Goal: Task Accomplishment & Management: Manage account settings

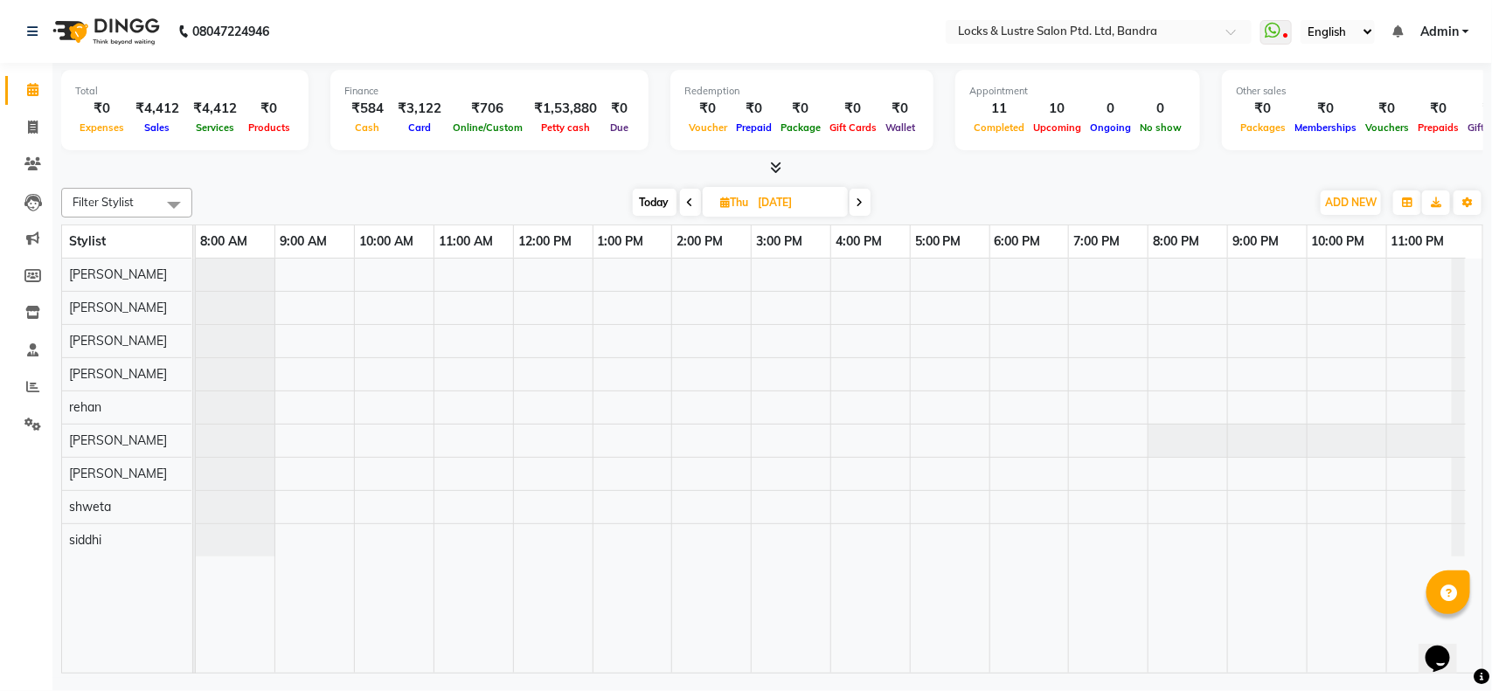
click at [682, 208] on span at bounding box center [690, 202] width 21 height 27
type input "[DATE]"
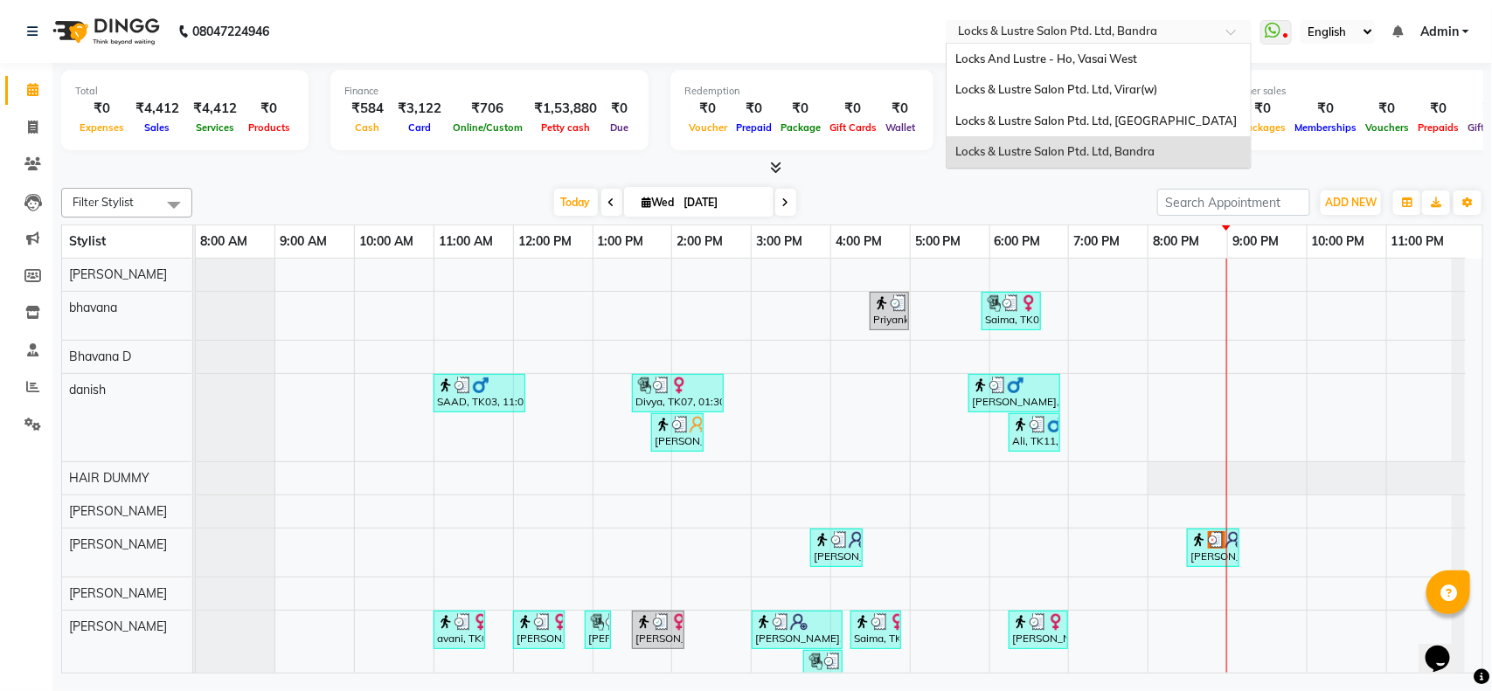
click at [1097, 31] on input "text" at bounding box center [1080, 32] width 253 height 17
click at [1095, 128] on div "Locks & Lustre Salon Ptd. Ltd, [GEOGRAPHIC_DATA]" at bounding box center [1098, 121] width 304 height 31
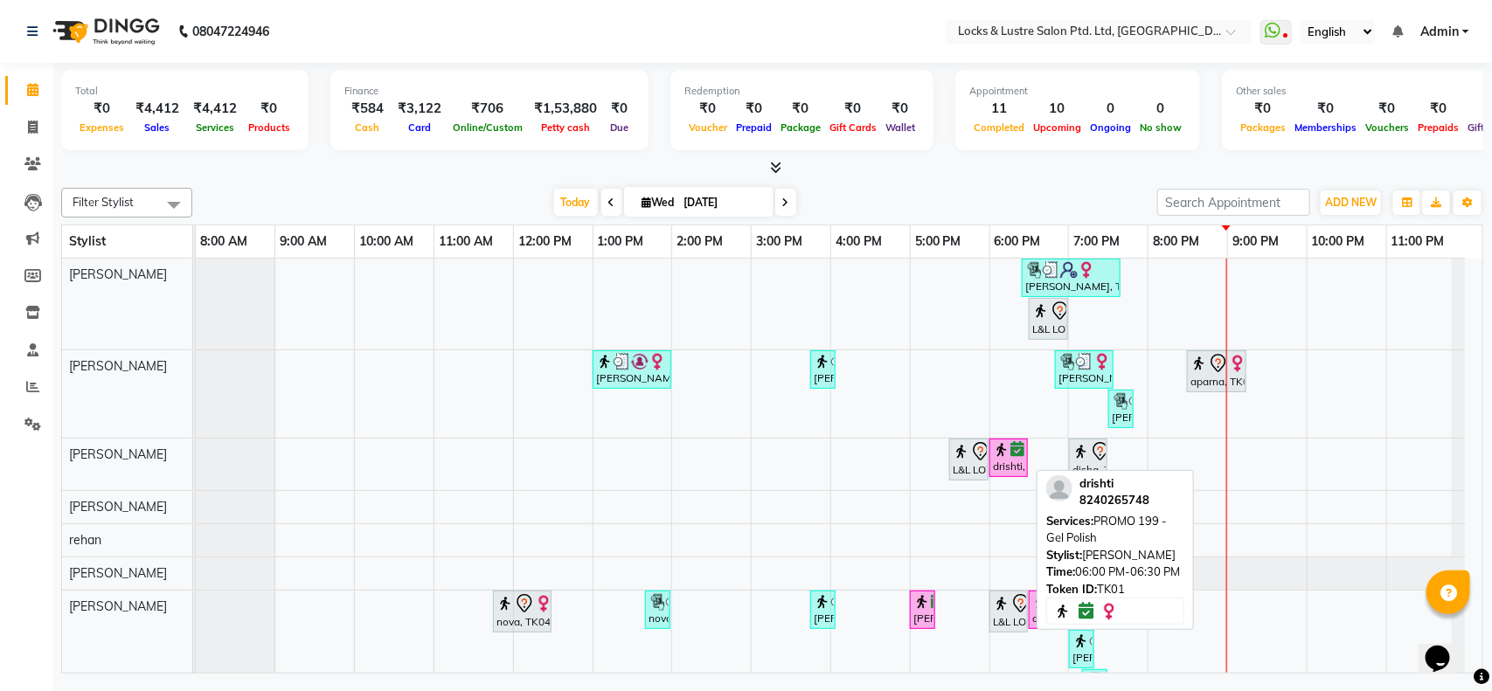
click at [1009, 457] on img at bounding box center [1001, 449] width 17 height 17
select select "6"
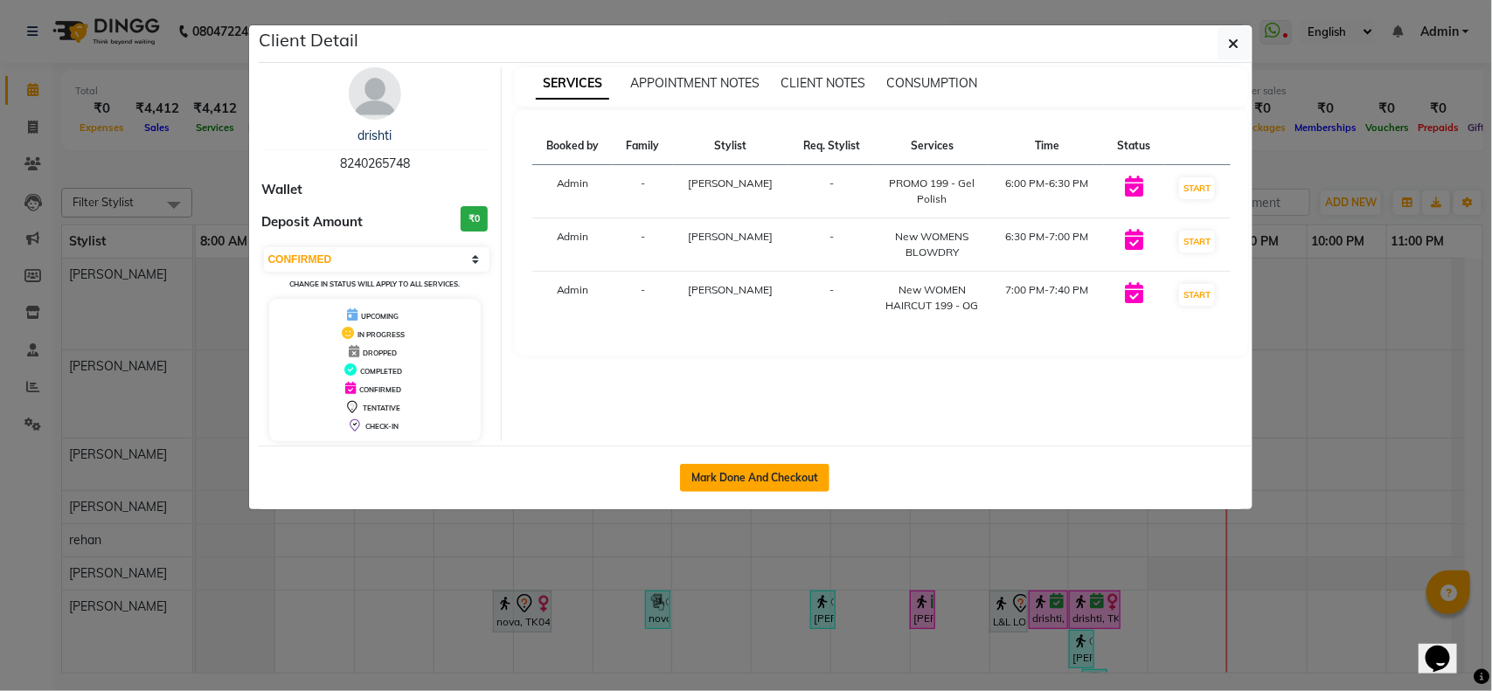
click at [726, 479] on button "Mark Done And Checkout" at bounding box center [754, 478] width 149 height 28
select select "service"
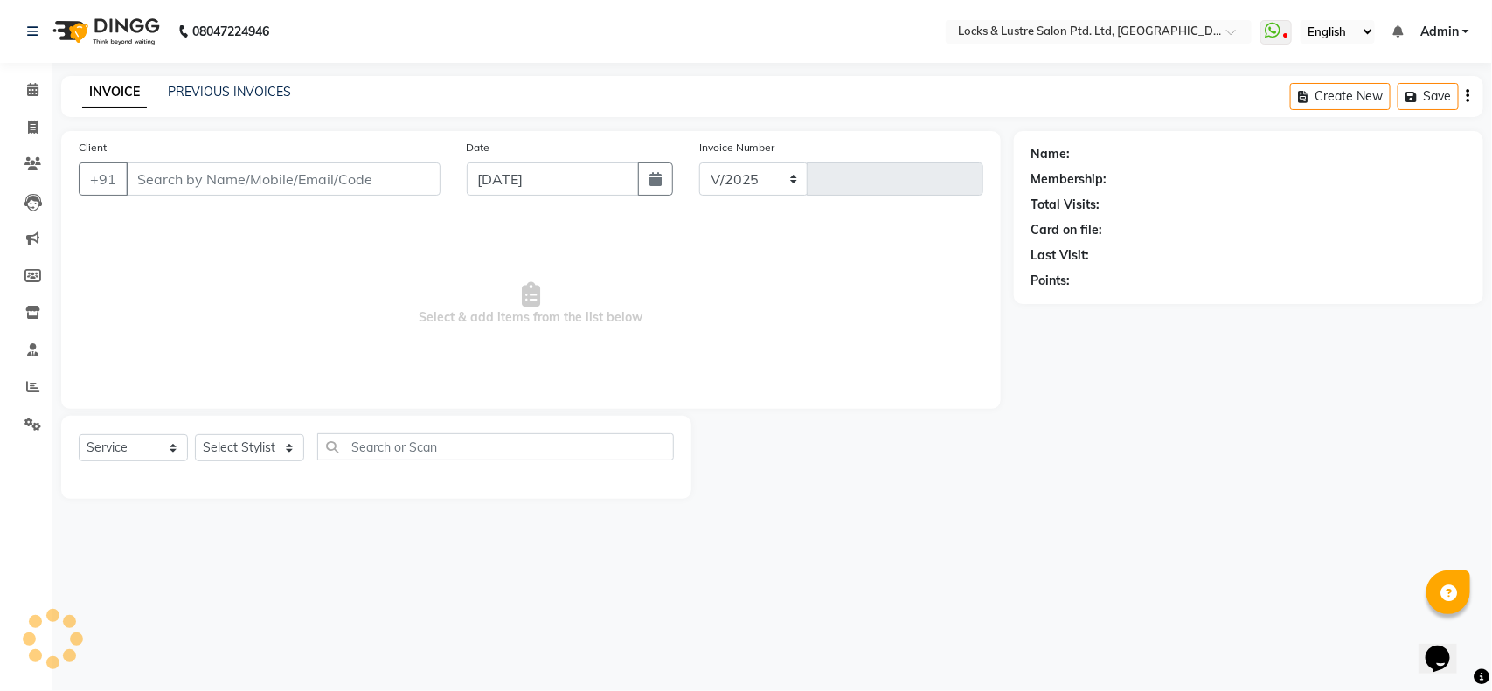
select select "5928"
type input "1855"
type input "8240265748"
select select "90379"
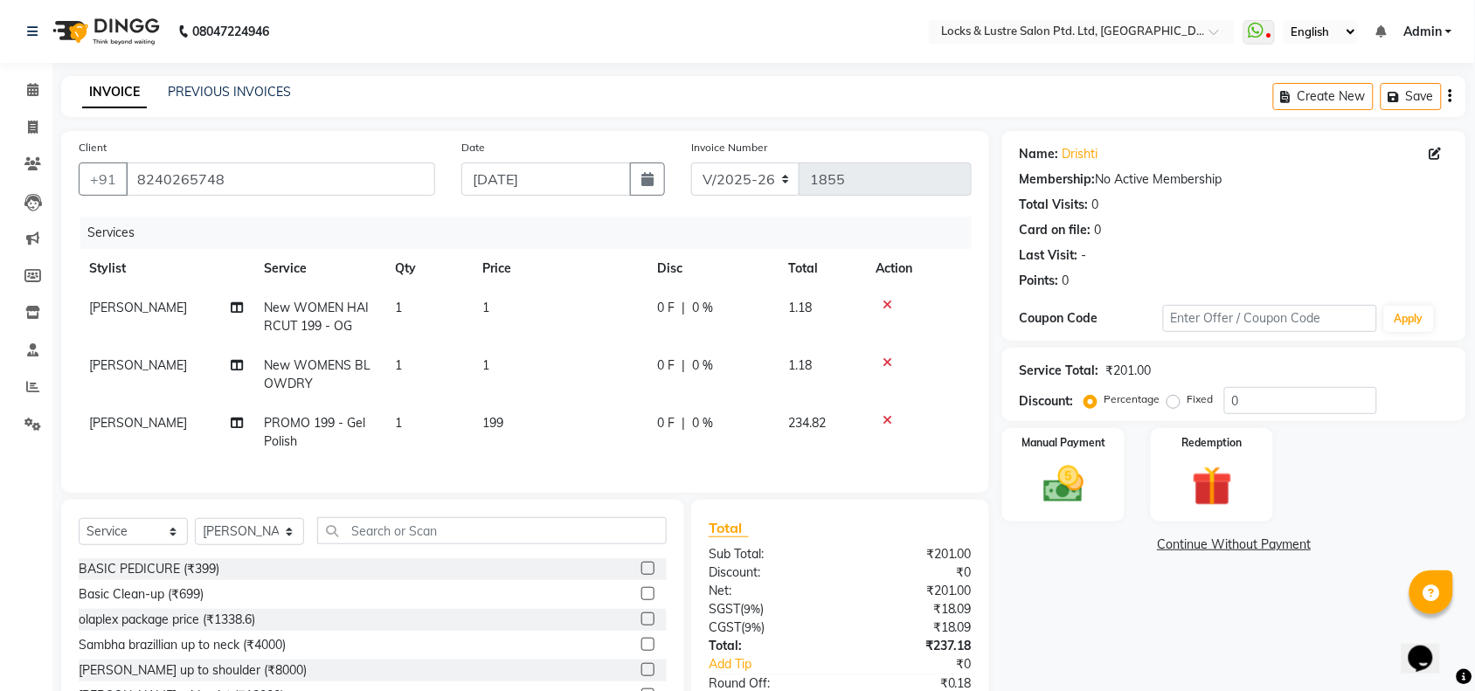
click at [336, 369] on span "New WOMENS BLOWDRY" at bounding box center [317, 374] width 107 height 34
select select "83836"
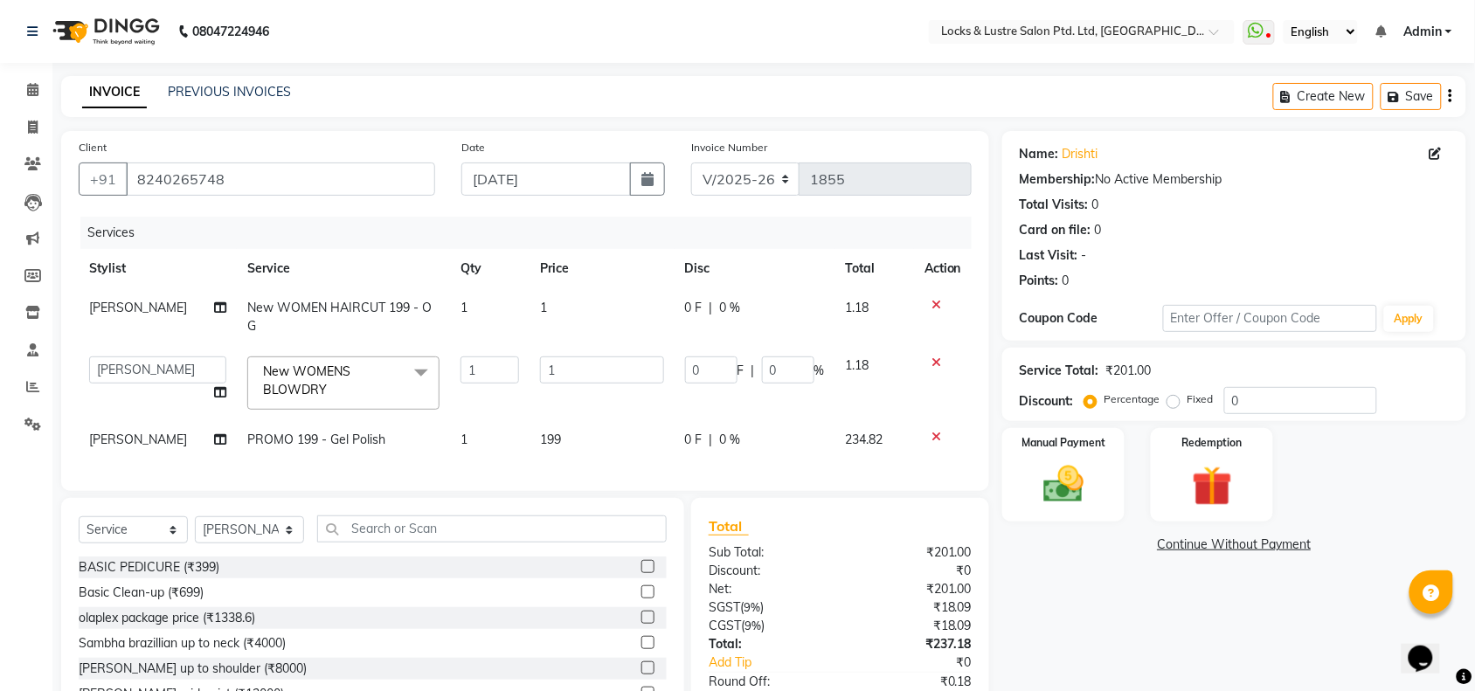
click at [336, 365] on span "New WOMENS BLOWDRY x" at bounding box center [336, 382] width 154 height 38
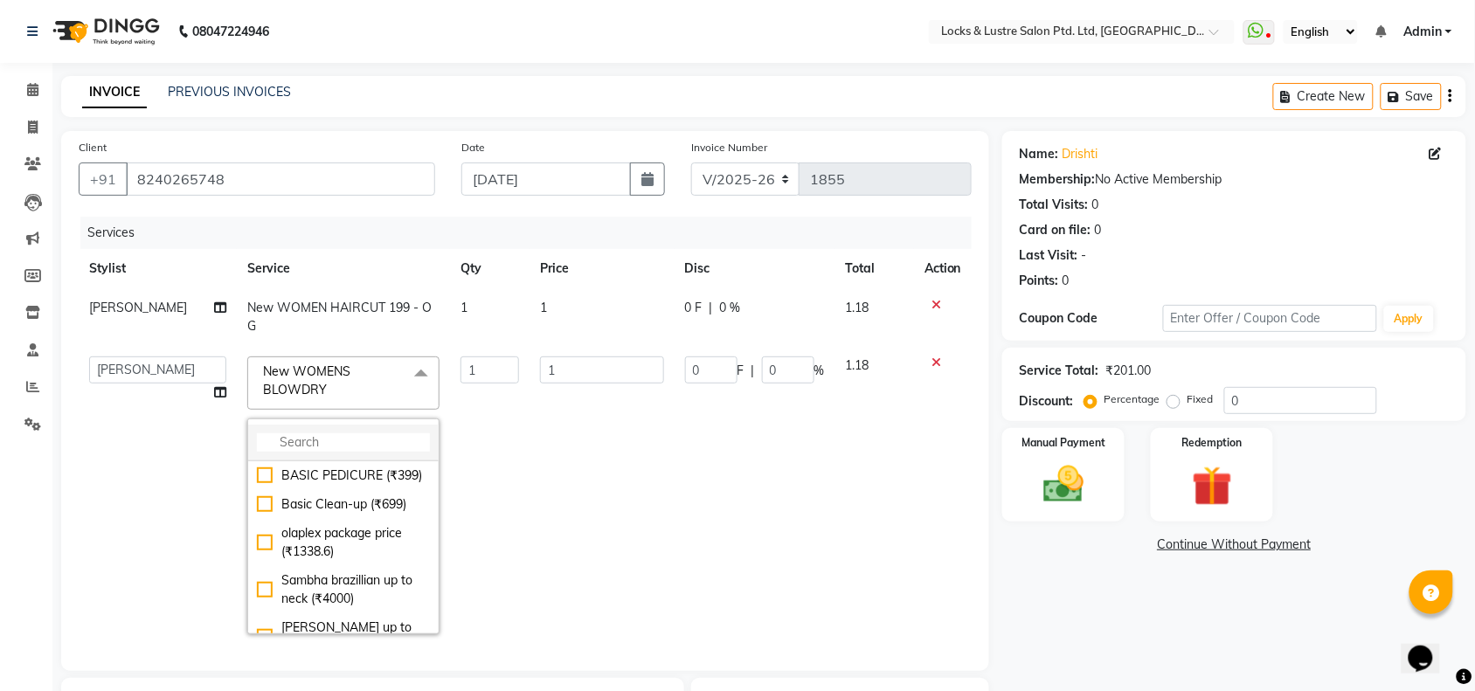
click at [323, 433] on input "multiselect-search" at bounding box center [343, 442] width 173 height 18
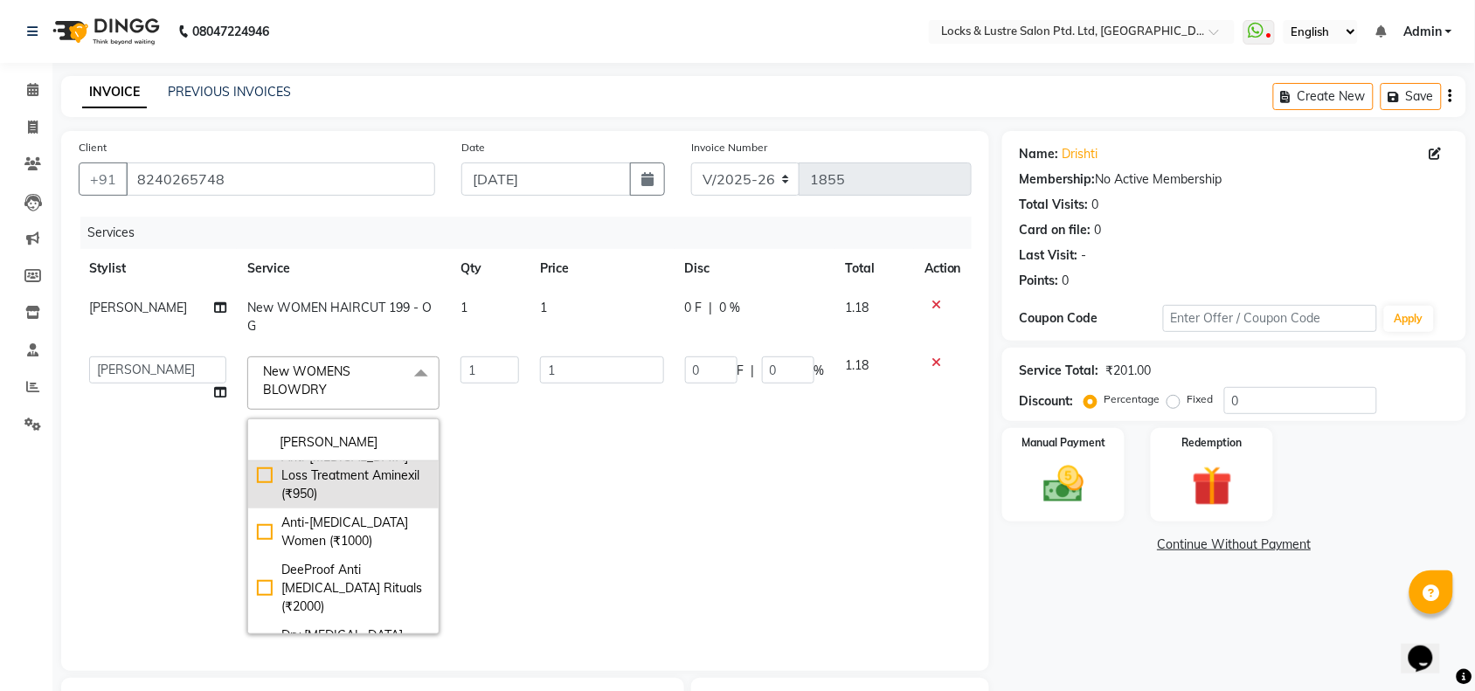
scroll to position [66, 0]
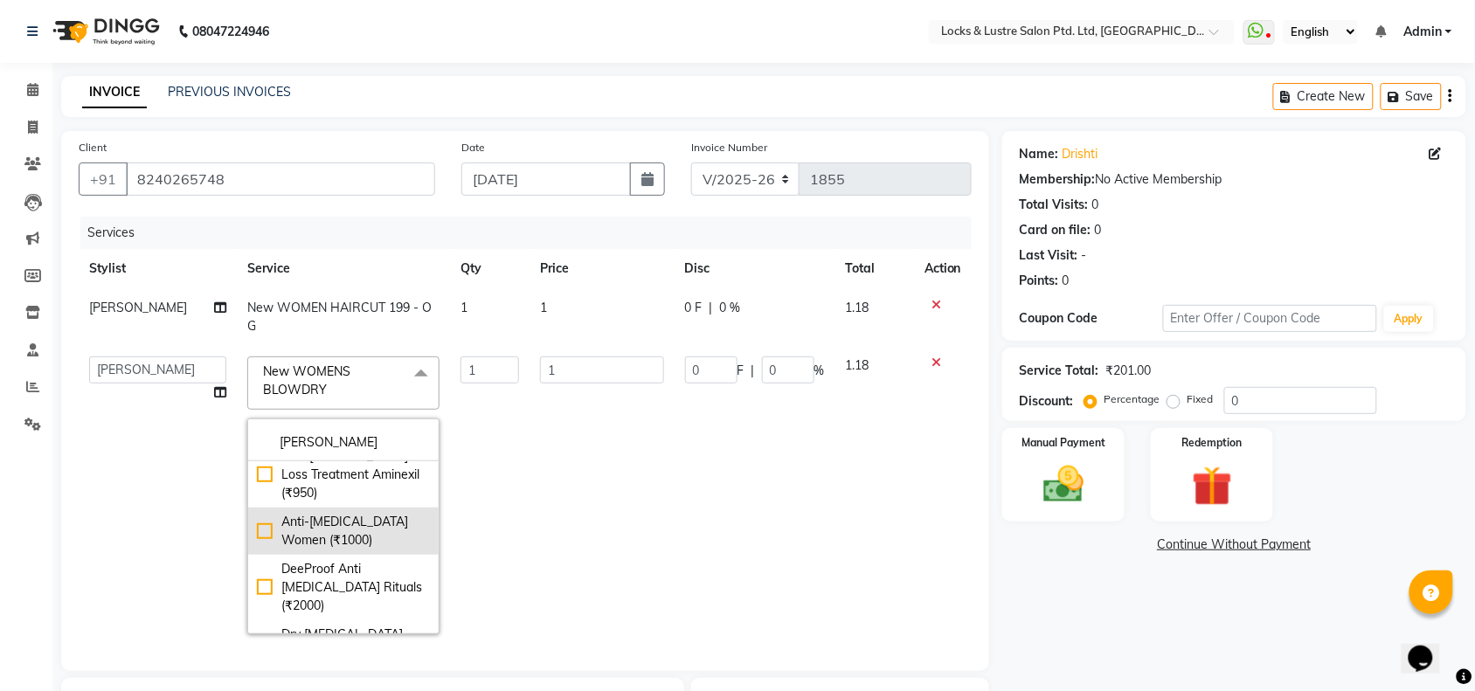
type input "dan"
click at [332, 513] on div "Anti-[MEDICAL_DATA] Women (₹1000)" at bounding box center [343, 531] width 173 height 37
type input "1000"
checkbox input "true"
click at [538, 297] on td "1" at bounding box center [601, 317] width 145 height 58
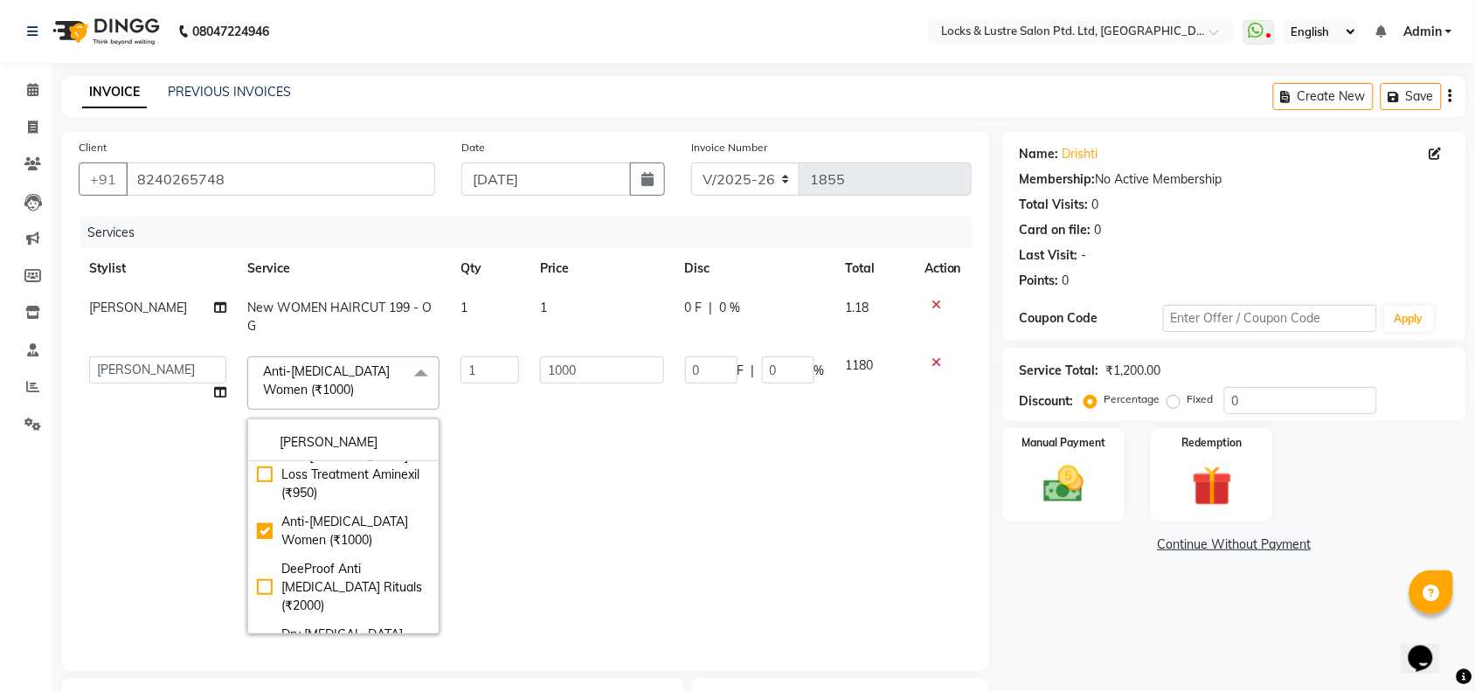
select select "83836"
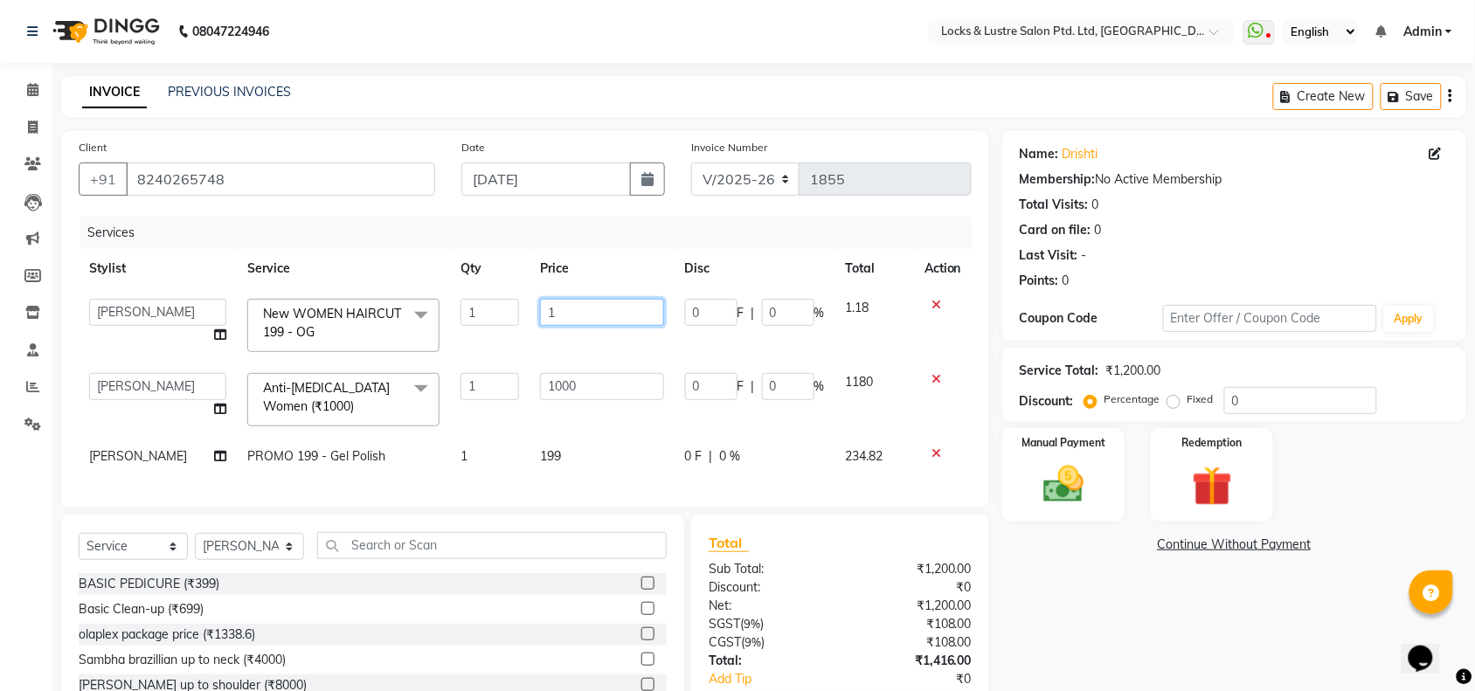
click at [569, 317] on input "1" at bounding box center [602, 312] width 124 height 27
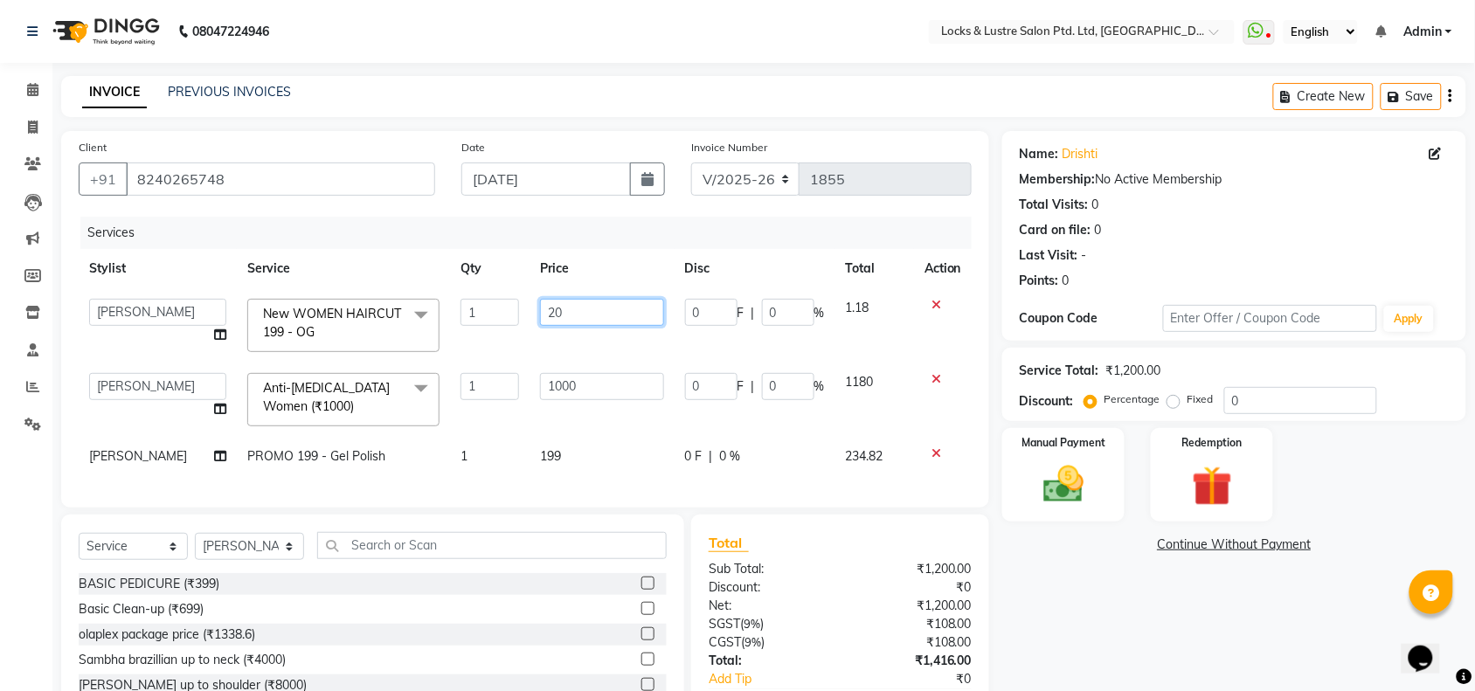
type input "200"
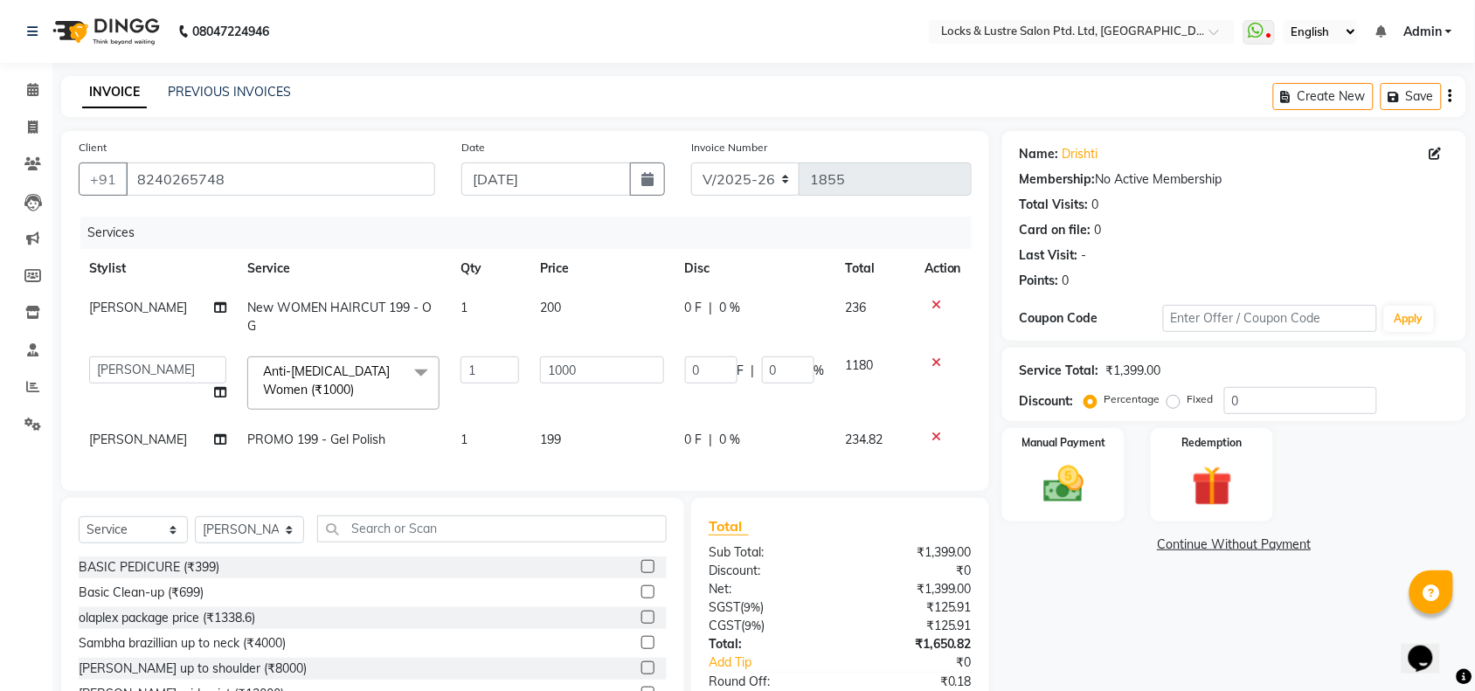
click at [319, 464] on div "Services Stylist Service Qty Price Disc Total Action Sanjeet New WOMEN HAIRCUT …" at bounding box center [525, 345] width 893 height 257
click at [310, 432] on span "PROMO 199 - Gel Polish" at bounding box center [316, 440] width 138 height 16
select select "90379"
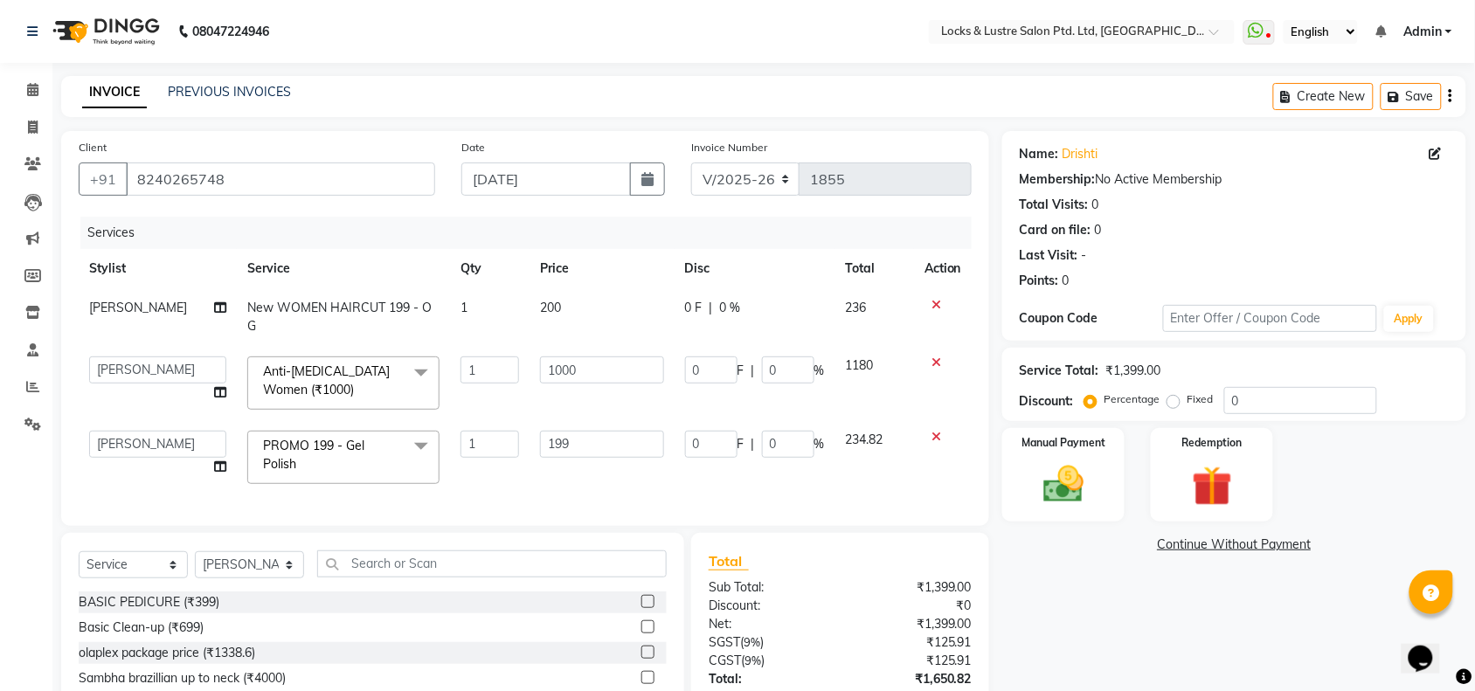
click at [310, 438] on span "PROMO 199 - Gel Polish" at bounding box center [313, 455] width 101 height 34
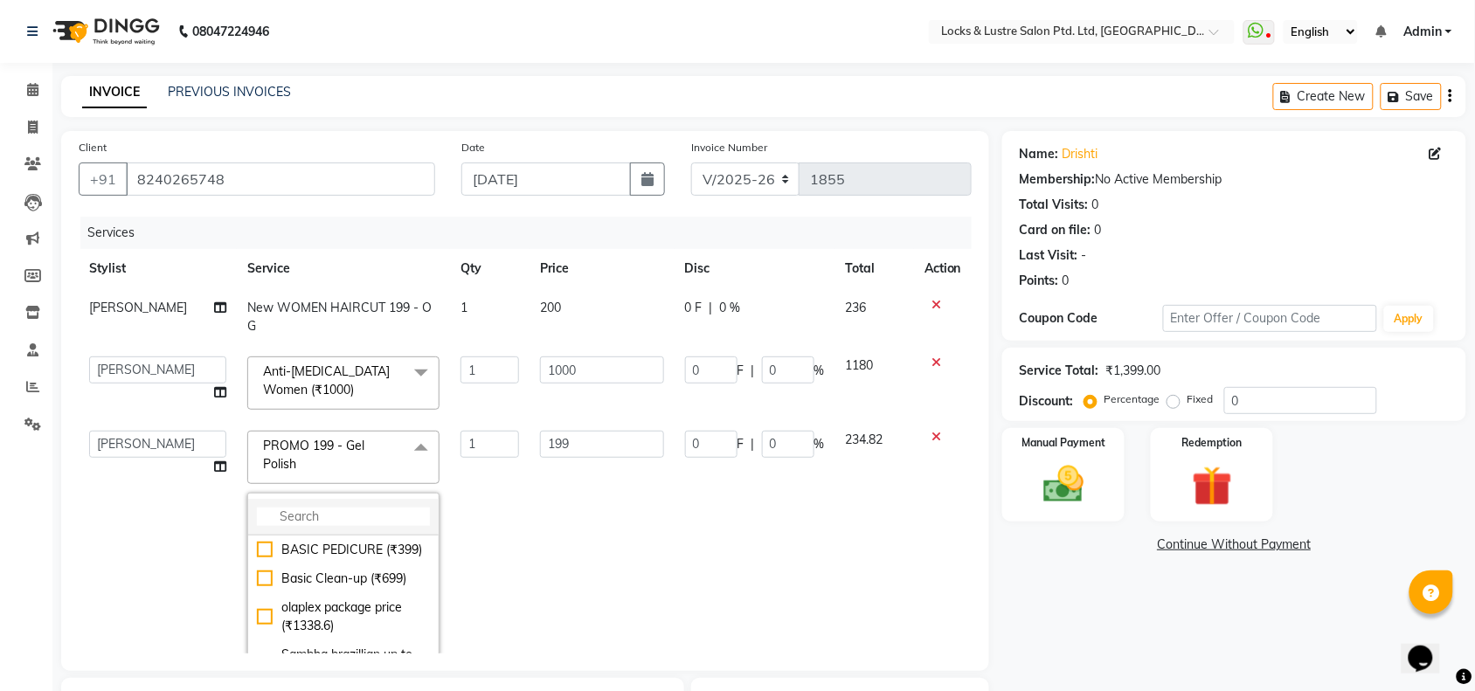
click at [302, 508] on input "multiselect-search" at bounding box center [343, 517] width 173 height 18
type input "exte"
click at [281, 541] on div "Nail Extension Acrylic Pink N White (₹3500)" at bounding box center [343, 559] width 173 height 37
checkbox input "true"
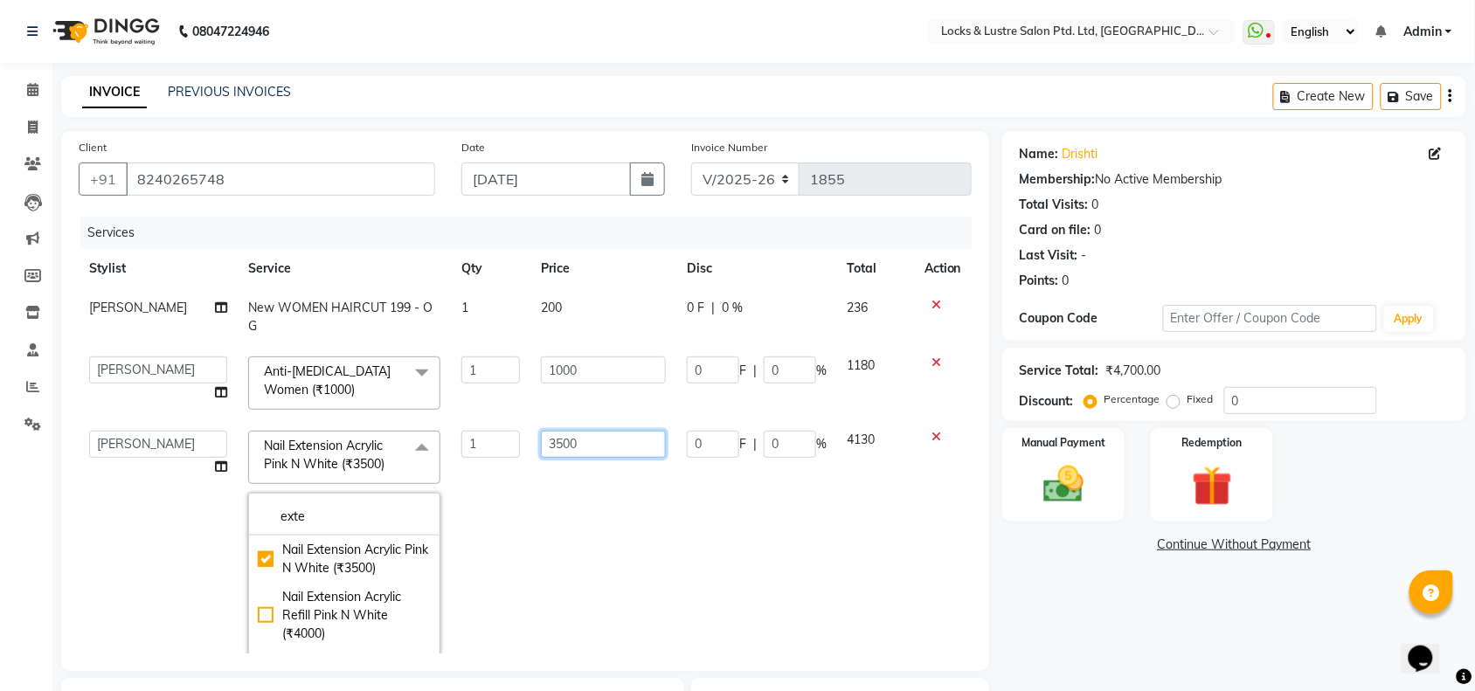
click at [562, 431] on input "3500" at bounding box center [603, 444] width 125 height 27
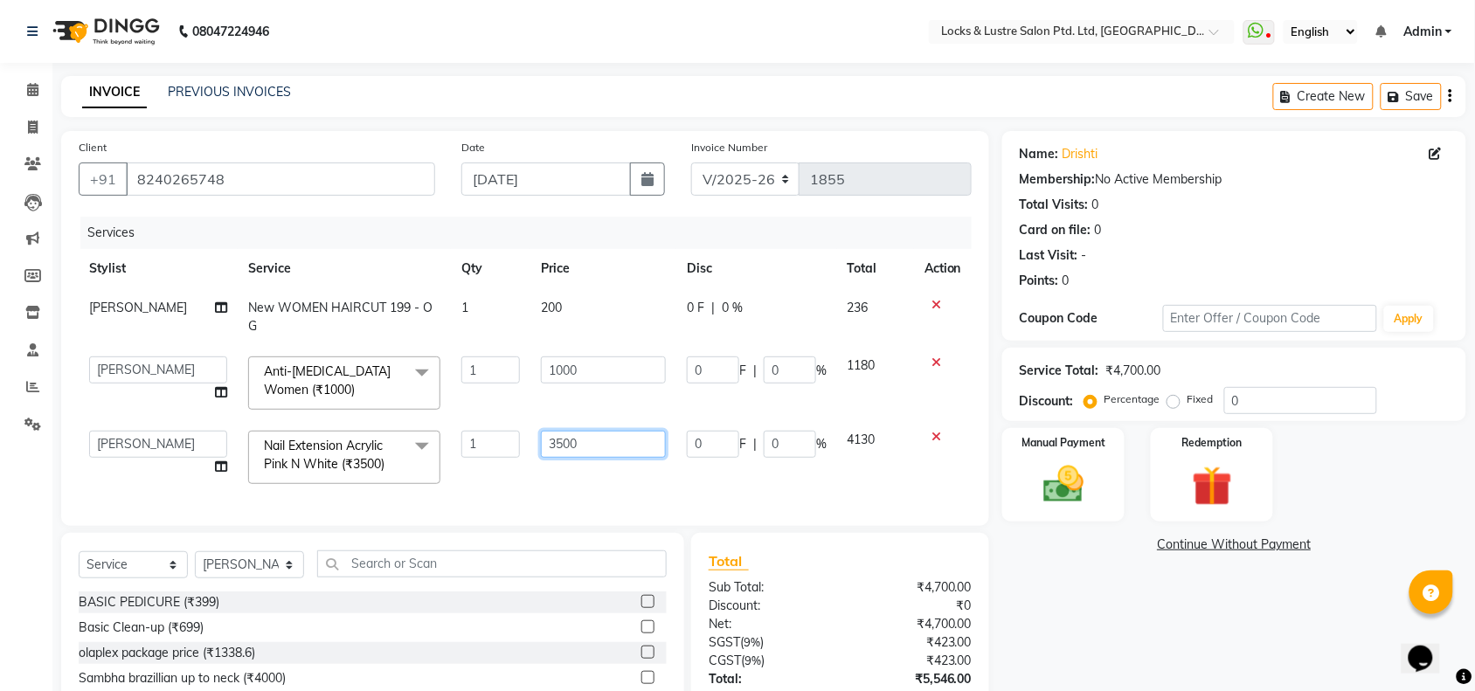
click at [562, 431] on input "3500" at bounding box center [603, 444] width 125 height 27
type input "1200"
click at [240, 562] on div "Select Service Product Membership Package Voucher Prepaid Gift Card Select Styl…" at bounding box center [373, 570] width 588 height 41
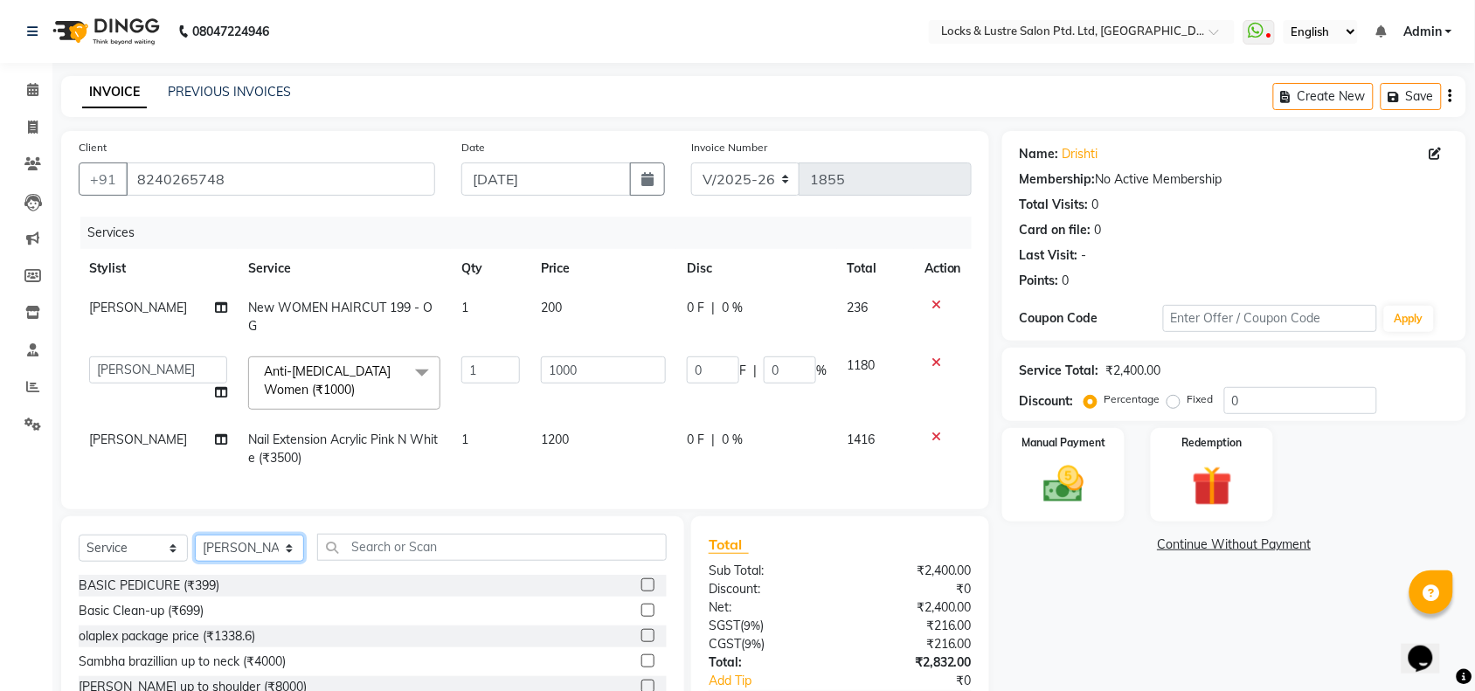
select select "89645"
click at [195, 535] on select "Select Stylist adil Admin AHSAN SHAIKH aman Ana's Anuja anushree Ashish chandan…" at bounding box center [249, 548] width 109 height 27
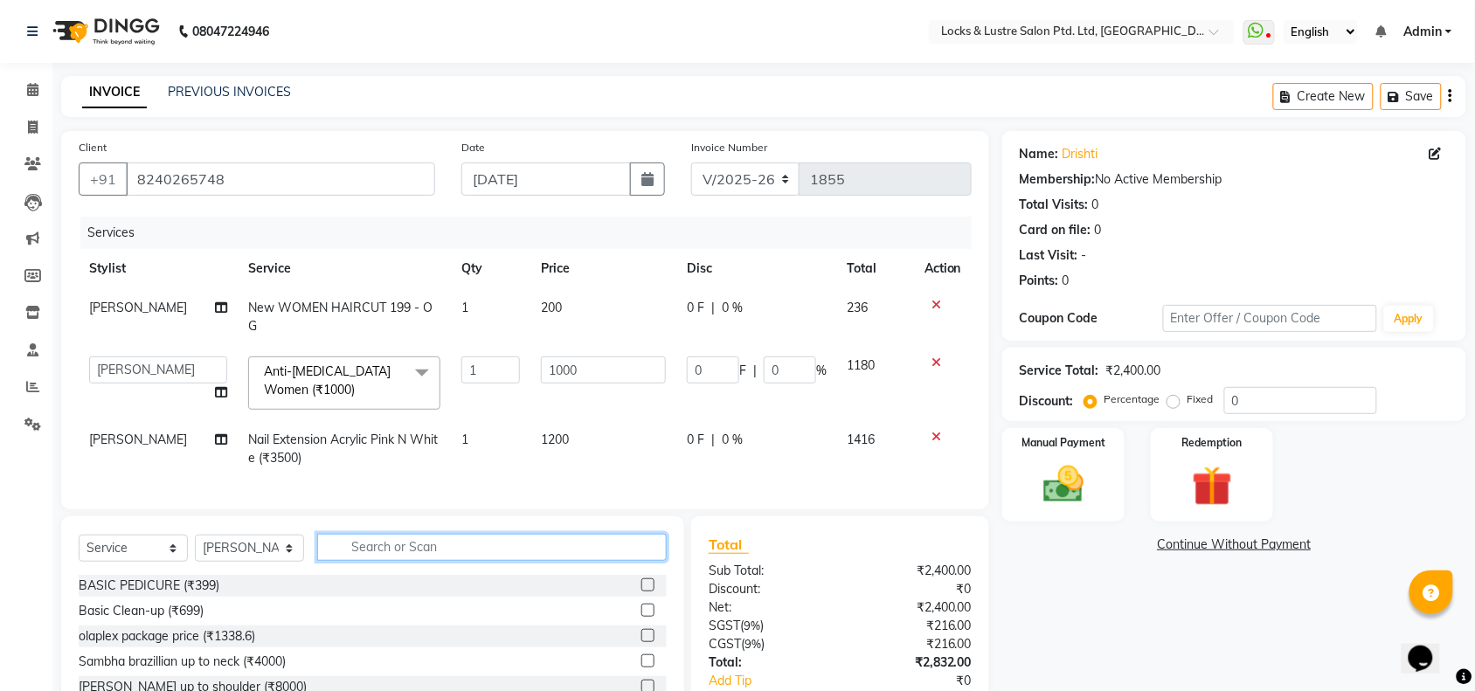
click at [440, 542] on input "text" at bounding box center [492, 547] width 350 height 27
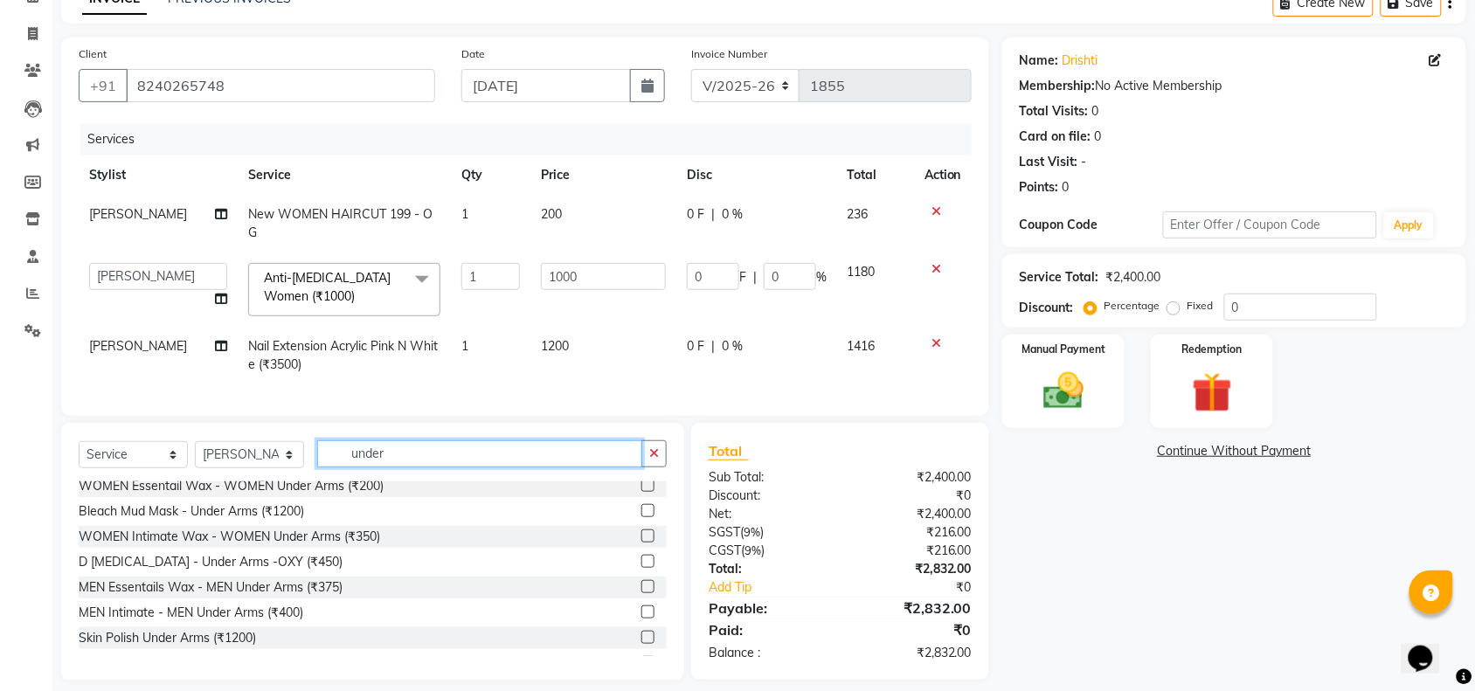
scroll to position [0, 0]
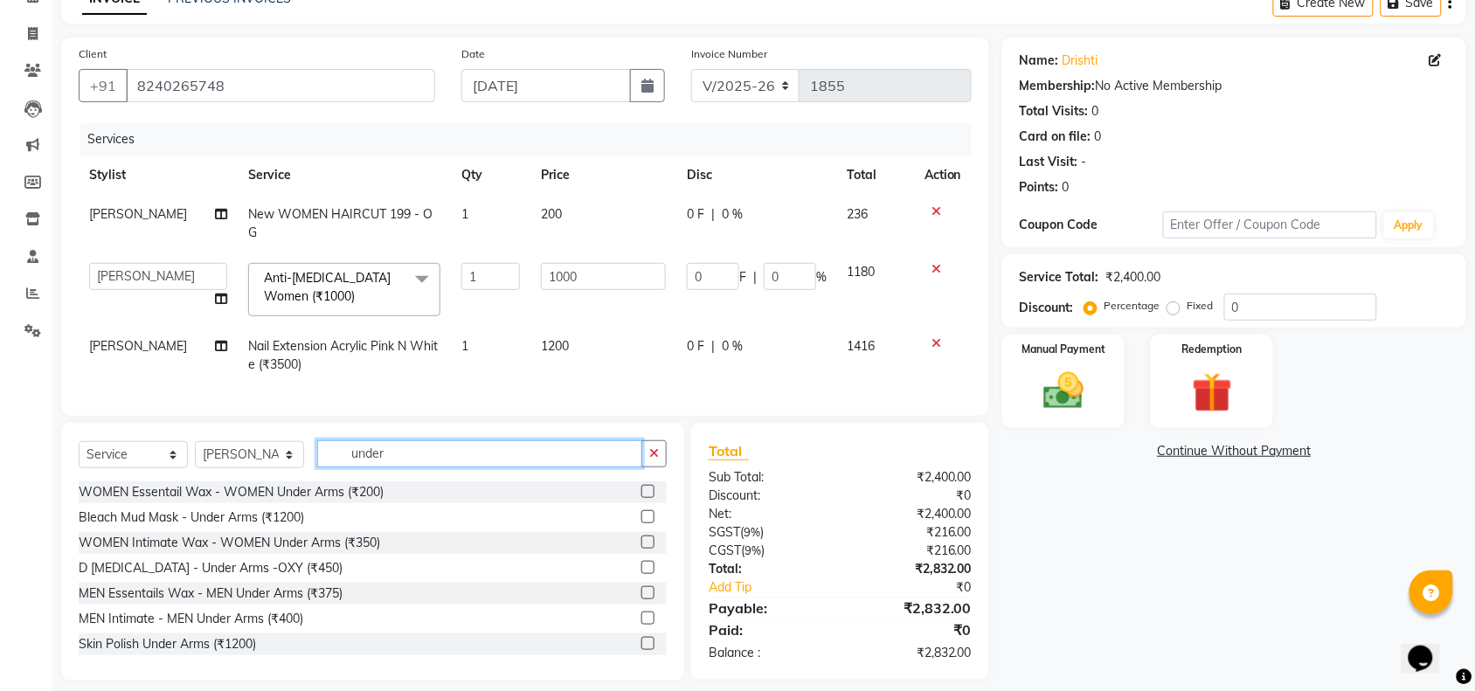
type input "under"
click at [641, 536] on label at bounding box center [647, 542] width 13 height 13
click at [641, 537] on input "checkbox" at bounding box center [646, 542] width 11 height 11
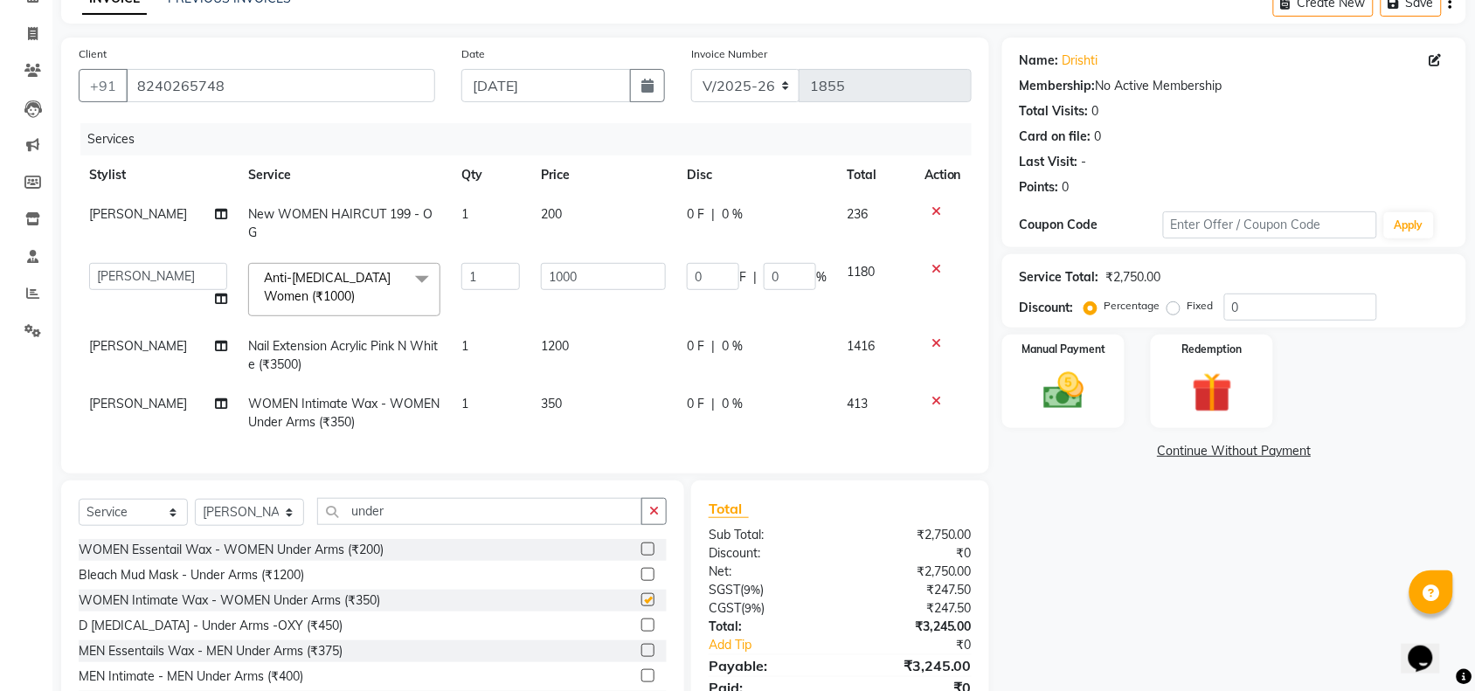
checkbox input "false"
click at [562, 384] on td "350" at bounding box center [603, 413] width 146 height 58
select select "89645"
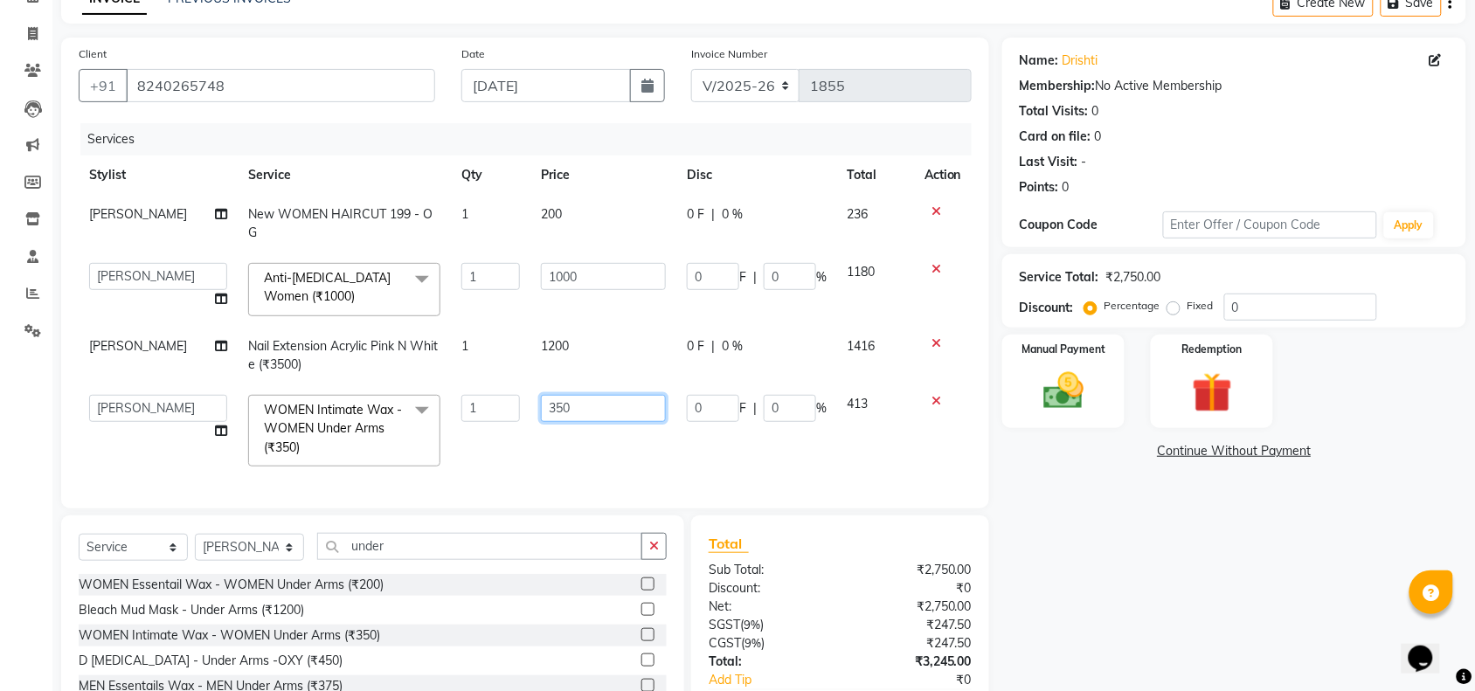
click at [574, 395] on input "350" at bounding box center [603, 408] width 125 height 27
type input "300"
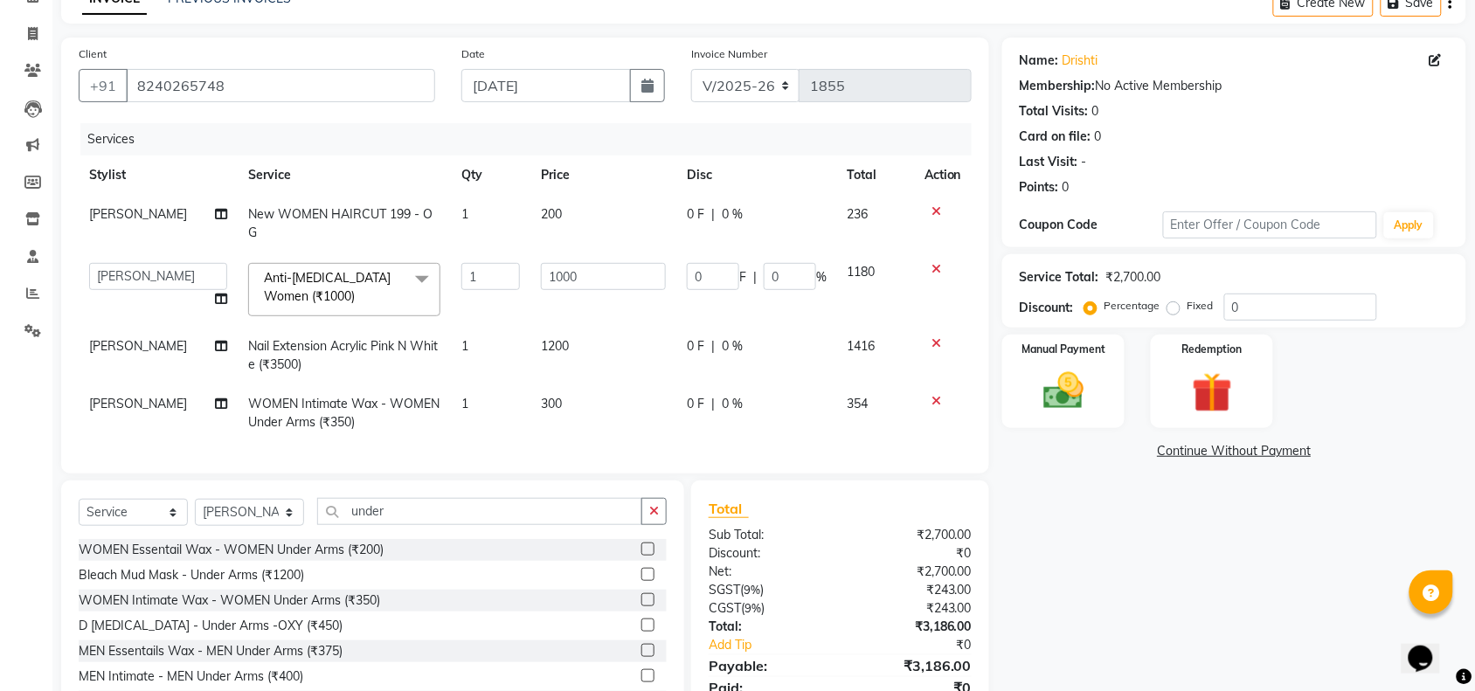
click at [1082, 508] on div "Name: Drishti Membership: No Active Membership Total Visits: 0 Card on file: 0 …" at bounding box center [1240, 388] width 477 height 701
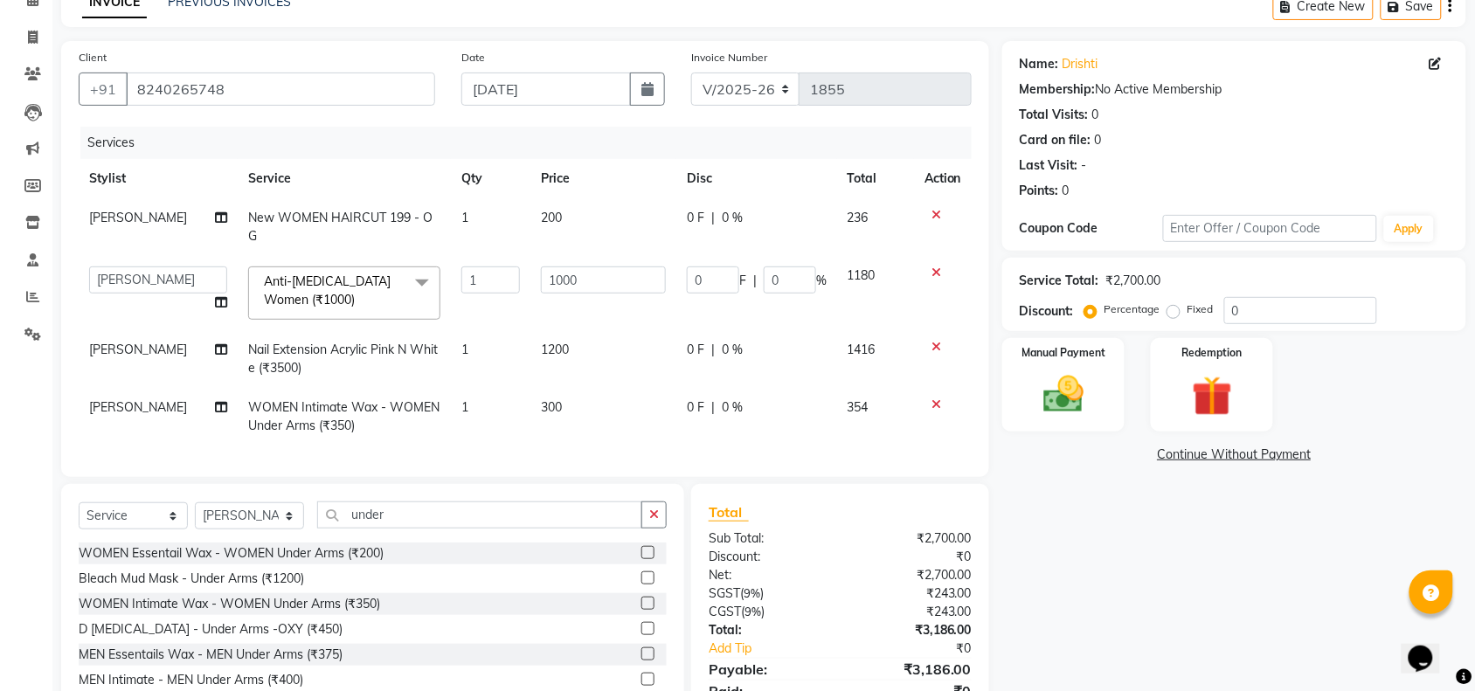
click at [564, 214] on td "200" at bounding box center [603, 227] width 146 height 58
select select "83836"
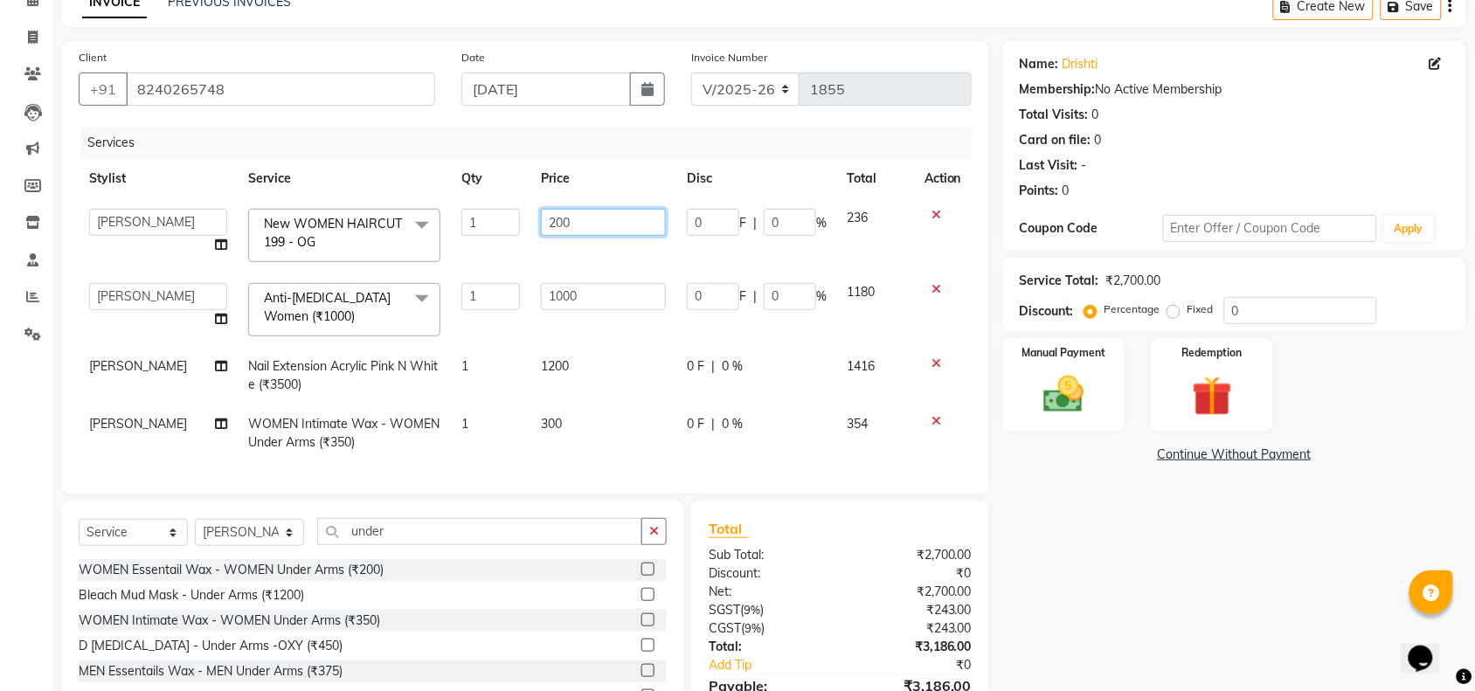
click at [564, 214] on input "200" at bounding box center [603, 222] width 125 height 27
type input "2"
click at [933, 217] on icon at bounding box center [936, 215] width 10 height 12
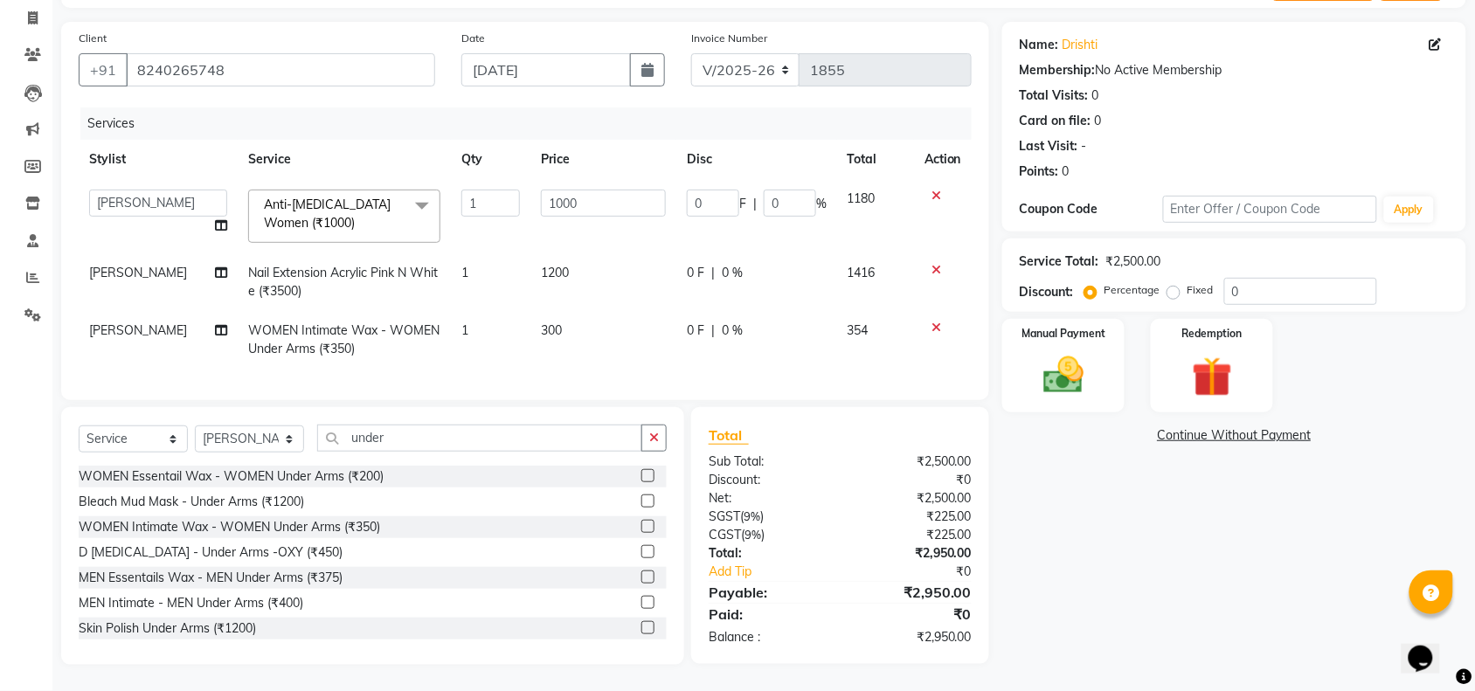
scroll to position [0, 0]
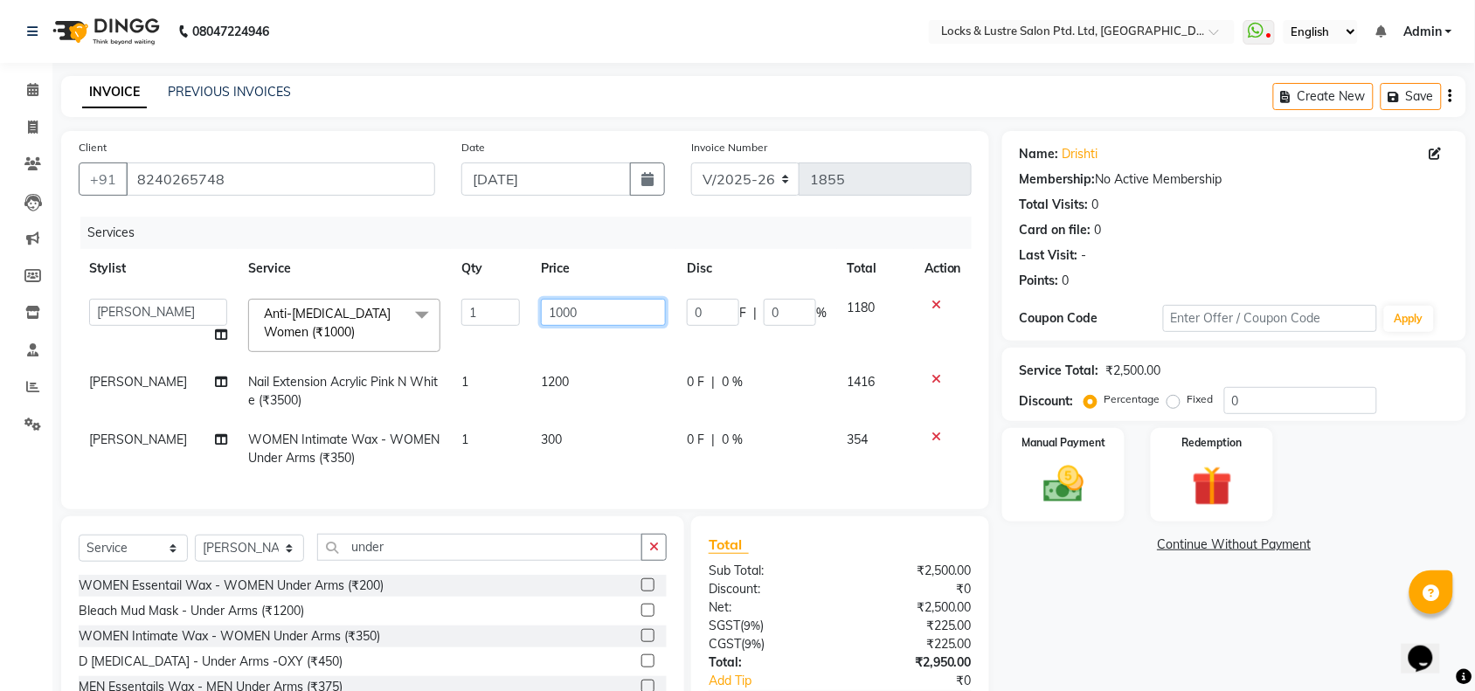
click at [578, 315] on input "1000" at bounding box center [603, 312] width 125 height 27
type input "1030"
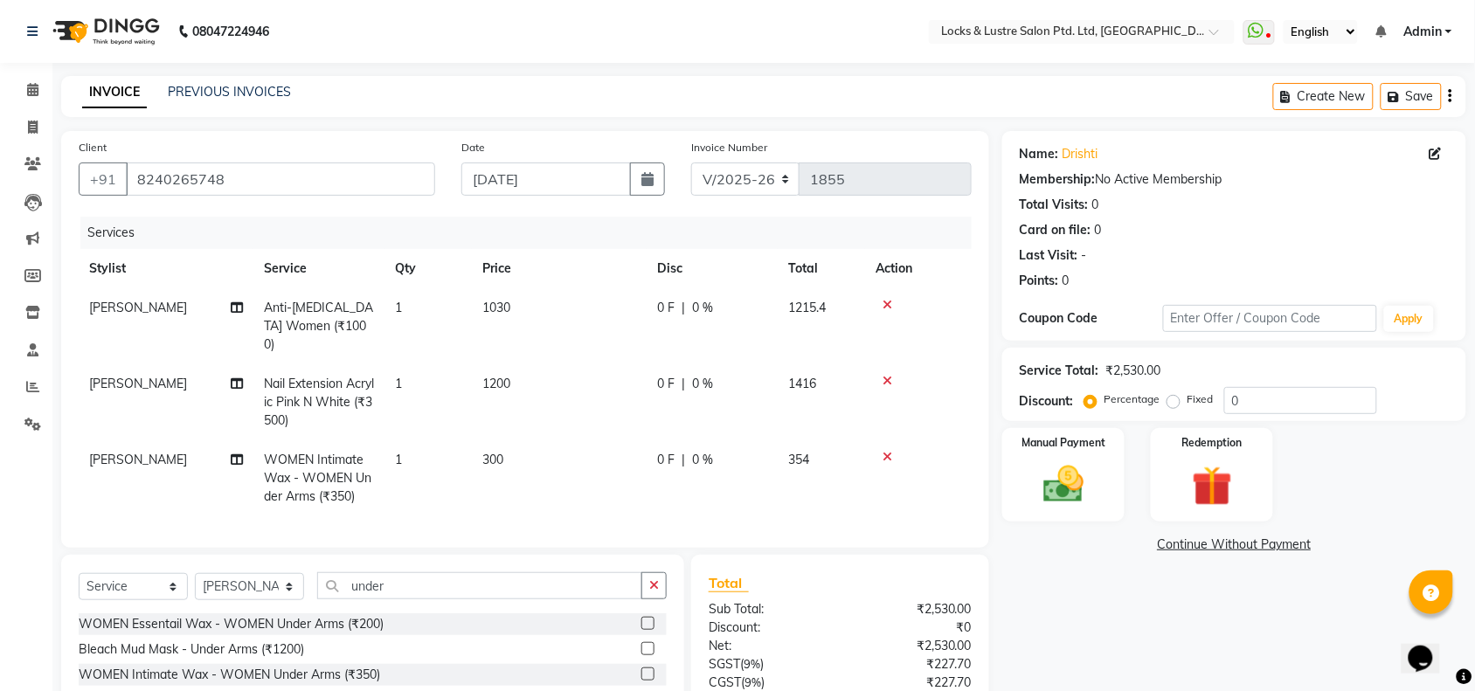
click at [632, 220] on div "Services" at bounding box center [532, 233] width 904 height 32
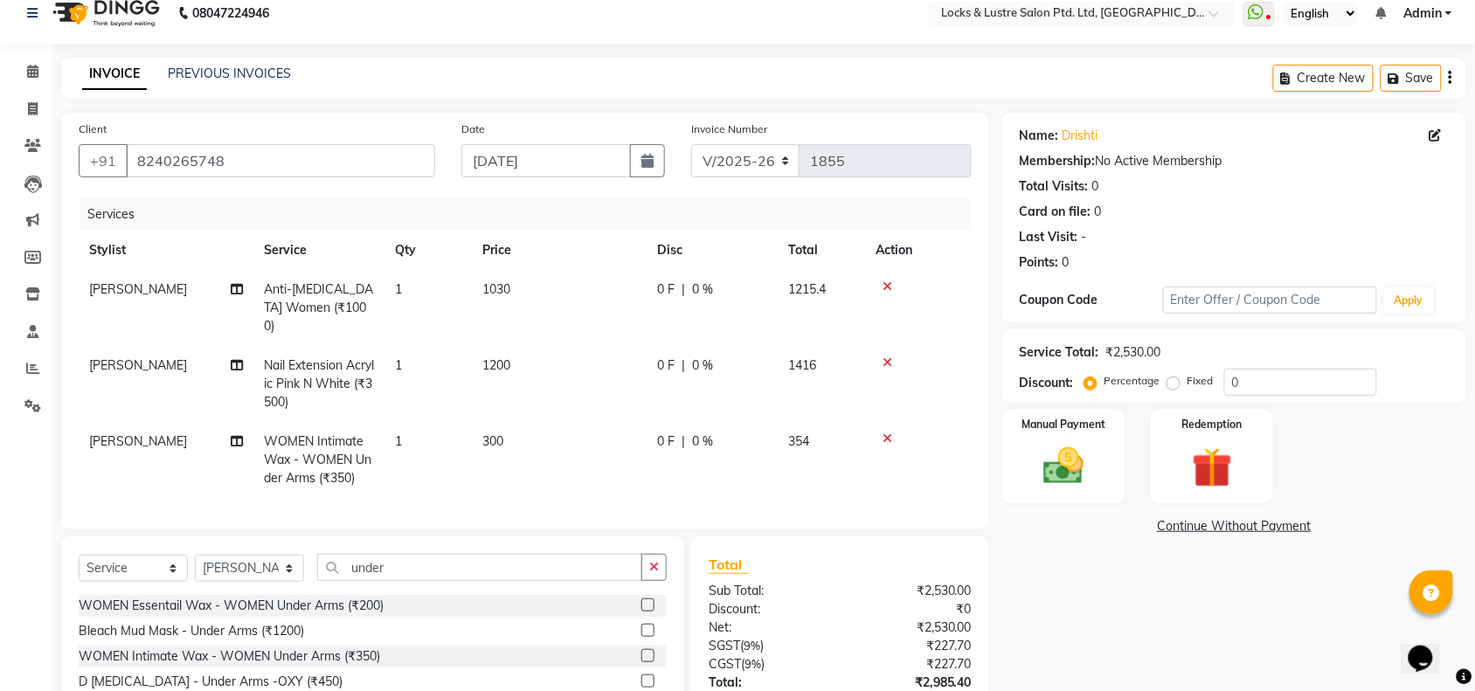
scroll to position [2, 0]
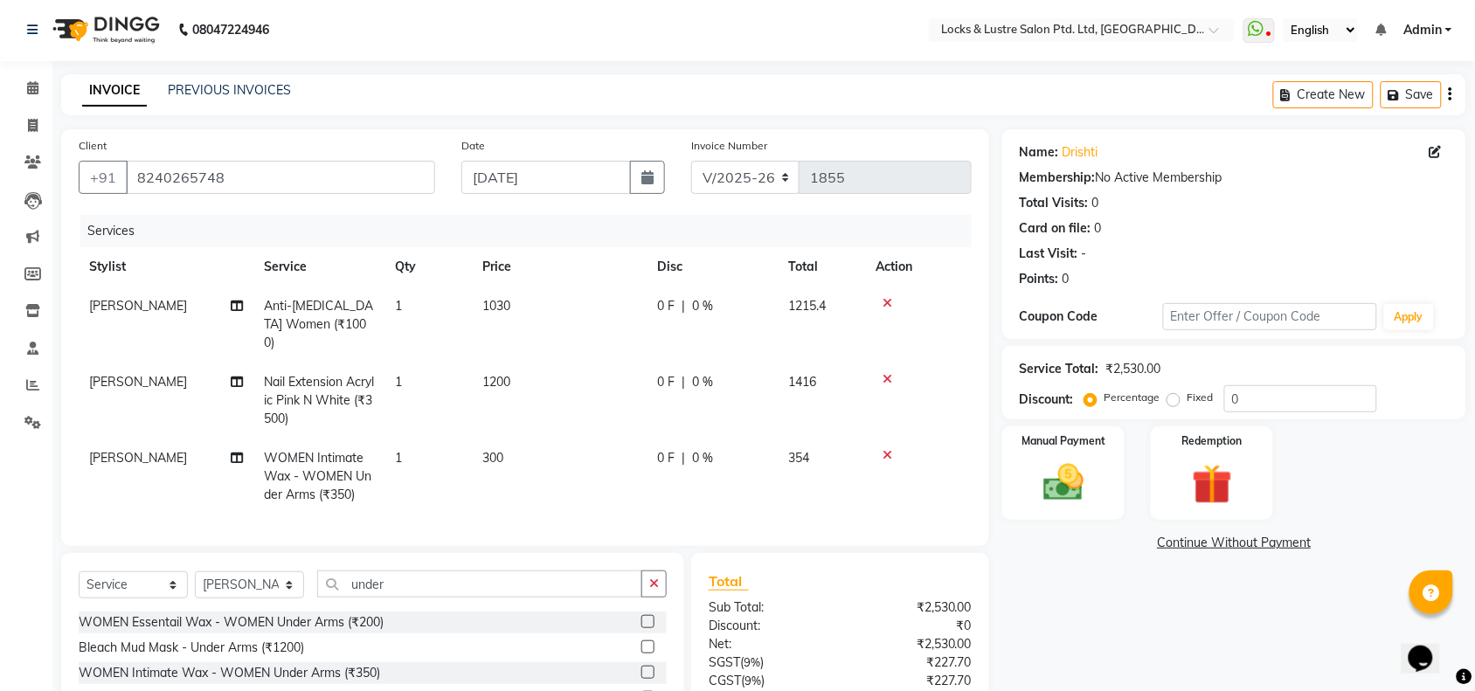
click at [533, 301] on td "1030" at bounding box center [559, 325] width 175 height 76
select select "83836"
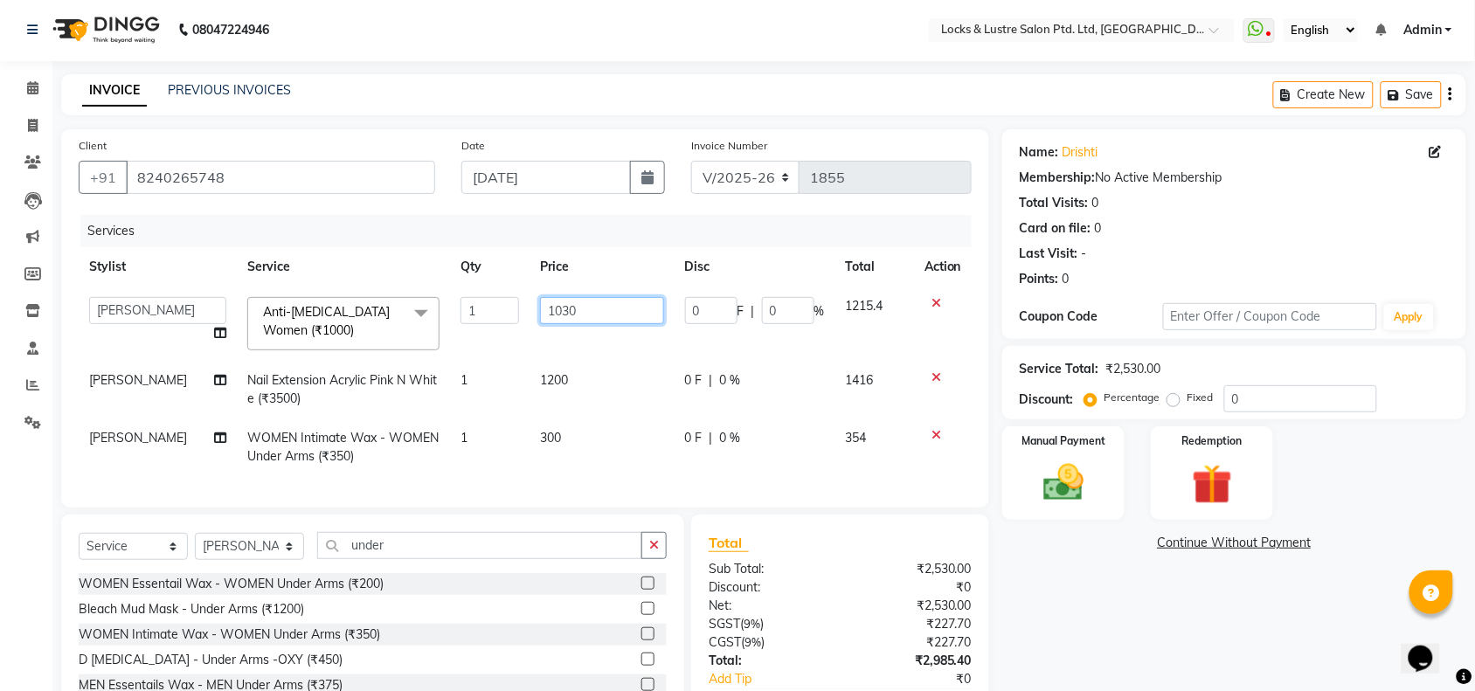
click at [586, 306] on input "1030" at bounding box center [602, 310] width 124 height 27
type input "1050"
click at [601, 228] on div "Services" at bounding box center [532, 231] width 904 height 32
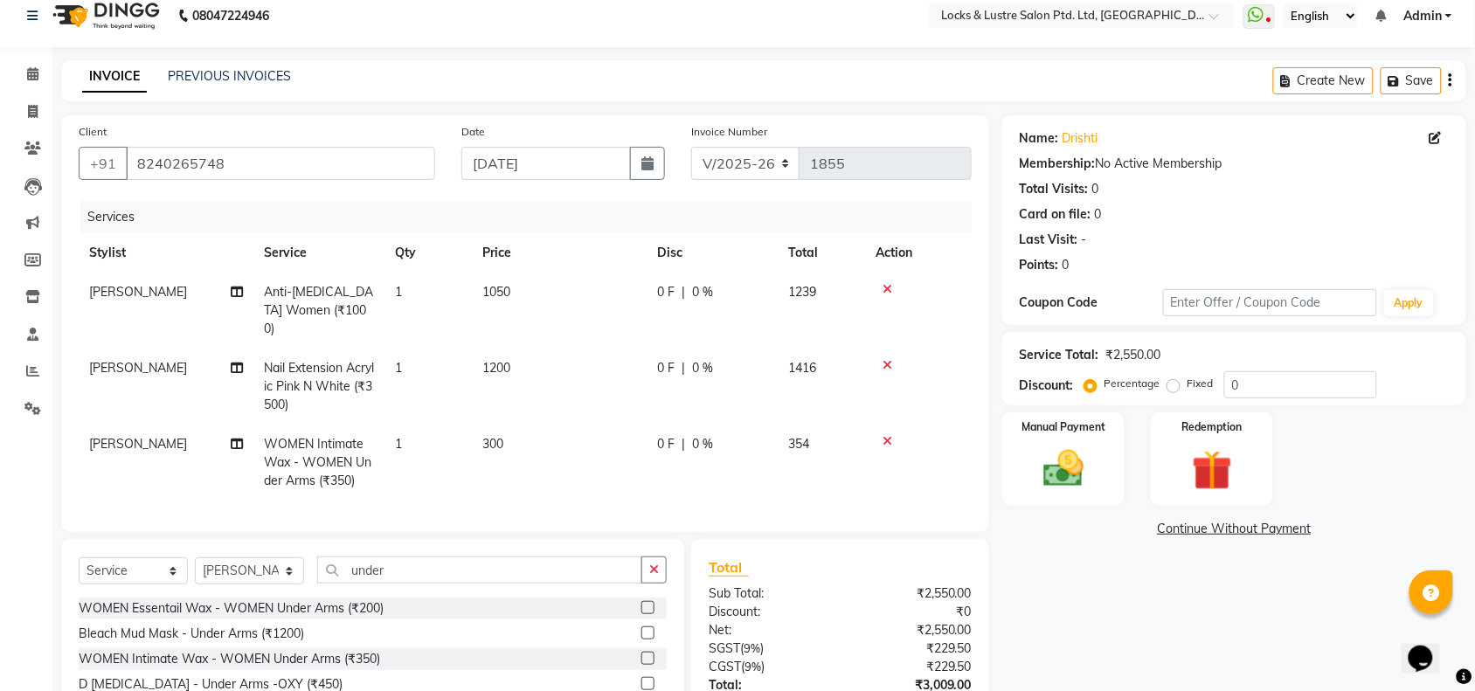
scroll to position [13, 0]
click at [521, 297] on td "1050" at bounding box center [559, 313] width 175 height 76
select select "83836"
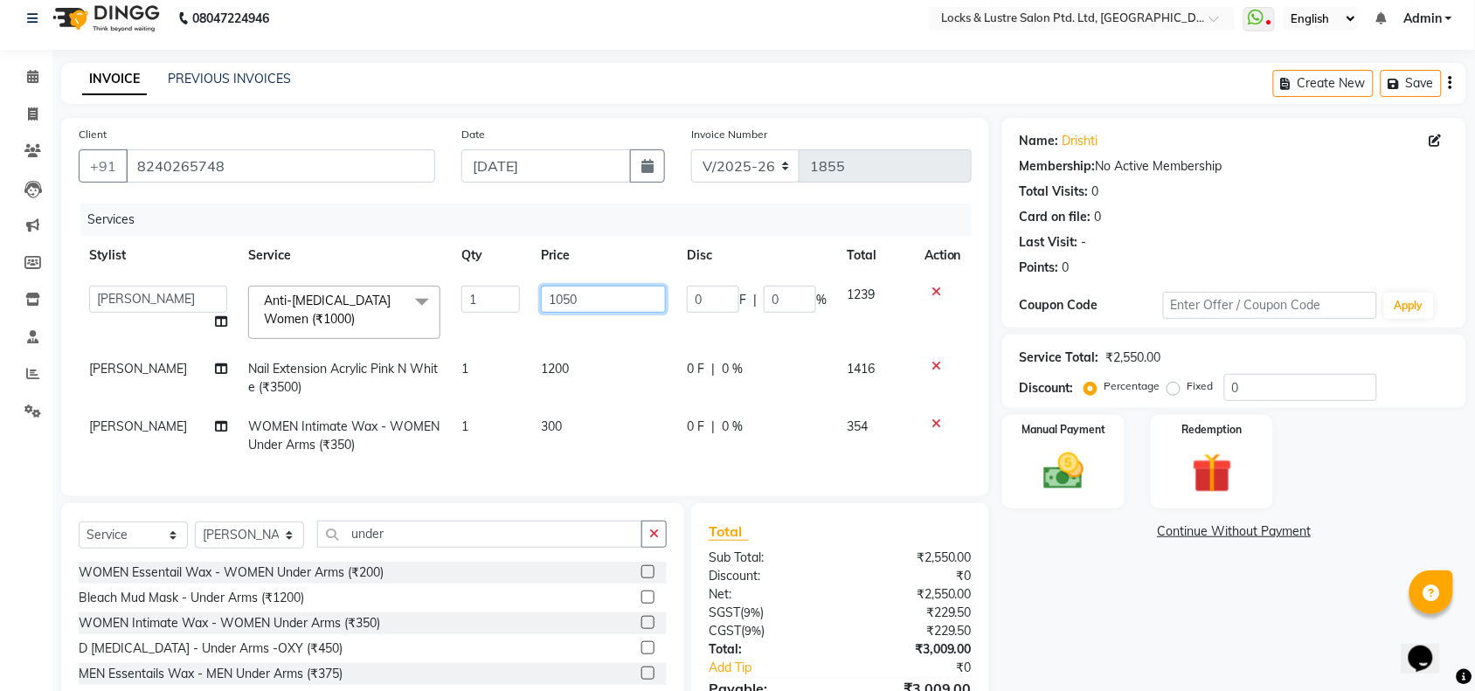
click at [610, 304] on input "1050" at bounding box center [603, 299] width 125 height 27
type input "1045"
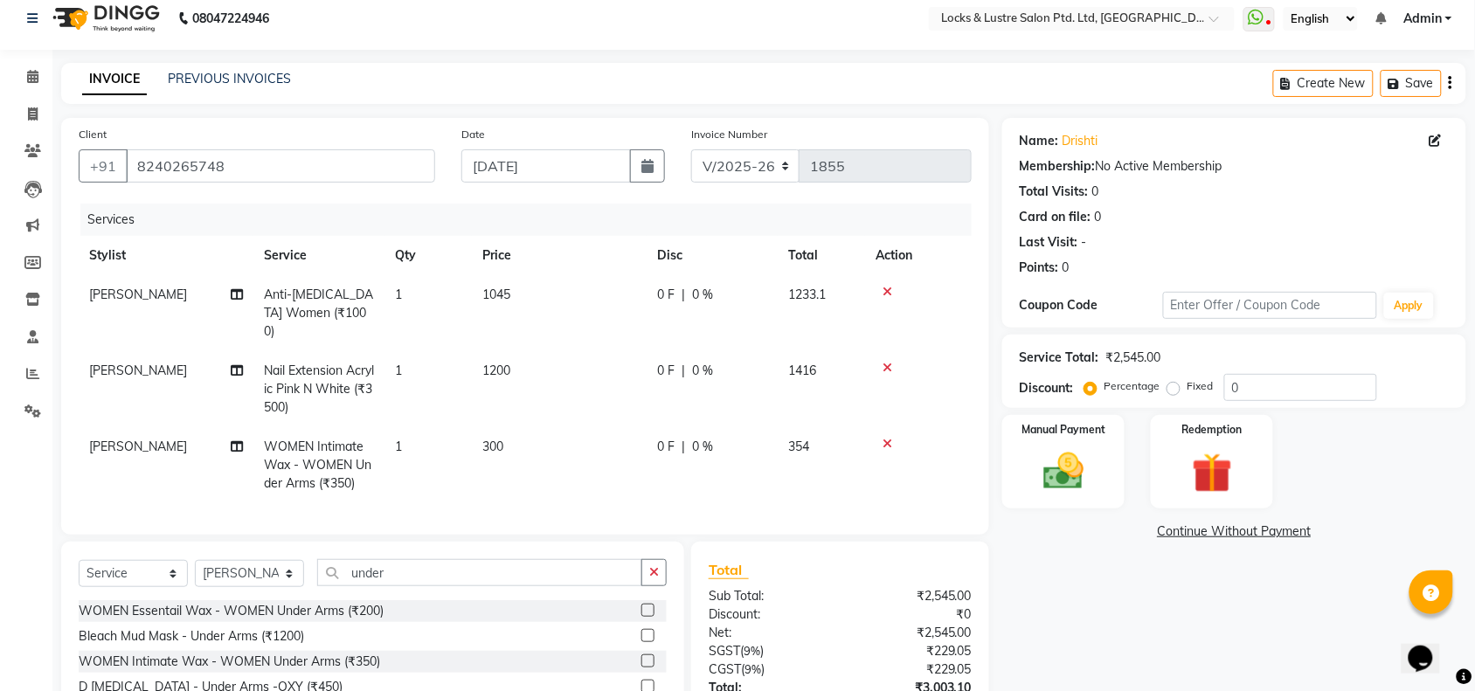
click at [626, 232] on div "Services" at bounding box center [532, 220] width 904 height 32
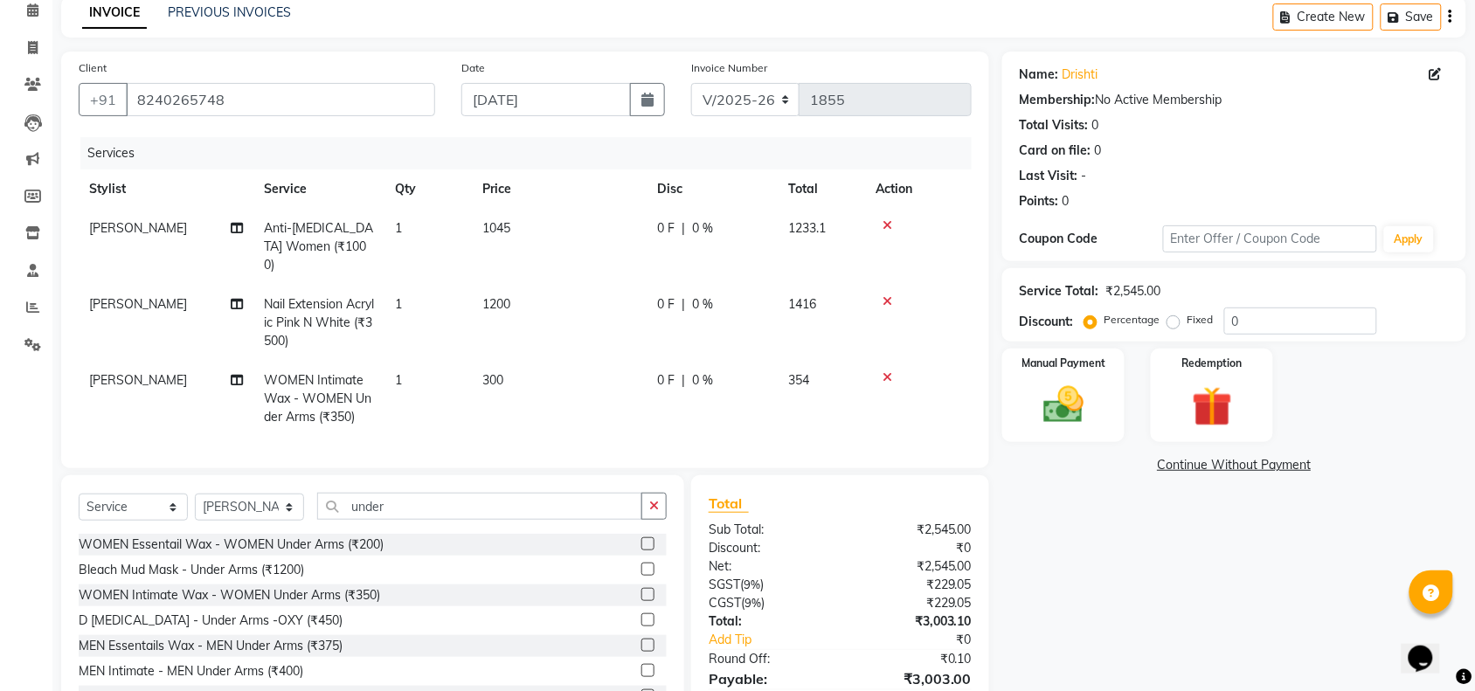
scroll to position [46, 0]
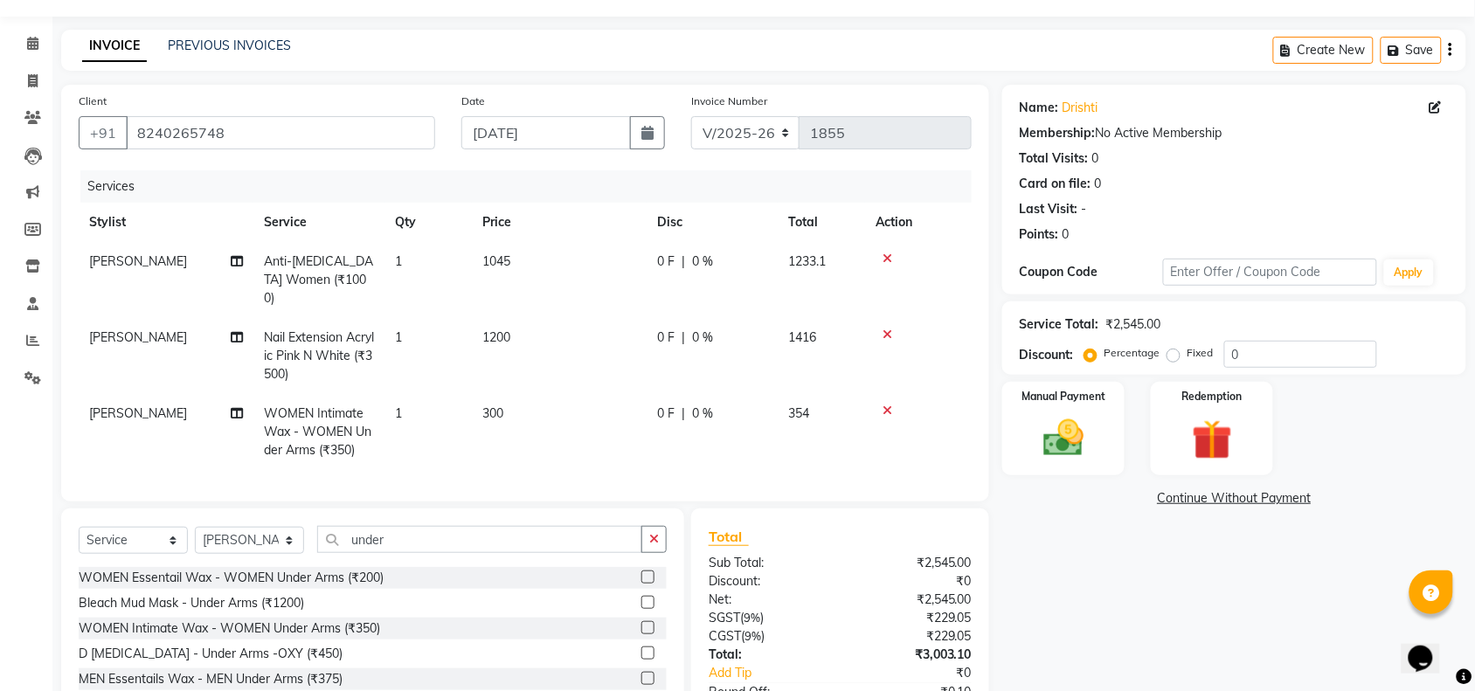
click at [508, 265] on span "1045" at bounding box center [496, 261] width 28 height 16
select select "83836"
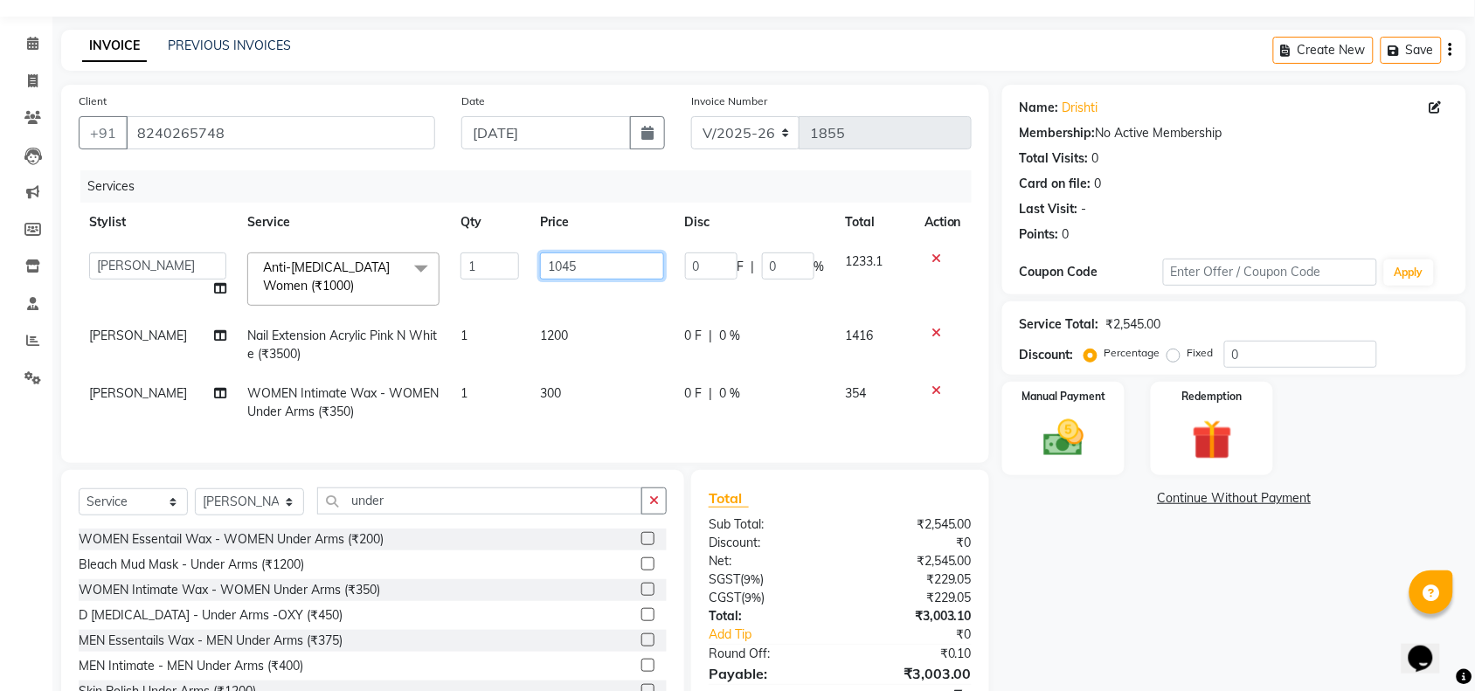
click at [597, 259] on input "1045" at bounding box center [602, 266] width 124 height 27
type input "1043"
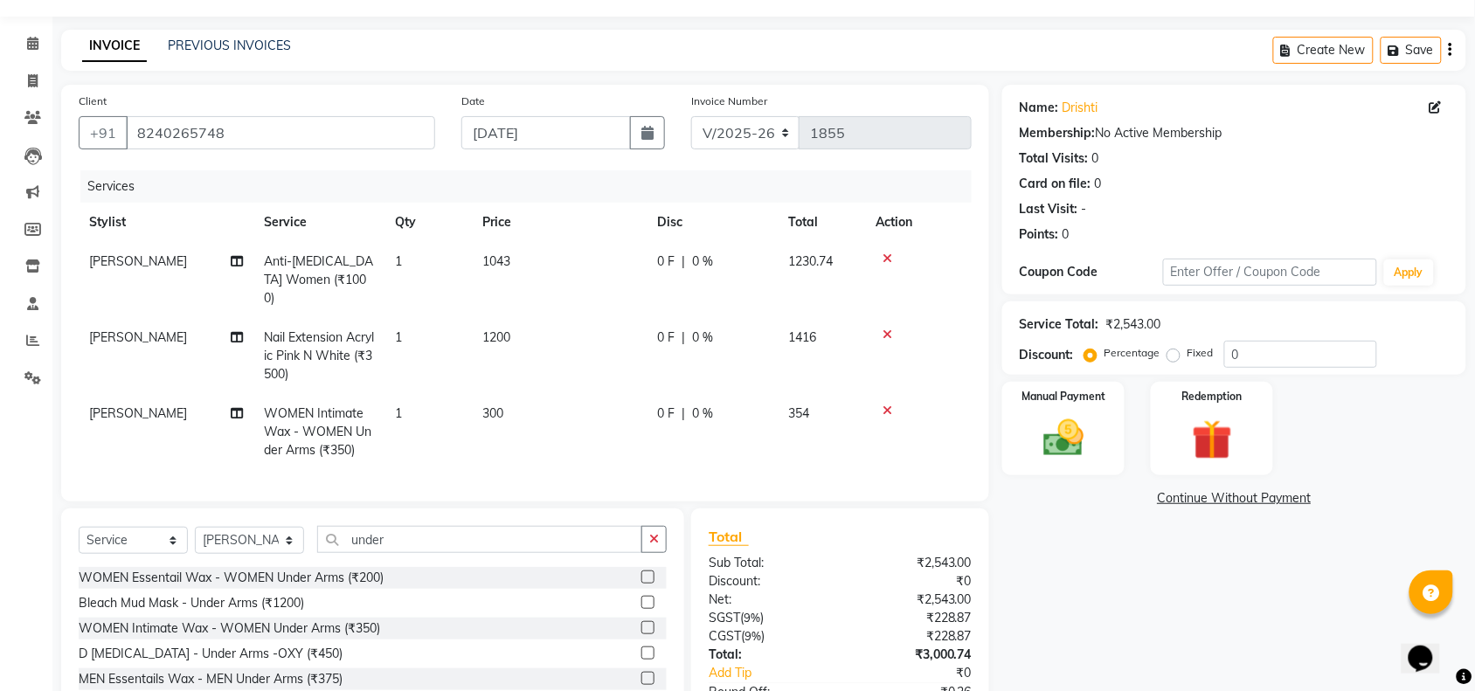
click at [604, 203] on th "Price" at bounding box center [559, 222] width 175 height 39
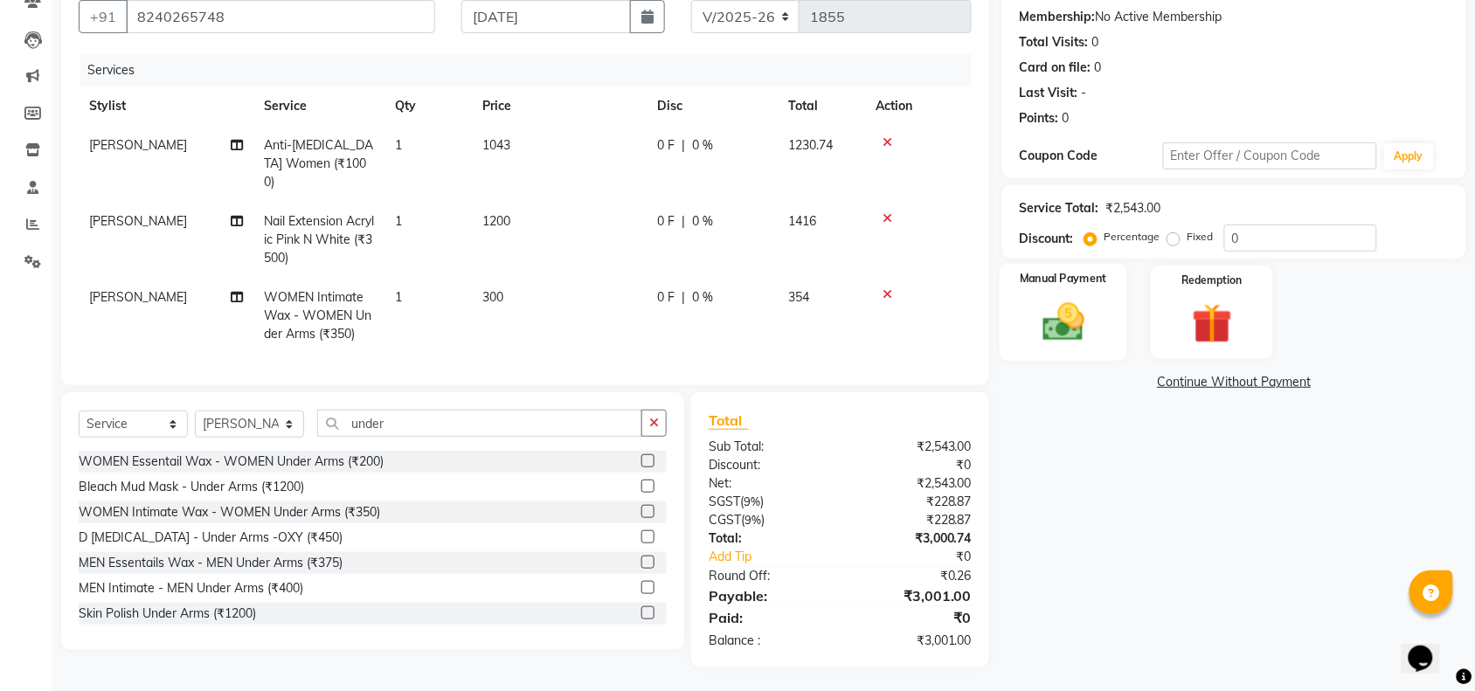
click at [1055, 317] on img at bounding box center [1063, 322] width 68 height 48
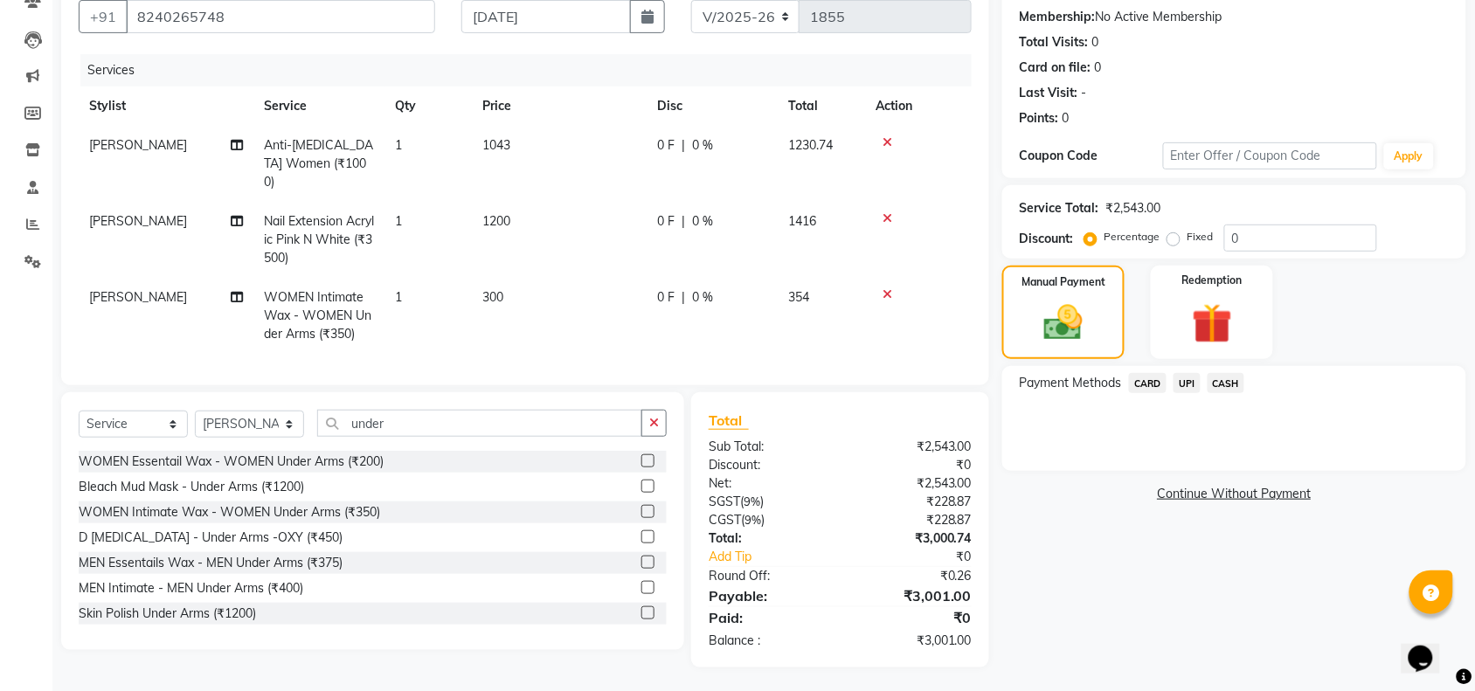
click at [1188, 382] on span "UPI" at bounding box center [1186, 383] width 27 height 20
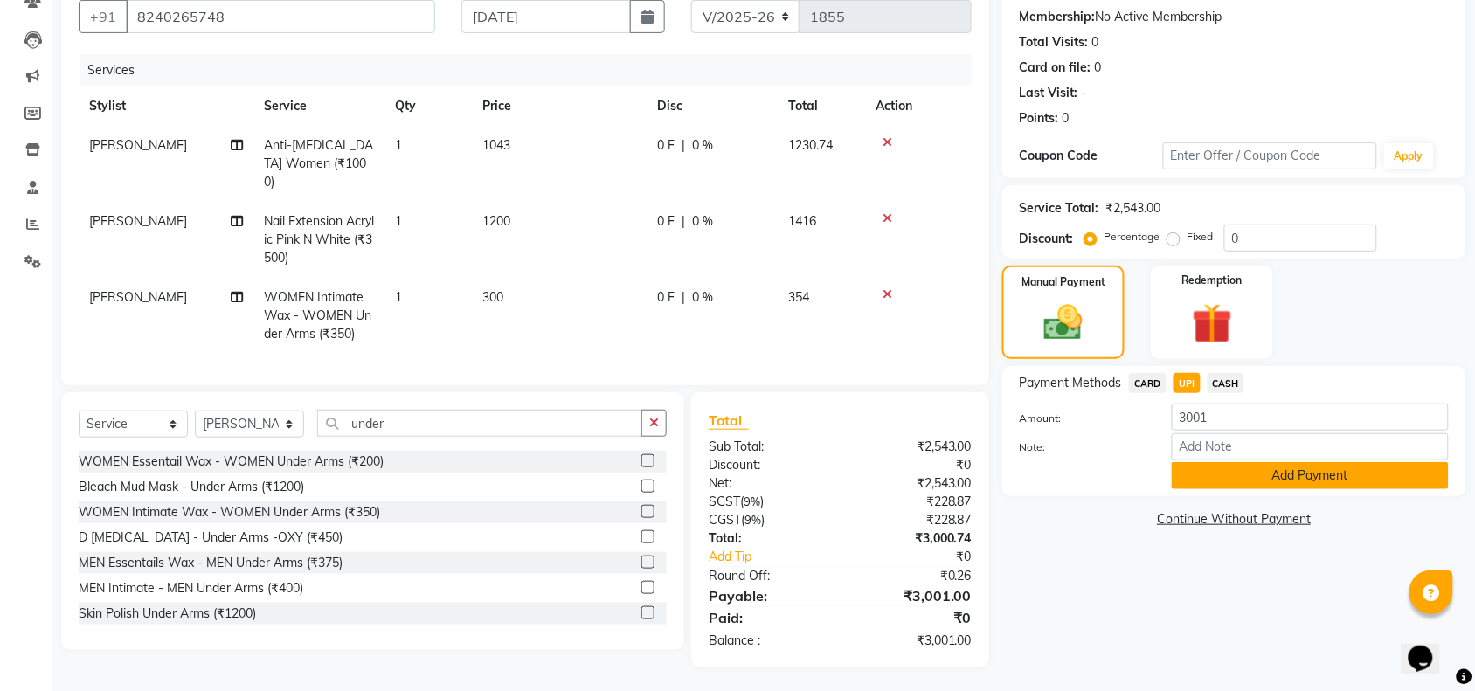
click at [1258, 474] on button "Add Payment" at bounding box center [1310, 475] width 277 height 27
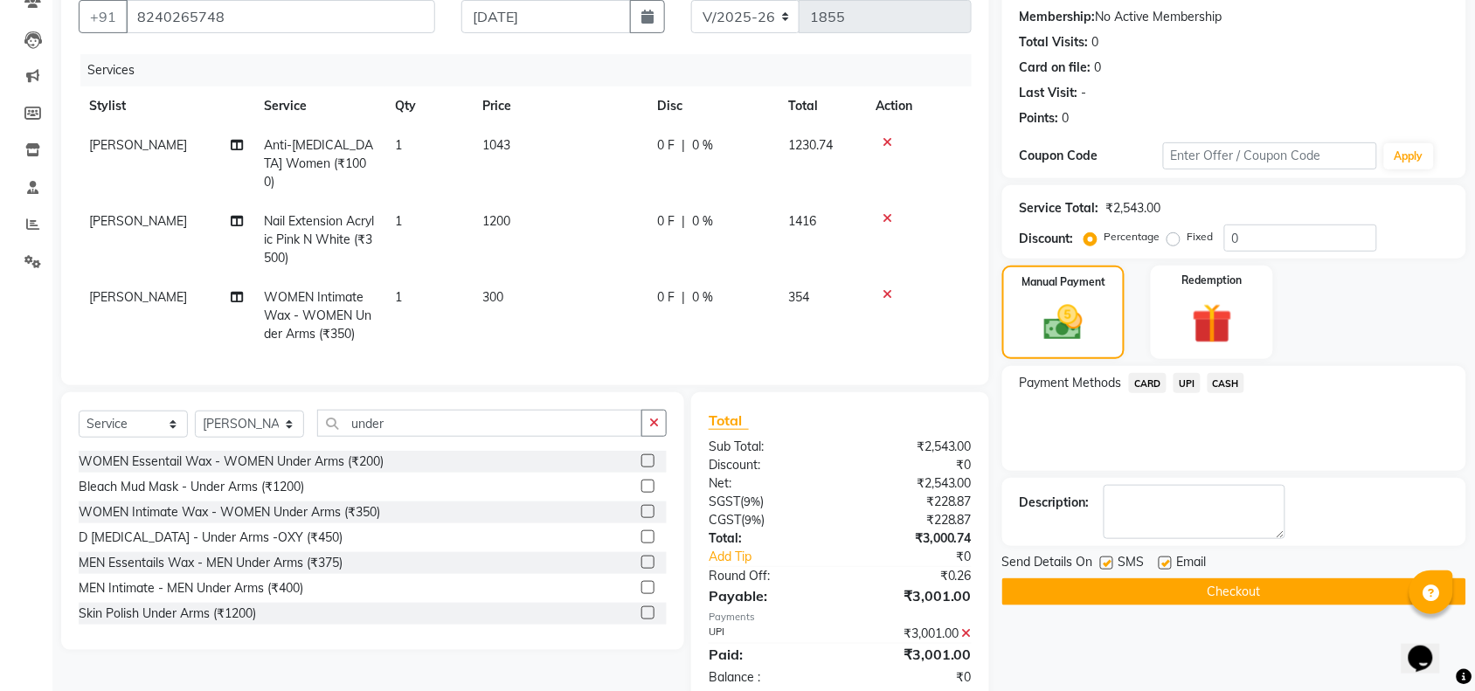
click at [1248, 592] on button "Checkout" at bounding box center [1234, 591] width 464 height 27
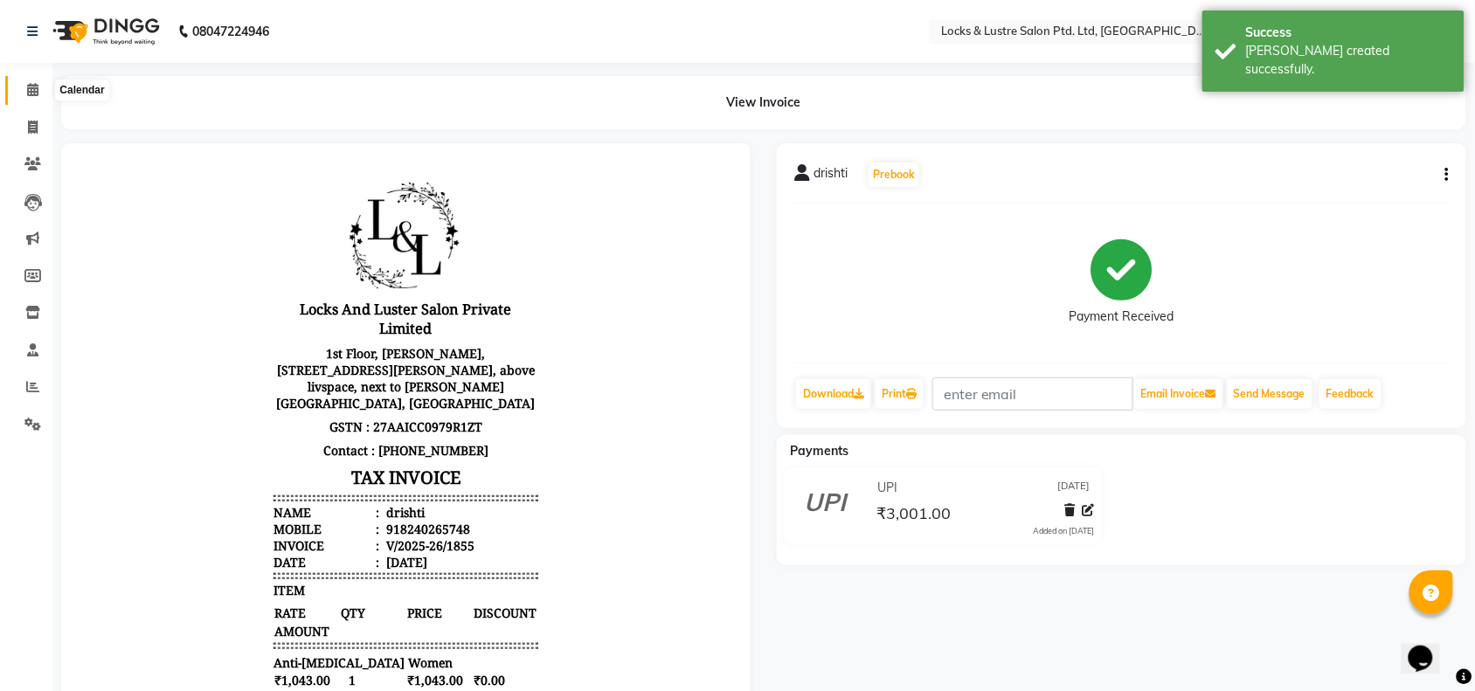
click at [27, 86] on icon at bounding box center [32, 89] width 11 height 13
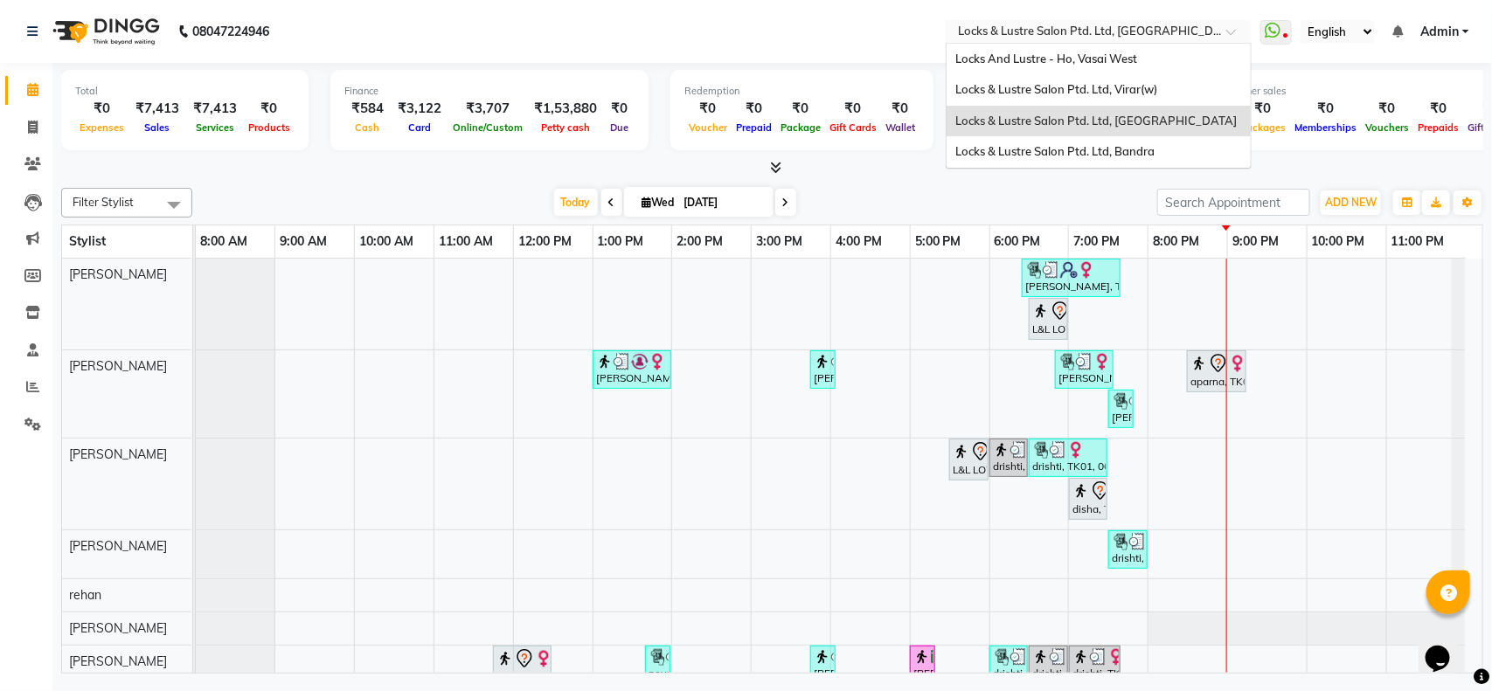
click at [1016, 31] on input "text" at bounding box center [1080, 32] width 253 height 17
click at [1014, 141] on div "Locks & Lustre Salon Ptd. Ltd, Bandra" at bounding box center [1098, 151] width 304 height 31
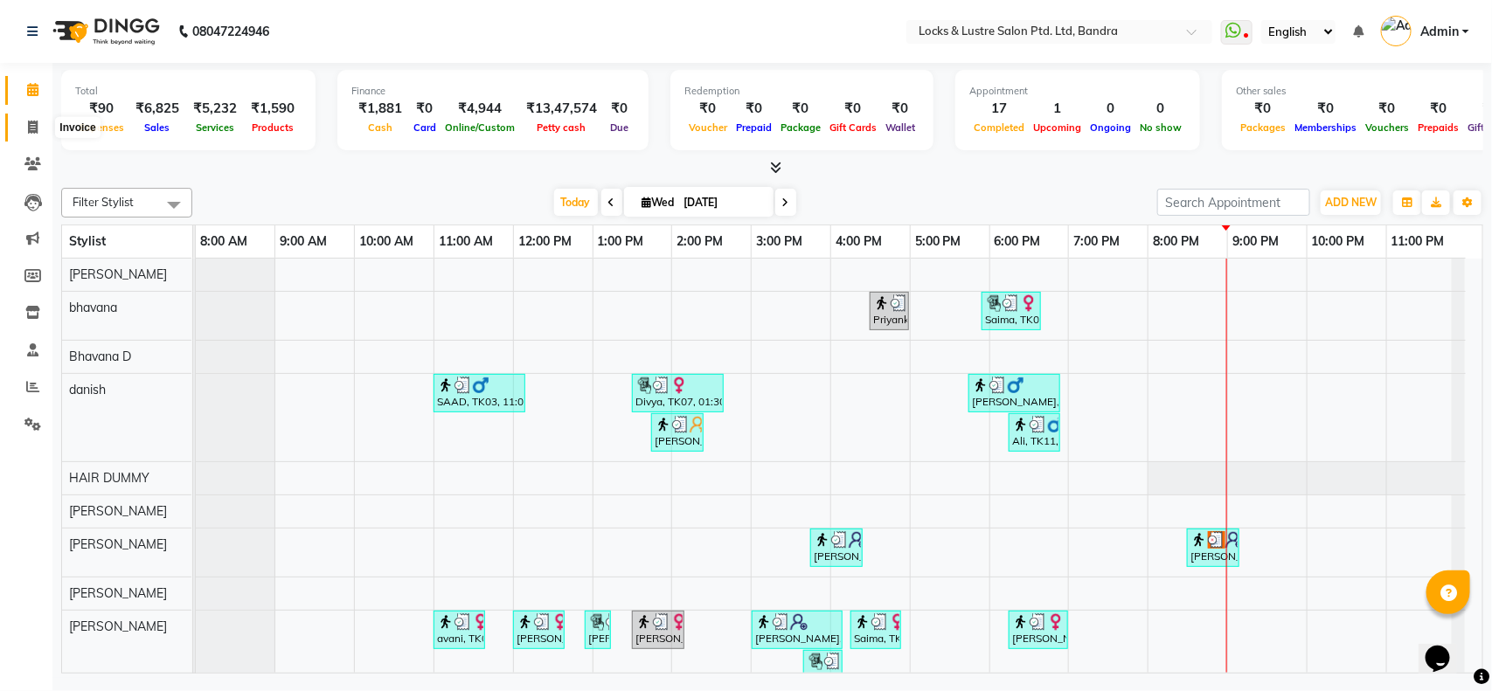
click at [31, 127] on icon at bounding box center [33, 127] width 10 height 13
select select "service"
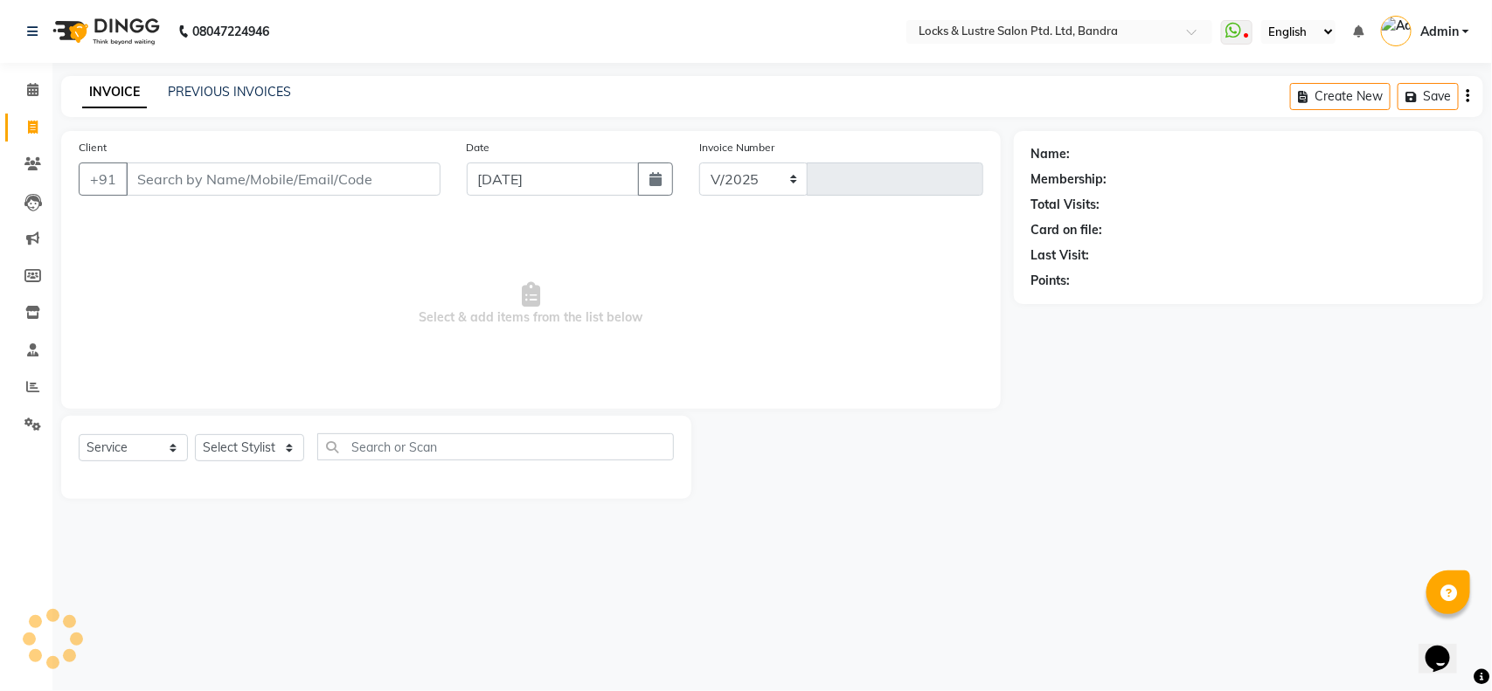
select select "6029"
type input "2267"
click at [215, 86] on link "PREVIOUS INVOICES" at bounding box center [229, 92] width 123 height 16
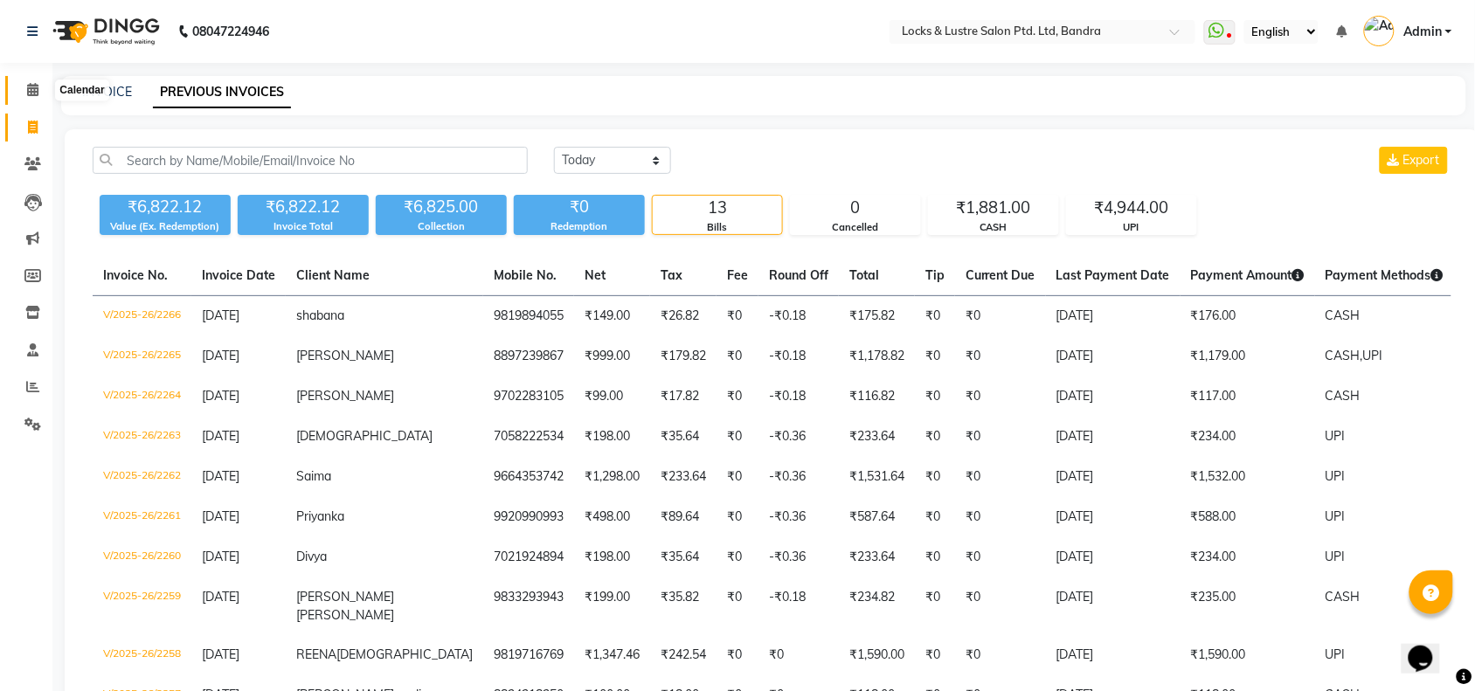
click at [38, 83] on span at bounding box center [32, 90] width 31 height 20
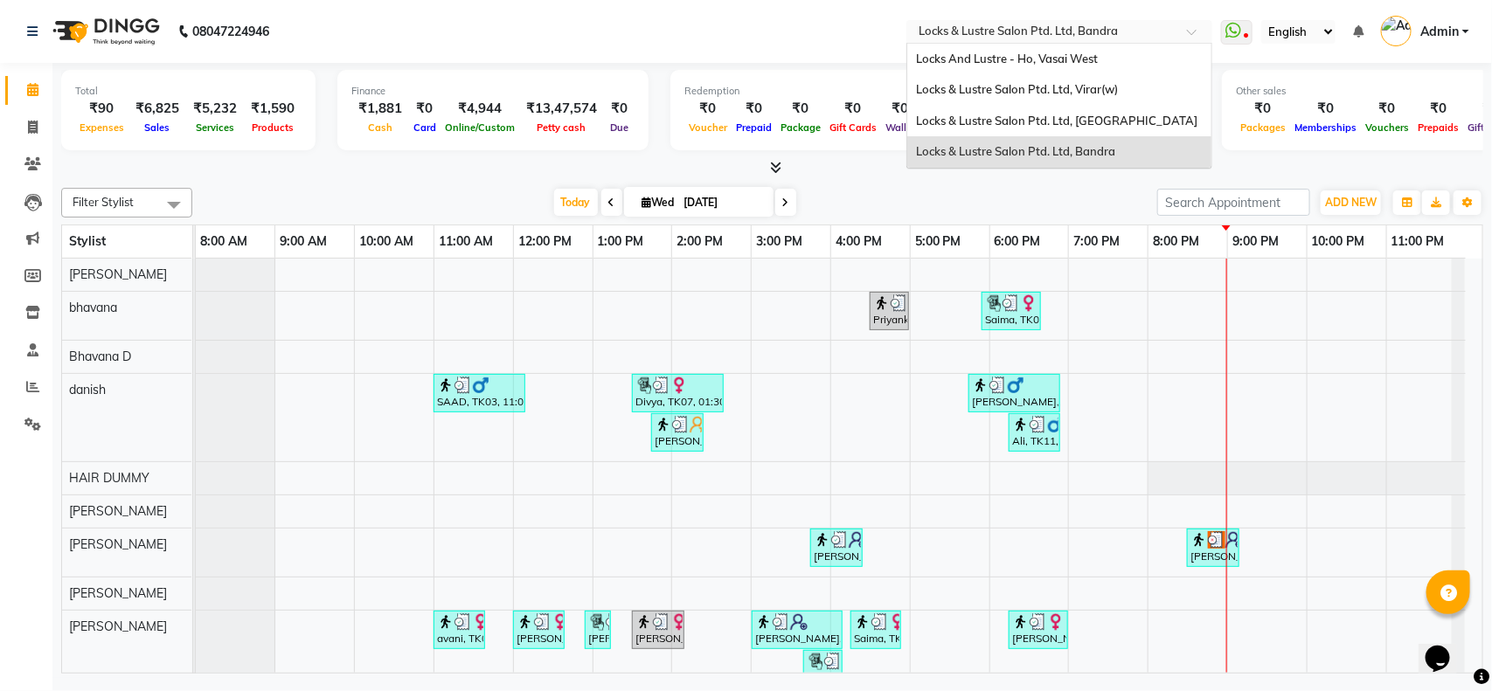
click at [1041, 20] on div "Select Location × Locks & Lustre Salon Ptd. Ltd, Bandra" at bounding box center [1059, 32] width 306 height 24
click at [1022, 125] on span "Locks & Lustre Salon Ptd. Ltd, [GEOGRAPHIC_DATA]" at bounding box center [1056, 121] width 281 height 14
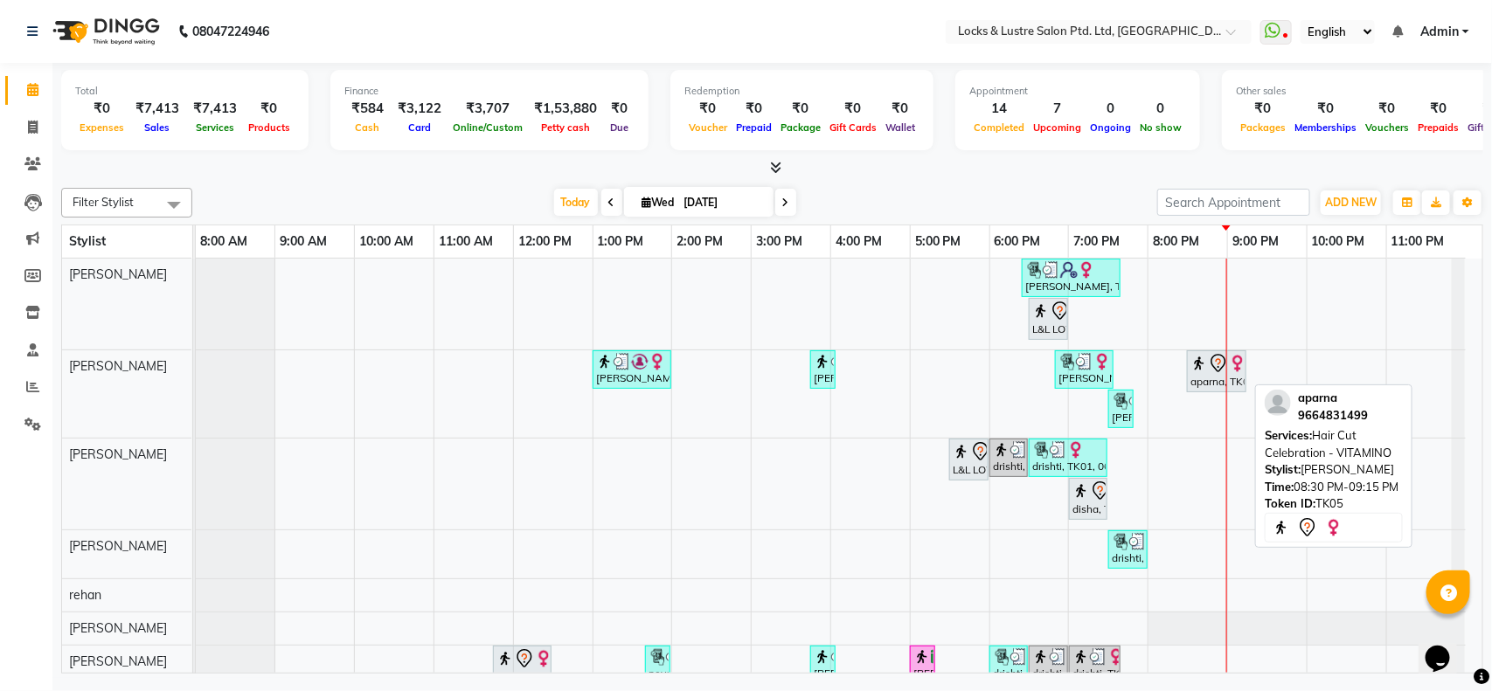
click at [1201, 373] on div at bounding box center [1216, 363] width 52 height 21
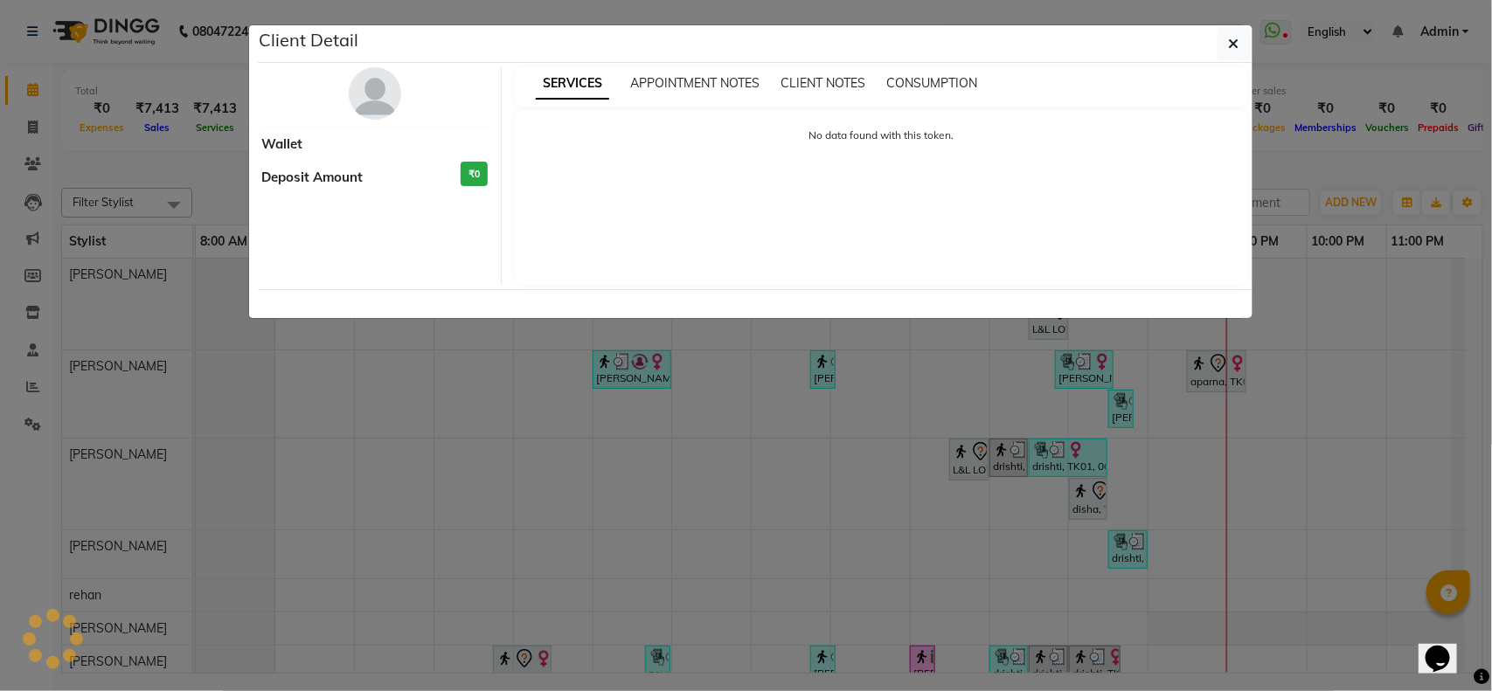
select select "7"
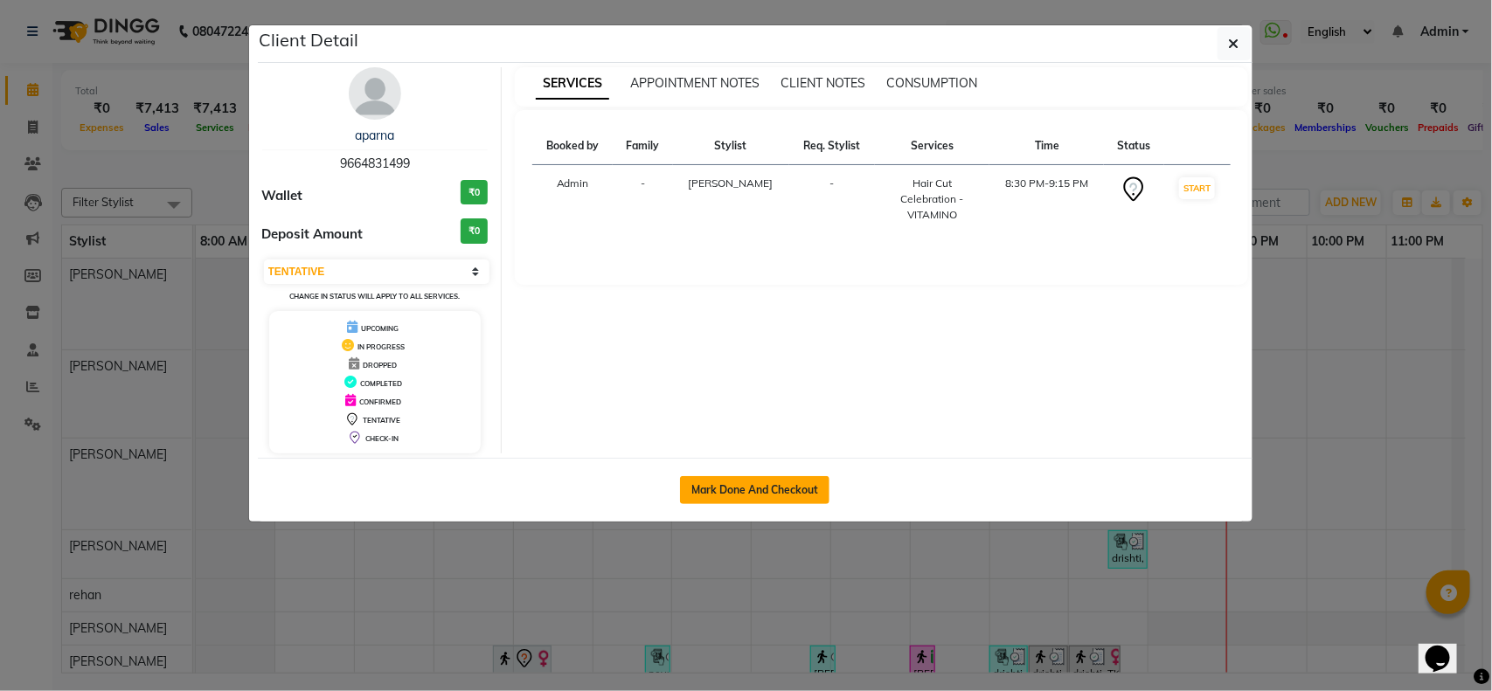
click at [717, 488] on button "Mark Done And Checkout" at bounding box center [754, 490] width 149 height 28
select select "service"
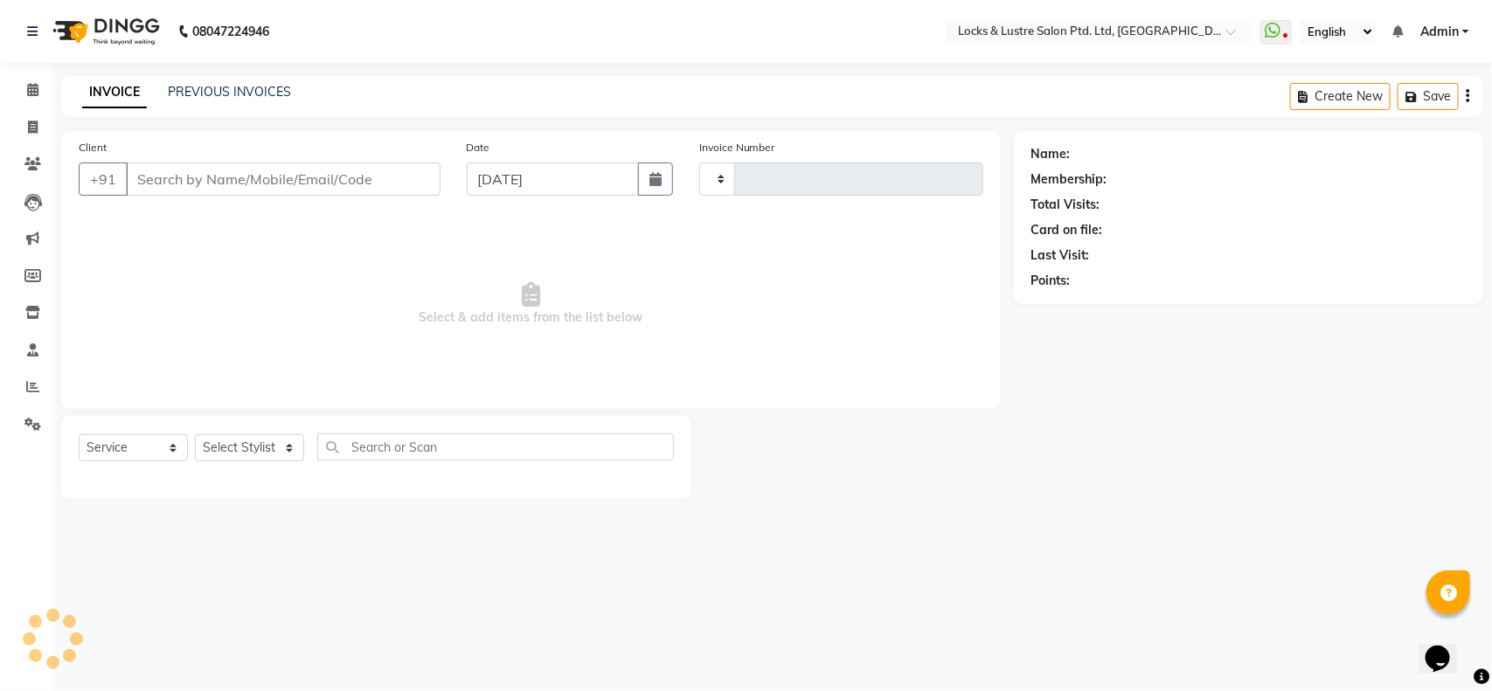
type input "1856"
select select "5928"
click at [262, 182] on input "Client" at bounding box center [283, 179] width 315 height 33
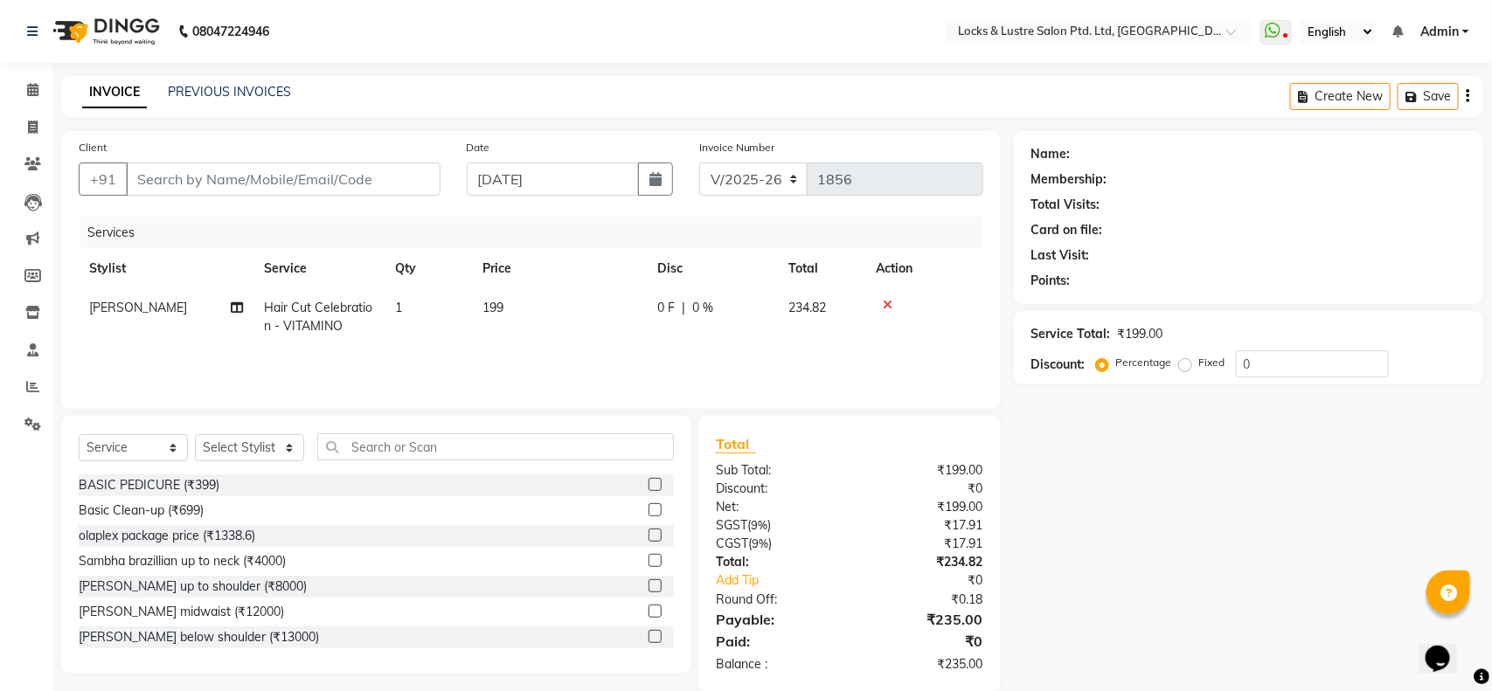
type input "9664831499"
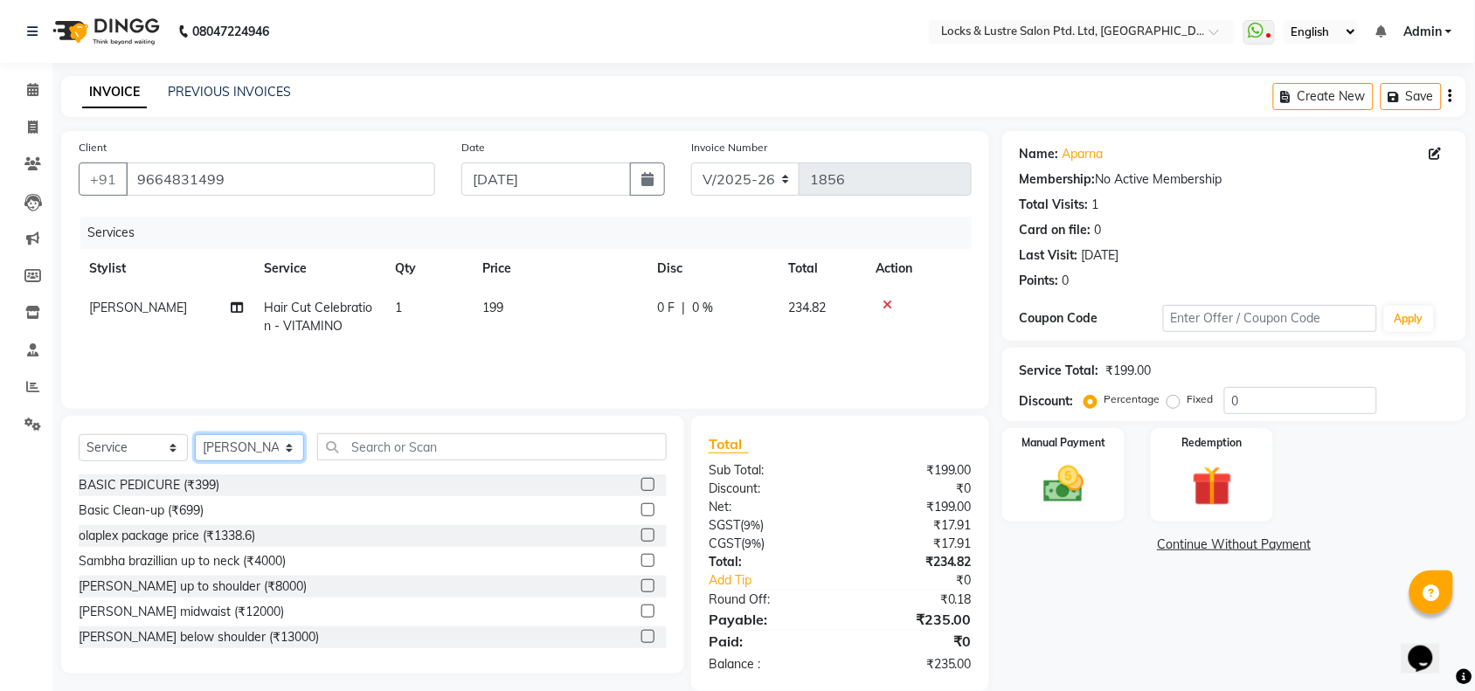
click at [245, 446] on select "Select Stylist adil Admin AHSAN SHAIKH aman Ana's Anuja anushree Ashish chandan…" at bounding box center [249, 447] width 109 height 27
select select "89645"
click at [195, 434] on select "Select Stylist adil Admin AHSAN SHAIKH aman Ana's Anuja anushree Ashish chandan…" at bounding box center [249, 447] width 109 height 27
click at [424, 438] on input "text" at bounding box center [492, 446] width 350 height 27
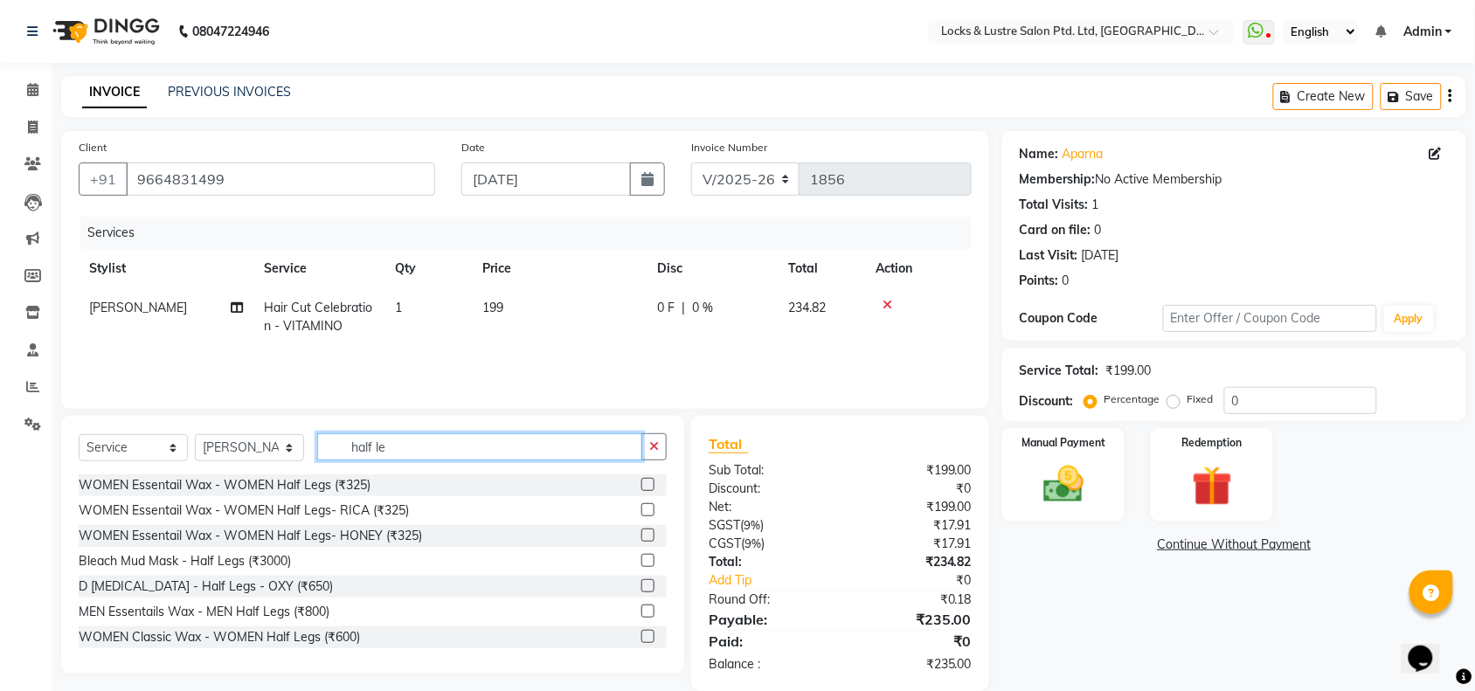
type input "half le"
click at [641, 486] on label at bounding box center [647, 484] width 13 height 13
click at [641, 486] on input "checkbox" at bounding box center [646, 485] width 11 height 11
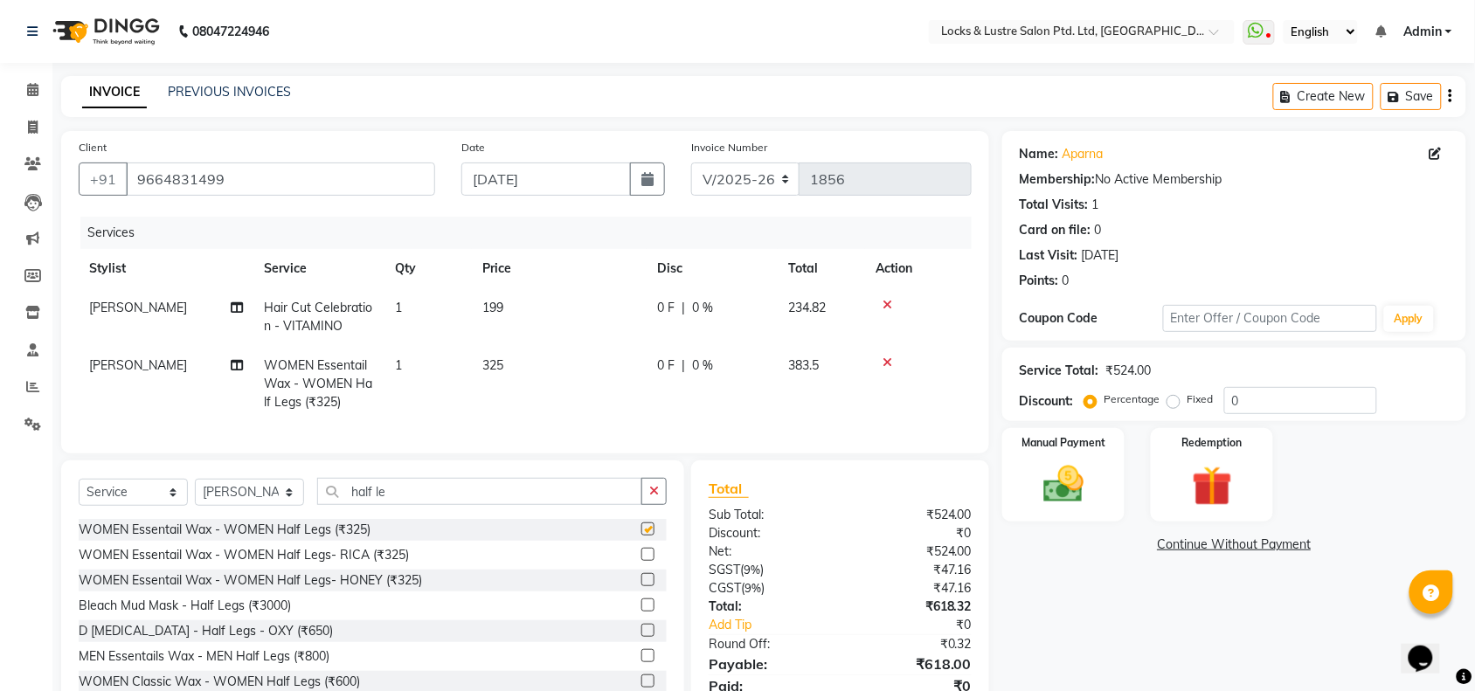
checkbox input "false"
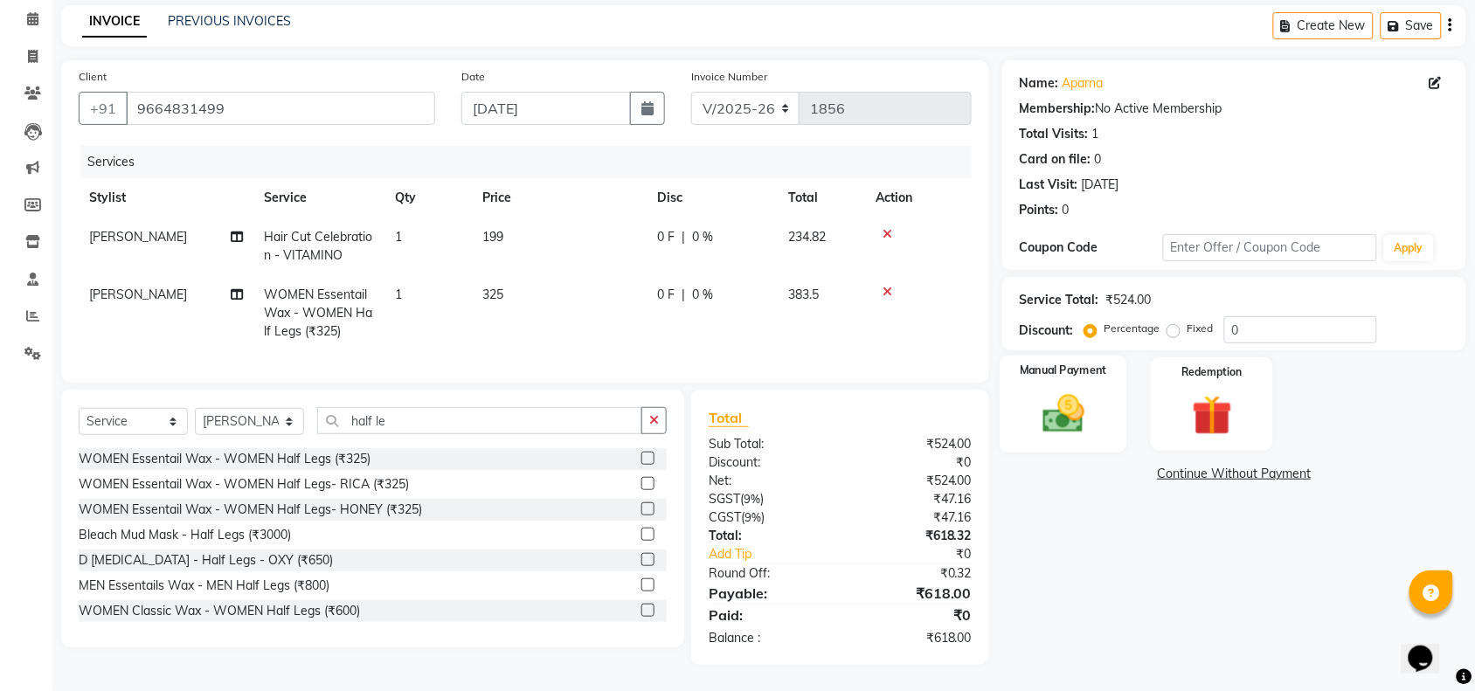
click at [1076, 391] on img at bounding box center [1063, 414] width 68 height 48
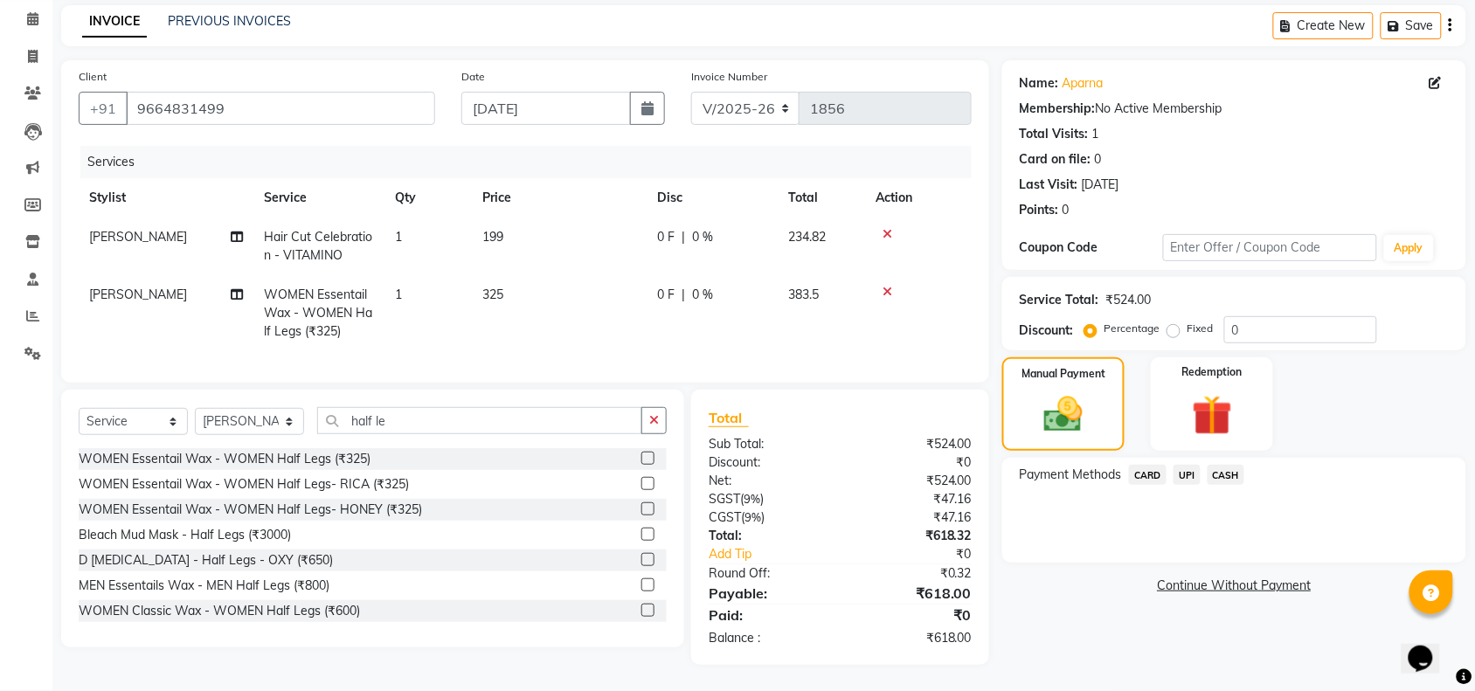
click at [1150, 465] on span "CARD" at bounding box center [1148, 475] width 38 height 20
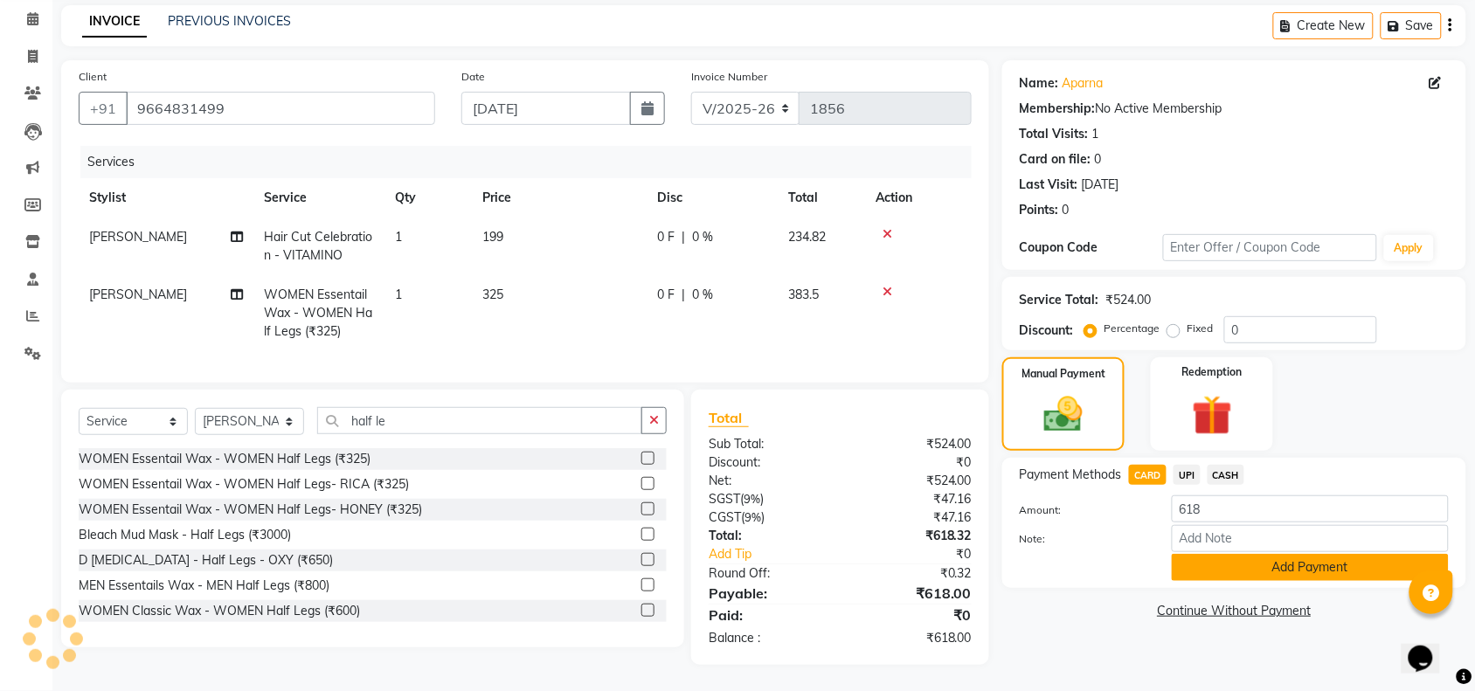
click at [1229, 554] on button "Add Payment" at bounding box center [1310, 567] width 277 height 27
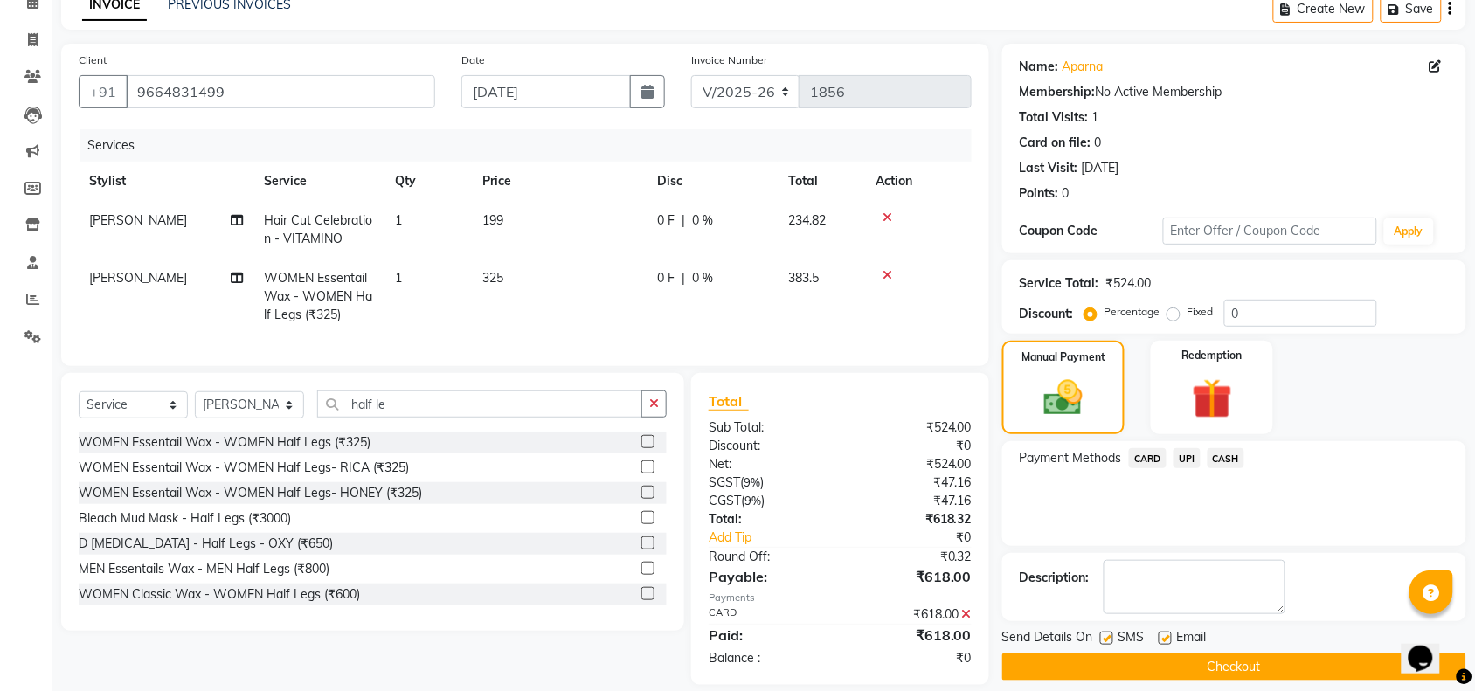
click at [1201, 656] on button "Checkout" at bounding box center [1234, 667] width 464 height 27
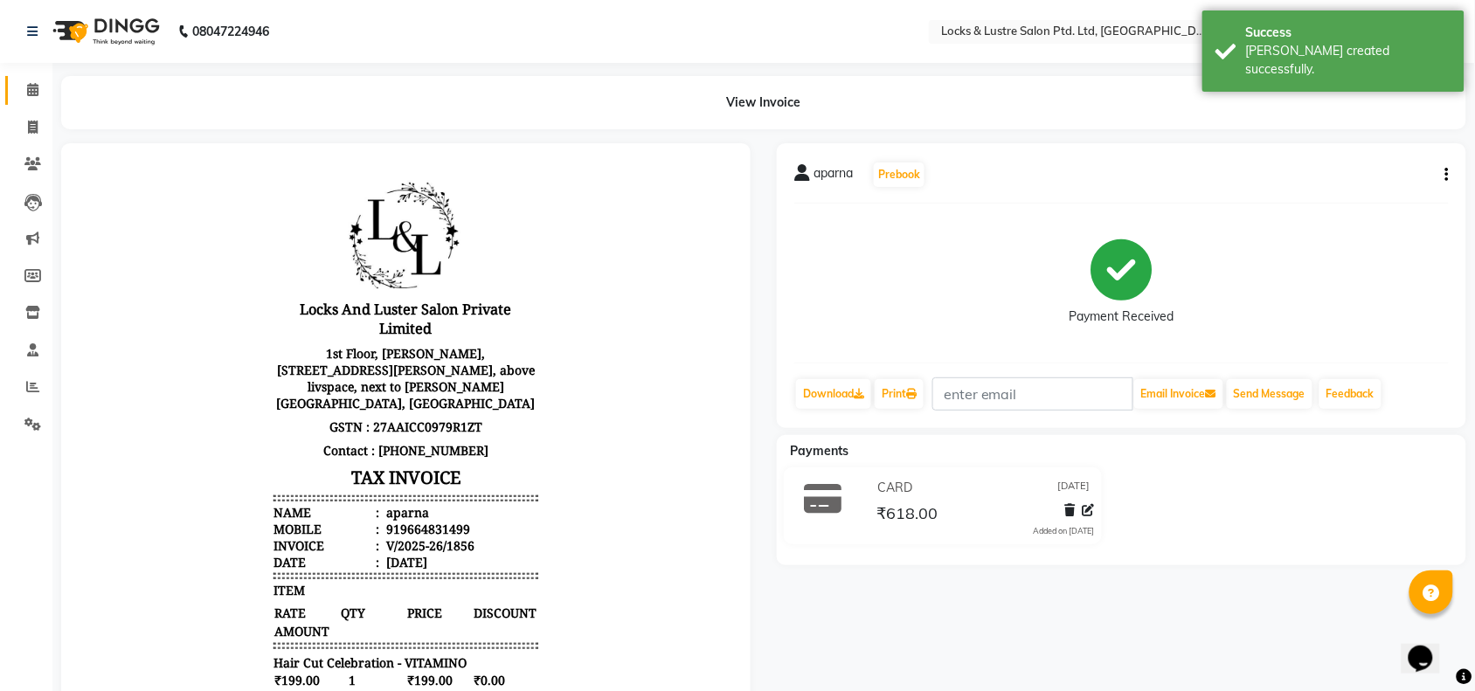
click at [15, 92] on link "Calendar" at bounding box center [26, 90] width 42 height 29
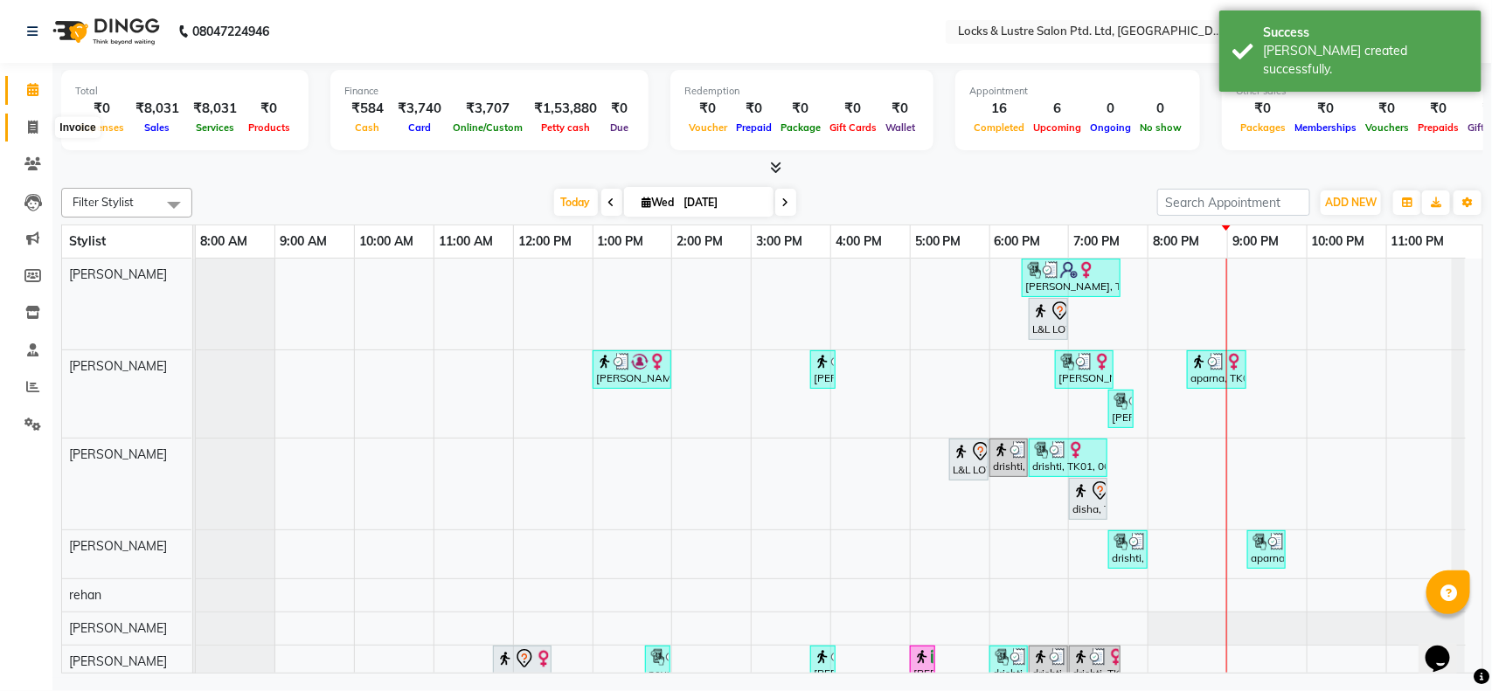
click at [29, 125] on icon at bounding box center [33, 127] width 10 height 13
select select "5928"
select select "service"
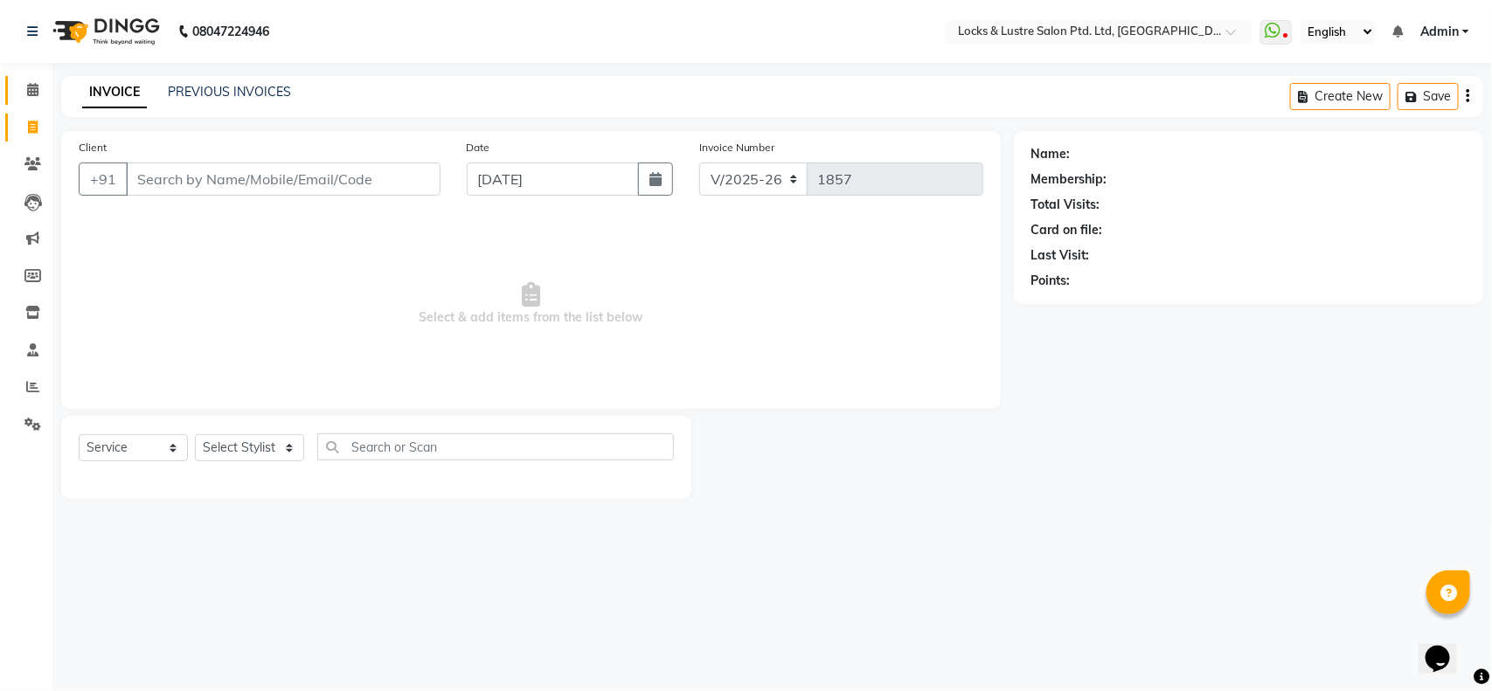
click at [26, 100] on link "Calendar" at bounding box center [26, 90] width 42 height 29
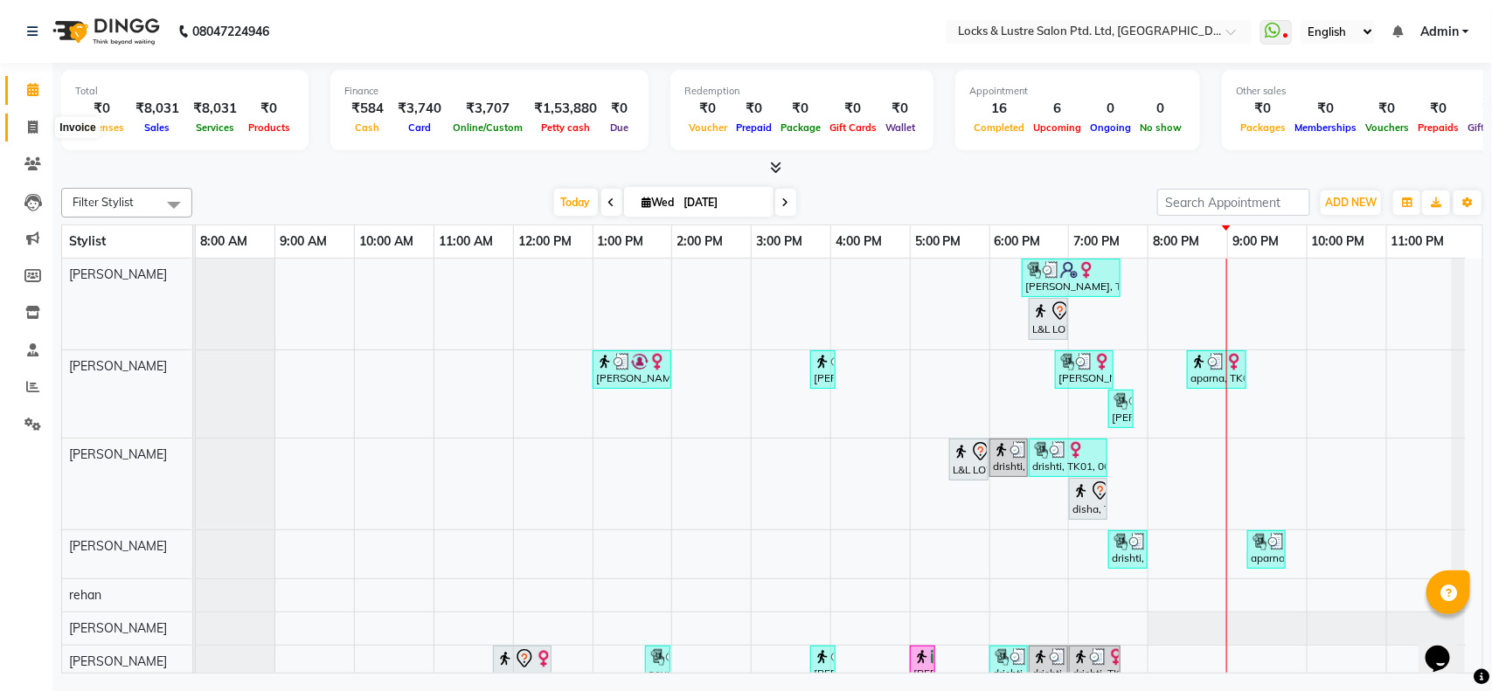
click at [29, 122] on icon at bounding box center [33, 127] width 10 height 13
select select "service"
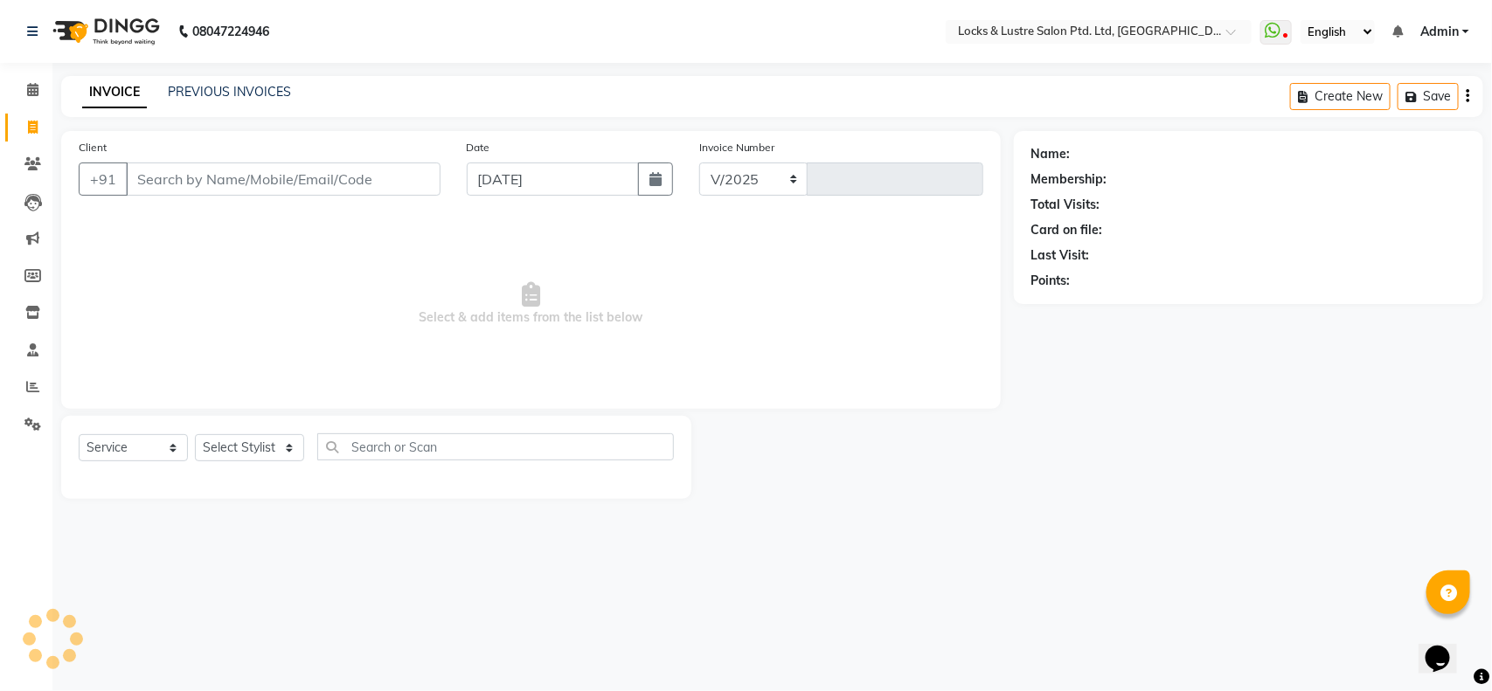
select select "5928"
type input "1857"
click at [17, 89] on span at bounding box center [32, 90] width 31 height 20
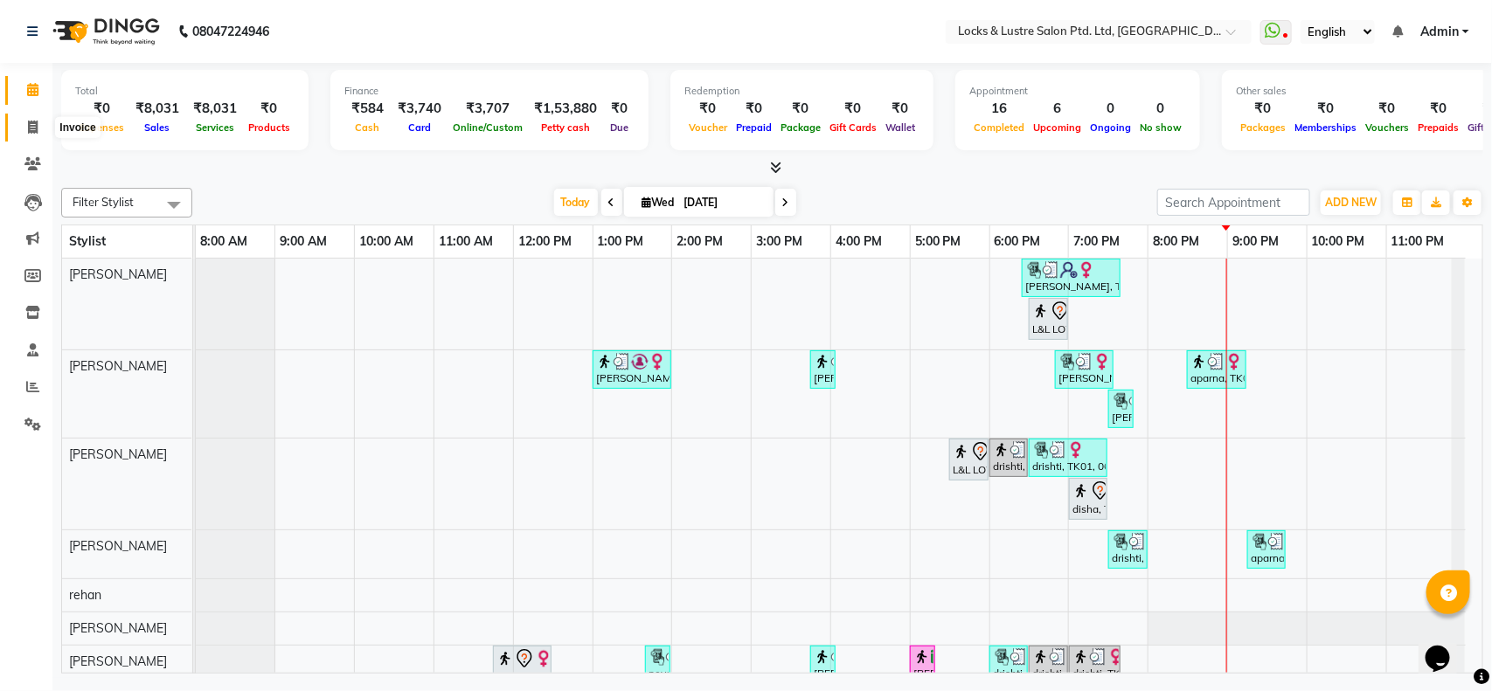
click at [19, 122] on span at bounding box center [32, 128] width 31 height 20
select select "service"
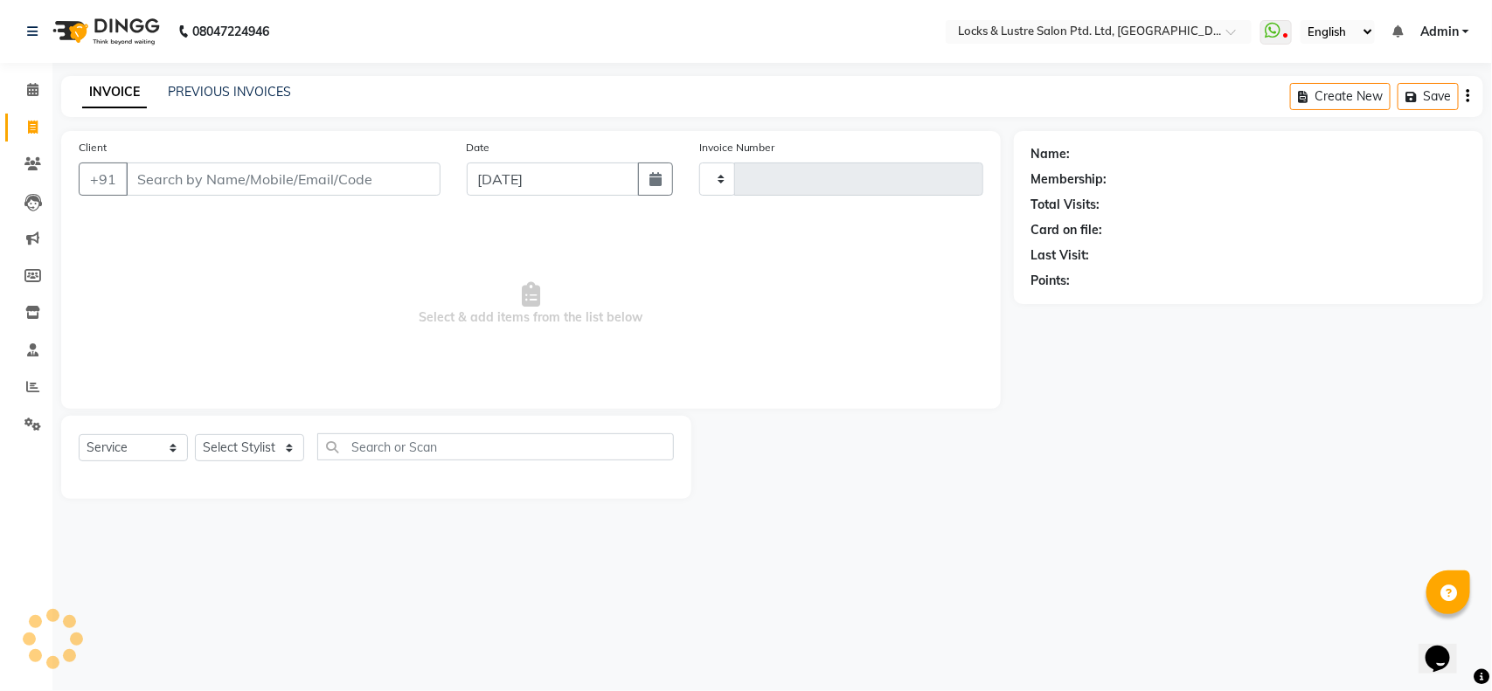
type input "1857"
select select "5928"
click at [228, 85] on link "PREVIOUS INVOICES" at bounding box center [229, 92] width 123 height 16
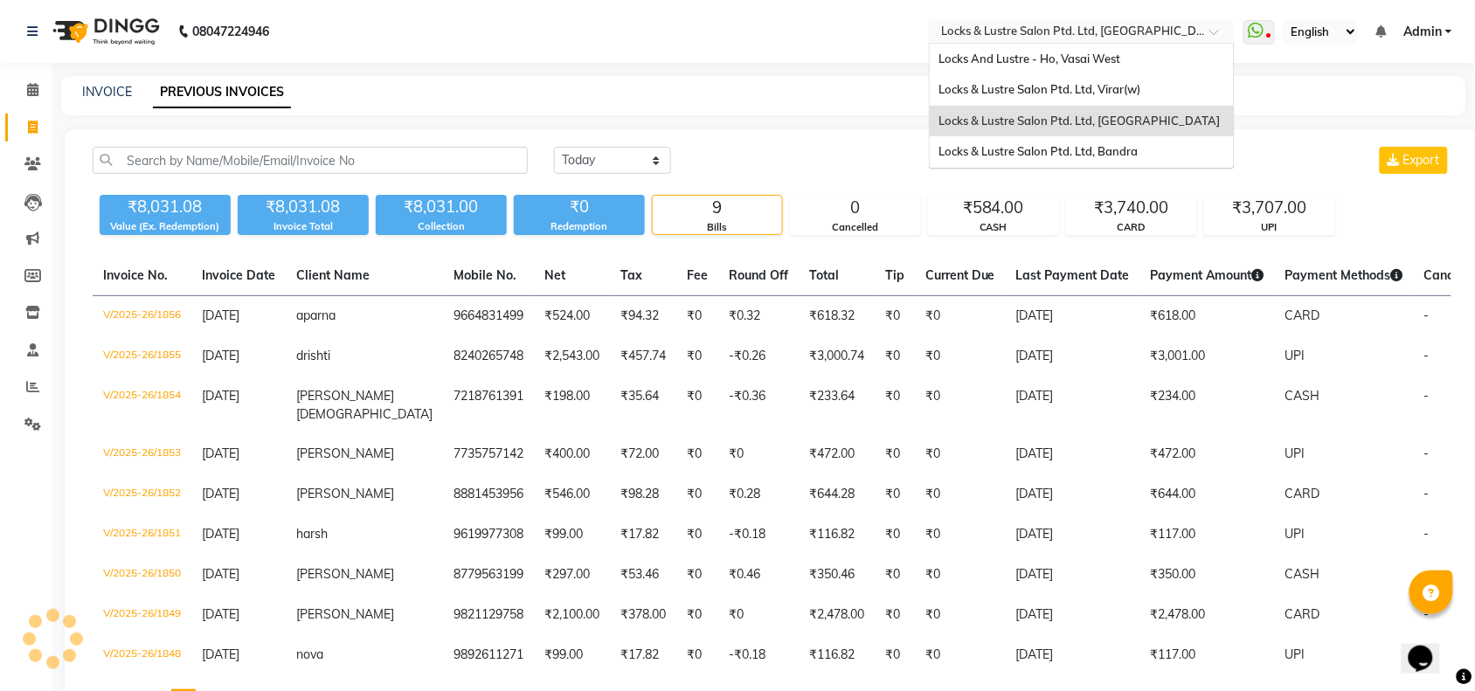
click at [1077, 32] on input "text" at bounding box center [1064, 32] width 253 height 17
click at [1045, 145] on span "Locks & Lustre Salon Ptd. Ltd, Bandra" at bounding box center [1037, 151] width 199 height 14
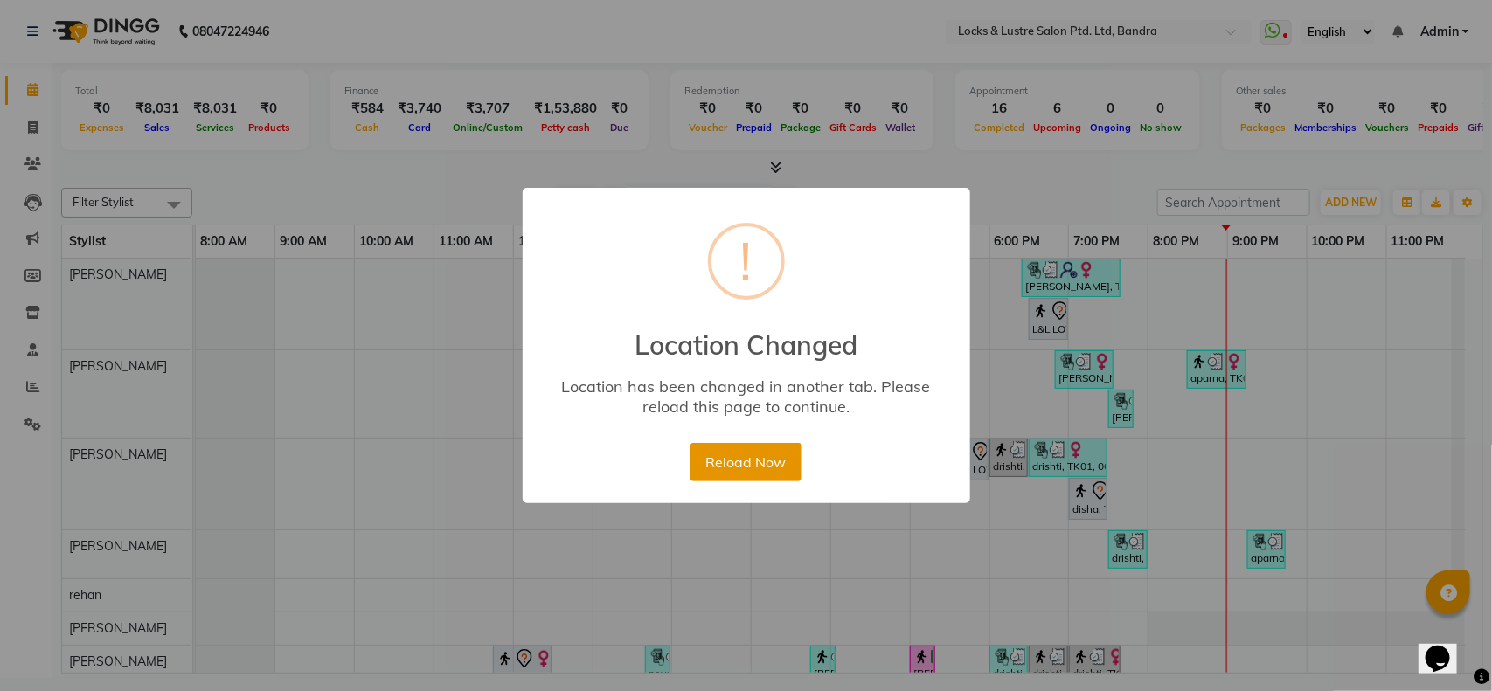
click at [739, 452] on button "Reload Now" at bounding box center [745, 462] width 111 height 38
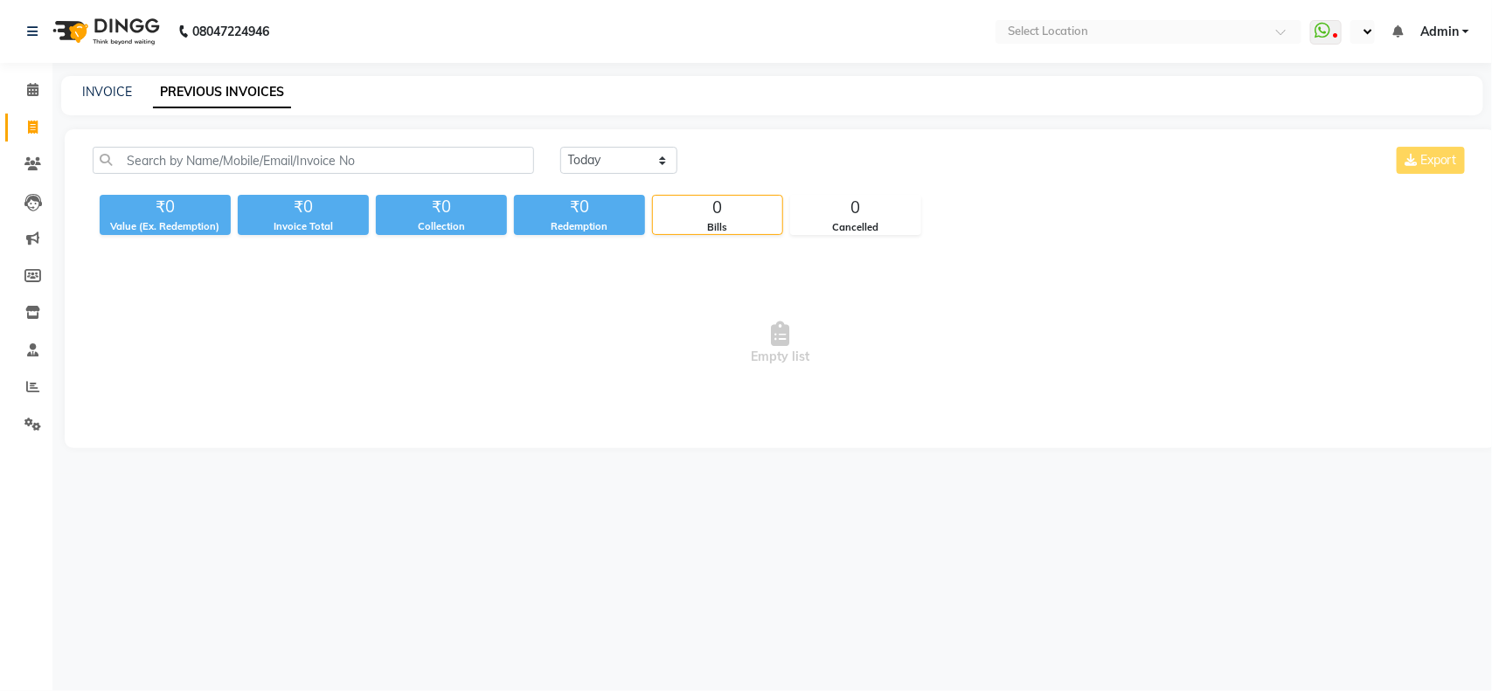
select select "en"
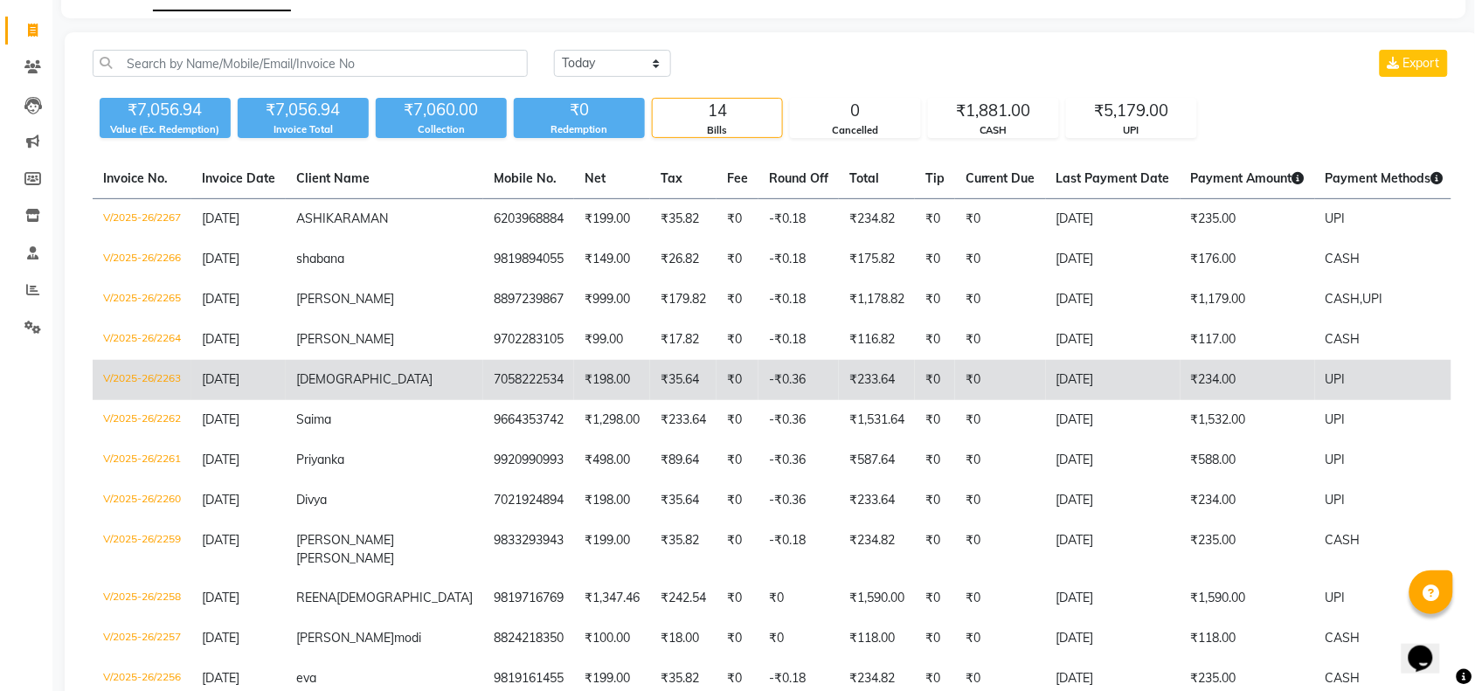
scroll to position [64, 0]
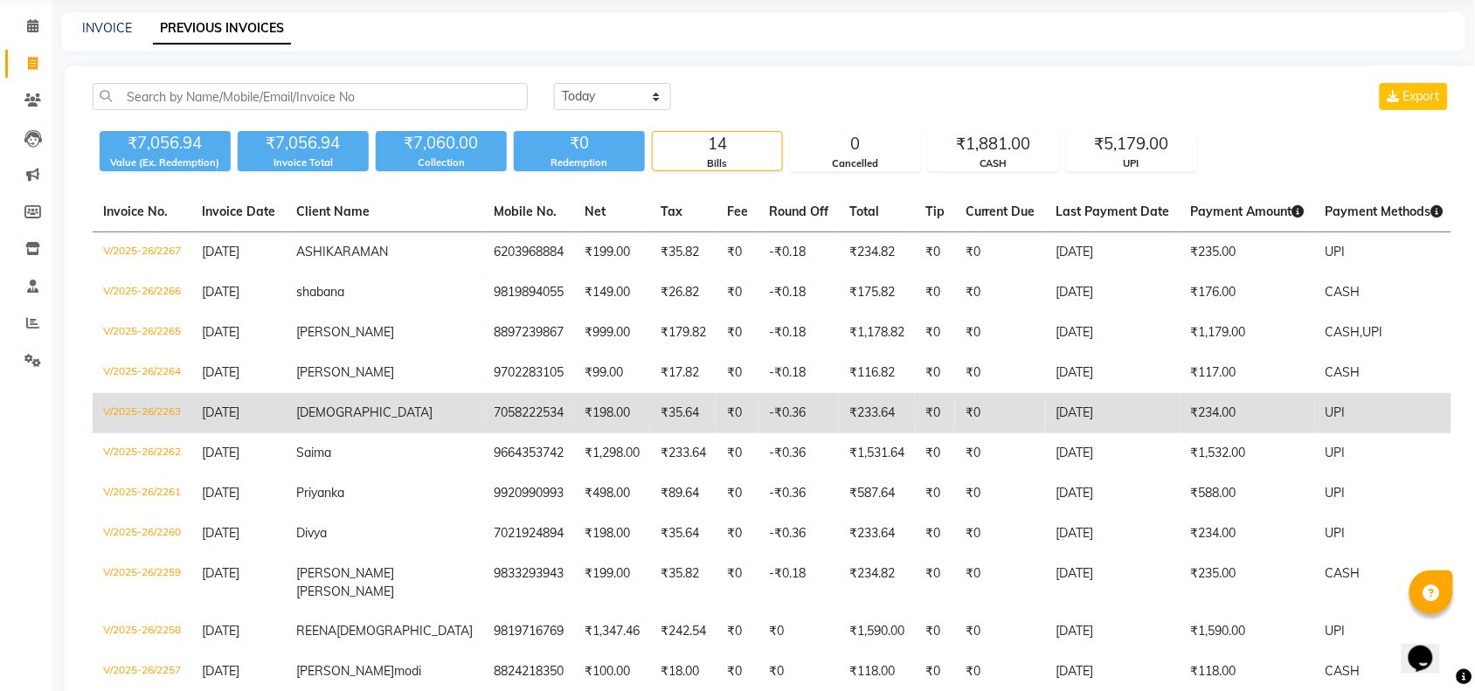
click at [758, 198] on th "Round Off" at bounding box center [798, 212] width 80 height 40
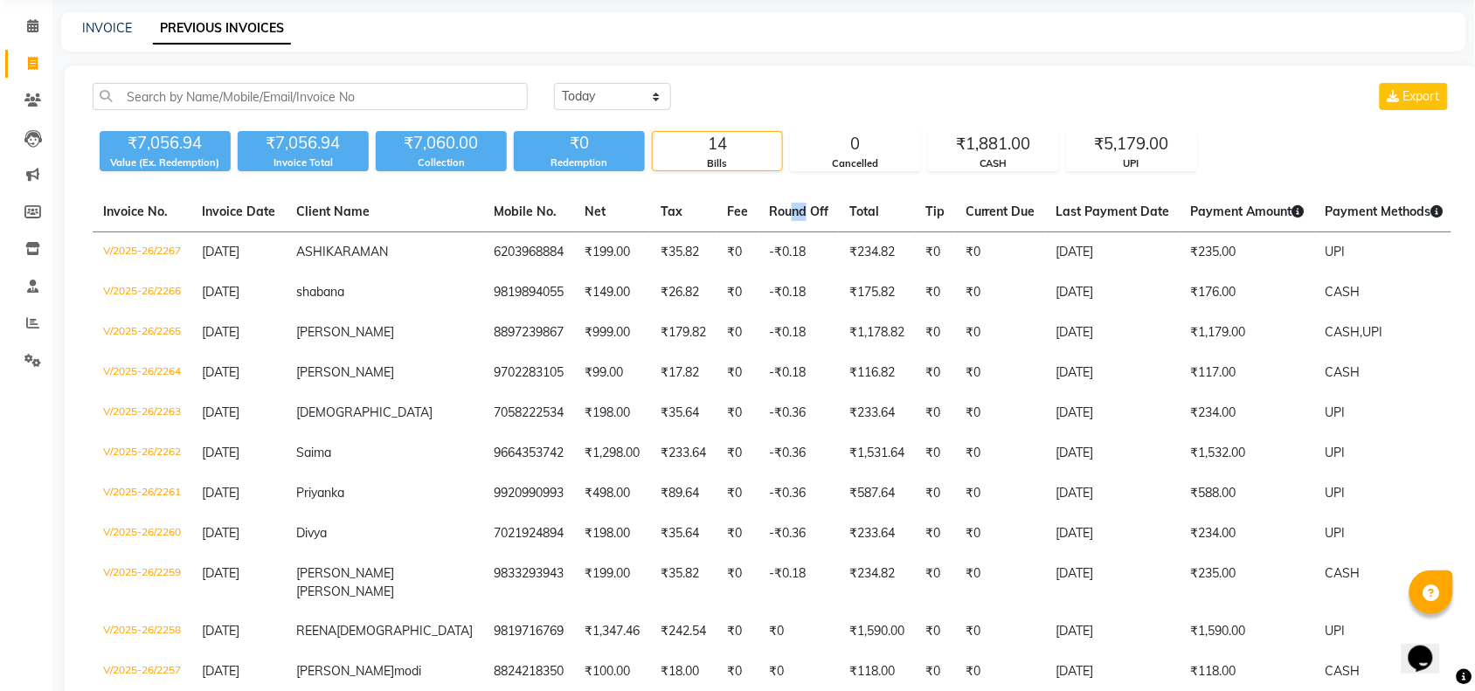
drag, startPoint x: 704, startPoint y: 195, endPoint x: 689, endPoint y: 195, distance: 15.7
click at [758, 195] on th "Round Off" at bounding box center [798, 212] width 80 height 40
click at [795, 185] on div "[DATE] [DATE] Custom Range Export ₹7,056.94 Value (Ex. Redemption) ₹7,056.94 In…" at bounding box center [772, 474] width 1415 height 816
click at [769, 205] on span "Round Off" at bounding box center [798, 212] width 59 height 16
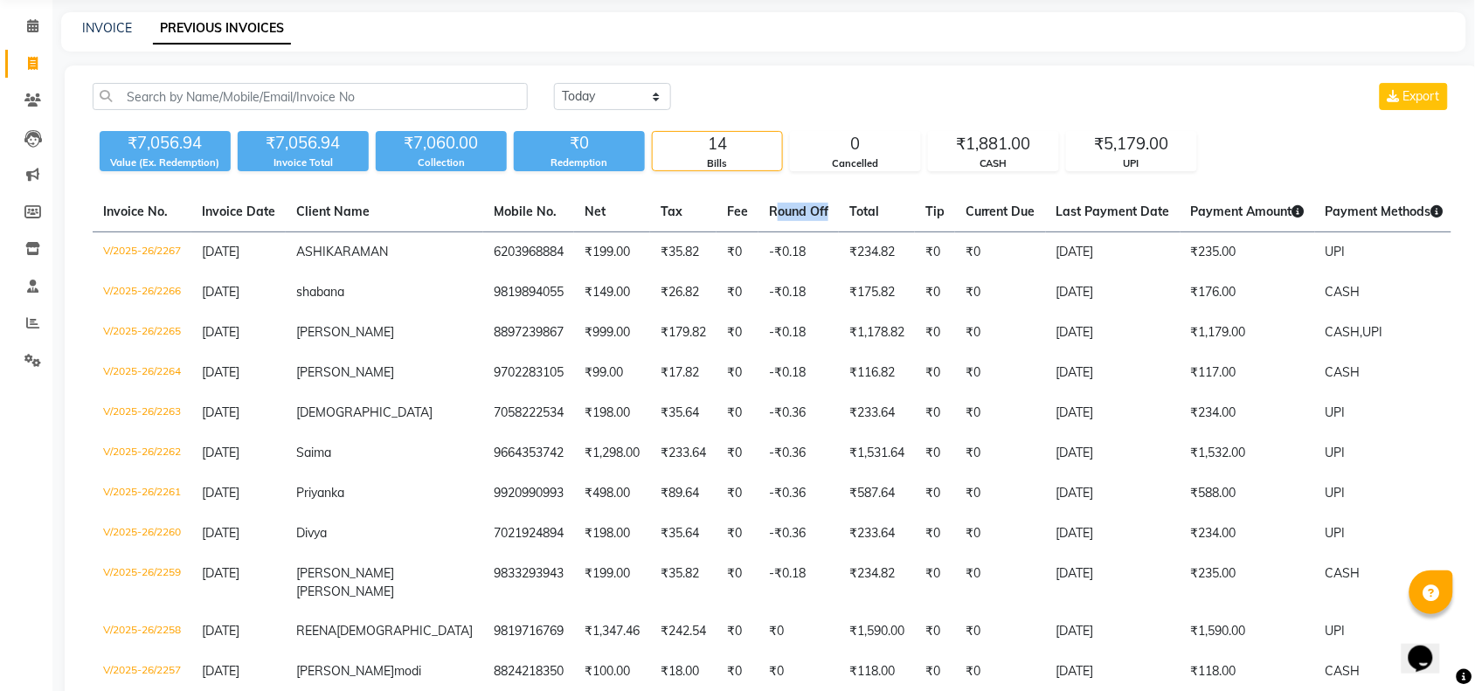
click at [769, 205] on span "Round Off" at bounding box center [798, 212] width 59 height 16
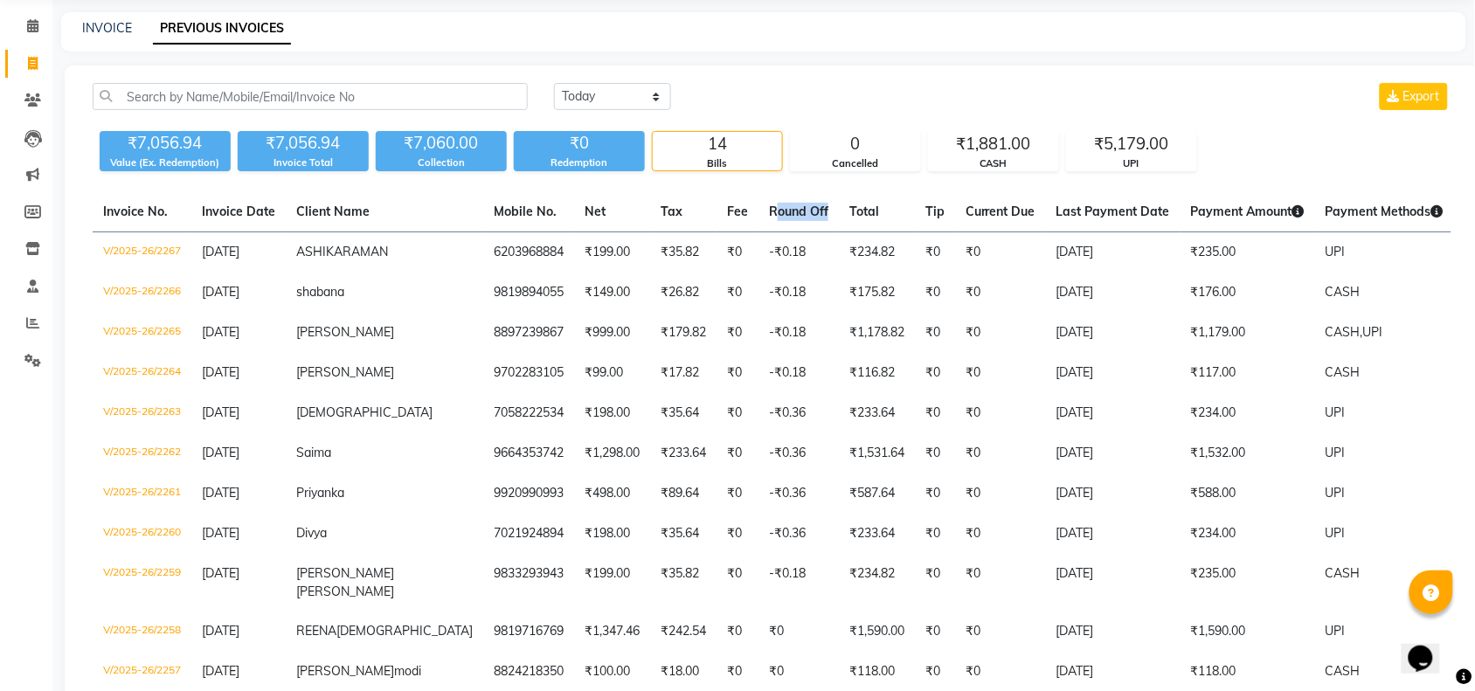
click at [769, 205] on span "Round Off" at bounding box center [798, 212] width 59 height 16
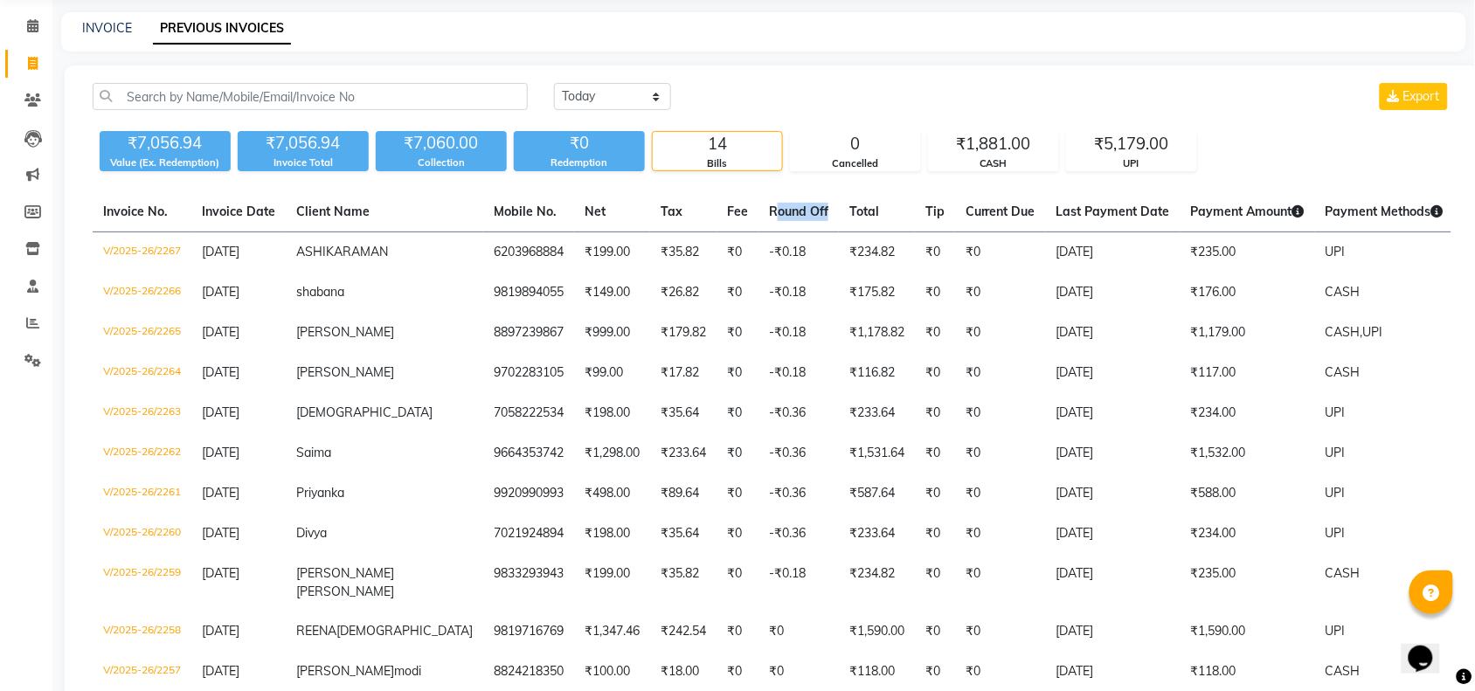
click at [769, 205] on span "Round Off" at bounding box center [798, 212] width 59 height 16
click at [686, 181] on div "Today Yesterday Custom Range Export ₹7,056.94 Value (Ex. Redemption) ₹7,056.94 …" at bounding box center [772, 474] width 1415 height 816
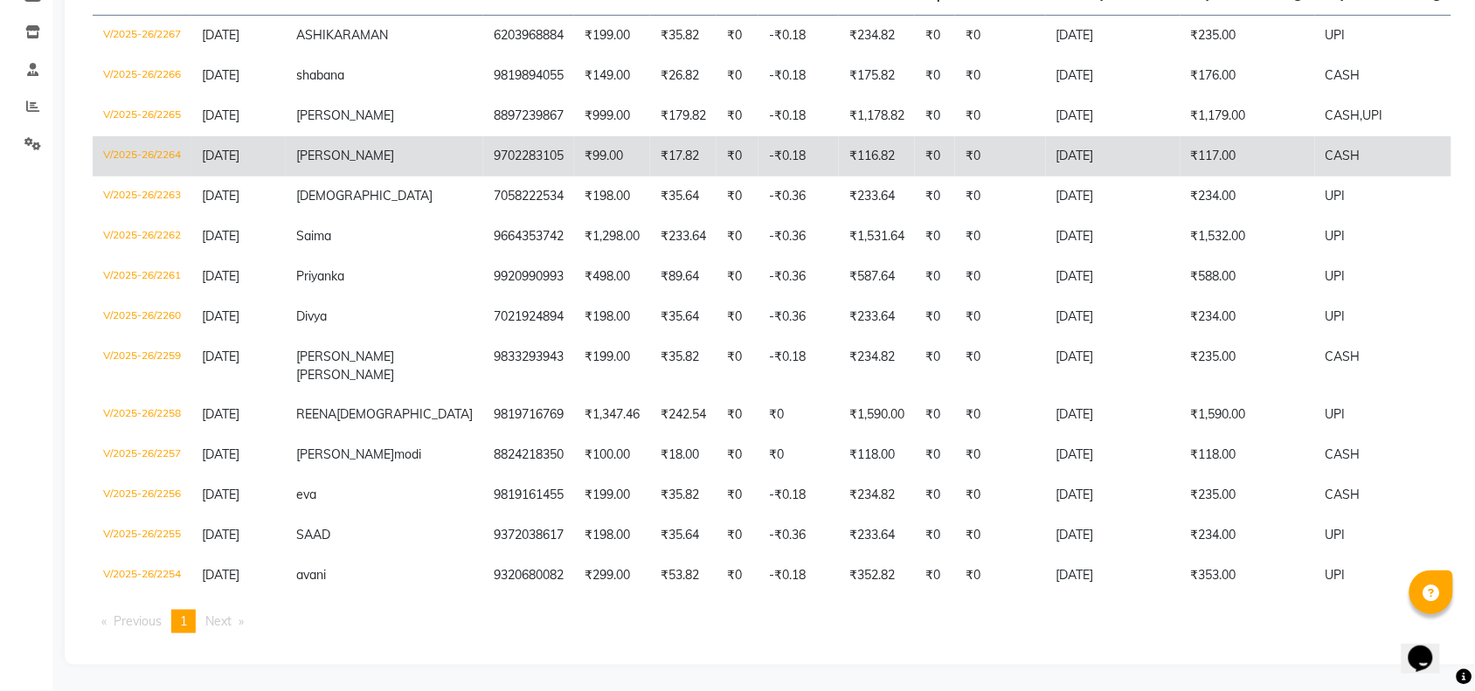
scroll to position [0, 0]
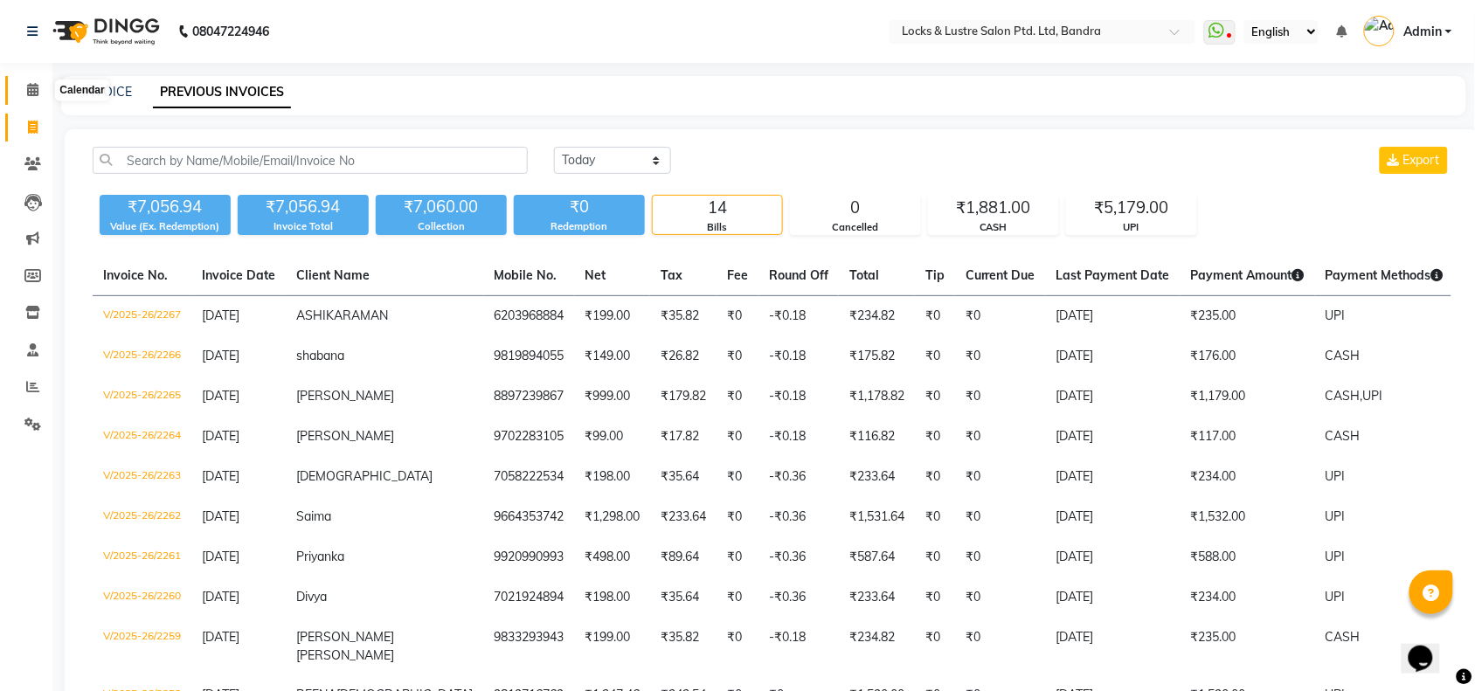
click at [18, 92] on span at bounding box center [32, 90] width 31 height 20
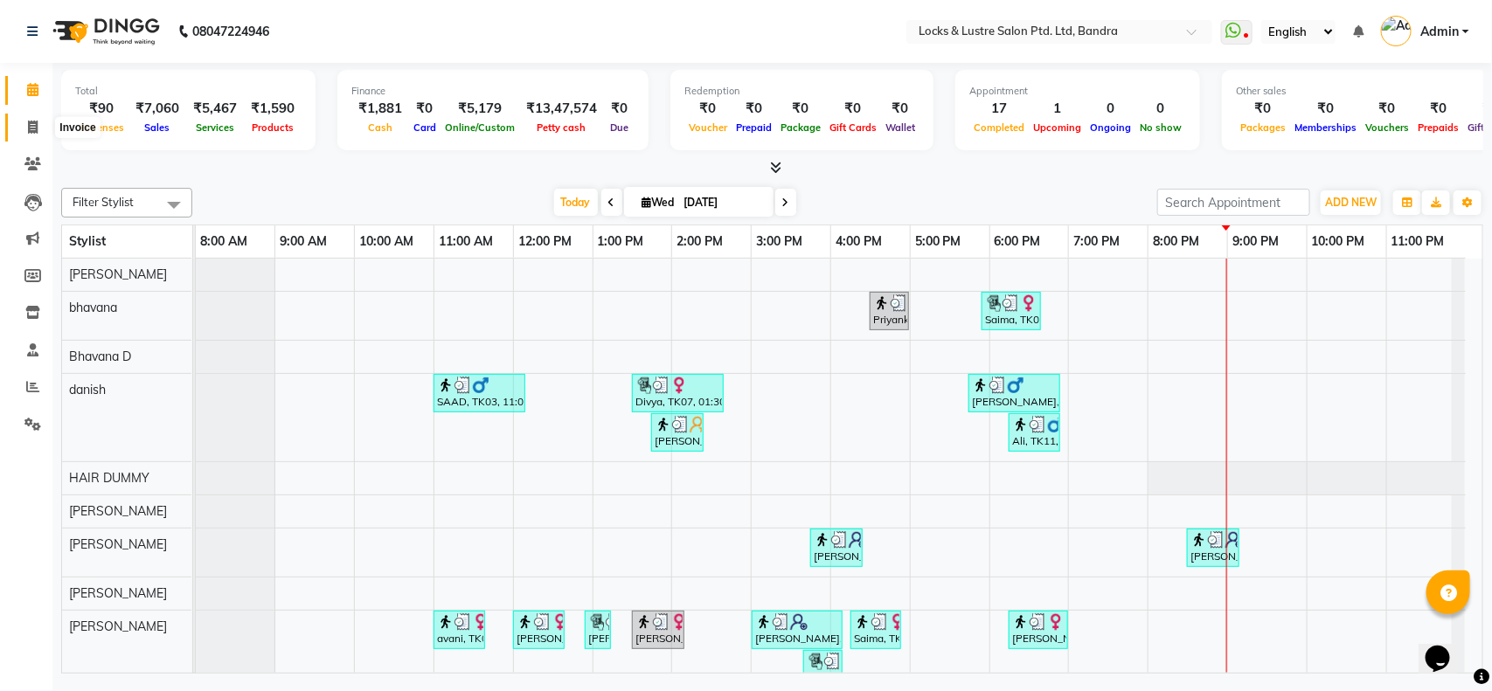
click at [31, 128] on icon at bounding box center [33, 127] width 10 height 13
select select "service"
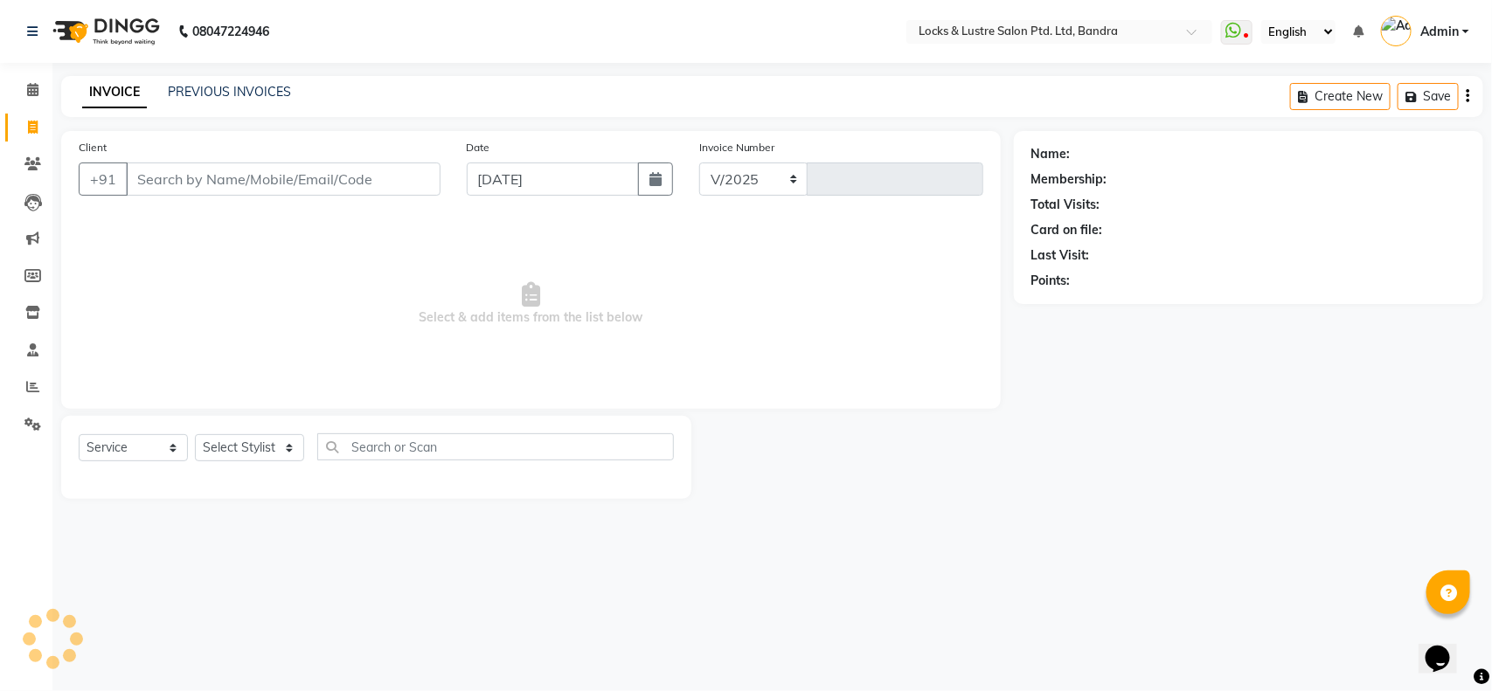
select select "6029"
type input "2268"
click at [247, 87] on link "PREVIOUS INVOICES" at bounding box center [229, 92] width 123 height 16
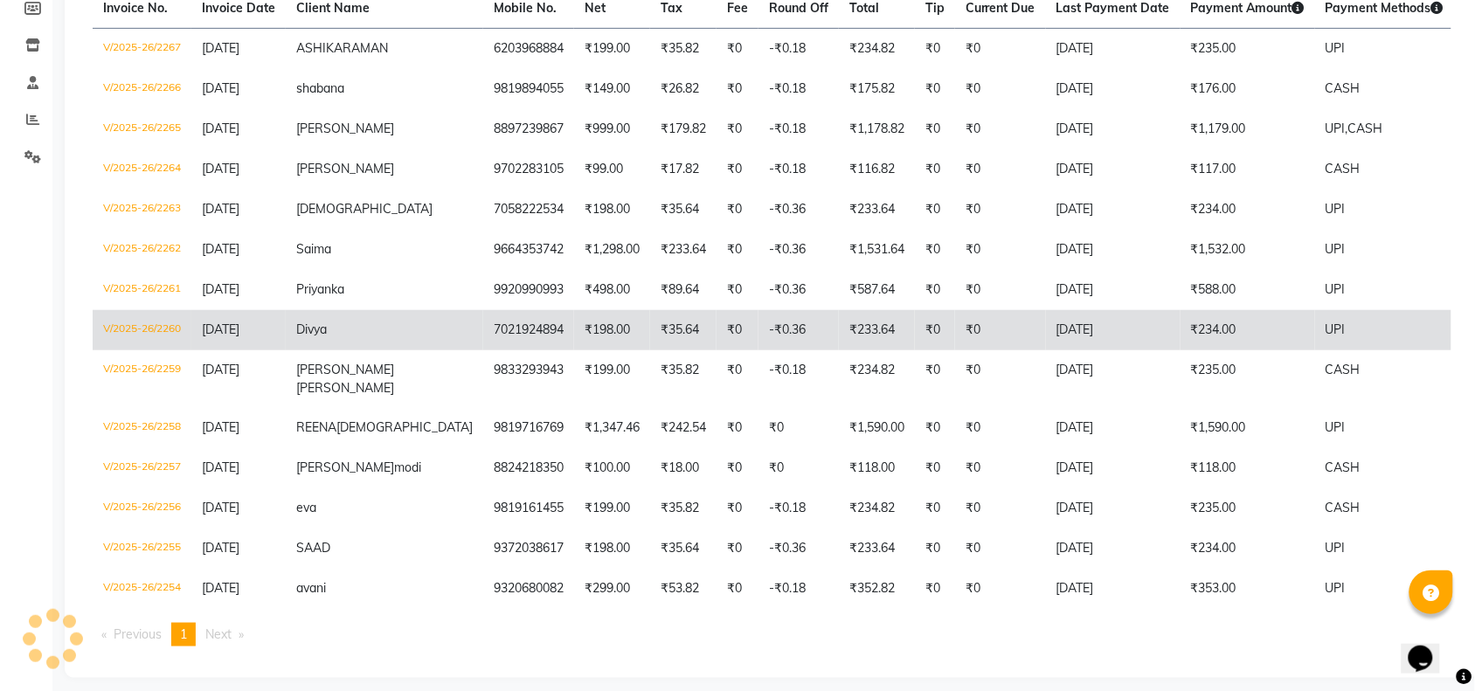
scroll to position [282, 0]
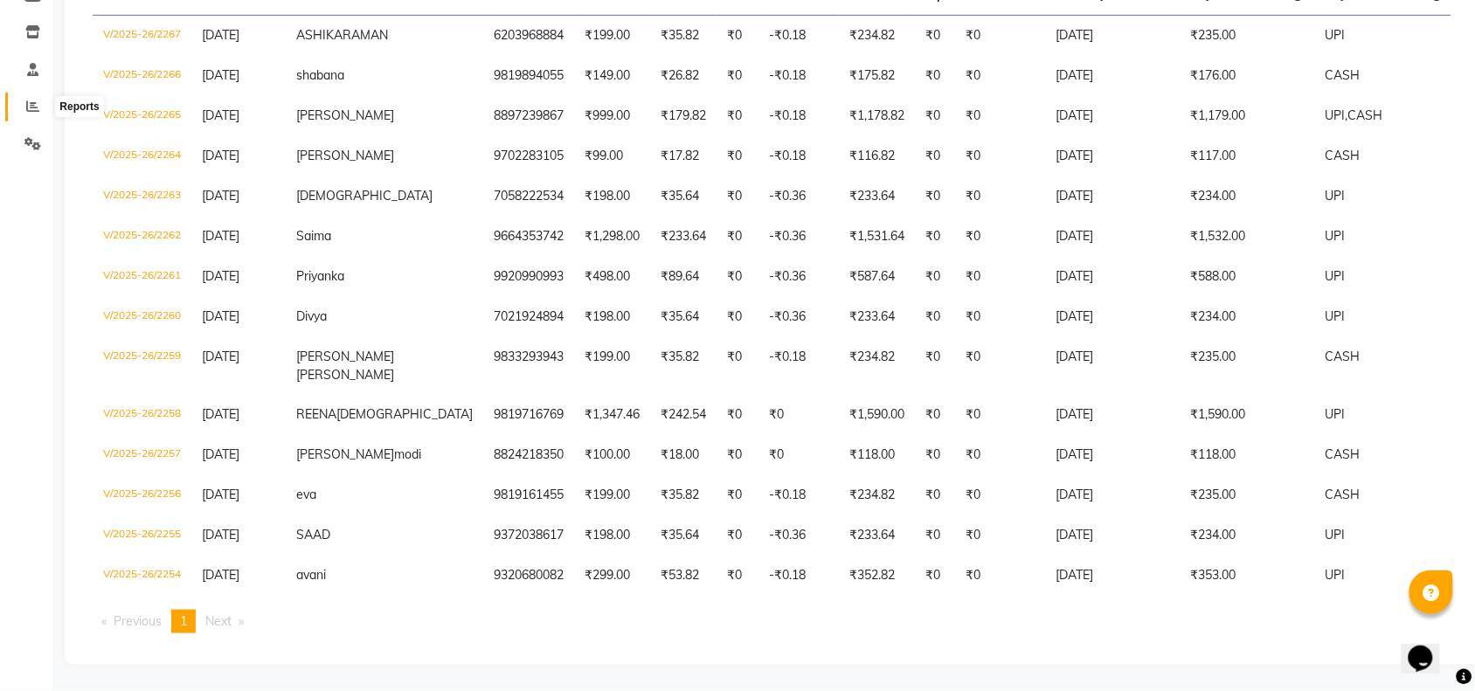
click at [26, 107] on icon at bounding box center [32, 106] width 13 height 13
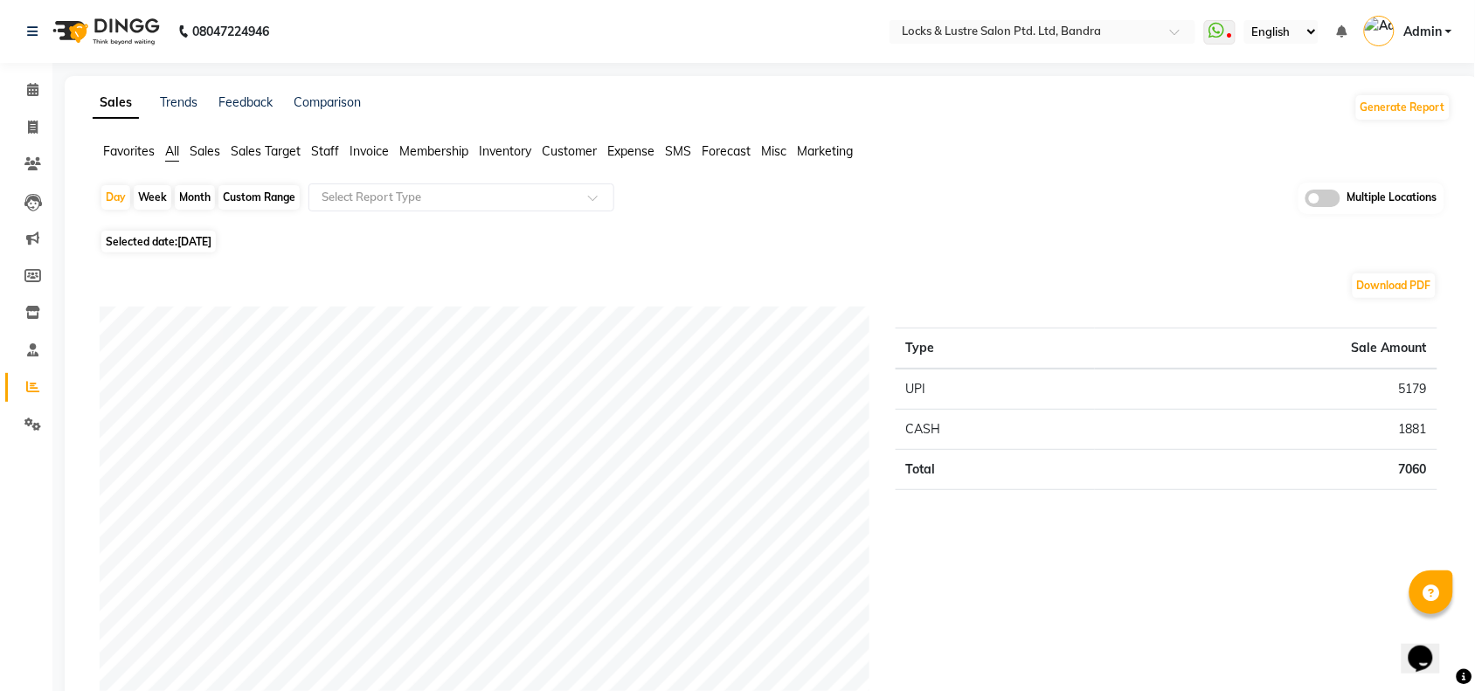
click at [629, 146] on span "Expense" at bounding box center [630, 151] width 47 height 16
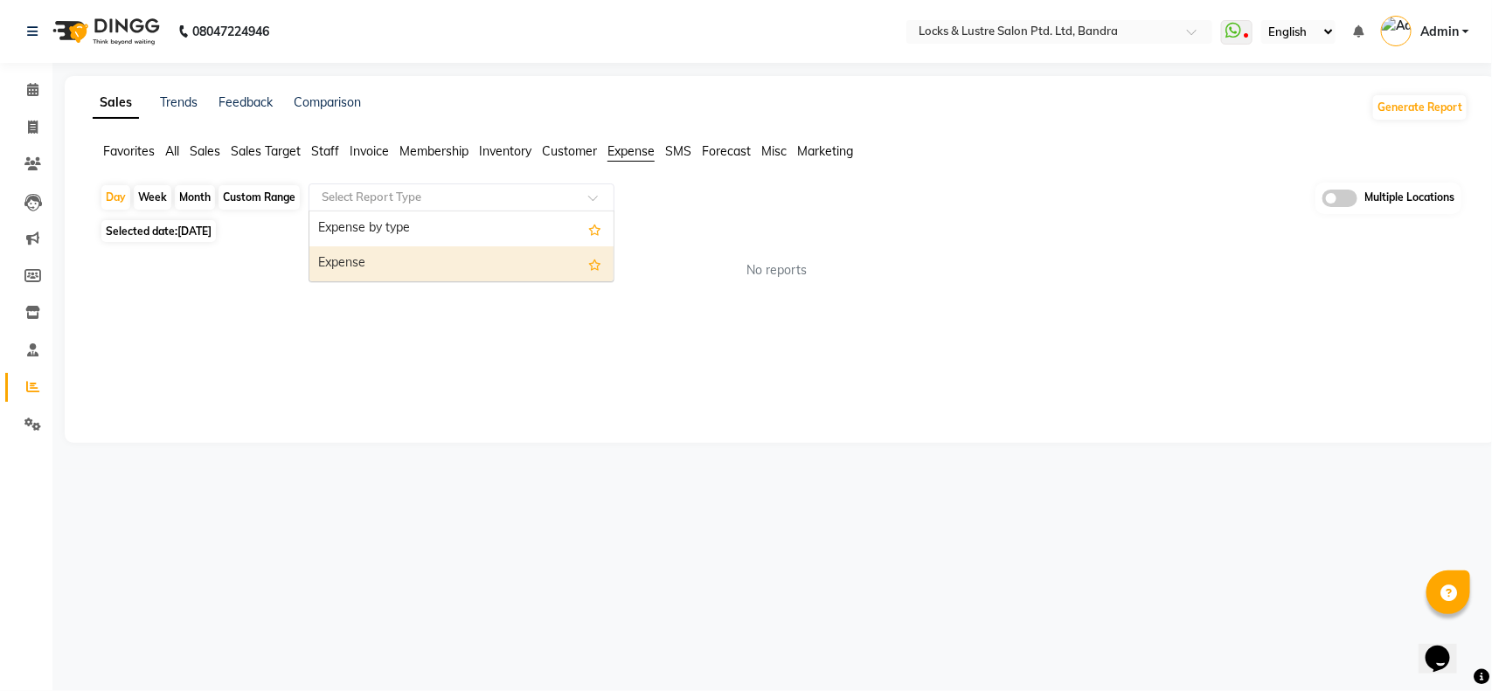
drag, startPoint x: 364, startPoint y: 198, endPoint x: 356, endPoint y: 256, distance: 58.2
click at [356, 211] on ng-select "Select Report Type Expense by type Expense" at bounding box center [461, 197] width 306 height 28
click at [356, 256] on div "Expense" at bounding box center [461, 263] width 304 height 35
select select "full_report"
select select "csv"
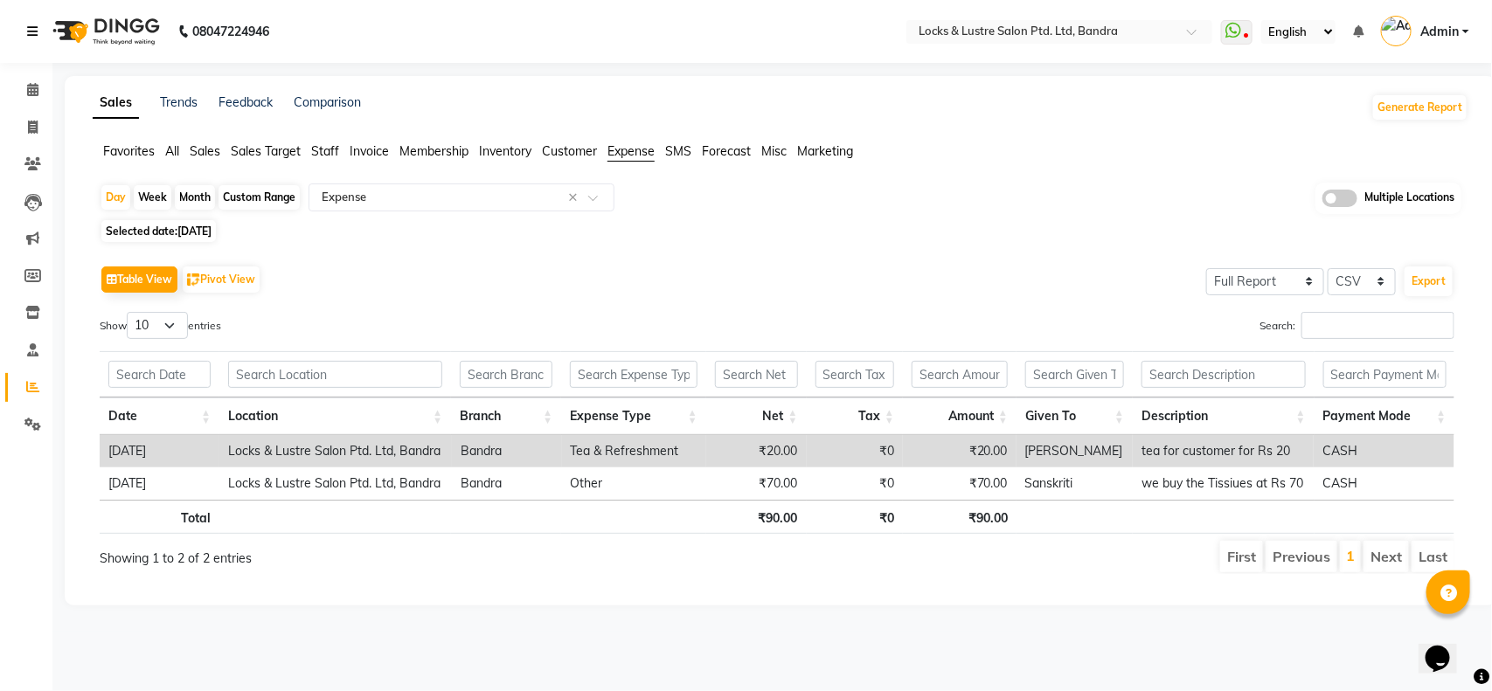
click at [29, 37] on icon at bounding box center [32, 31] width 10 height 12
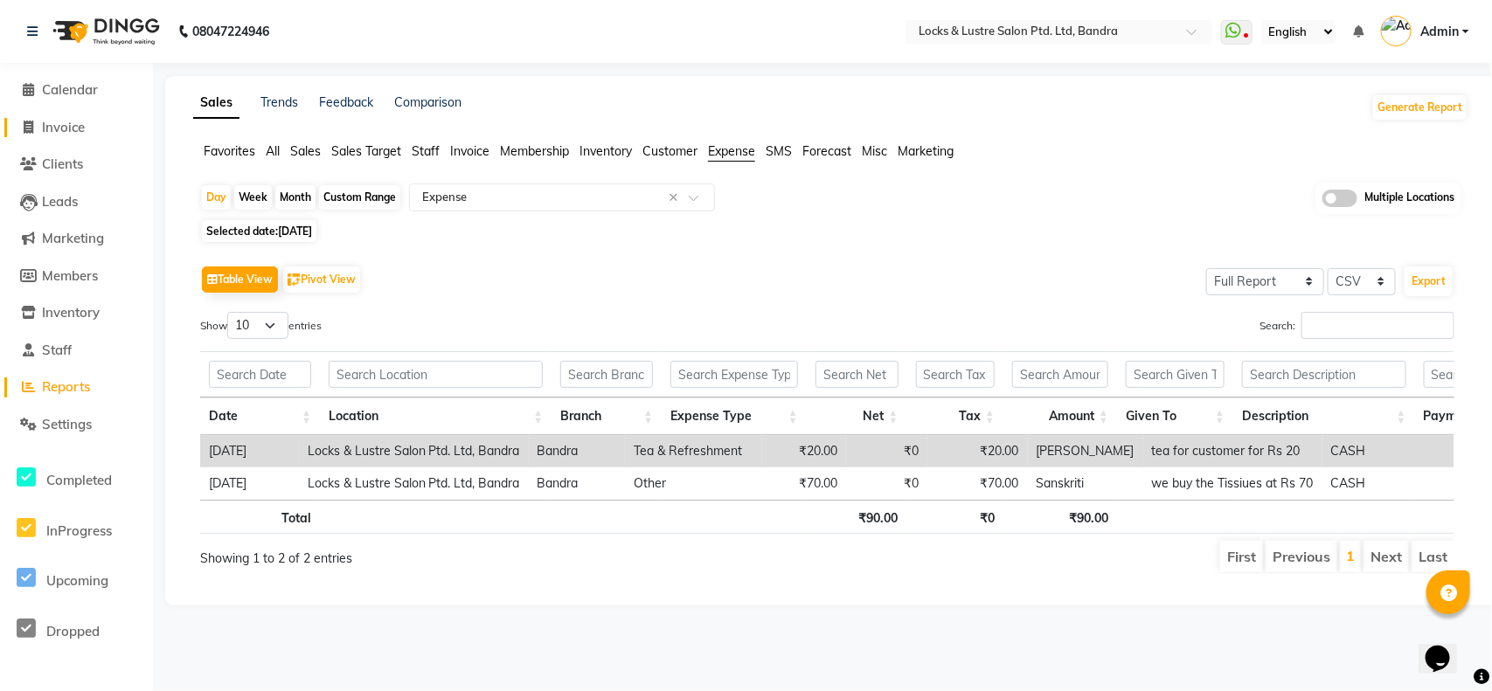
click at [66, 124] on span "Invoice" at bounding box center [63, 127] width 43 height 17
select select "service"
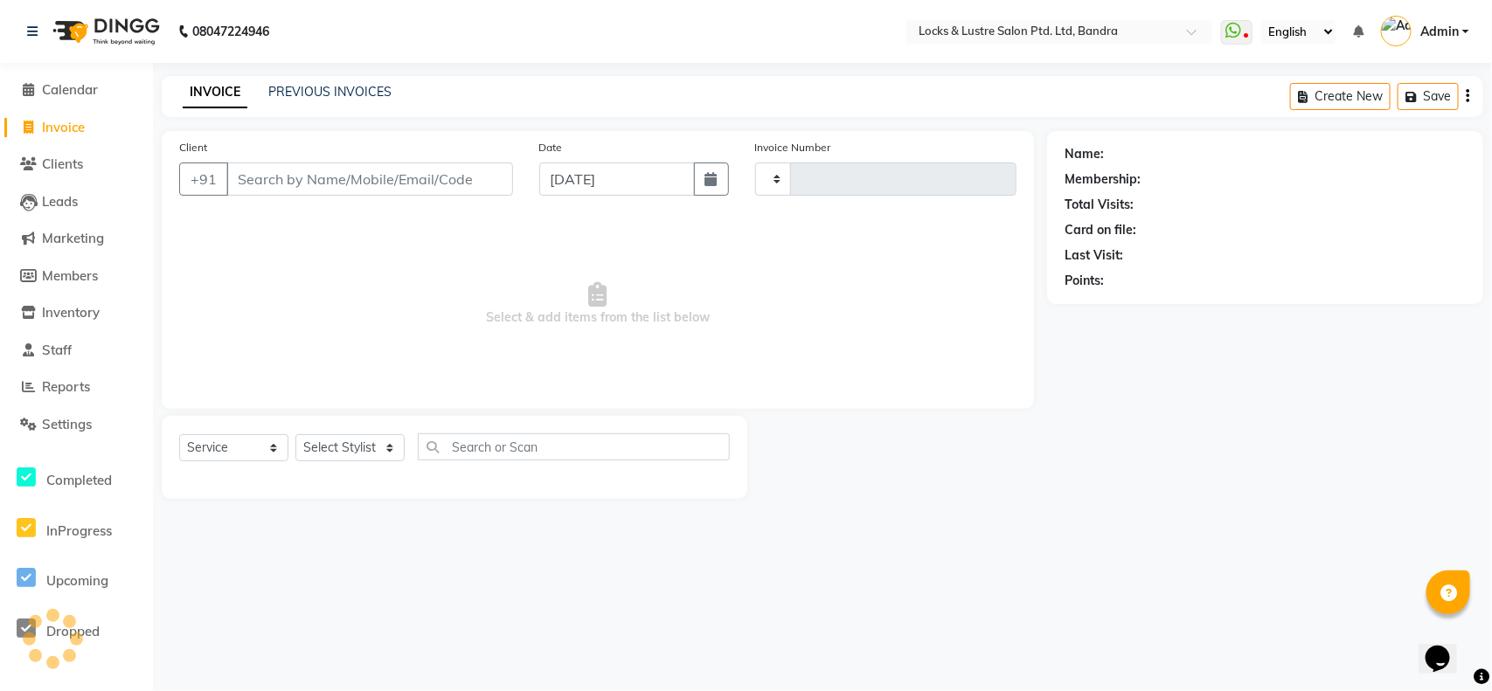
type input "2268"
select select "6029"
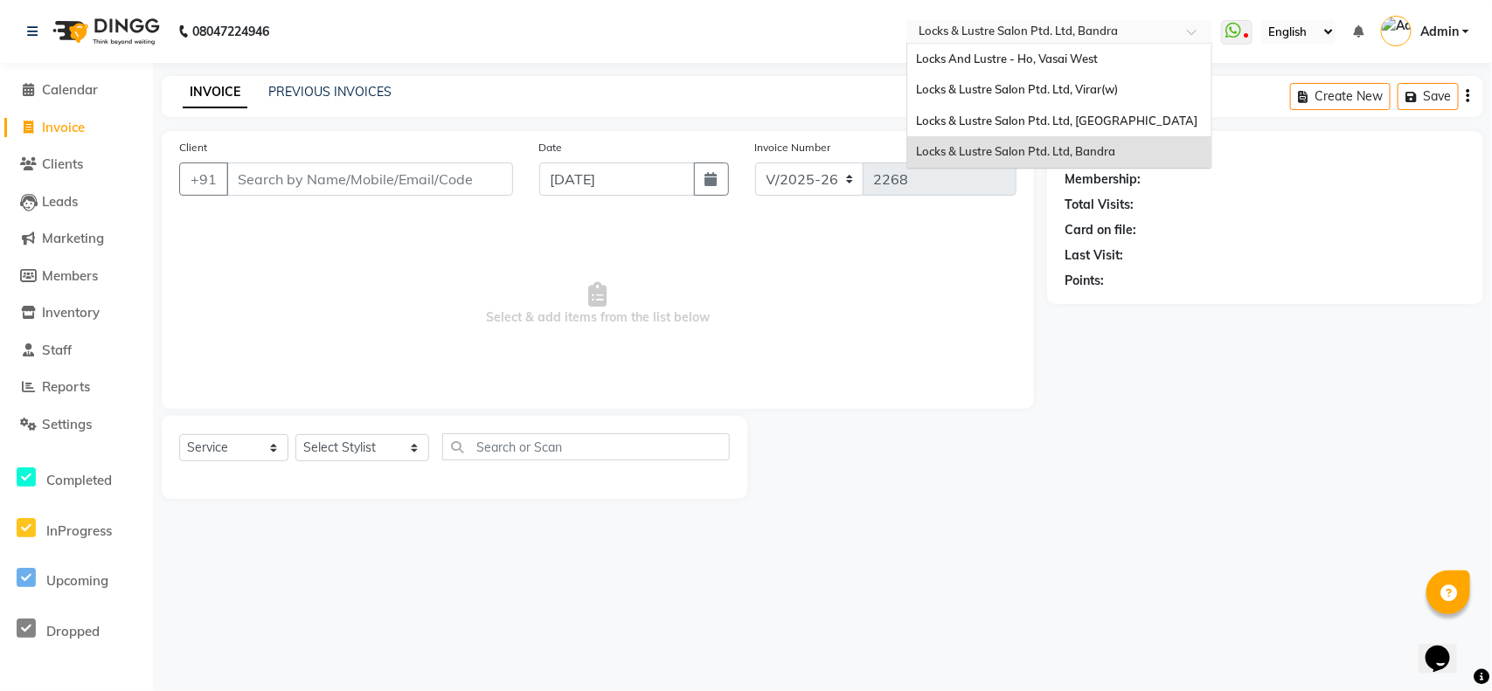
click at [986, 20] on div "Select Location × Locks & Lustre Salon Ptd. Ltd, Bandra" at bounding box center [1059, 32] width 306 height 24
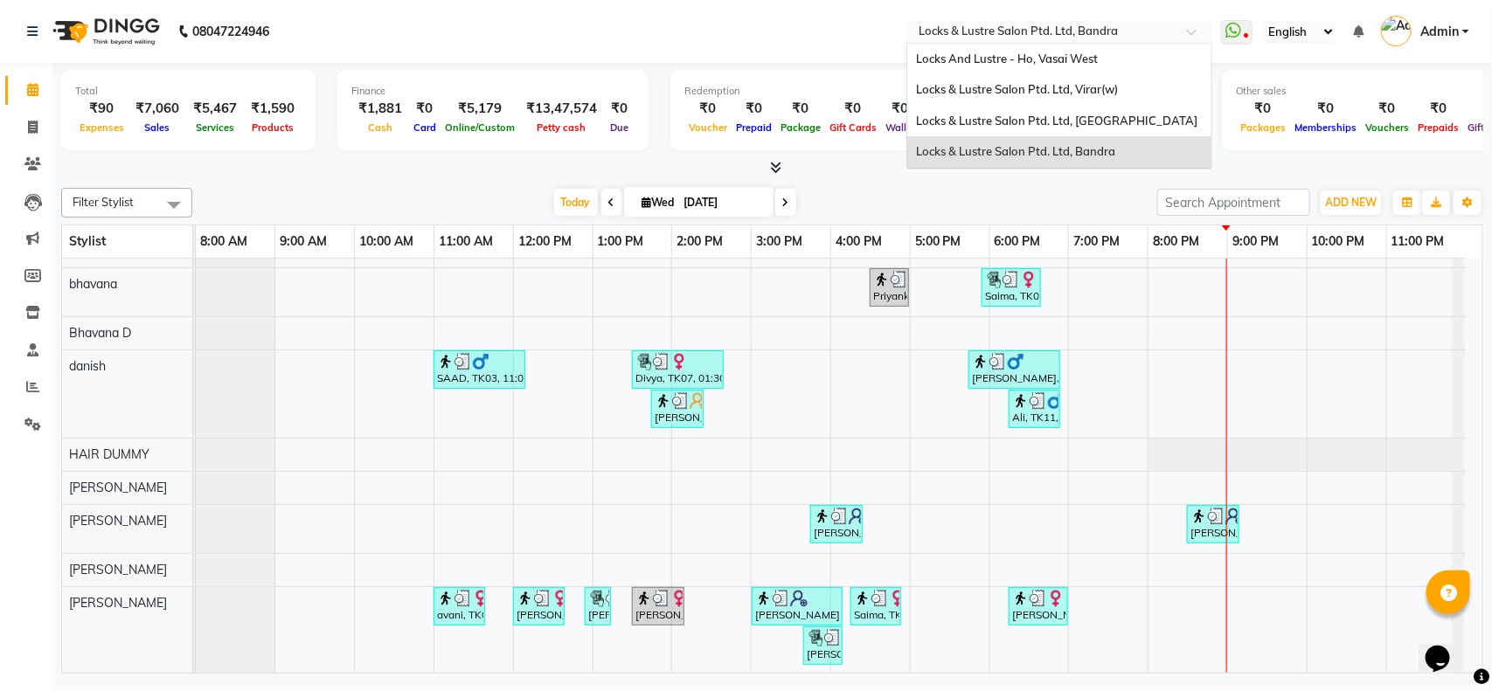
click at [1093, 26] on input "text" at bounding box center [1041, 32] width 253 height 17
click at [1042, 122] on span "Locks & Lustre Salon Ptd. Ltd, [GEOGRAPHIC_DATA]" at bounding box center [1056, 121] width 281 height 14
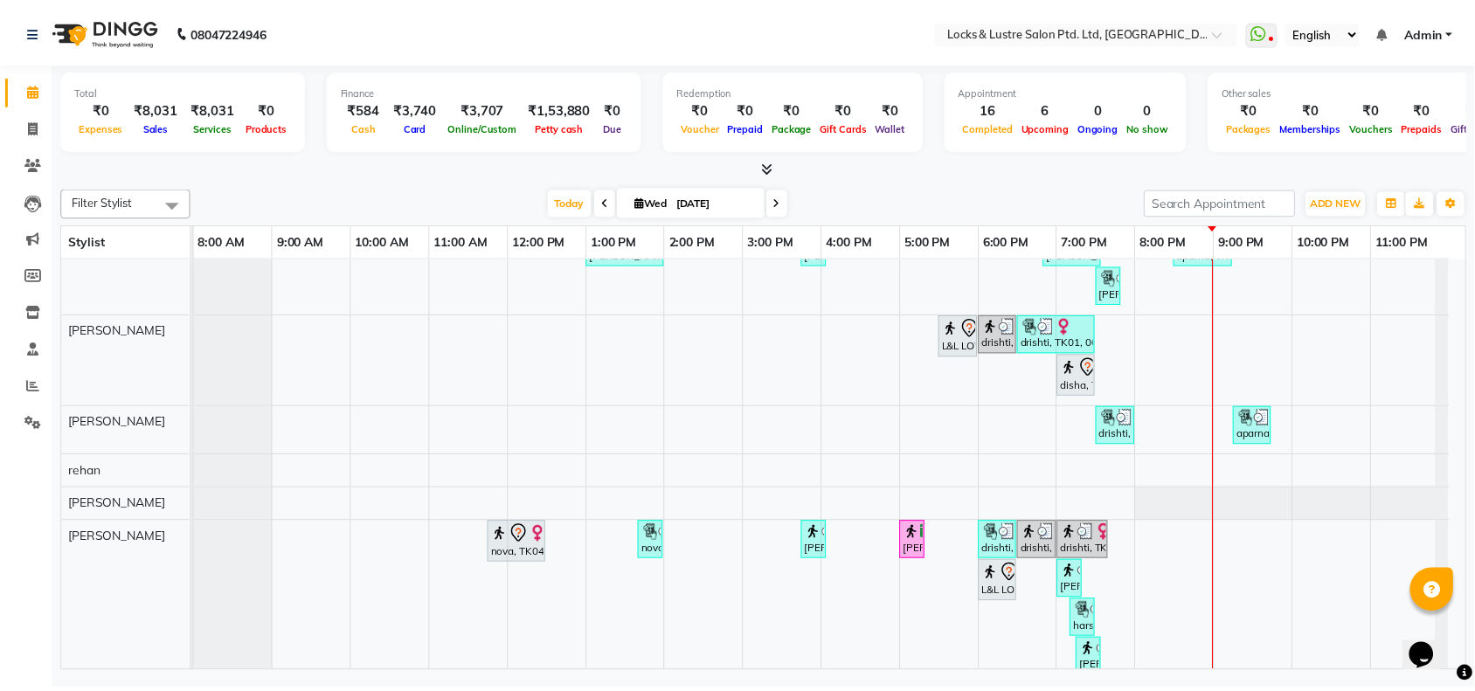
scroll to position [124, 0]
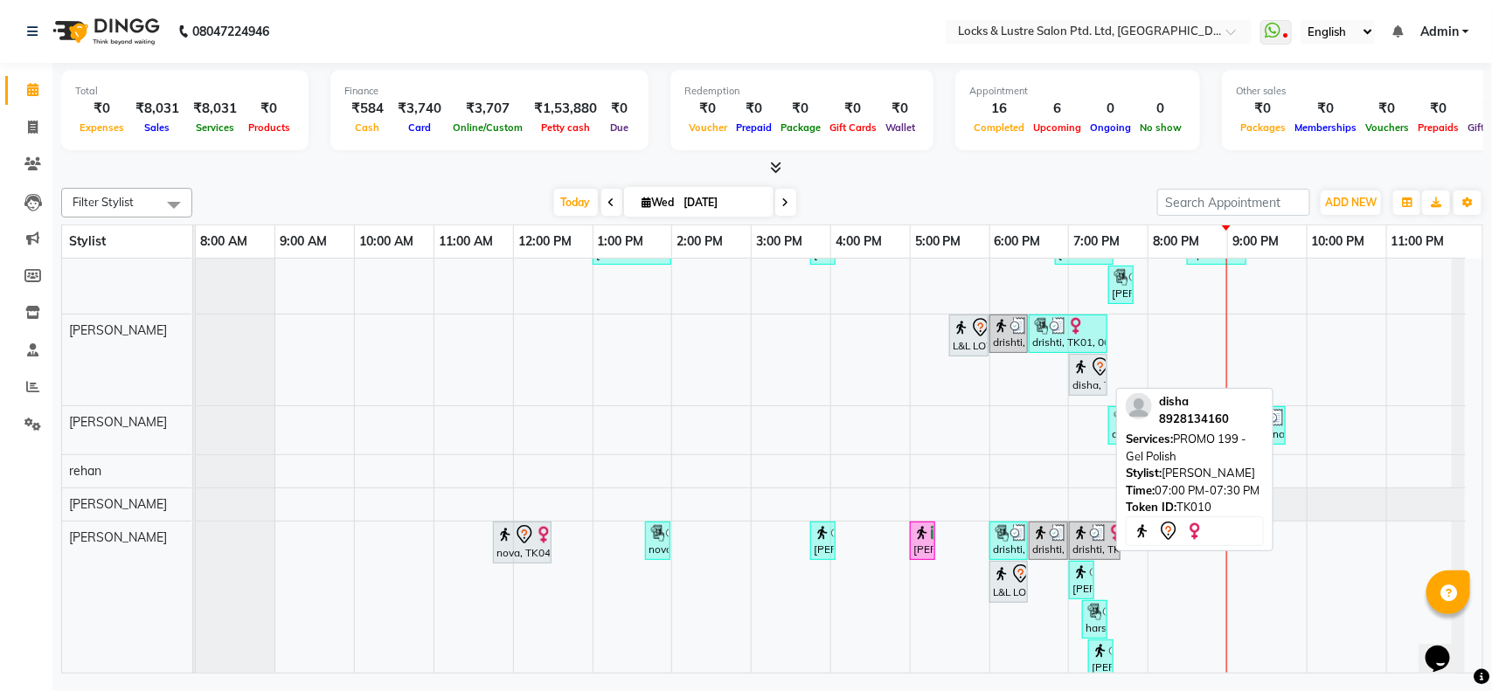
click at [1081, 371] on img at bounding box center [1080, 366] width 17 height 17
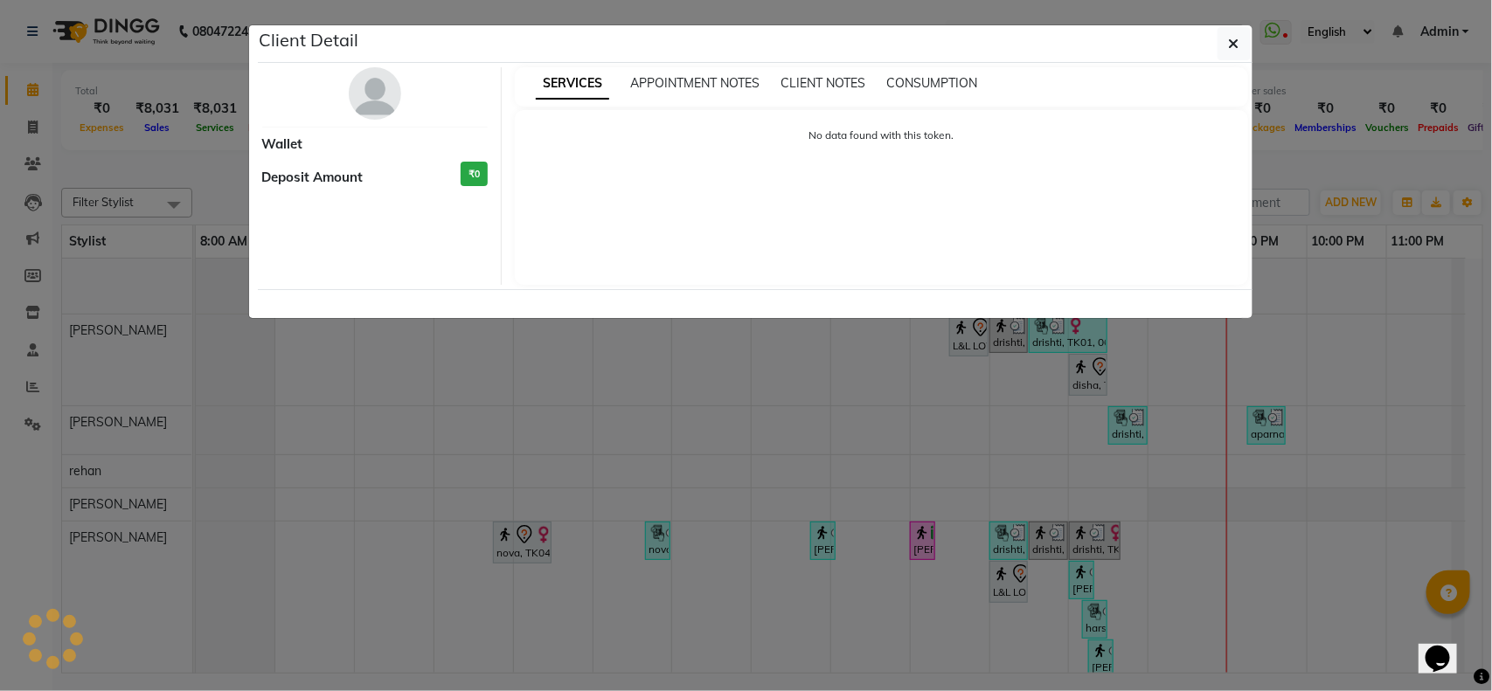
select select "7"
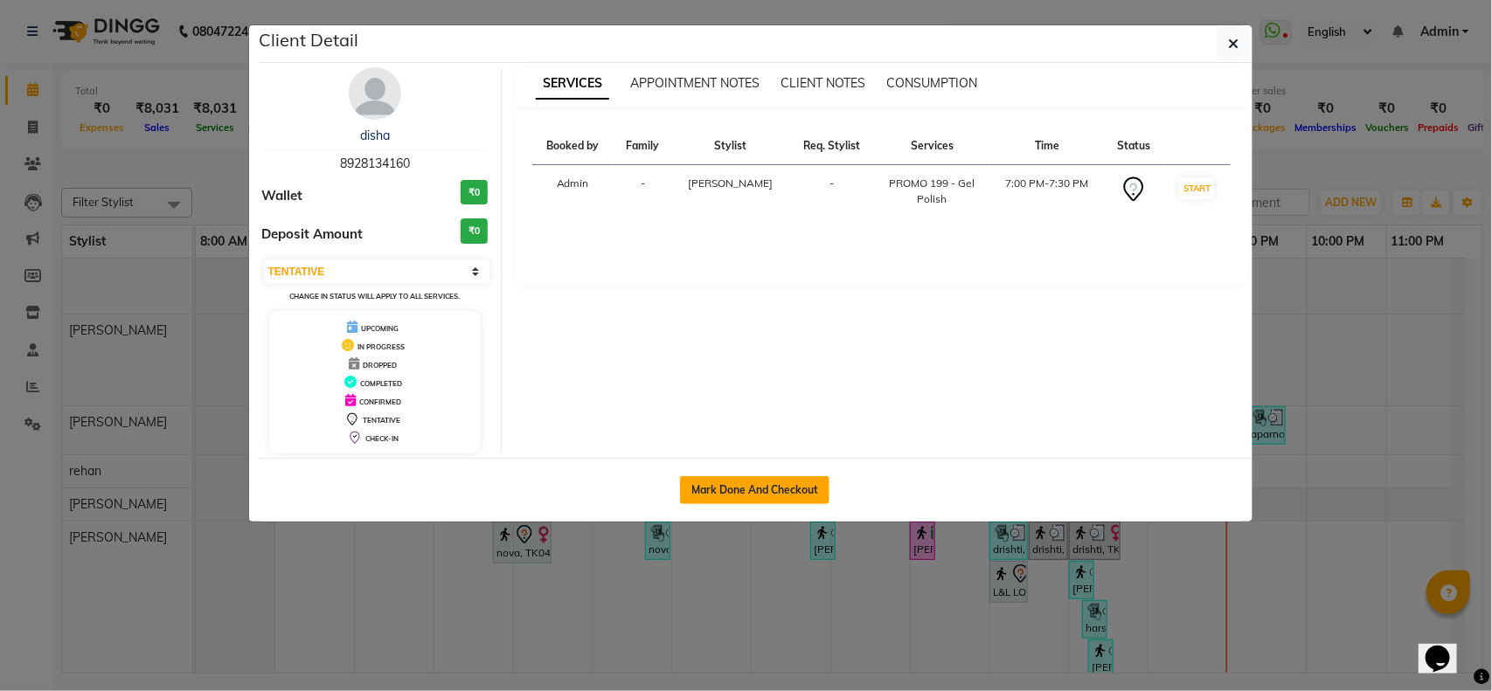
click at [750, 488] on button "Mark Done And Checkout" at bounding box center [754, 490] width 149 height 28
select select "service"
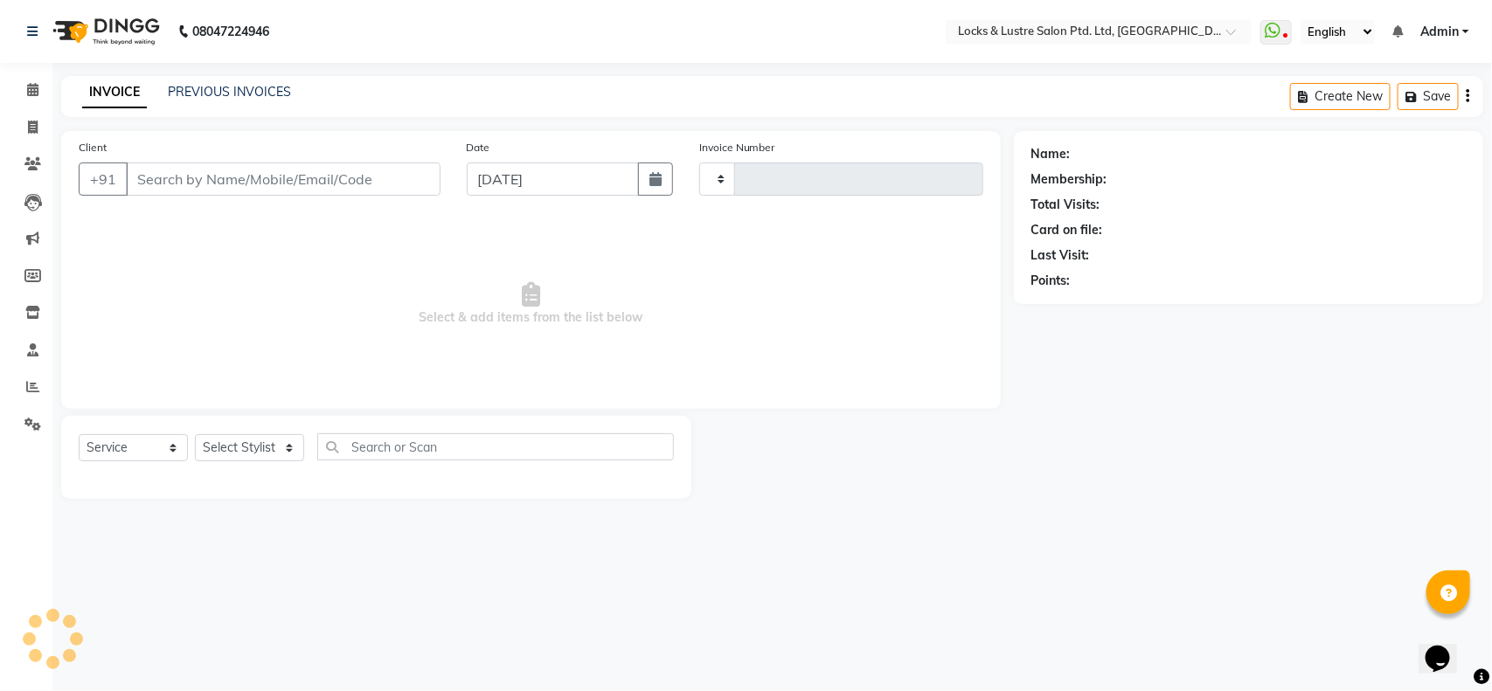
type input "1857"
select select "5928"
type input "8928134160"
select select "90379"
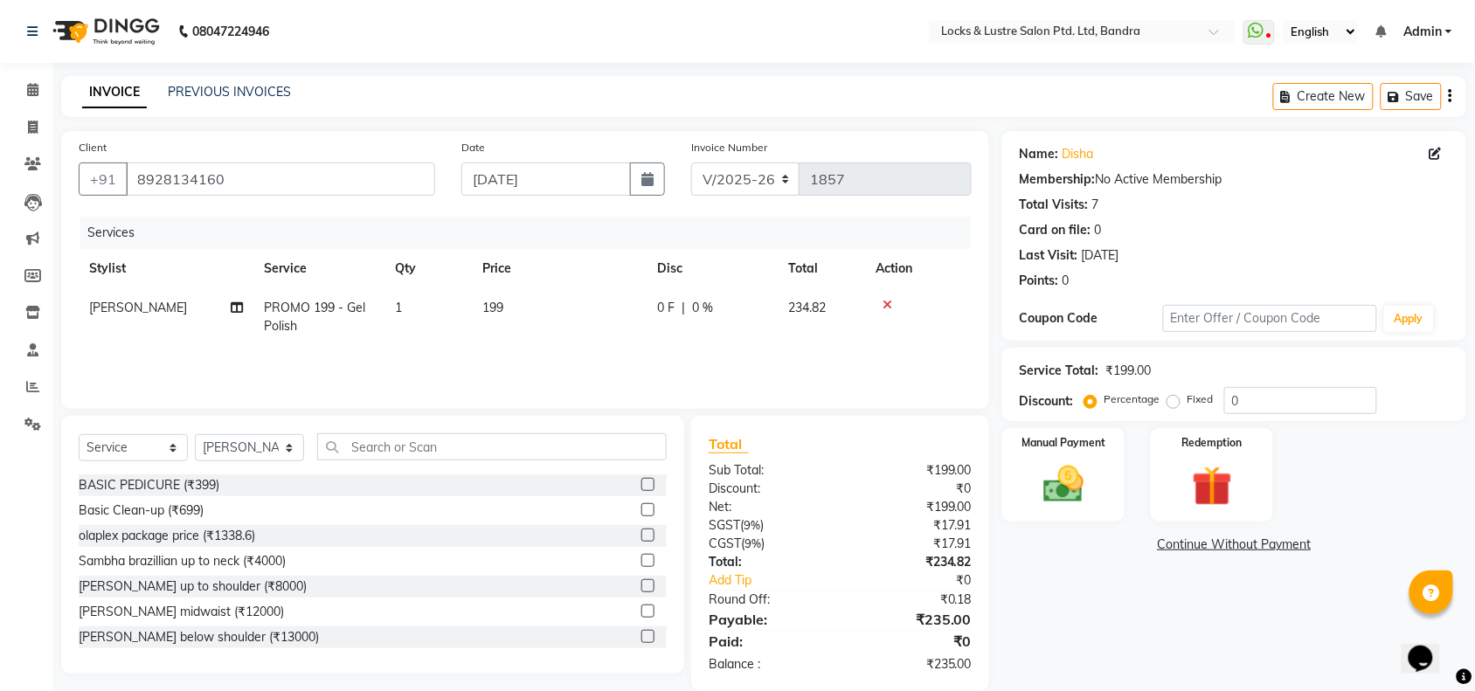
click at [477, 307] on td "199" at bounding box center [559, 317] width 175 height 58
select select "90379"
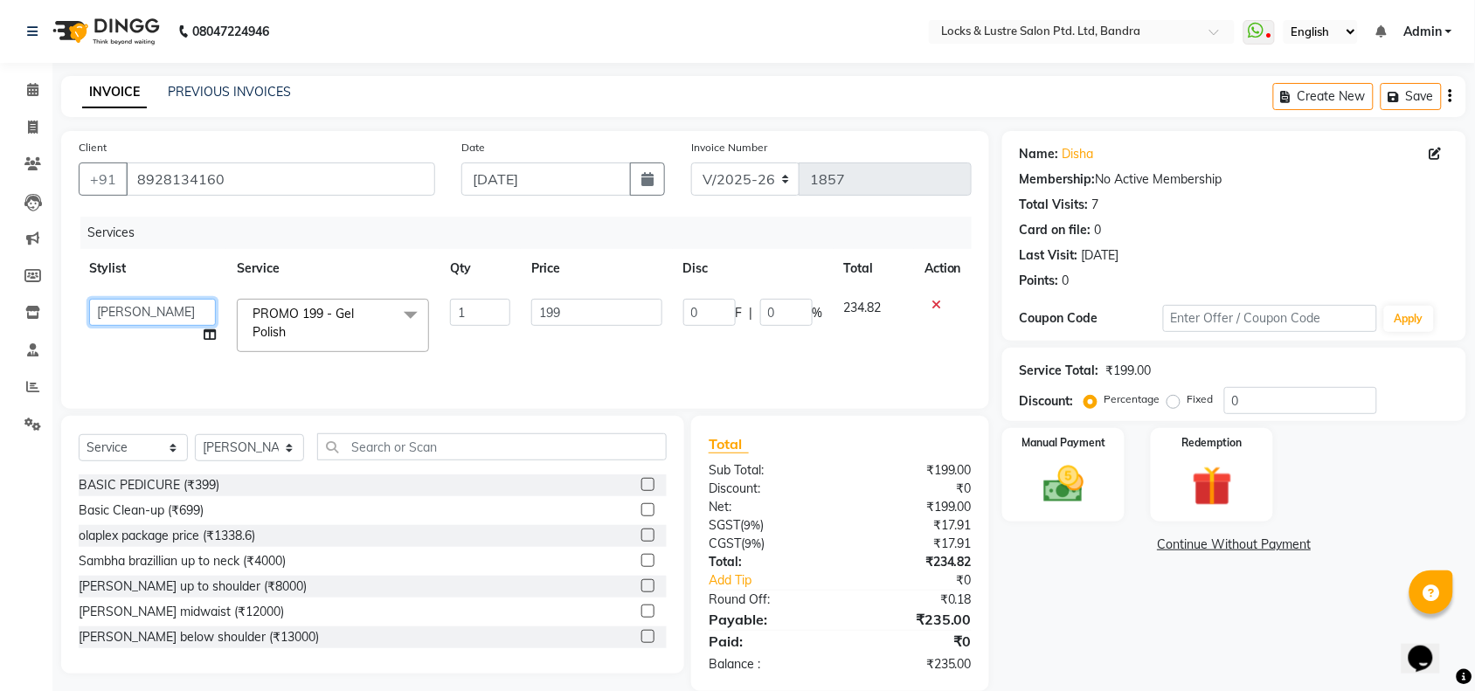
click at [157, 315] on select "[PERSON_NAME] [PERSON_NAME] Ana's [PERSON_NAME] [PERSON_NAME] [PERSON_NAME] [PE…" at bounding box center [152, 312] width 127 height 27
select select "89165"
click at [566, 325] on input "199" at bounding box center [596, 312] width 130 height 27
type input "149"
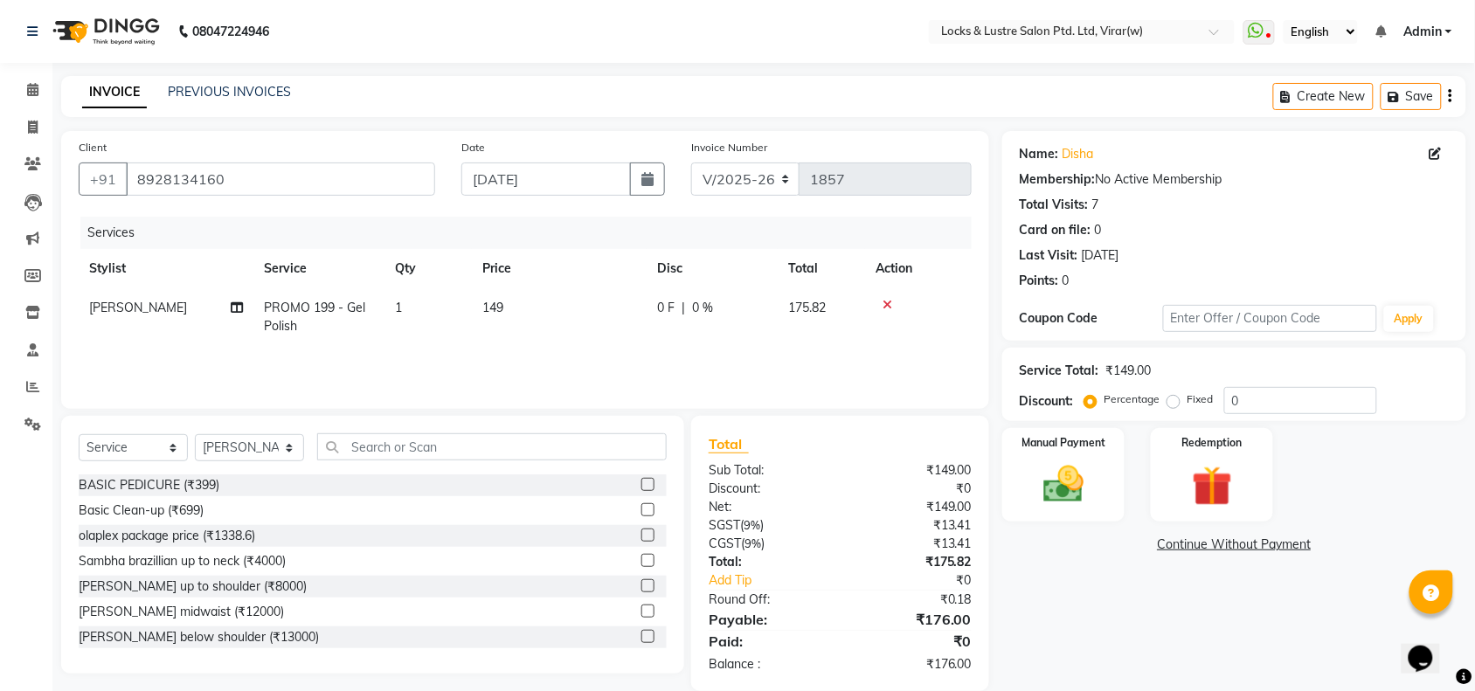
click at [643, 354] on div "Services Stylist Service Qty Price Disc Total Action anushree PROMO 199 - Gel P…" at bounding box center [525, 304] width 893 height 175
click at [1034, 474] on img at bounding box center [1063, 484] width 68 height 48
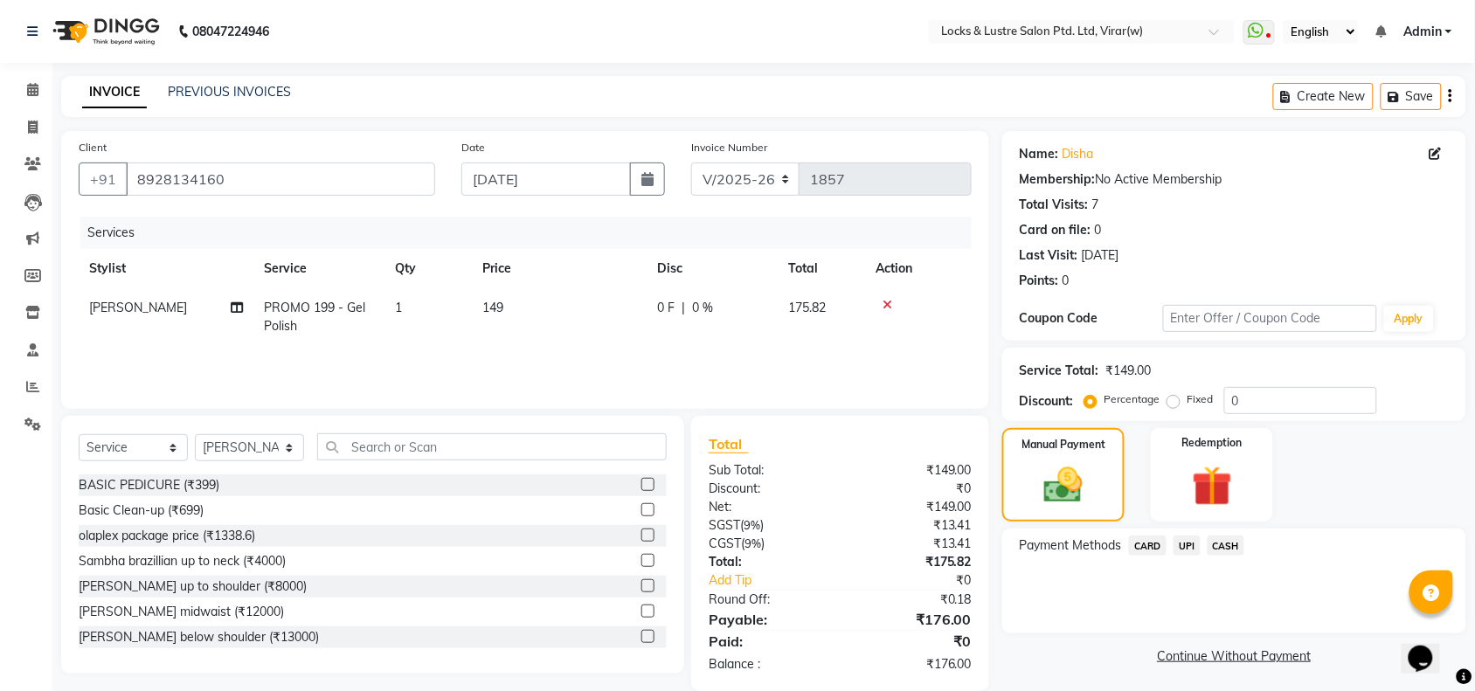
click at [1180, 543] on span "UPI" at bounding box center [1186, 546] width 27 height 20
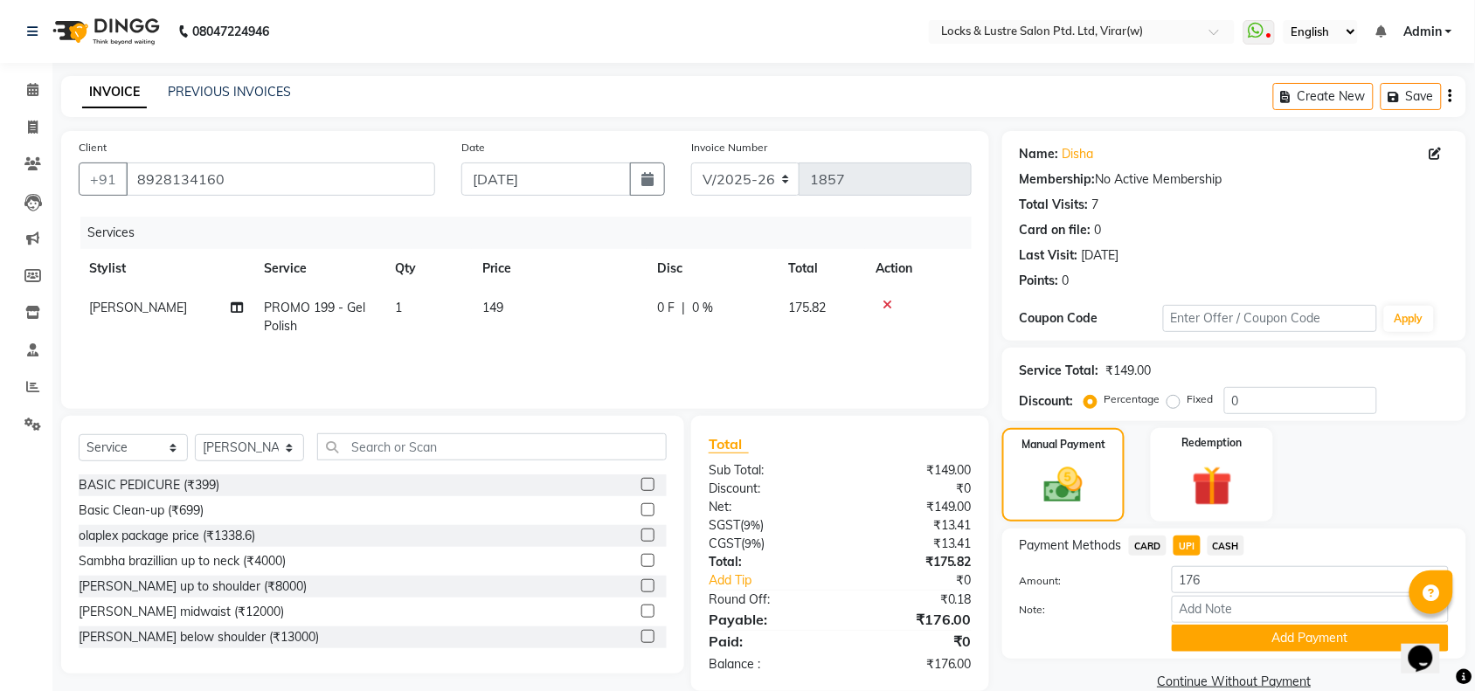
scroll to position [29, 0]
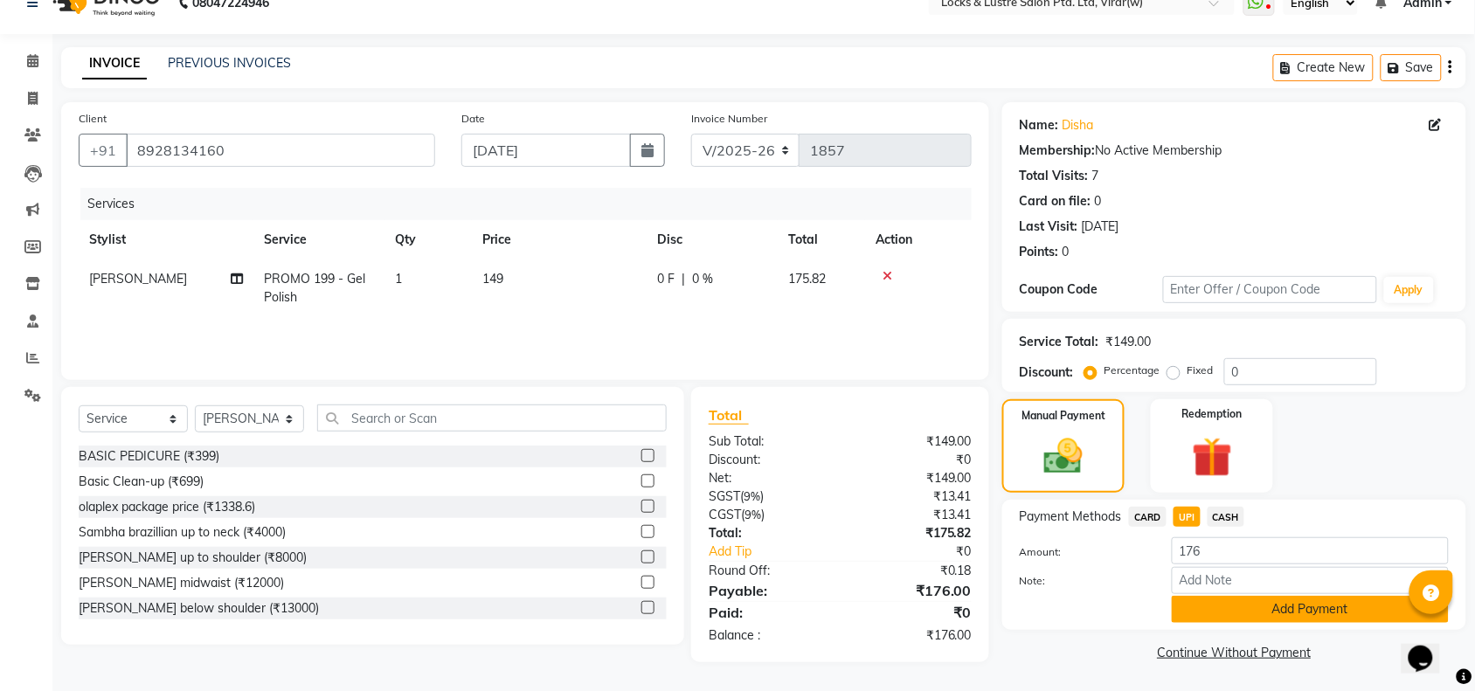
click at [1264, 612] on button "Add Payment" at bounding box center [1310, 609] width 277 height 27
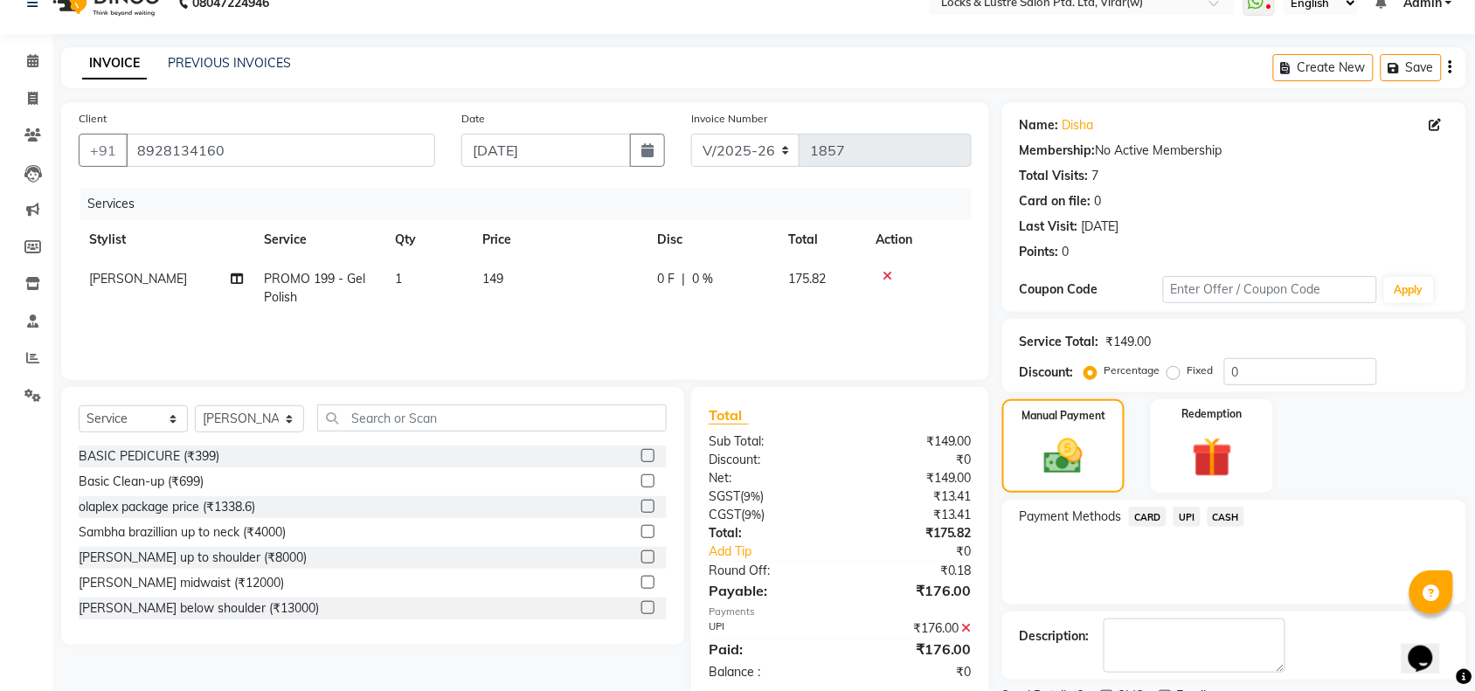
scroll to position [103, 0]
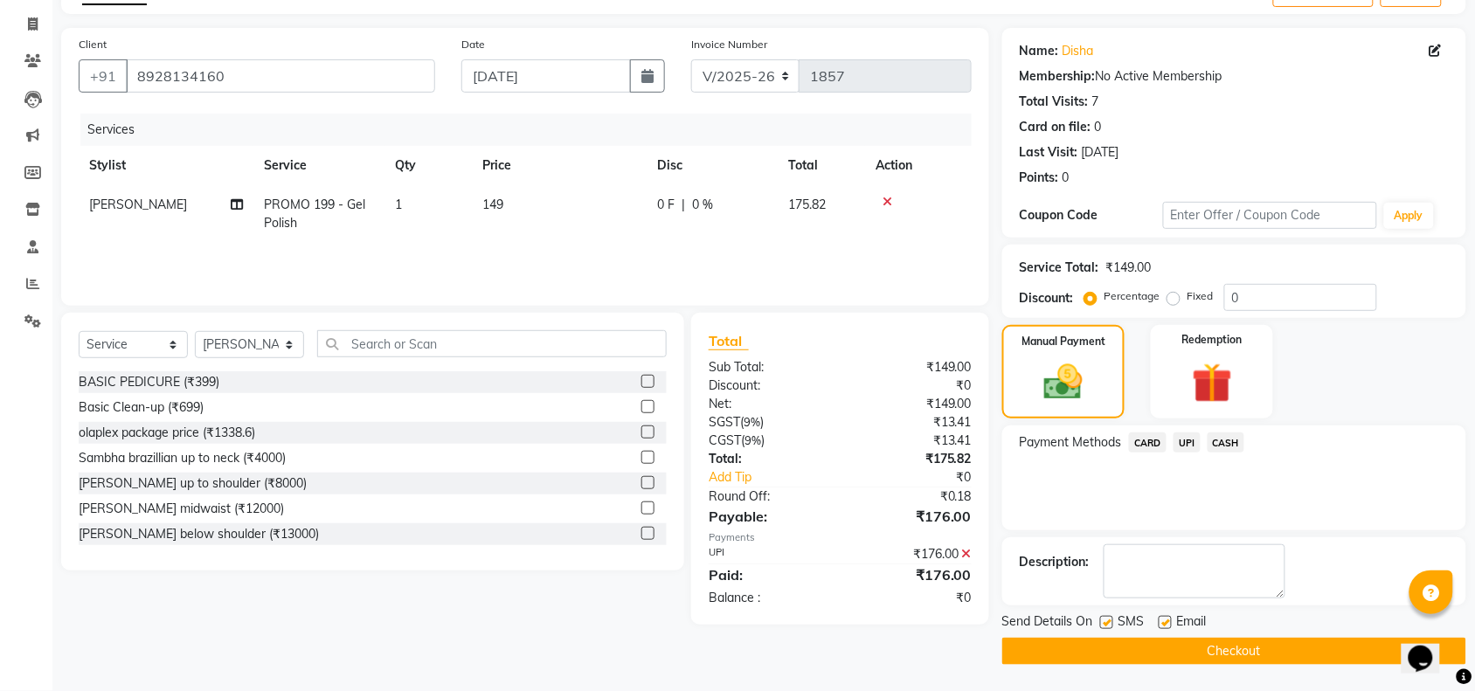
click at [1202, 651] on button "Checkout" at bounding box center [1234, 651] width 464 height 27
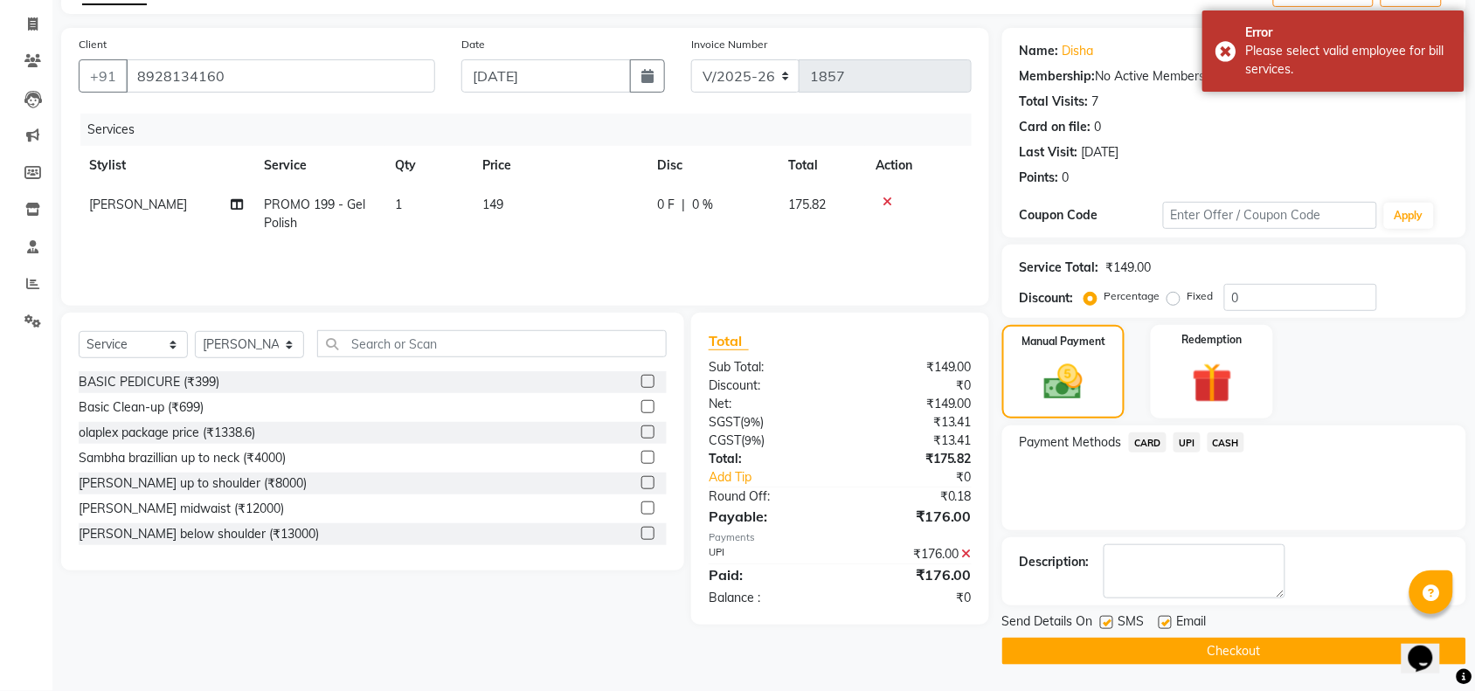
scroll to position [0, 0]
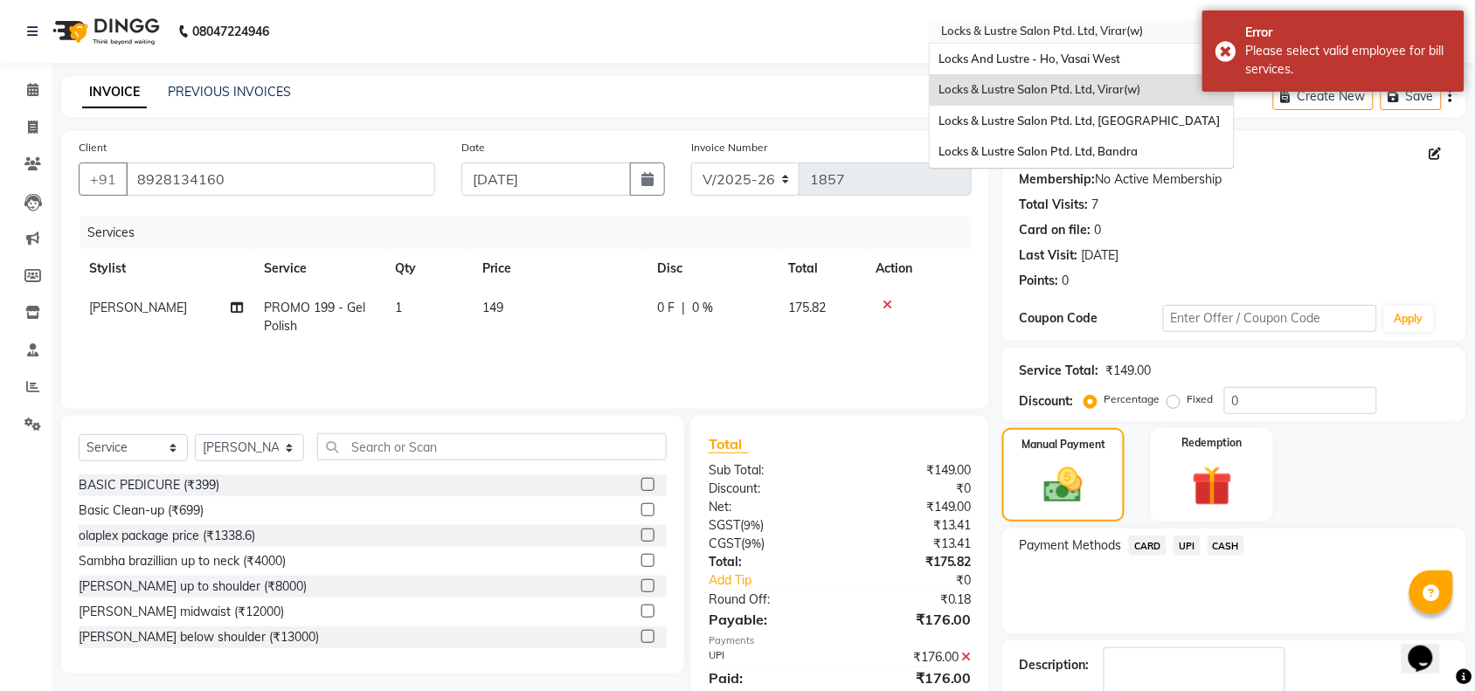
click at [1108, 24] on input "text" at bounding box center [1064, 32] width 253 height 17
click at [1077, 120] on span "Locks & Lustre Salon Ptd. Ltd, [GEOGRAPHIC_DATA]" at bounding box center [1078, 121] width 281 height 14
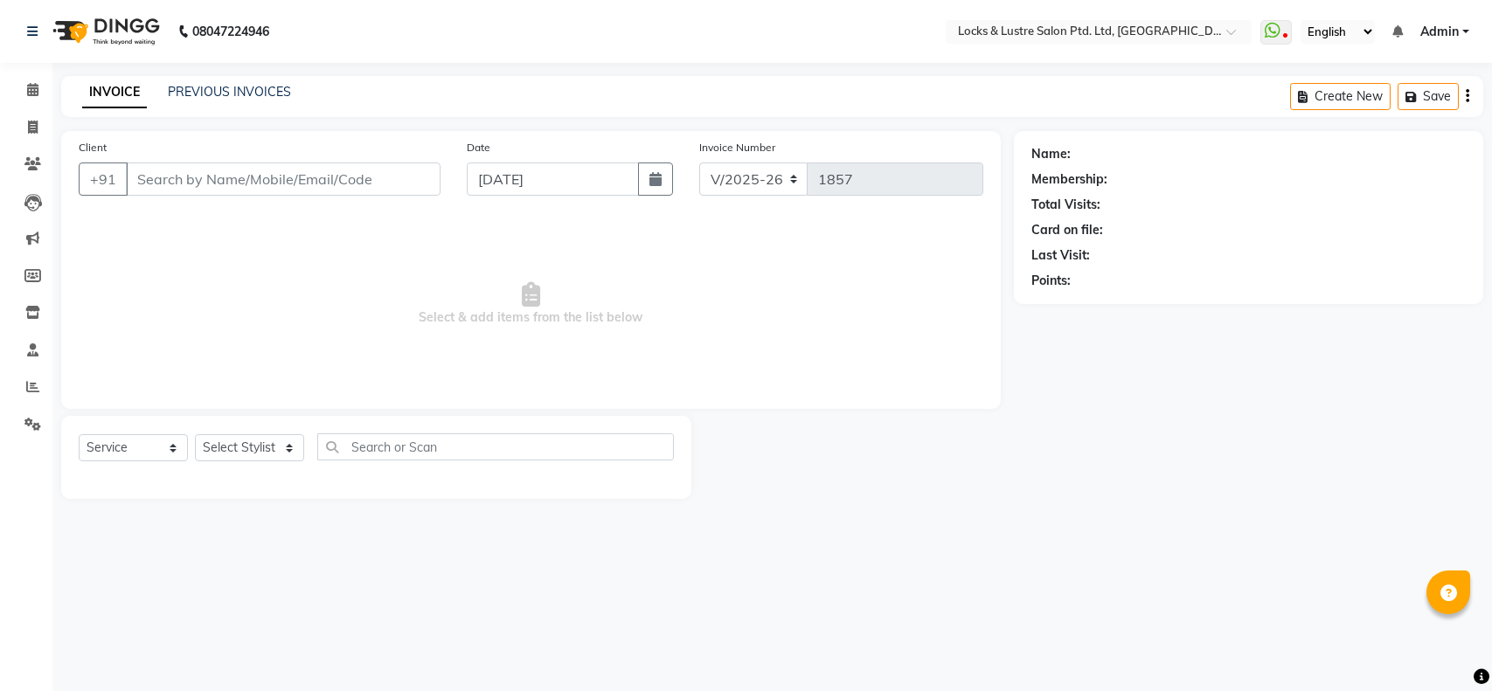
select select "5928"
select select "service"
type input "8928134160"
select select "90379"
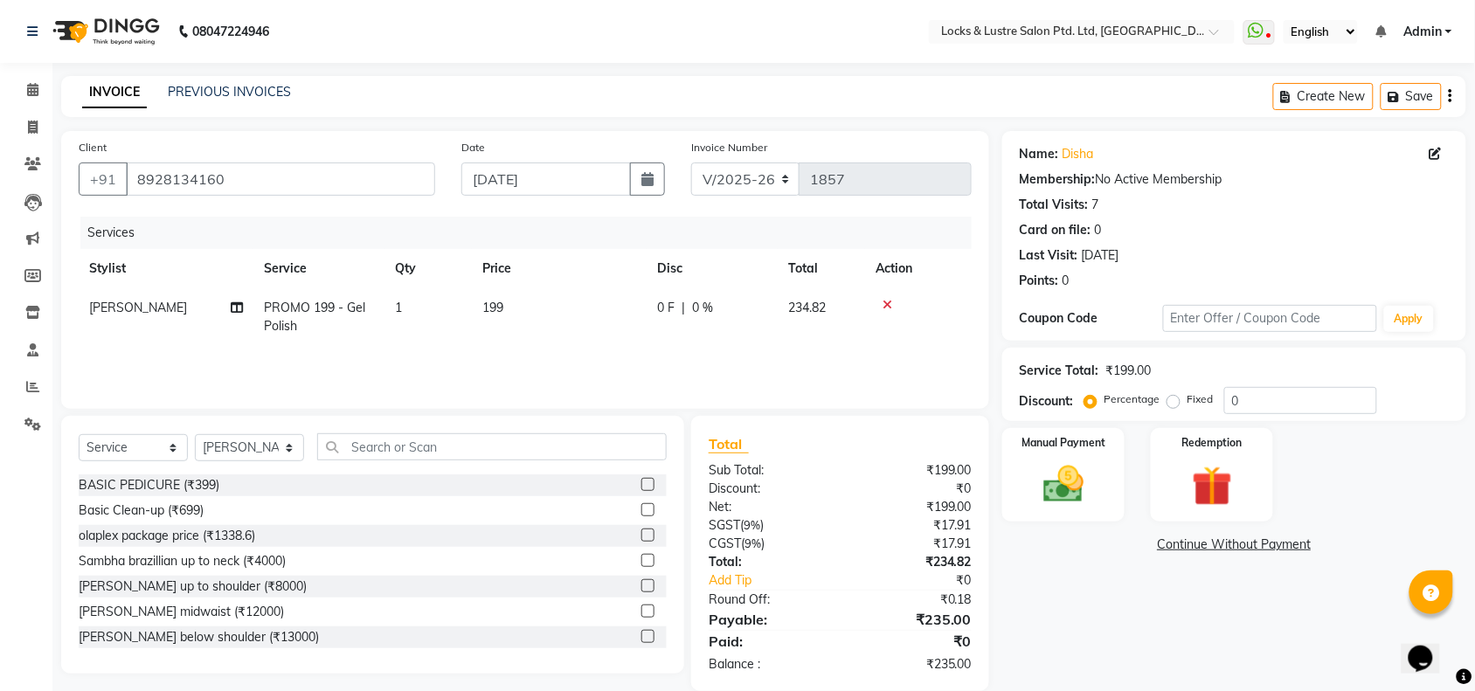
click at [151, 308] on span "muskan shaikh" at bounding box center [138, 308] width 98 height 16
select select "90379"
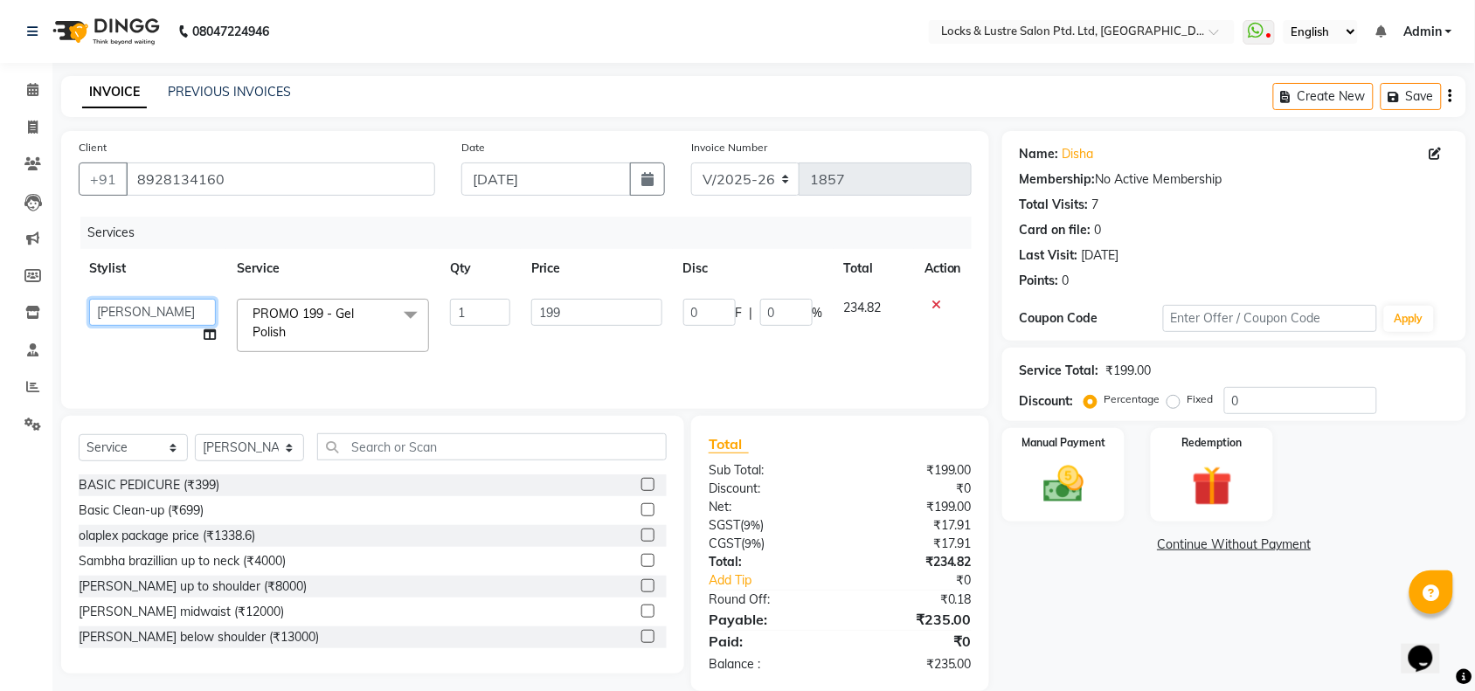
click at [151, 308] on select "adil Admin AHSAN SHAIKH aman Ana's Anuja anushree Ashish chandan DATTARAM Deepi…" at bounding box center [152, 312] width 127 height 27
select select "89645"
click at [585, 302] on input "199" at bounding box center [596, 312] width 130 height 27
type input "149"
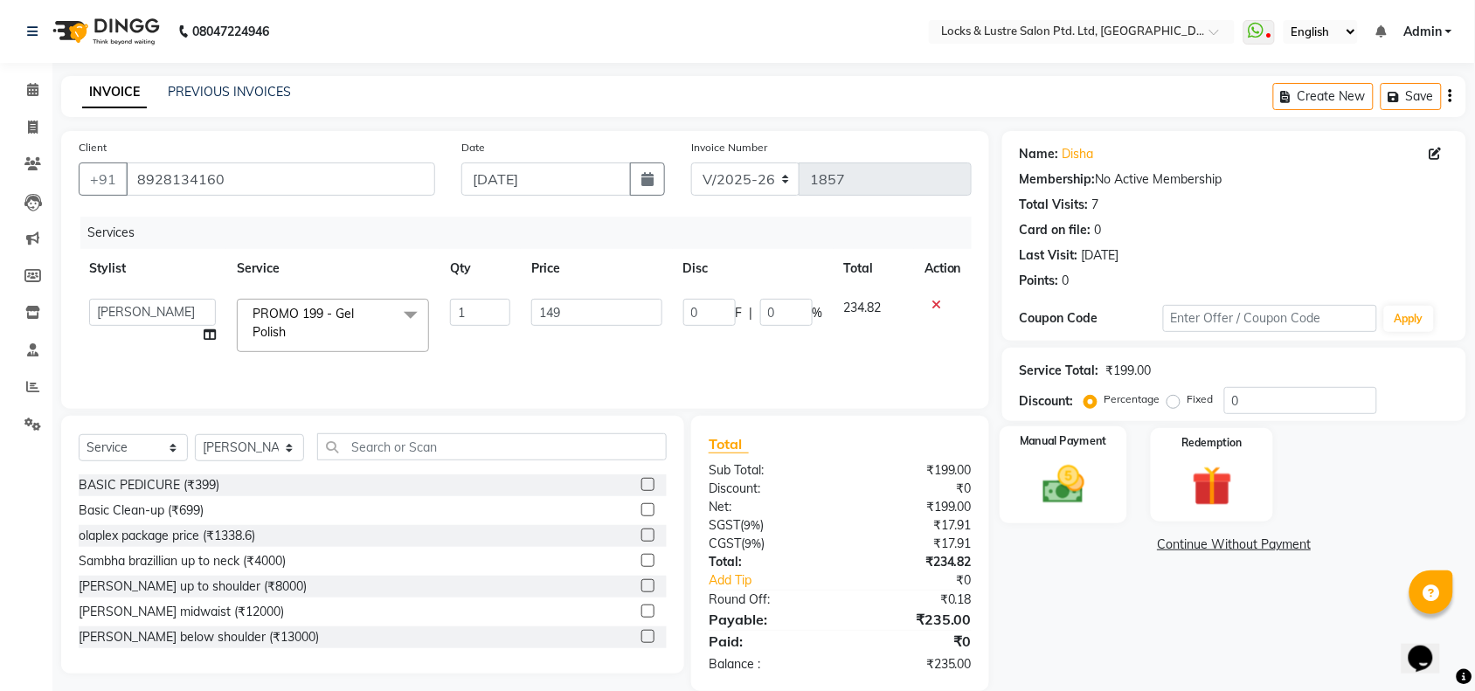
click at [1070, 472] on img at bounding box center [1063, 484] width 68 height 48
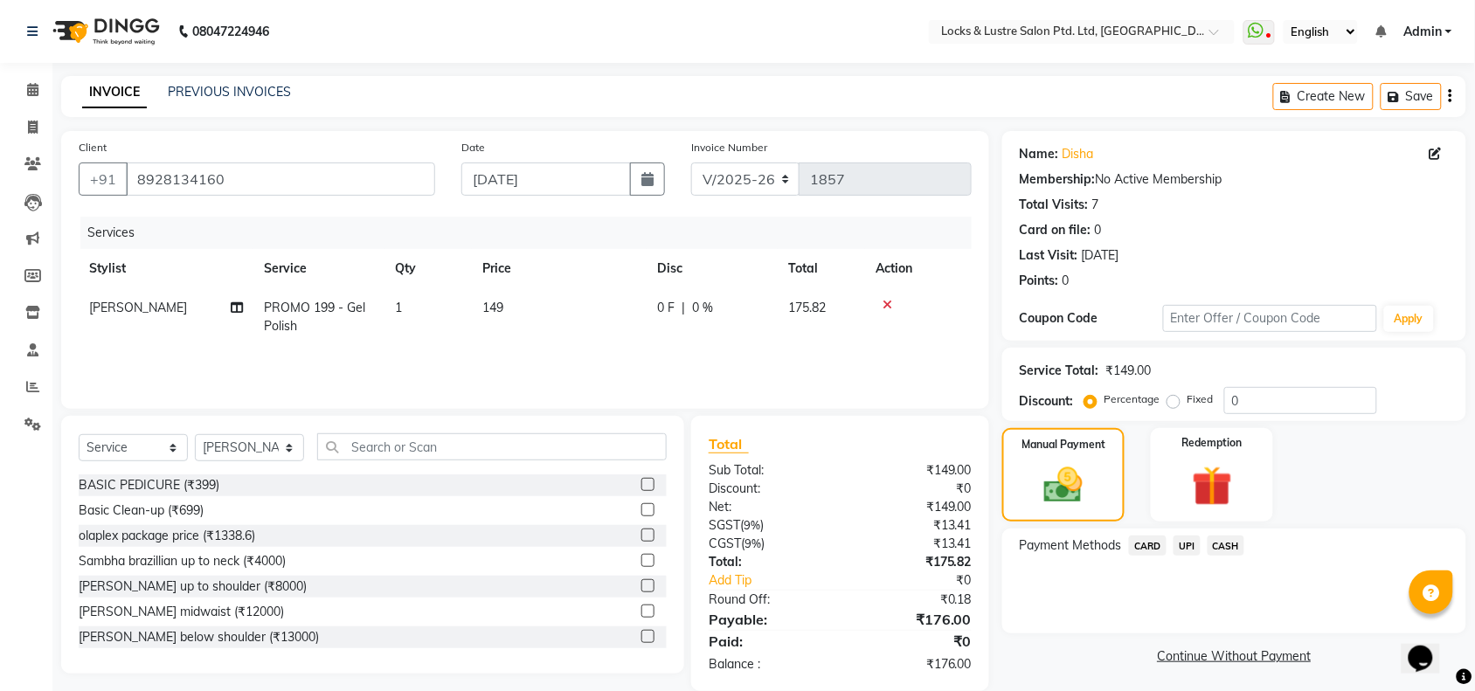
click at [1187, 550] on span "UPI" at bounding box center [1186, 546] width 27 height 20
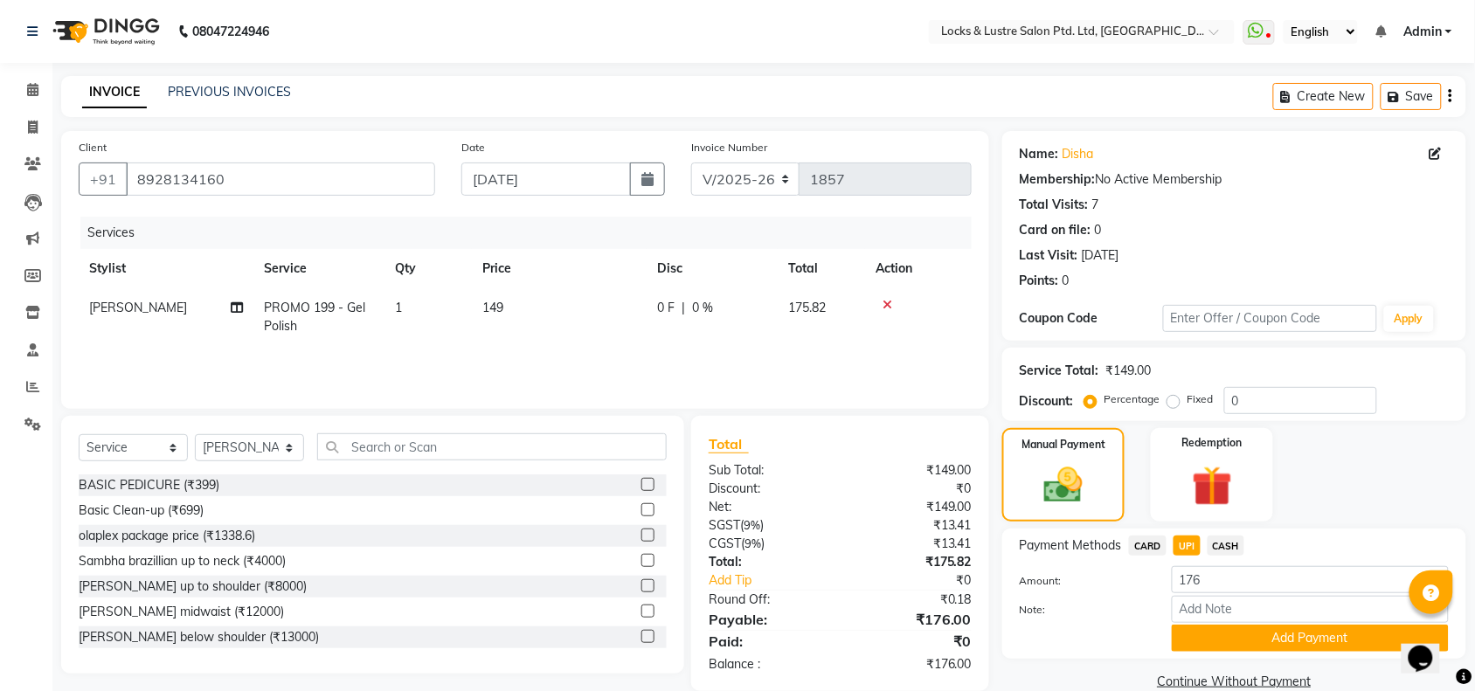
scroll to position [29, 0]
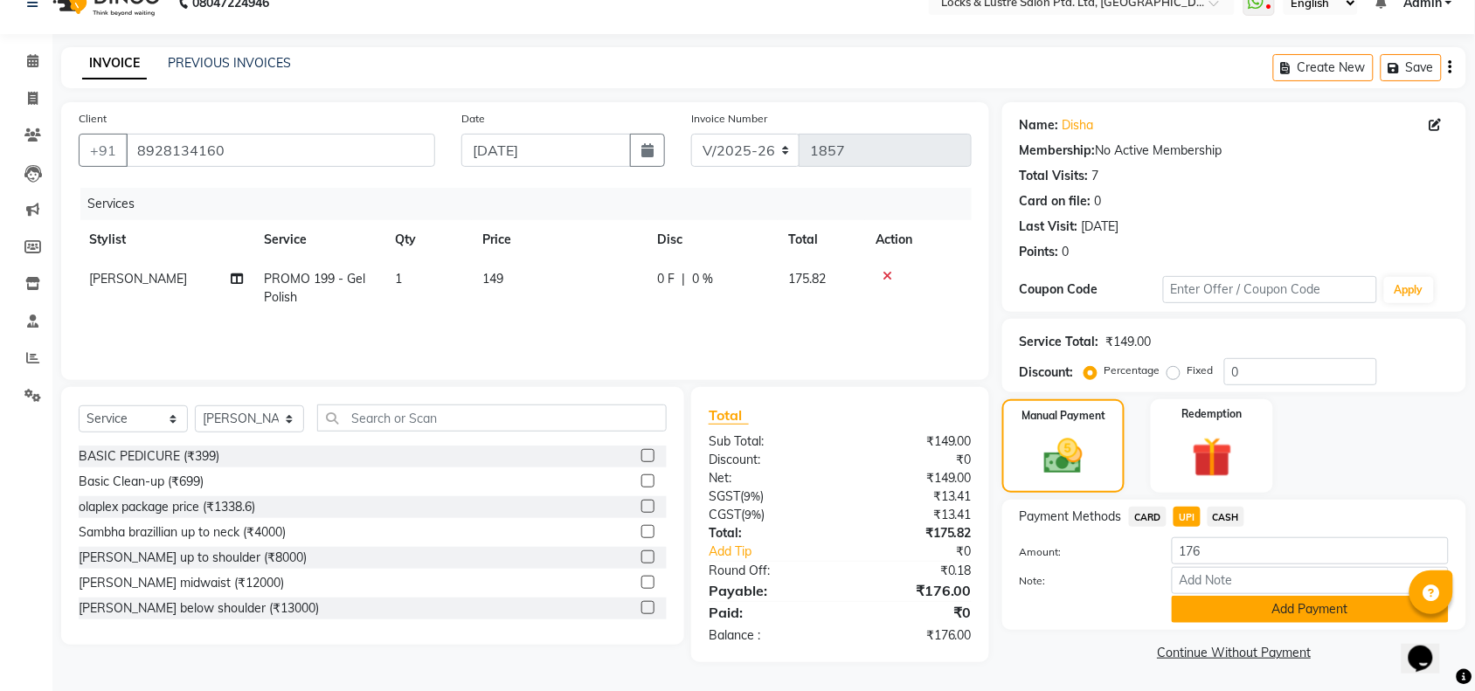
click at [1277, 614] on button "Add Payment" at bounding box center [1310, 609] width 277 height 27
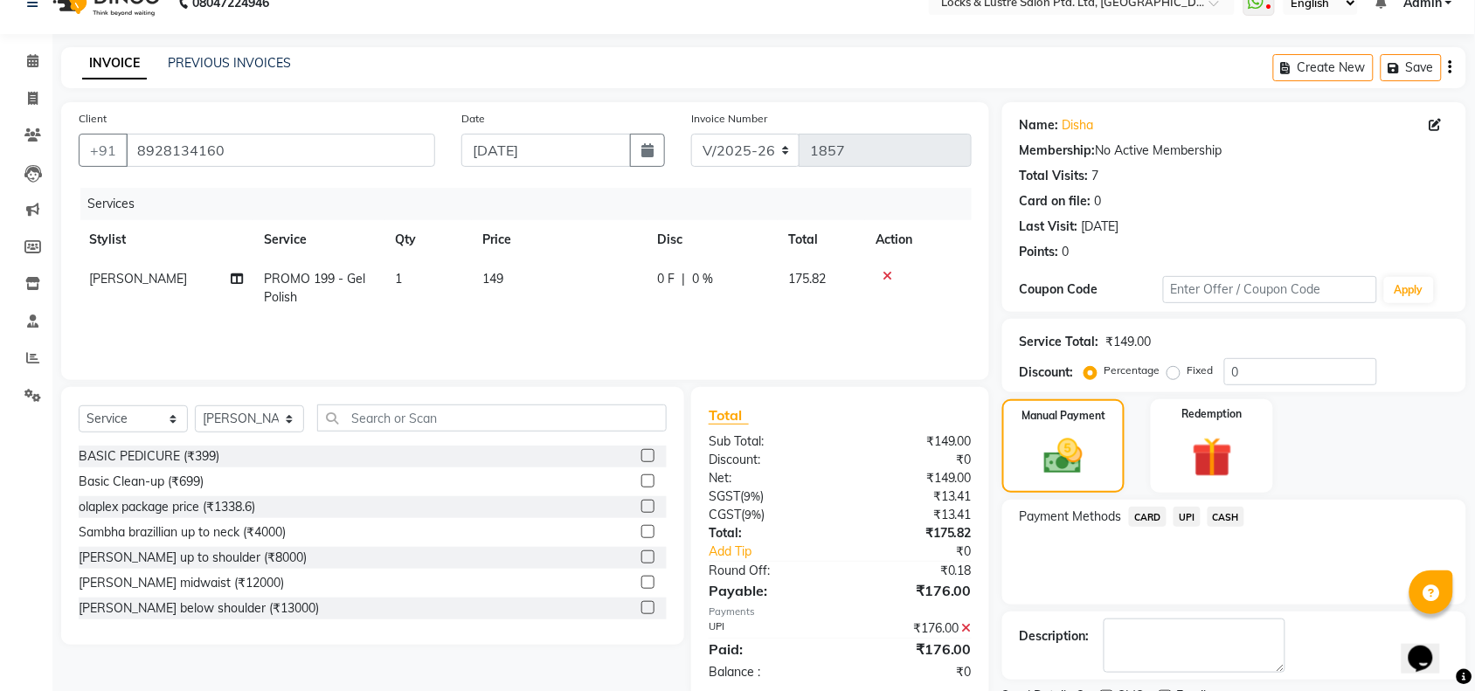
scroll to position [103, 0]
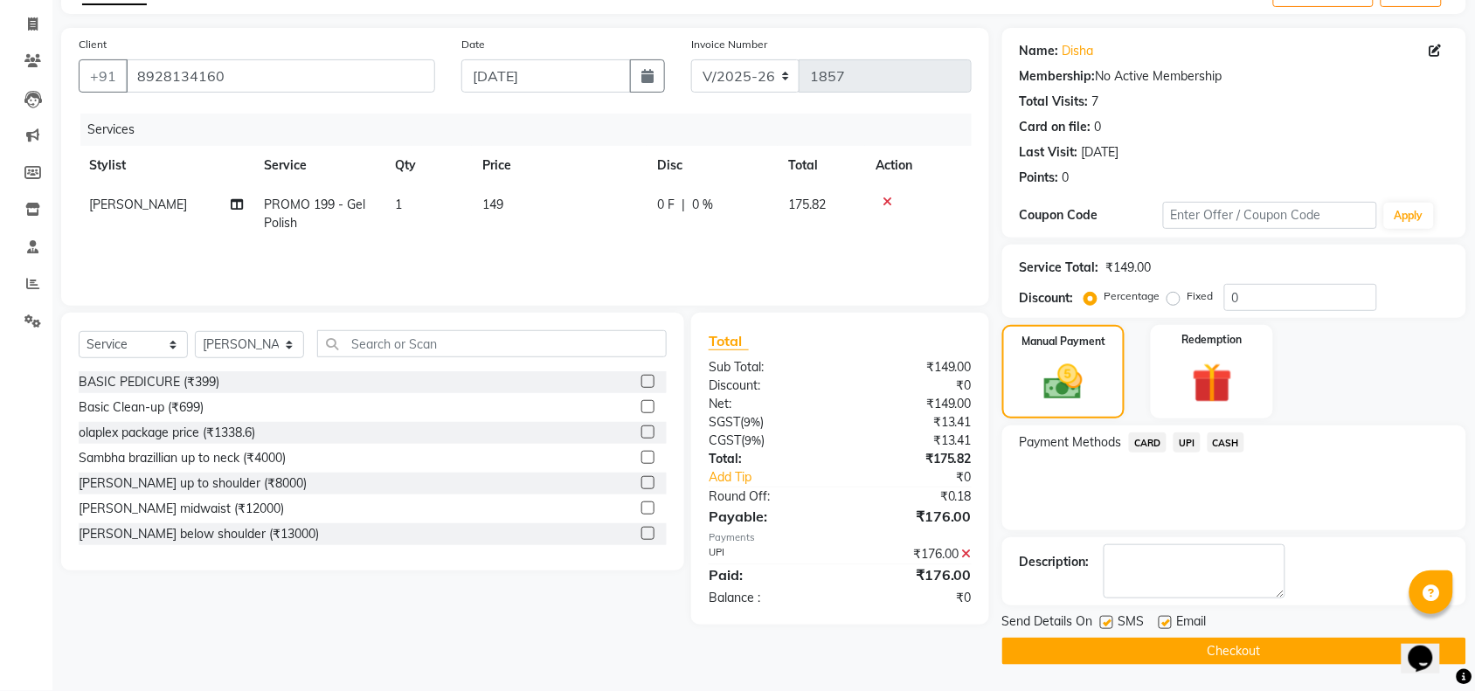
click at [1228, 644] on button "Checkout" at bounding box center [1234, 651] width 464 height 27
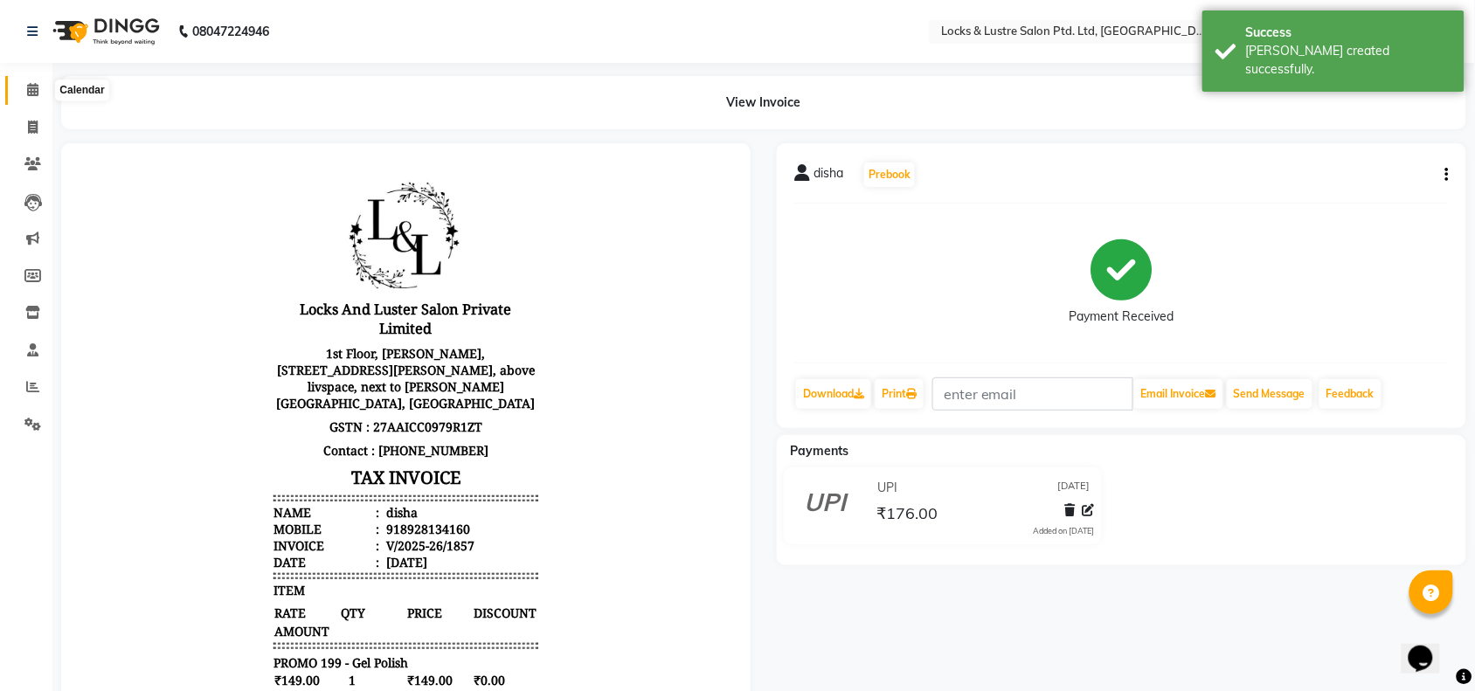
click at [24, 93] on span at bounding box center [32, 90] width 31 height 20
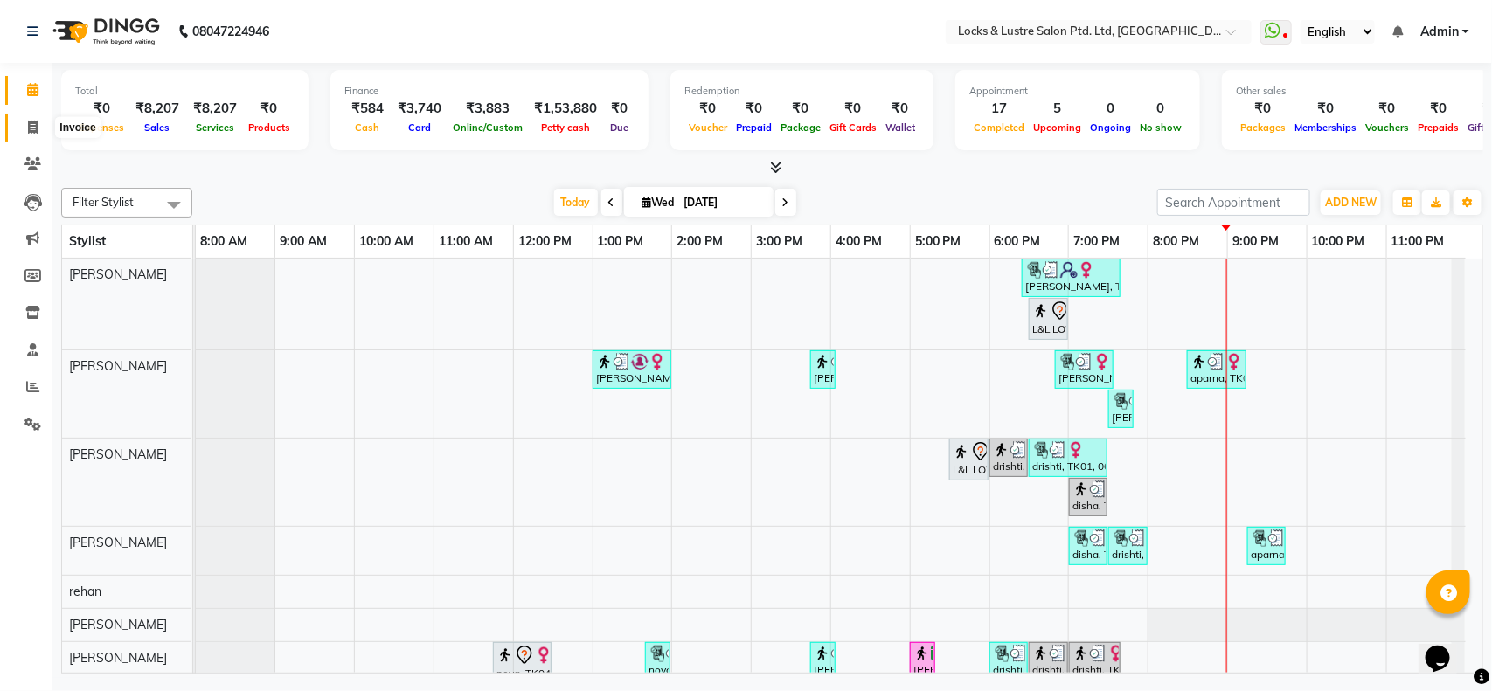
click at [29, 124] on icon at bounding box center [33, 127] width 10 height 13
select select "service"
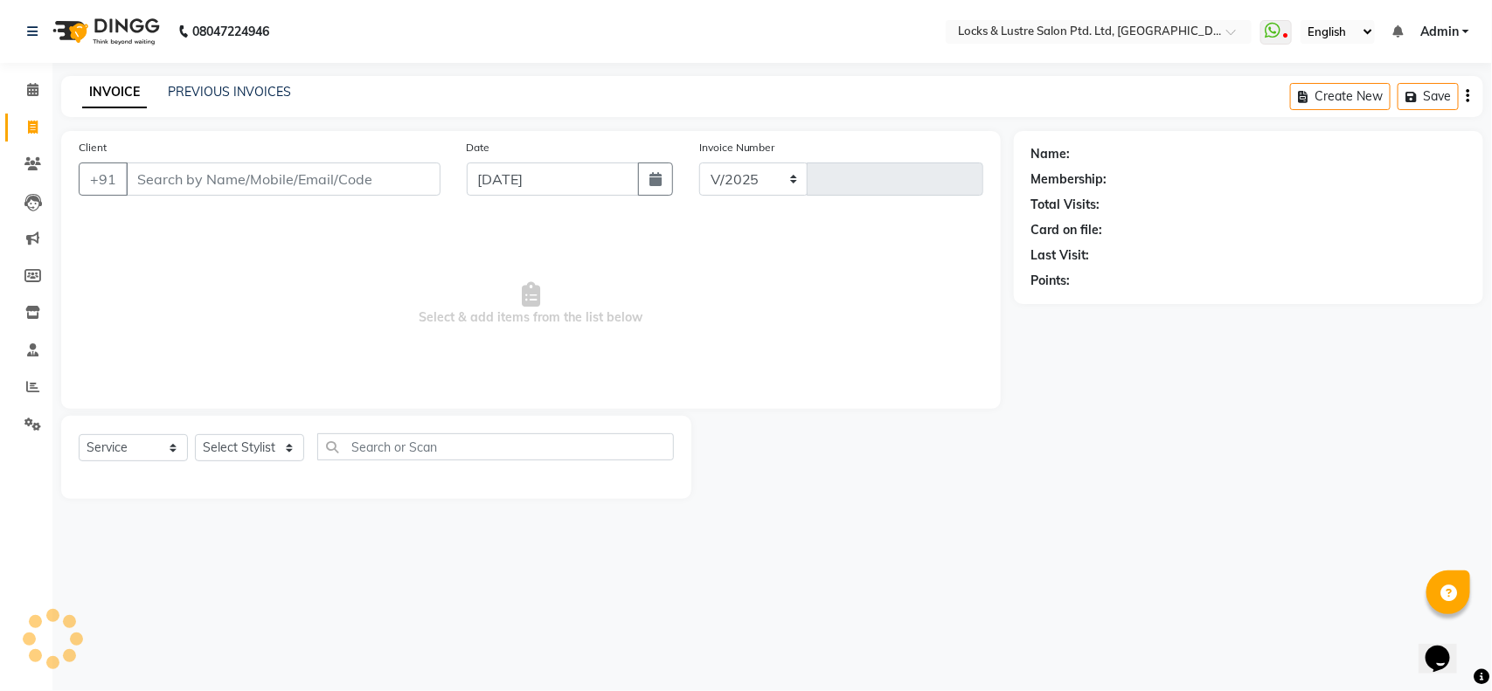
select select "5928"
type input "1858"
click at [275, 94] on link "PREVIOUS INVOICES" at bounding box center [229, 92] width 123 height 16
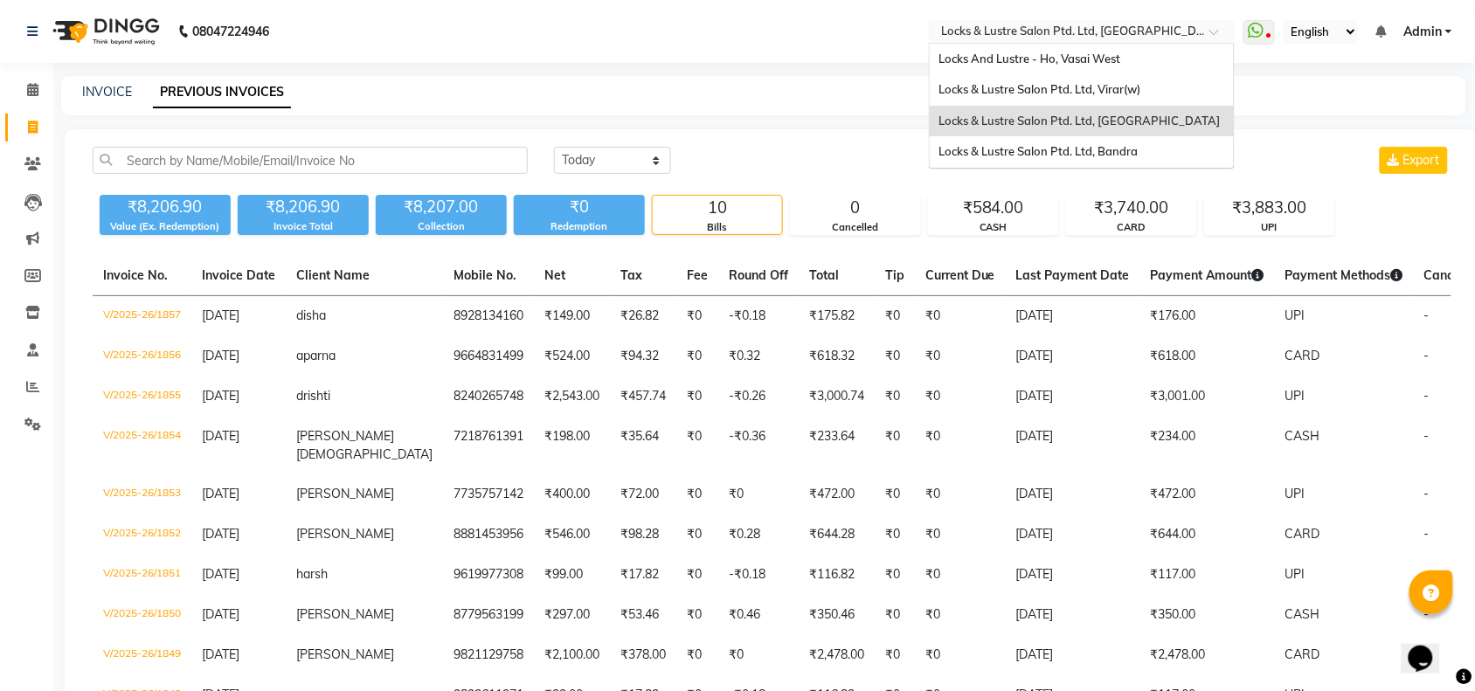
click at [1011, 28] on input "text" at bounding box center [1064, 32] width 253 height 17
click at [1011, 155] on span "Locks & Lustre Salon Ptd. Ltd, Bandra" at bounding box center [1037, 151] width 199 height 14
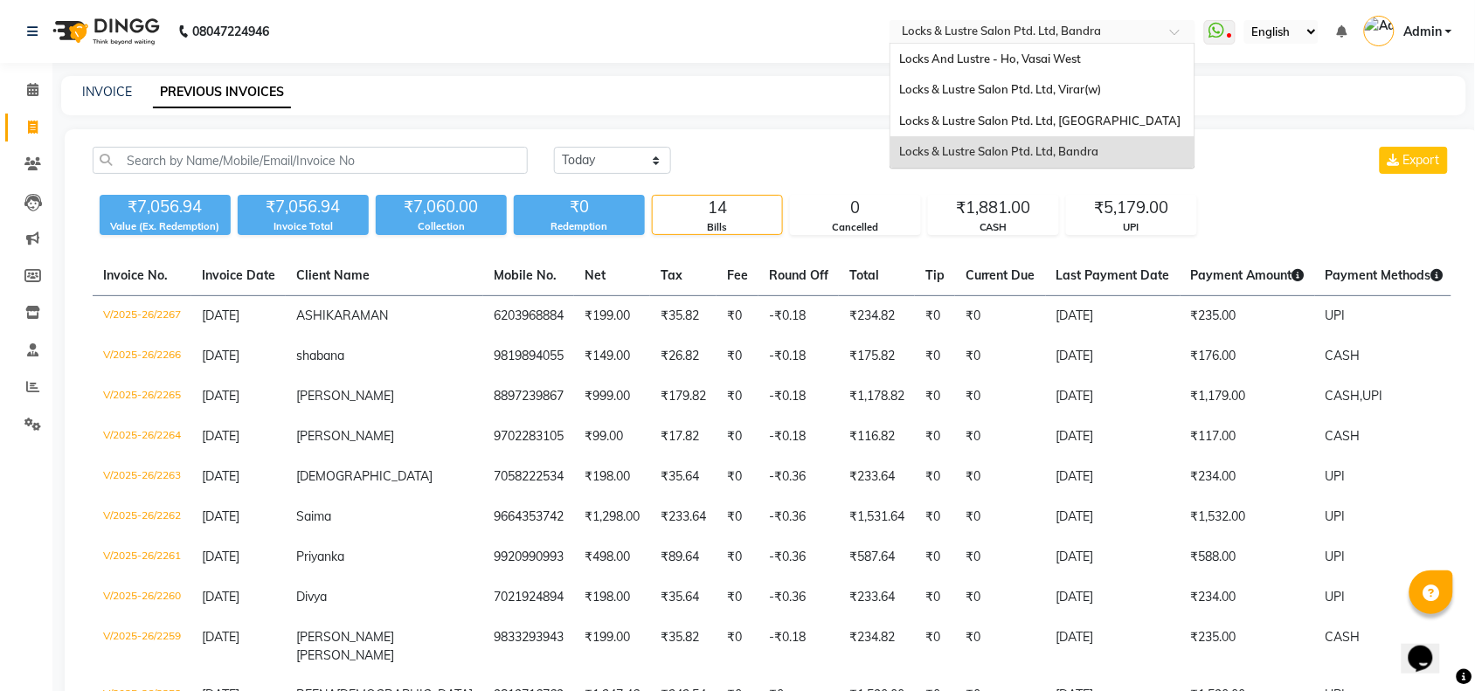
click at [1106, 26] on input "text" at bounding box center [1024, 32] width 253 height 17
click at [1064, 131] on div "Locks & Lustre Salon Ptd. Ltd, [GEOGRAPHIC_DATA]" at bounding box center [1042, 121] width 304 height 31
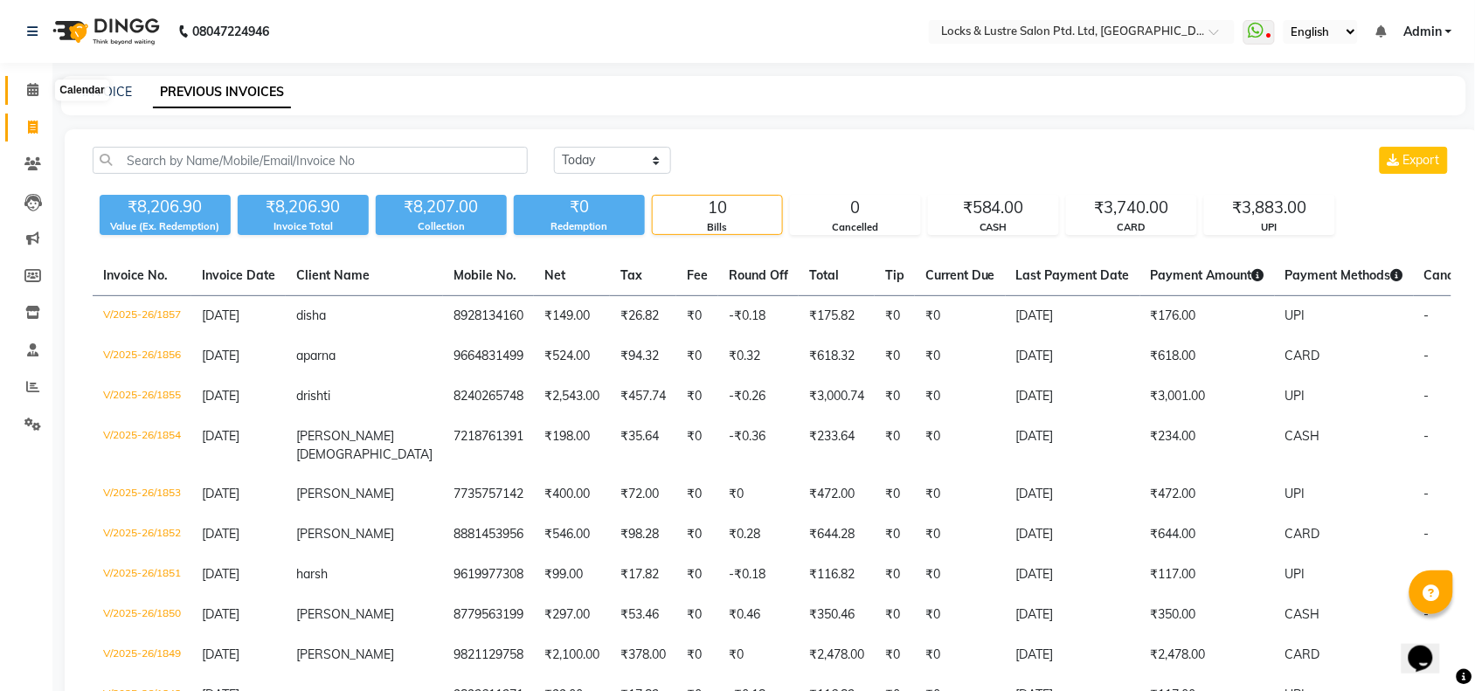
click at [29, 89] on icon at bounding box center [32, 89] width 11 height 13
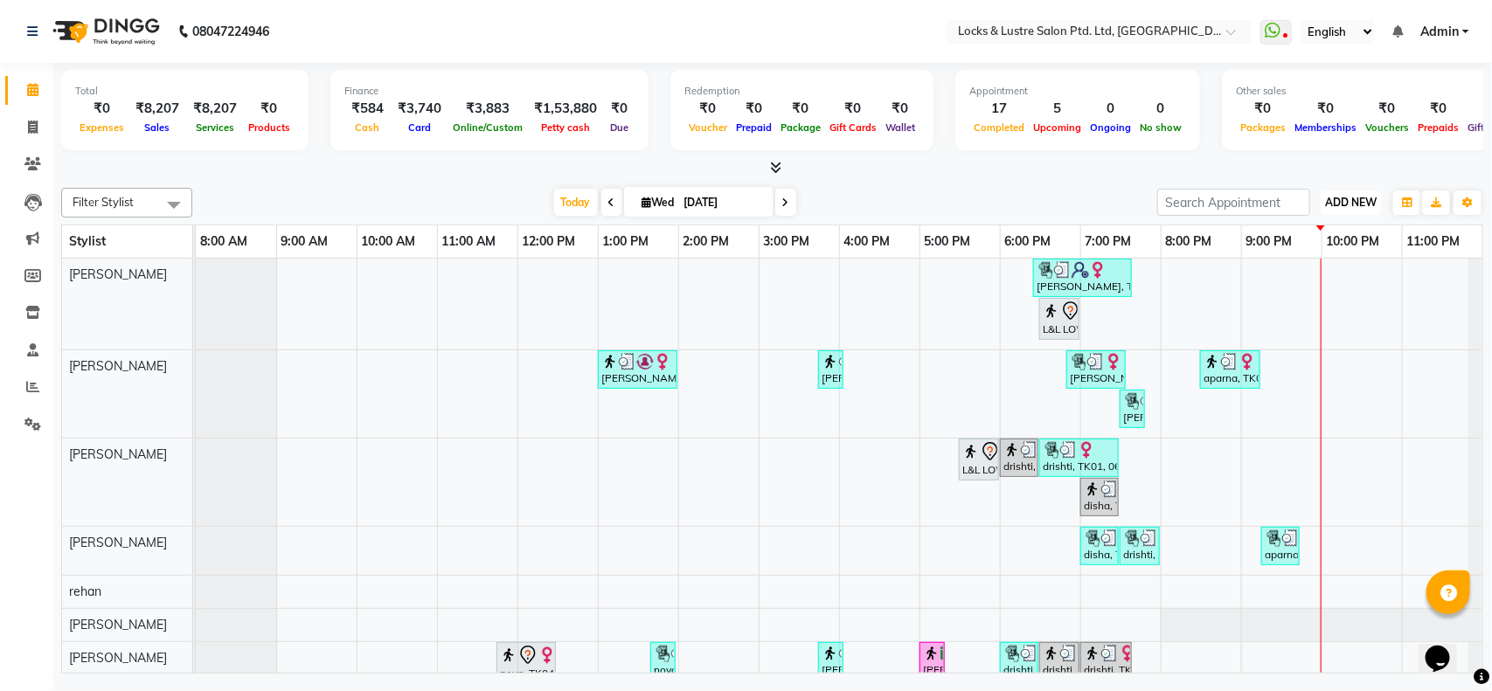
click at [1351, 196] on span "ADD NEW" at bounding box center [1351, 202] width 52 height 13
click at [31, 118] on span at bounding box center [32, 128] width 31 height 20
select select "service"
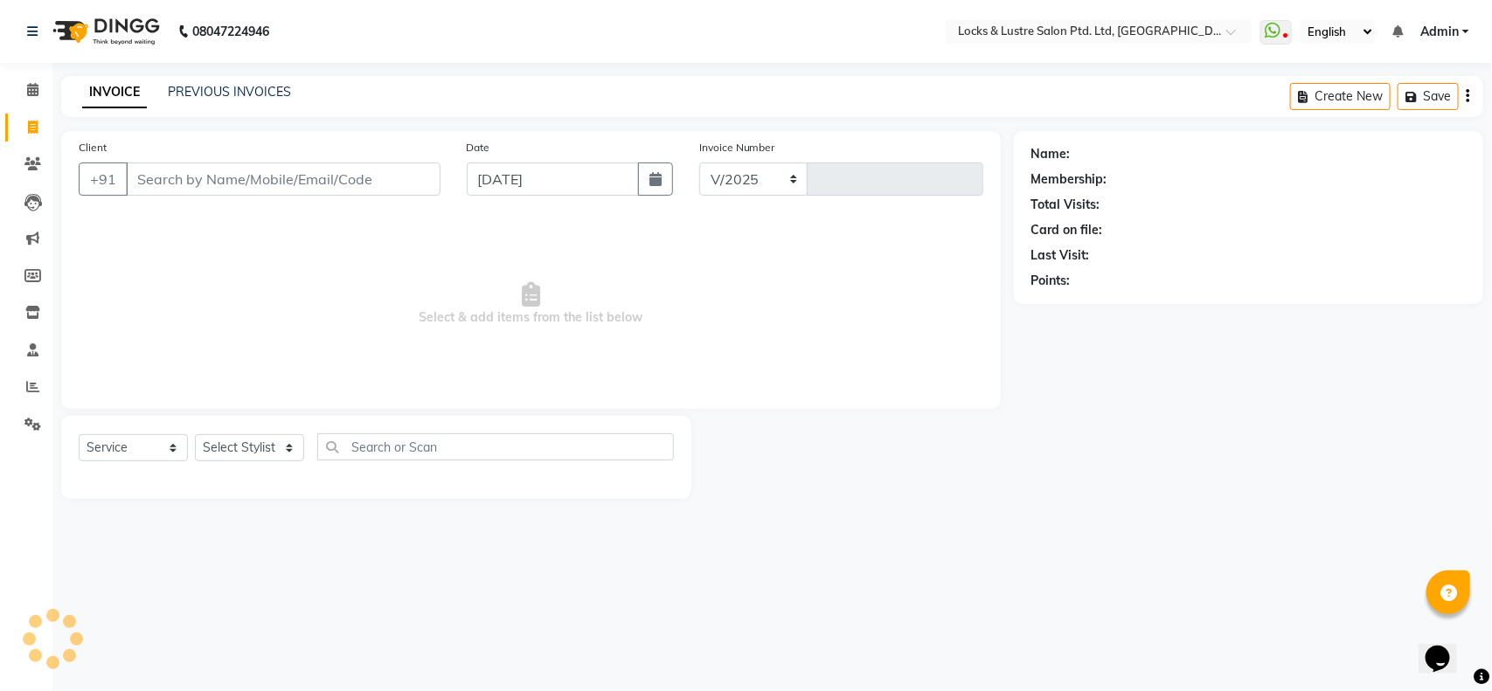
select select "5928"
type input "1858"
click at [239, 167] on input "Client" at bounding box center [283, 179] width 315 height 33
type input "7400308964"
click at [378, 171] on span "Add Client" at bounding box center [395, 178] width 69 height 17
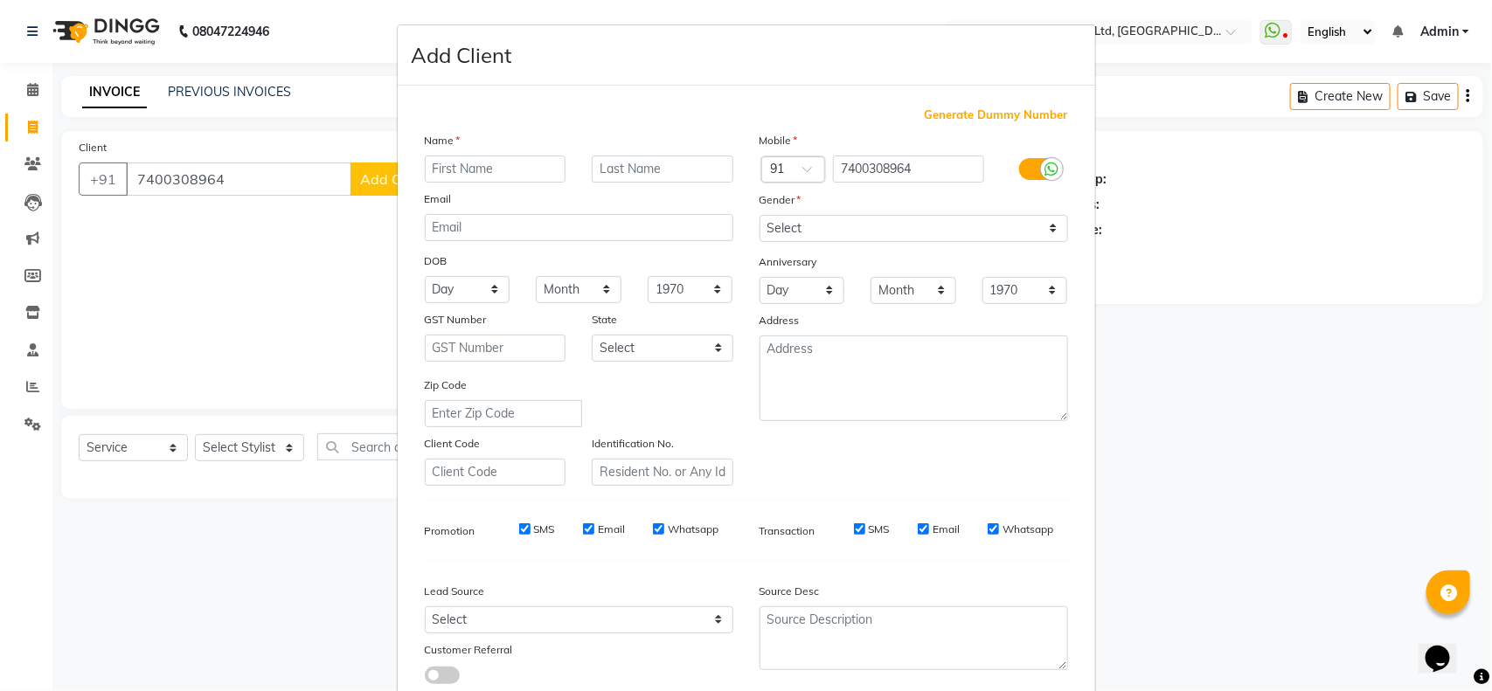
click at [507, 164] on input "text" at bounding box center [496, 169] width 142 height 27
type input "isha"
click at [852, 225] on select "Select [DEMOGRAPHIC_DATA] [DEMOGRAPHIC_DATA] Other Prefer Not To Say" at bounding box center [913, 228] width 308 height 27
select select "[DEMOGRAPHIC_DATA]"
click at [759, 215] on select "Select [DEMOGRAPHIC_DATA] [DEMOGRAPHIC_DATA] Other Prefer Not To Say" at bounding box center [913, 228] width 308 height 27
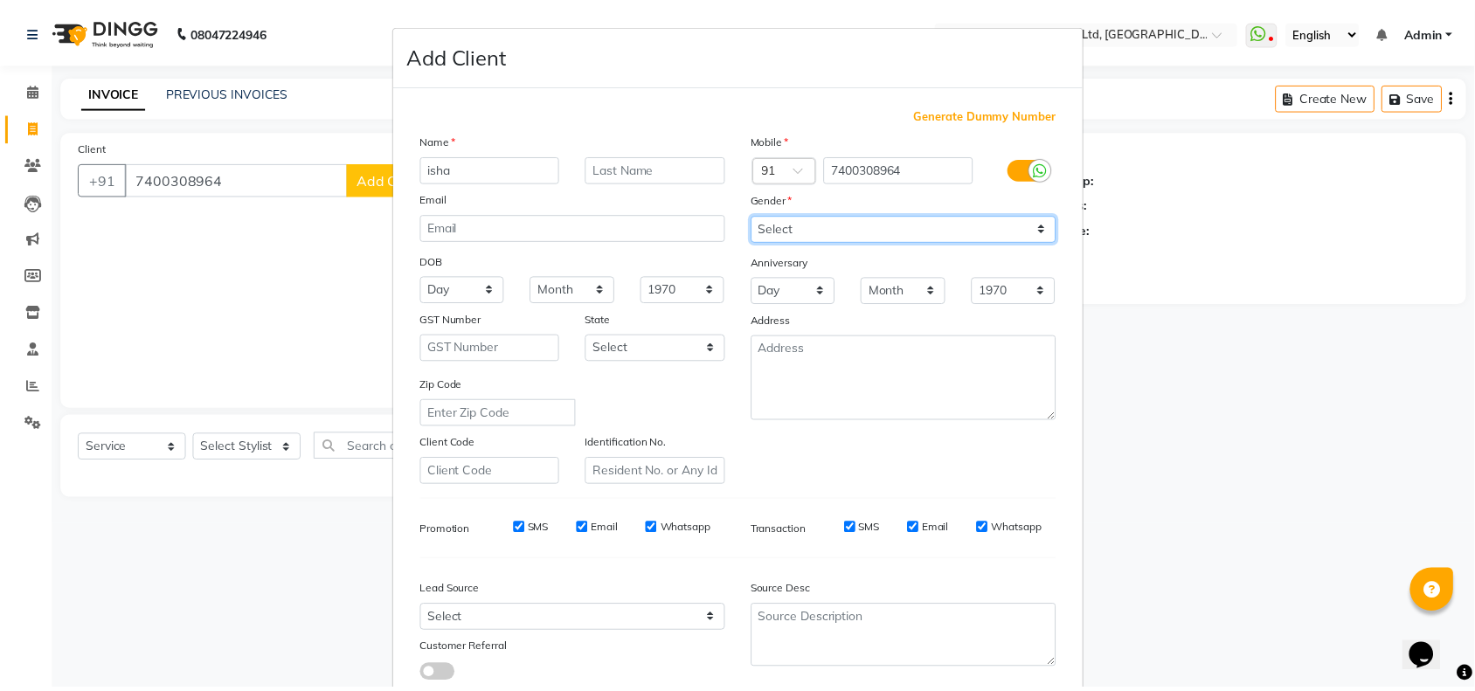
scroll to position [109, 0]
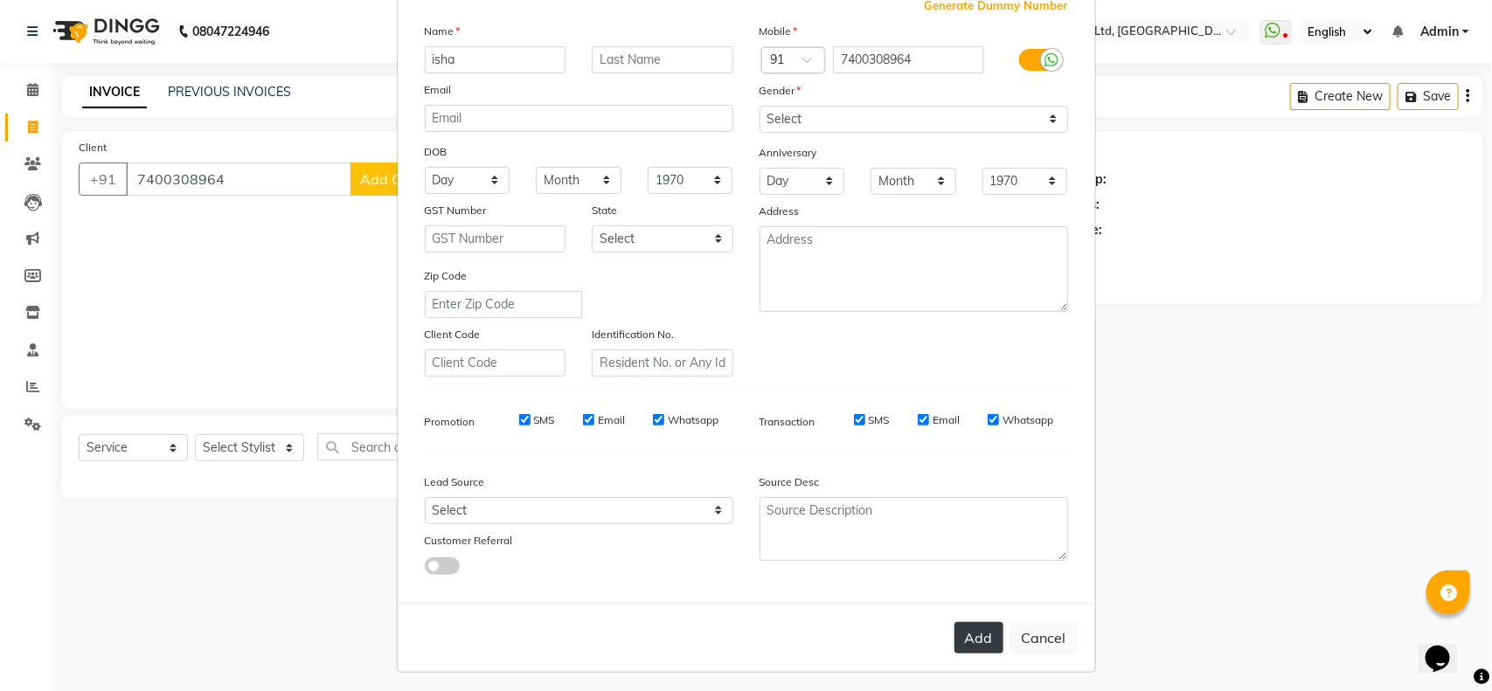
click at [974, 636] on button "Add" at bounding box center [978, 637] width 49 height 31
select select
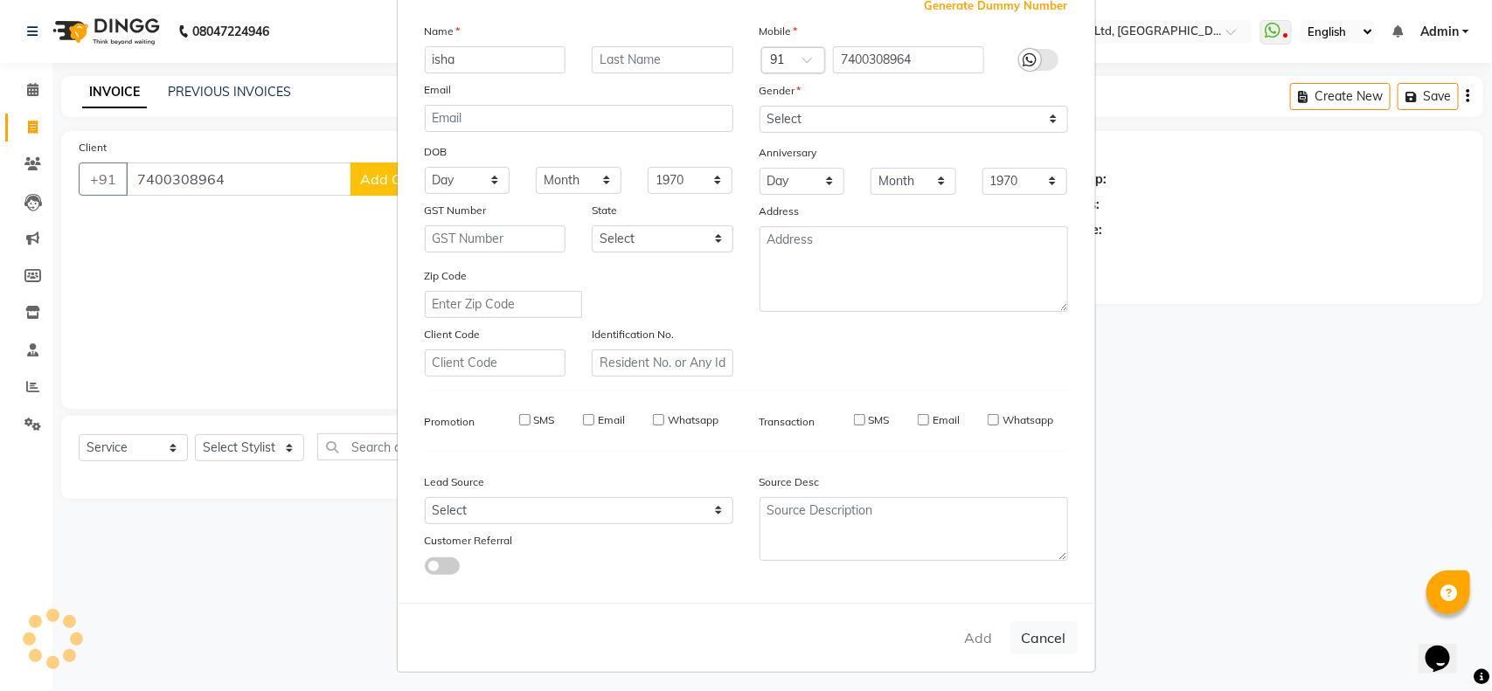
select select
checkbox input "false"
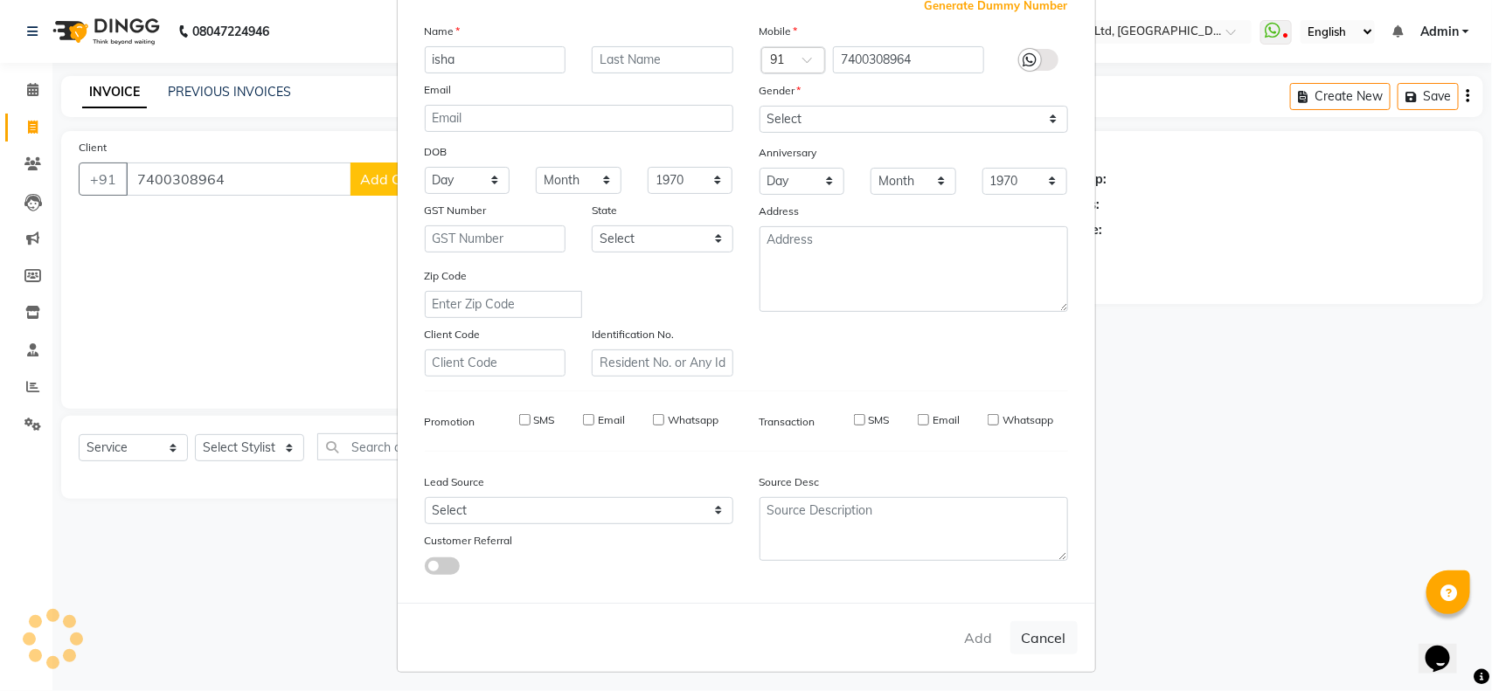
checkbox input "false"
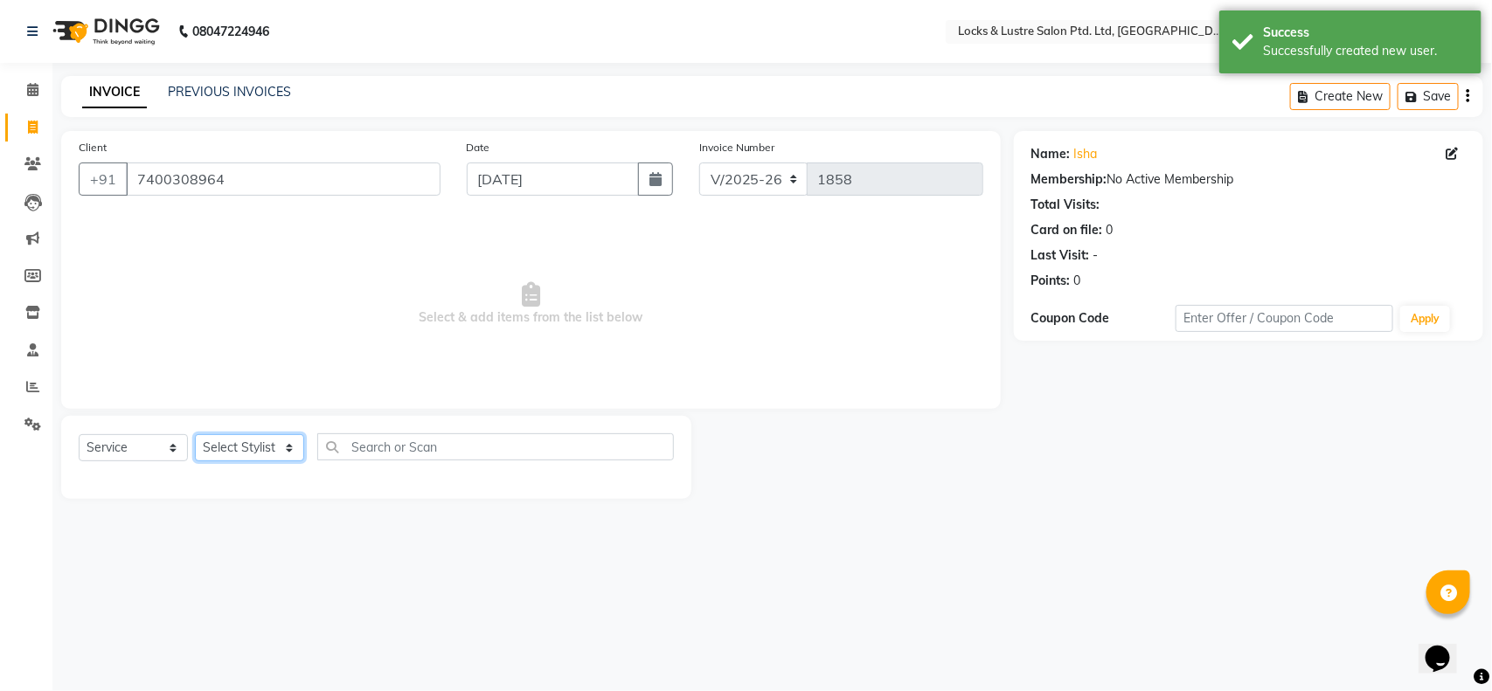
click at [246, 441] on select "Select Stylist adil Admin AHSAN SHAIKH aman Ana's Anuja anushree Ashish chandan…" at bounding box center [249, 447] width 109 height 27
select select "89162"
click at [195, 434] on select "Select Stylist adil Admin AHSAN SHAIKH aman Ana's Anuja anushree Ashish chandan…" at bounding box center [249, 447] width 109 height 27
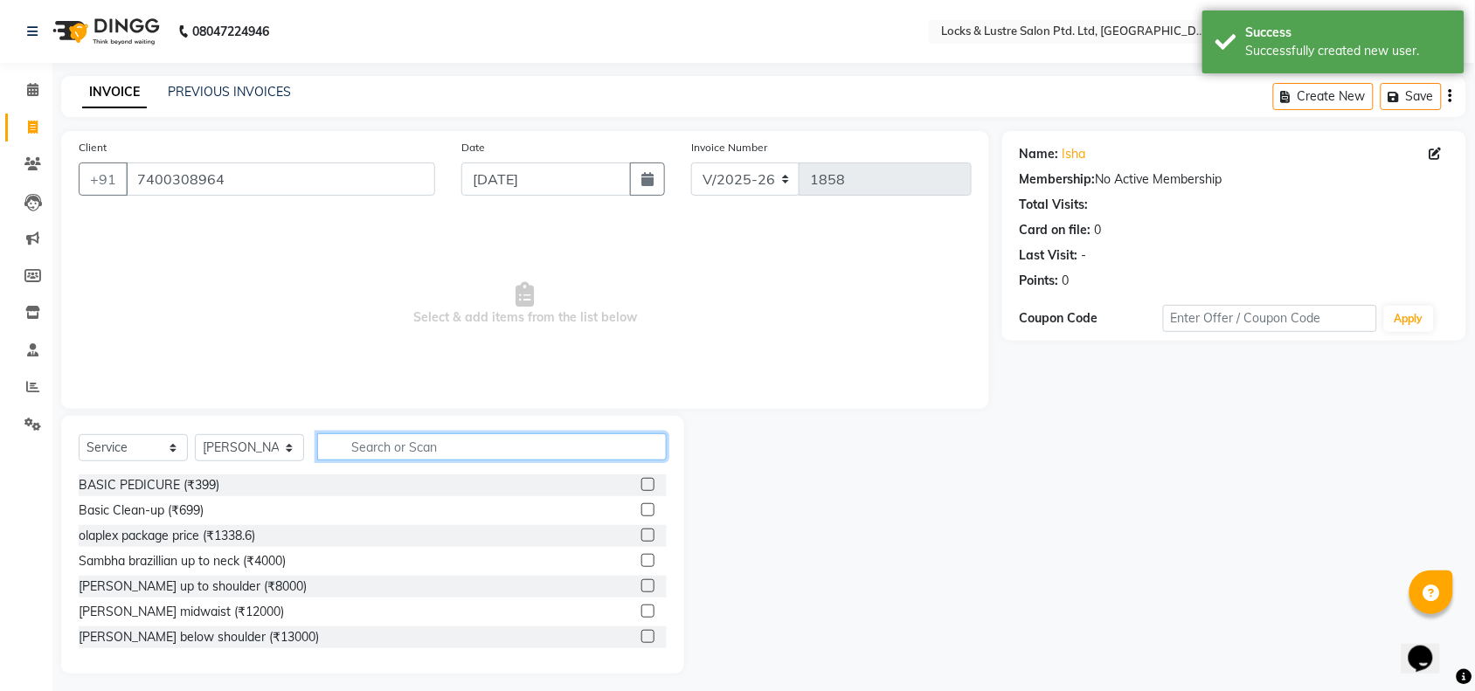
click at [382, 438] on input "text" at bounding box center [492, 446] width 350 height 27
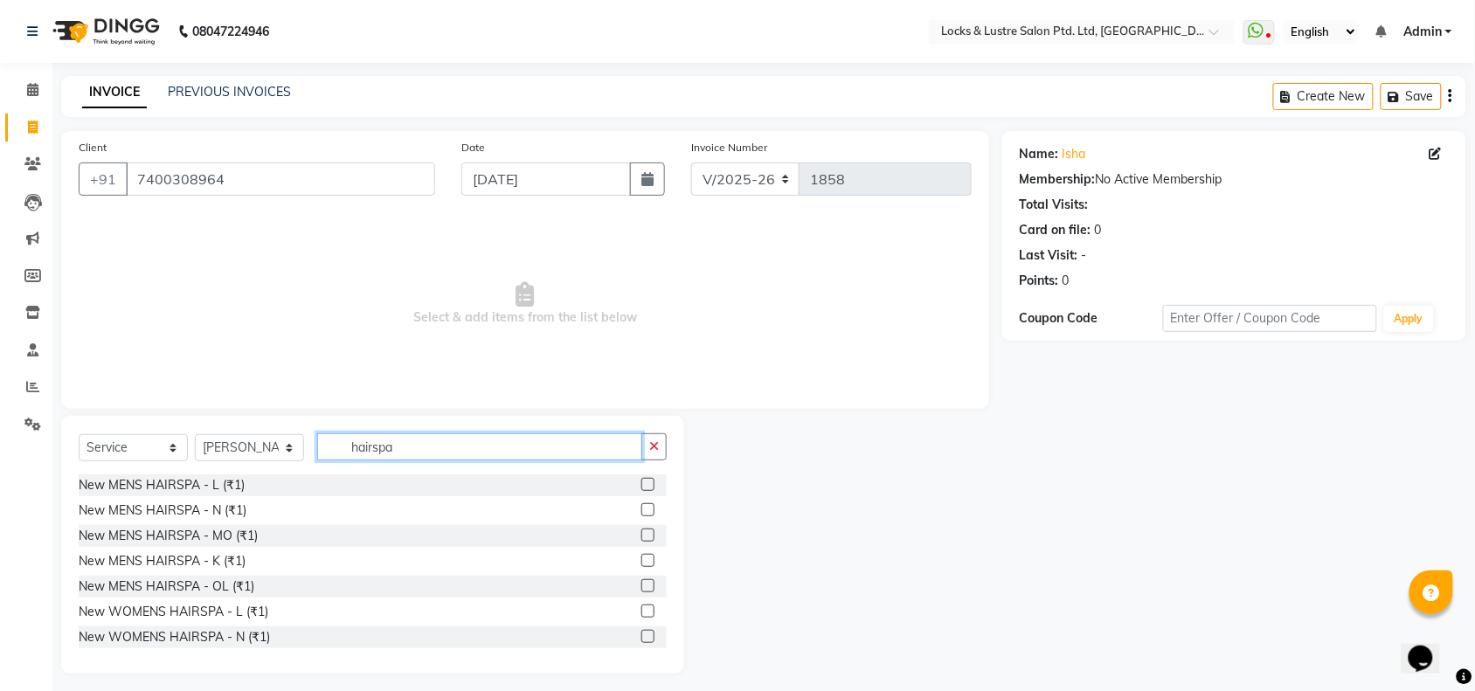
type input "hairspa"
click at [641, 608] on label at bounding box center [647, 611] width 13 height 13
click at [641, 608] on input "checkbox" at bounding box center [646, 611] width 11 height 11
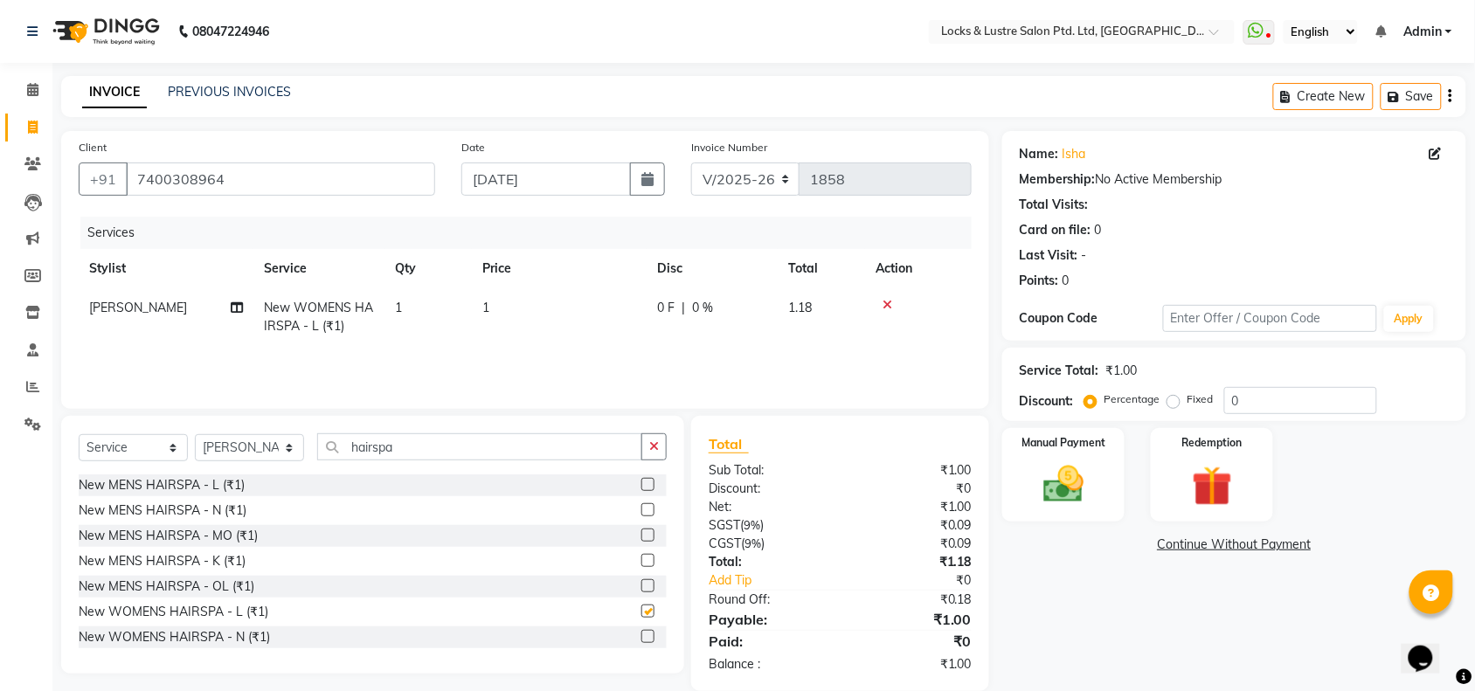
checkbox input "false"
click at [496, 308] on td "1" at bounding box center [559, 317] width 175 height 58
select select "89162"
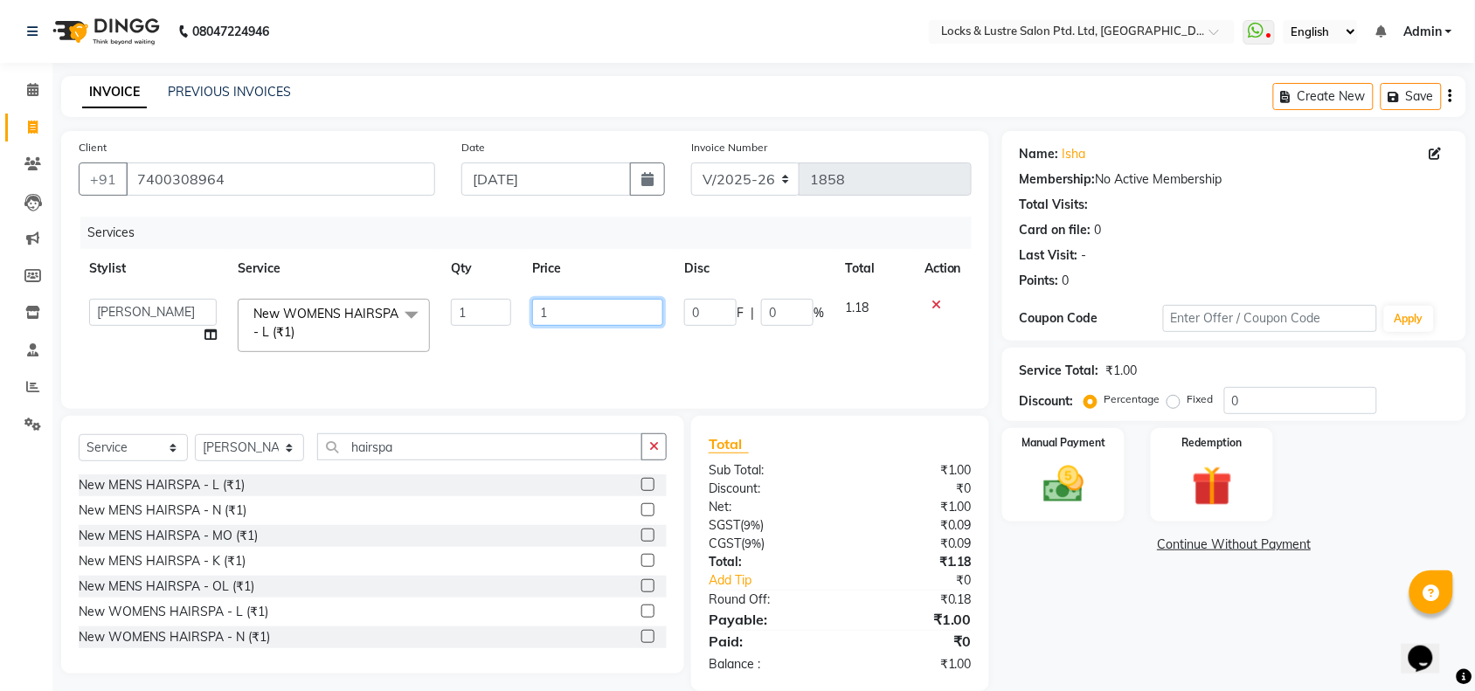
click at [606, 308] on input "1" at bounding box center [597, 312] width 131 height 27
type input "199"
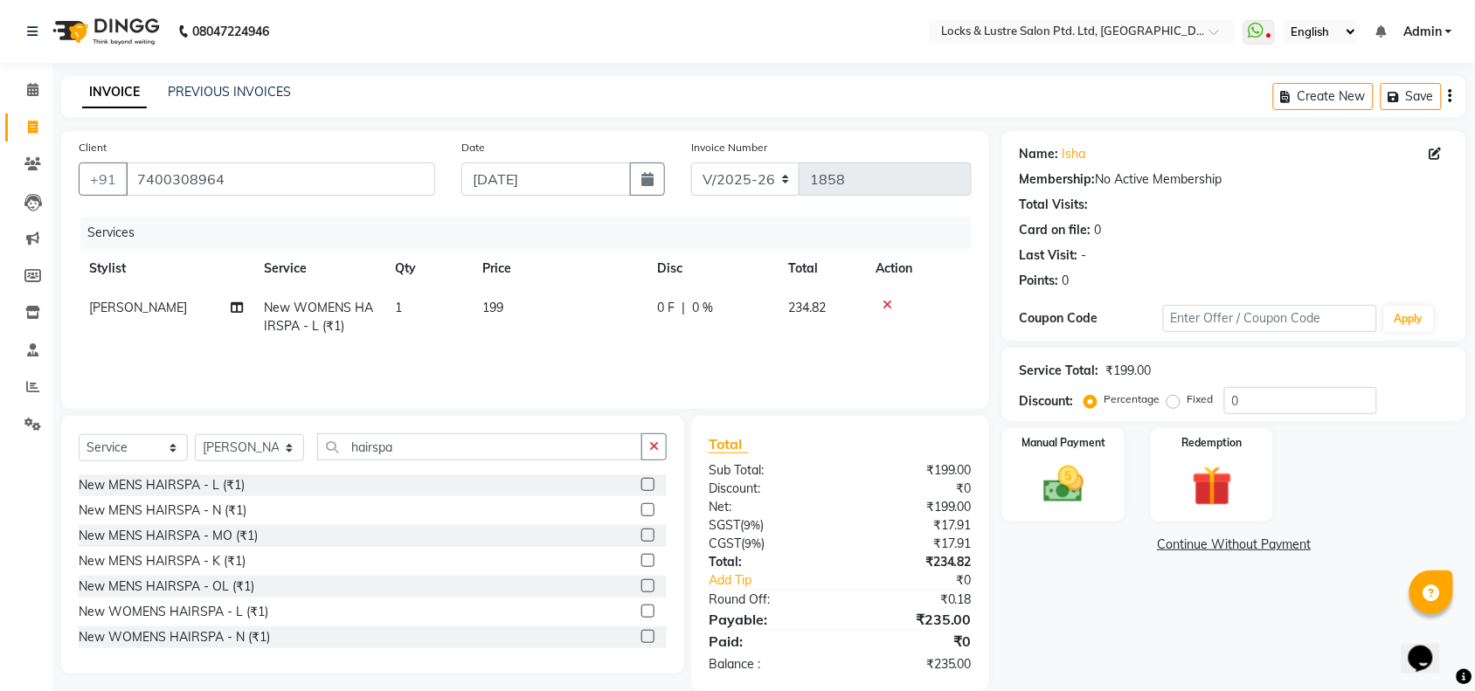
click at [680, 351] on div "Services Stylist Service Qty Price Disc Total Action Hashim Salmani New WOMENS …" at bounding box center [525, 304] width 893 height 175
click at [509, 303] on td "199" at bounding box center [559, 317] width 175 height 58
select select "89162"
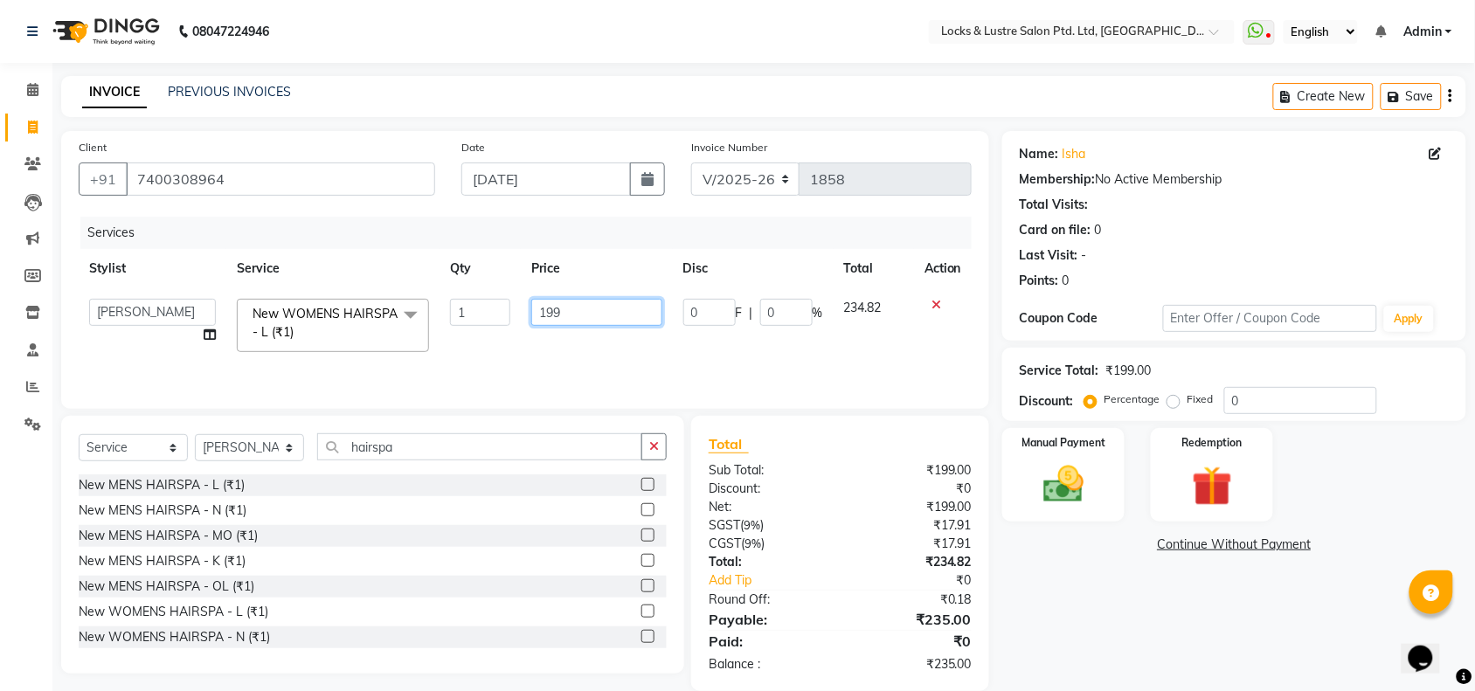
click at [579, 303] on input "199" at bounding box center [596, 312] width 130 height 27
type input "999"
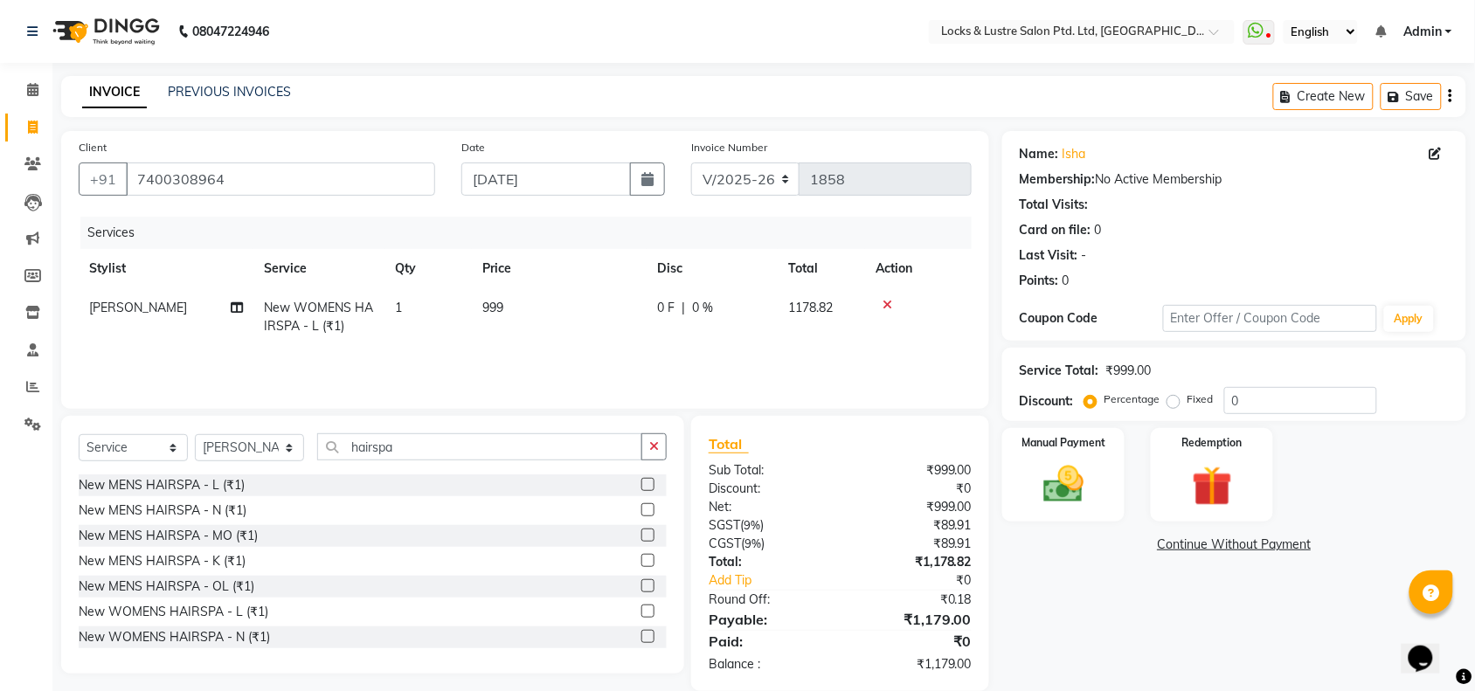
click at [687, 356] on div "Services Stylist Service Qty Price Disc Total Action Hashim Salmani New WOMENS …" at bounding box center [525, 304] width 893 height 175
click at [1076, 503] on img at bounding box center [1063, 484] width 68 height 48
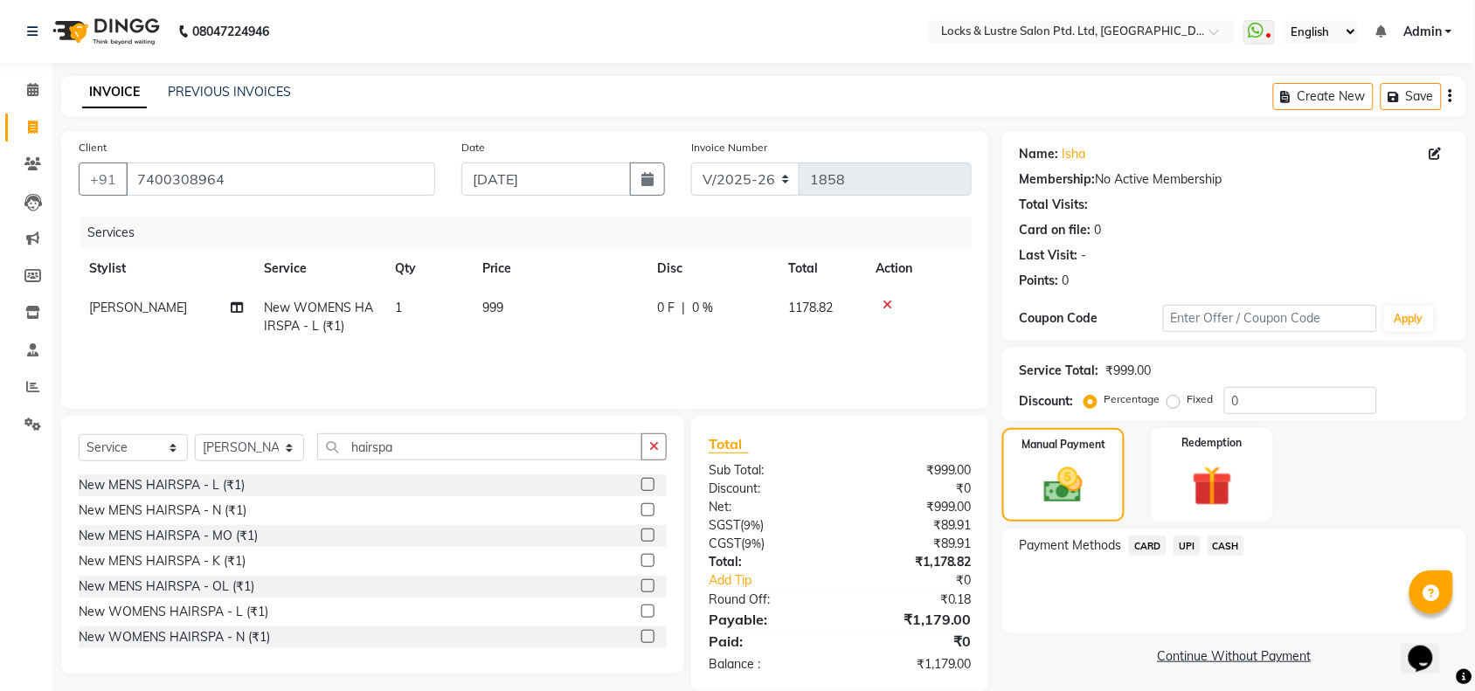
click at [1188, 548] on span "UPI" at bounding box center [1186, 546] width 27 height 20
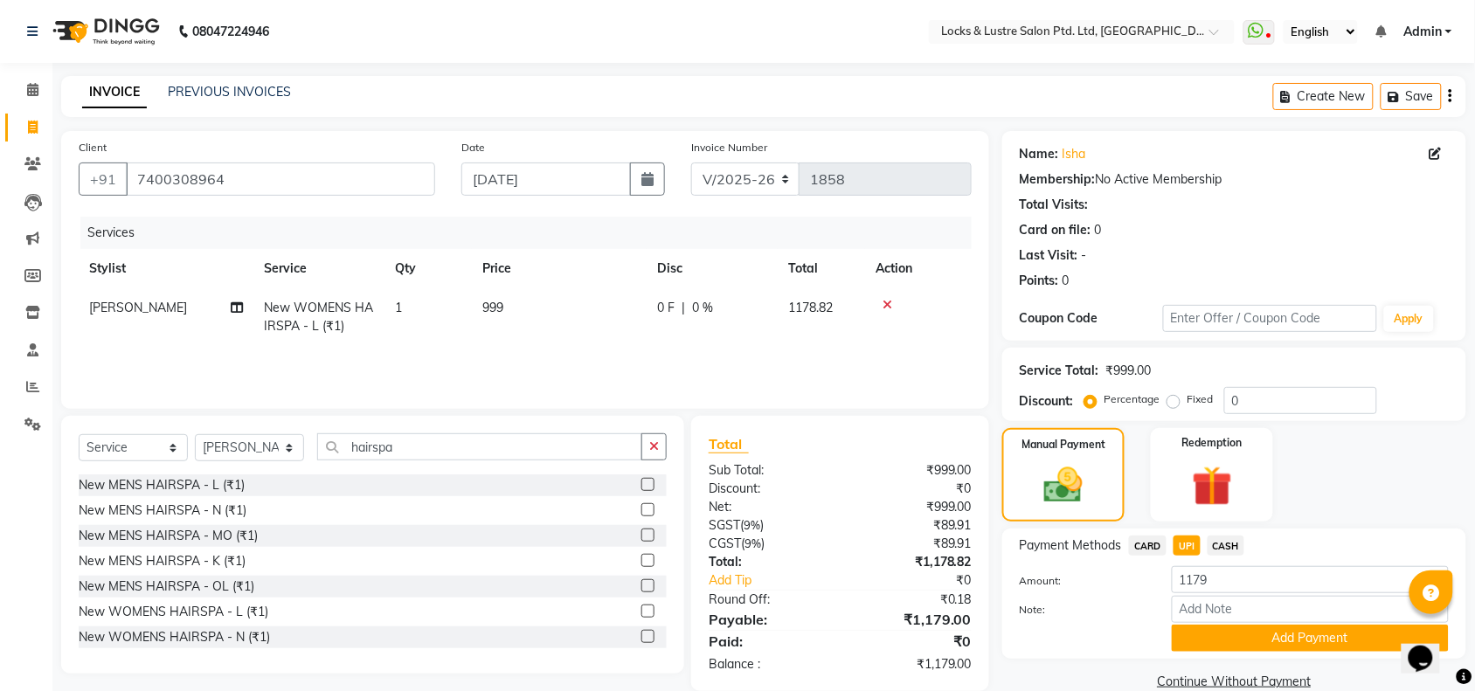
scroll to position [29, 0]
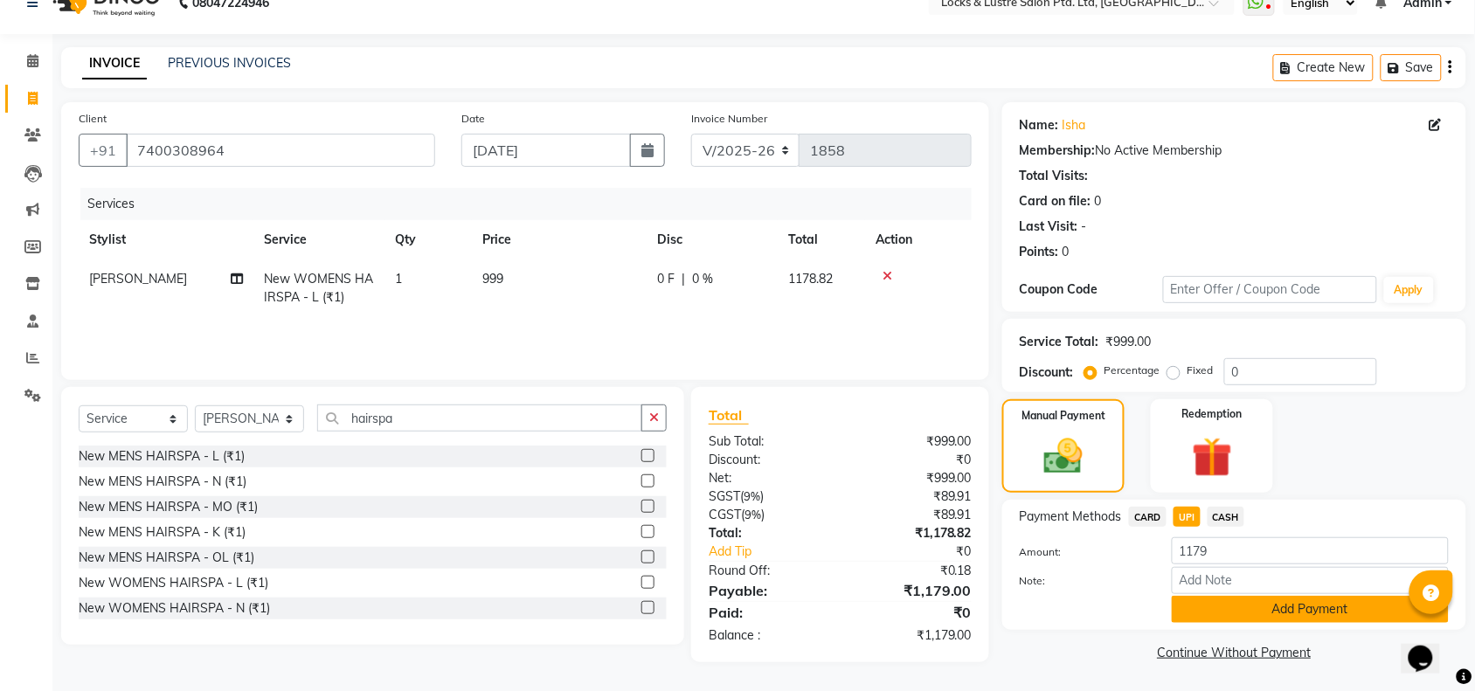
click at [1260, 610] on button "Add Payment" at bounding box center [1310, 609] width 277 height 27
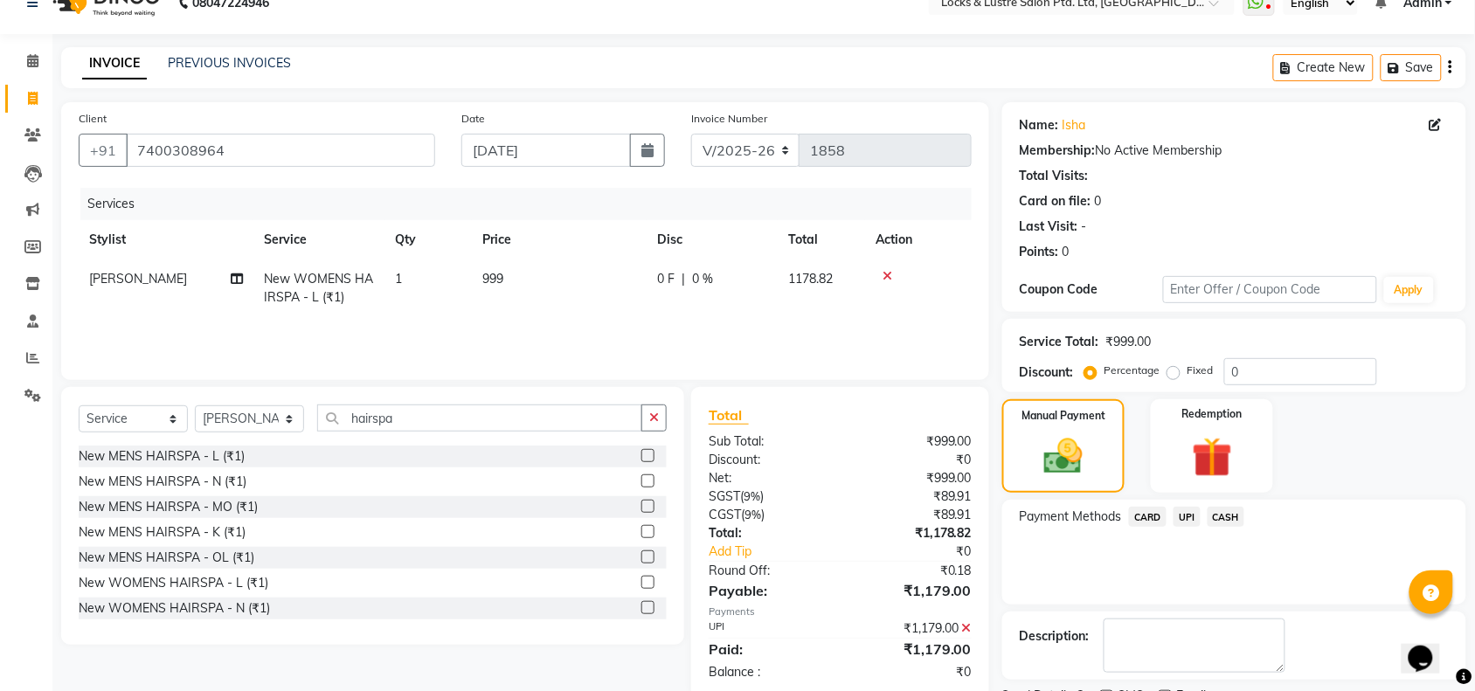
scroll to position [103, 0]
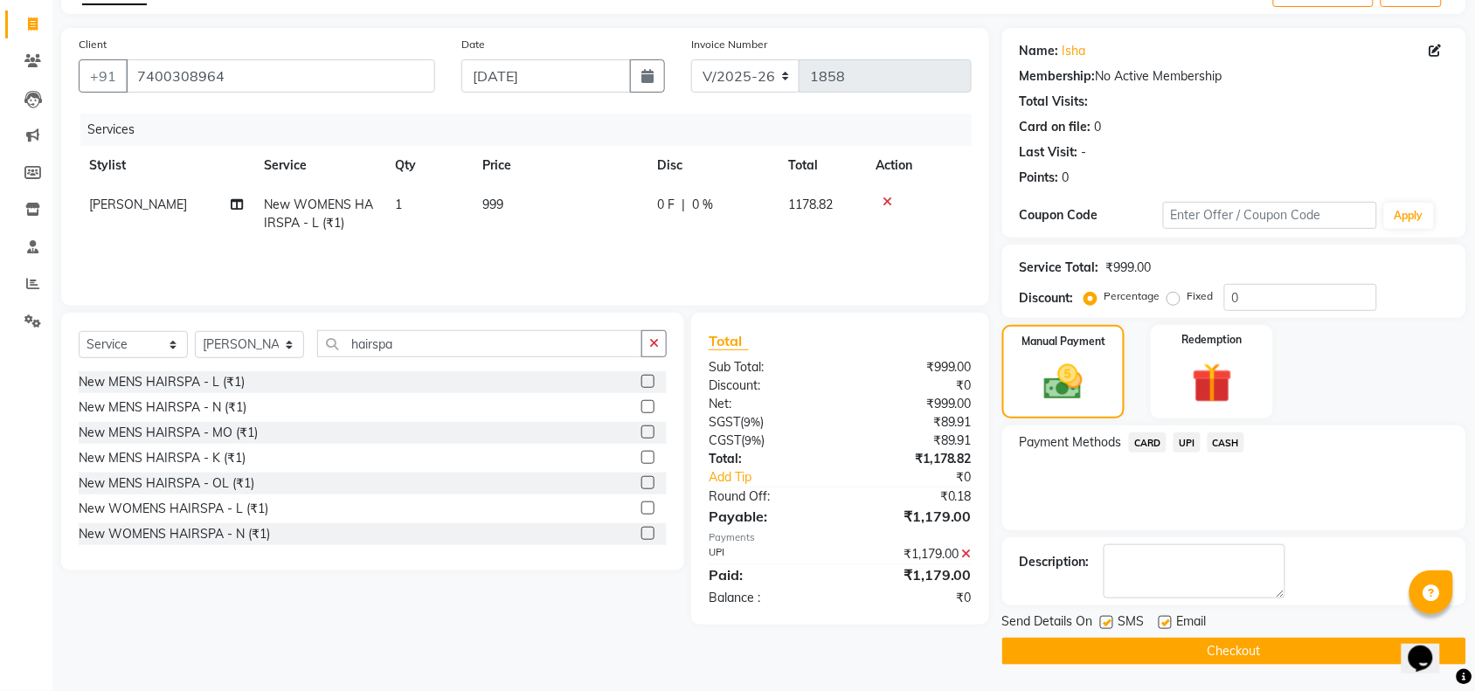
click at [1225, 649] on button "Checkout" at bounding box center [1234, 651] width 464 height 27
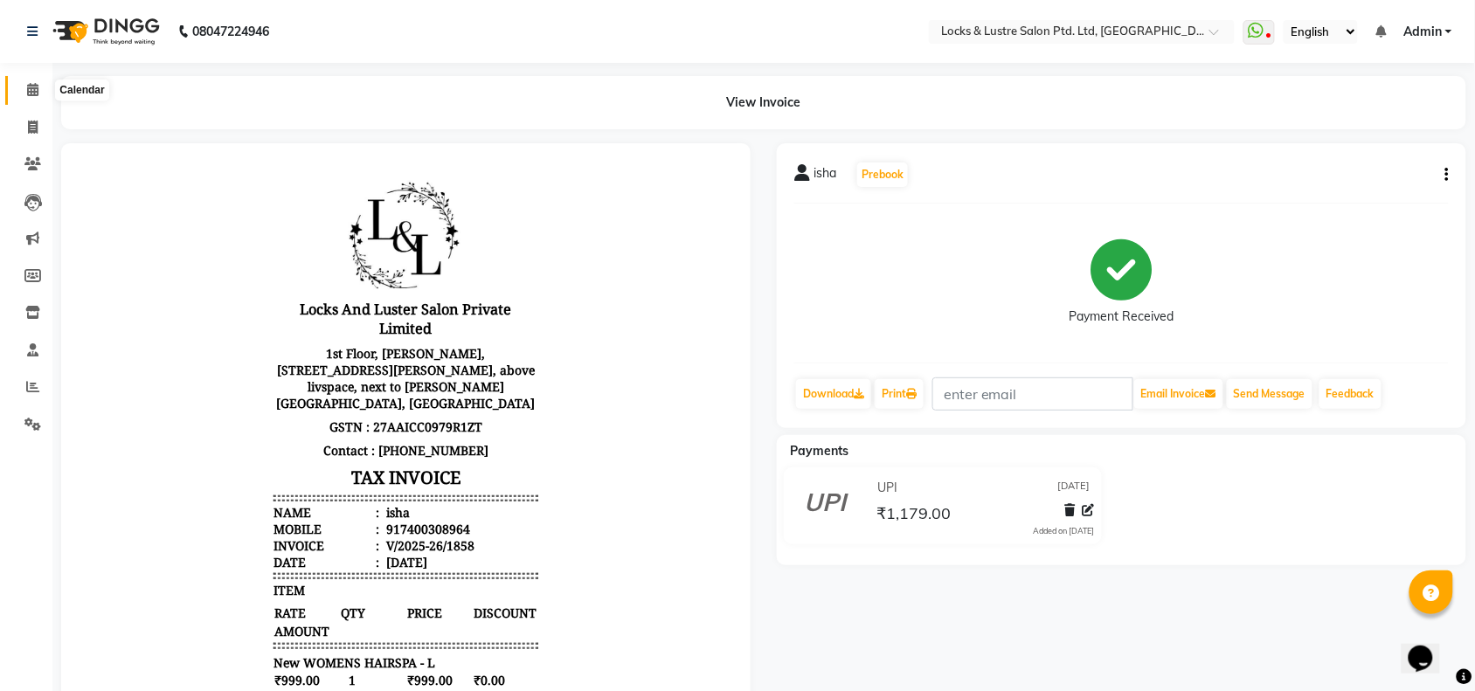
click at [17, 92] on span at bounding box center [32, 90] width 31 height 20
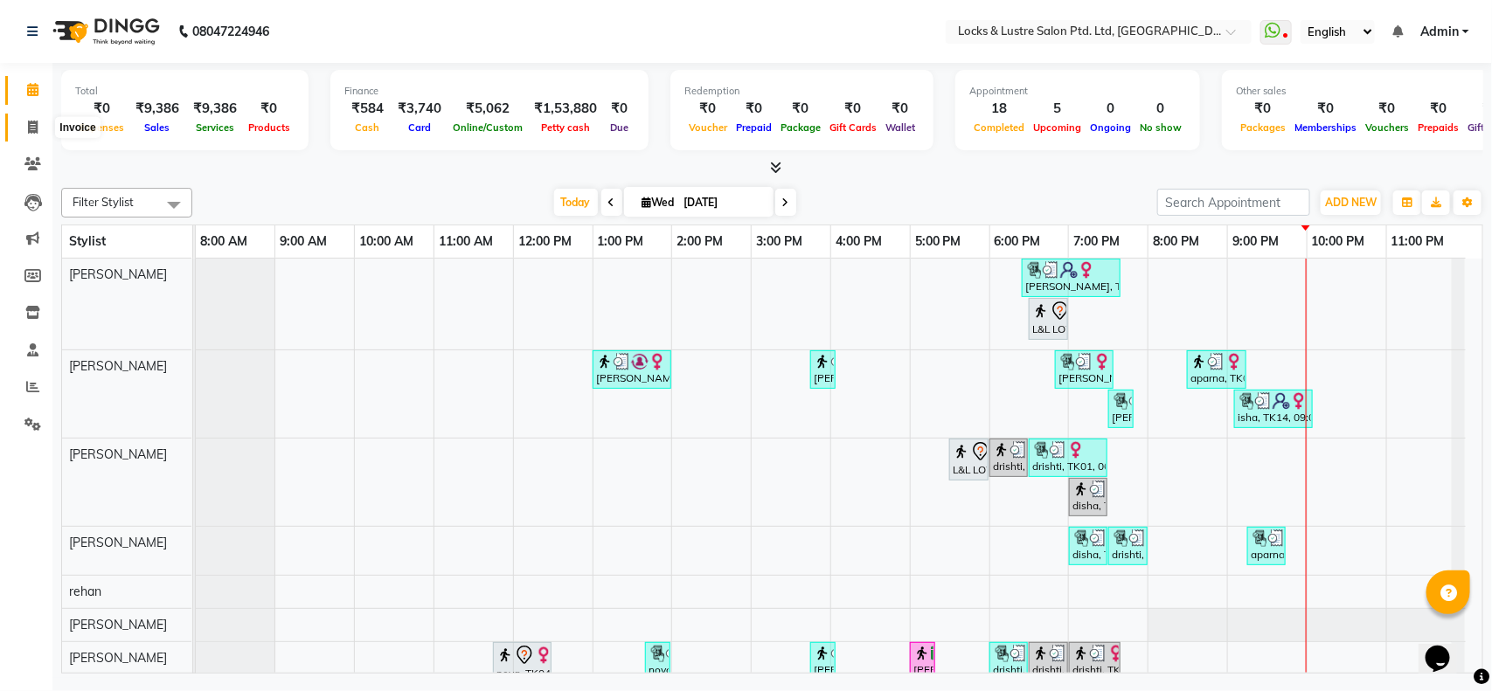
click at [35, 125] on icon at bounding box center [33, 127] width 10 height 13
select select "5928"
select select "service"
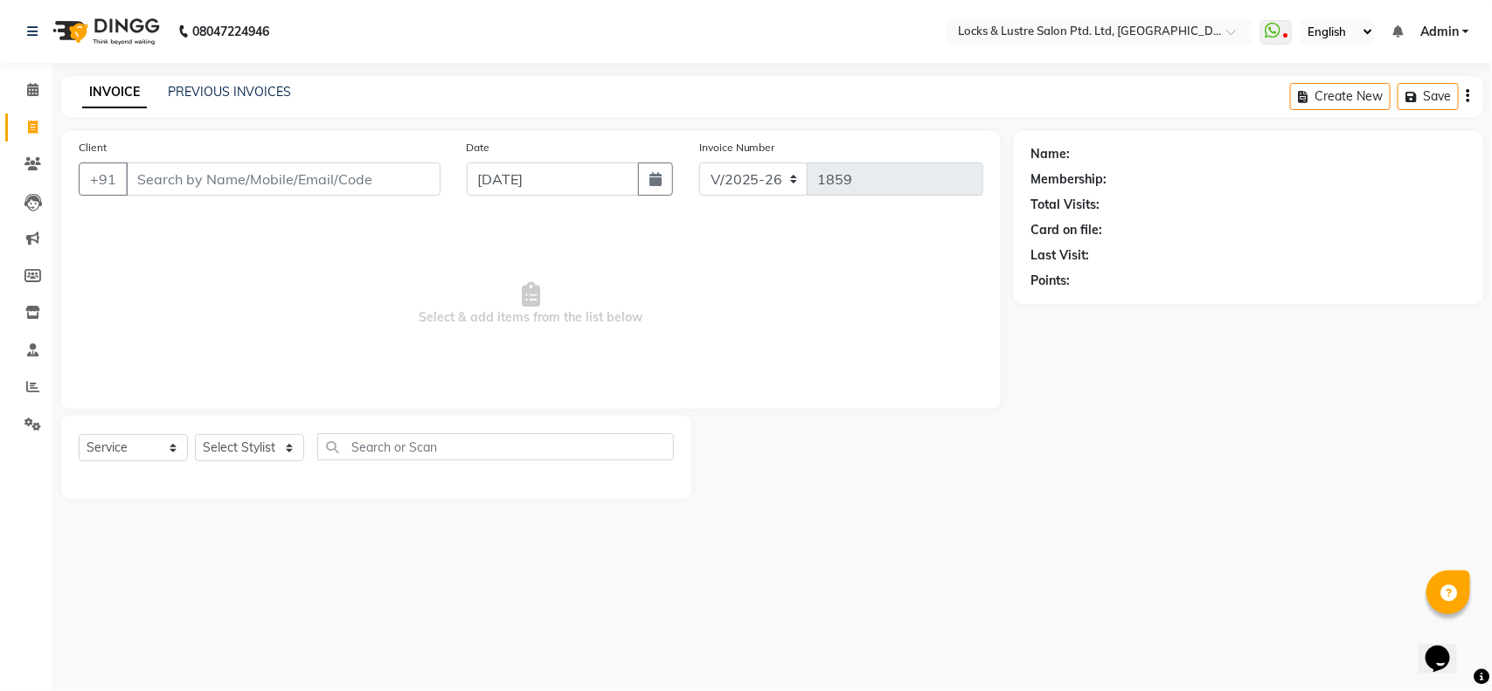
click at [35, 125] on icon at bounding box center [33, 127] width 10 height 13
select select "5928"
select select "service"
click at [27, 87] on icon at bounding box center [32, 89] width 11 height 13
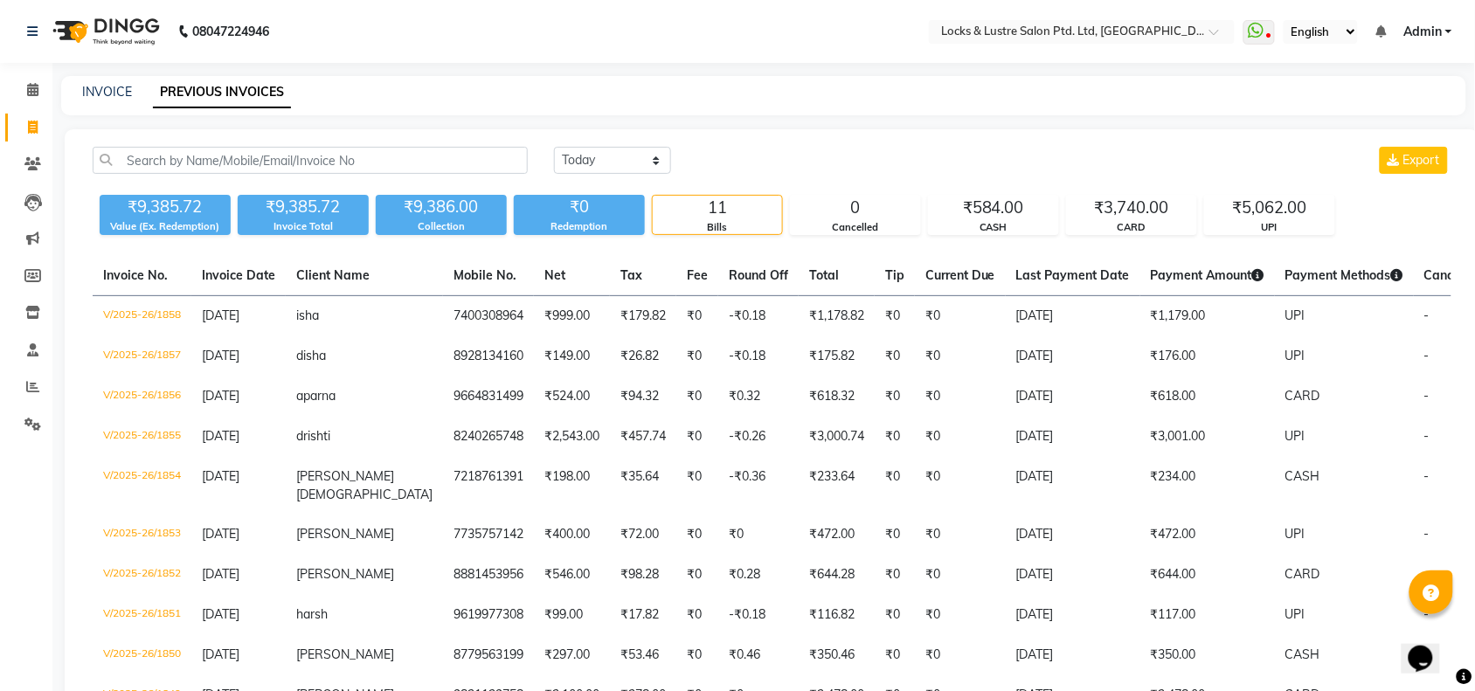
click at [19, 114] on link "Invoice" at bounding box center [26, 128] width 42 height 29
select select "5928"
select select "service"
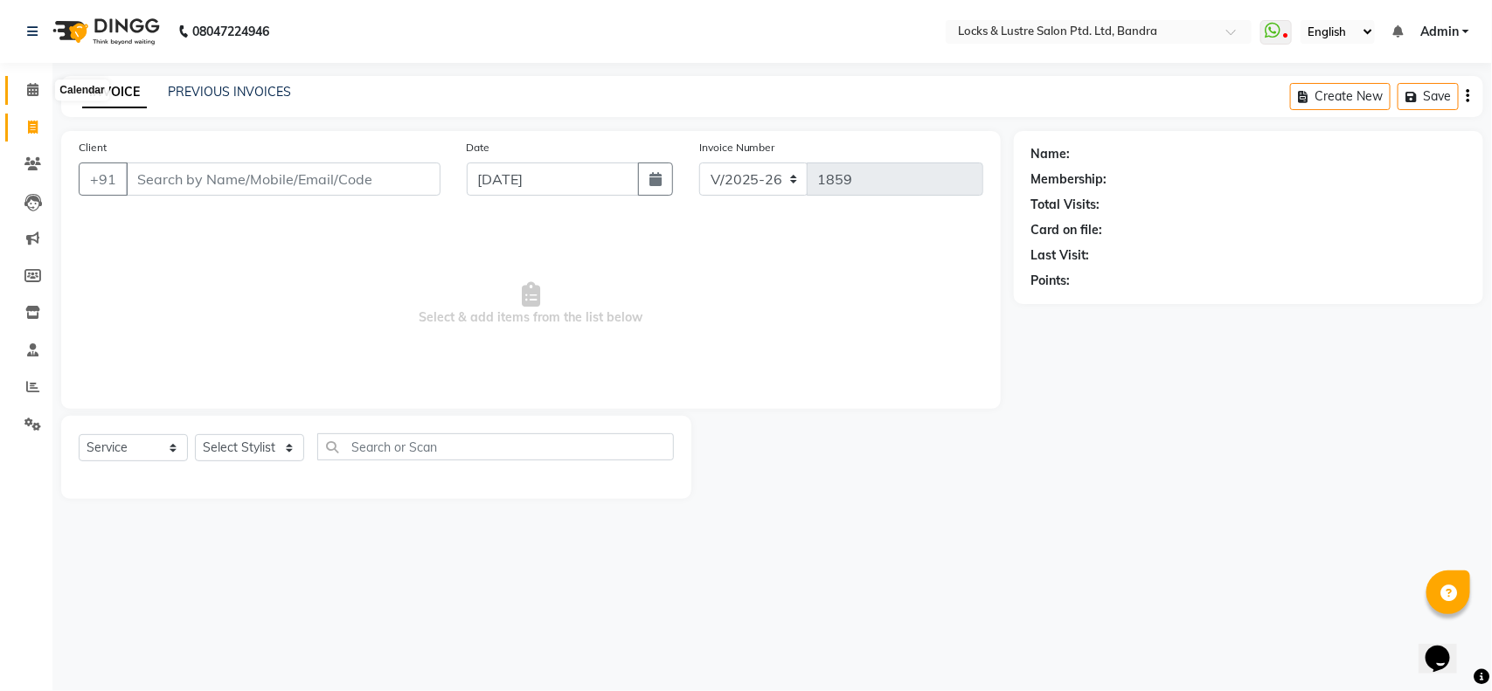
click at [24, 88] on span at bounding box center [32, 90] width 31 height 20
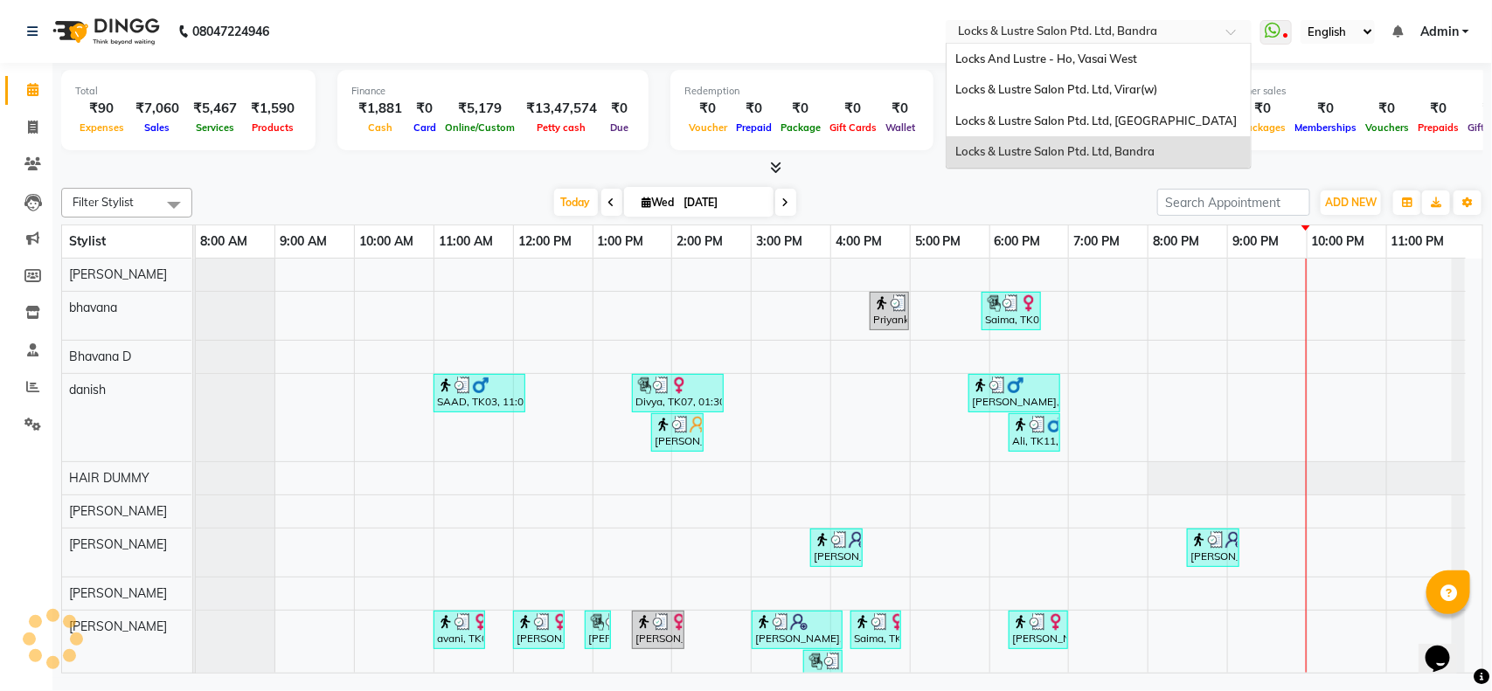
click at [1110, 33] on input "text" at bounding box center [1080, 32] width 253 height 17
click at [1110, 109] on div "Locks & Lustre Salon Ptd. Ltd, [GEOGRAPHIC_DATA]" at bounding box center [1098, 121] width 304 height 31
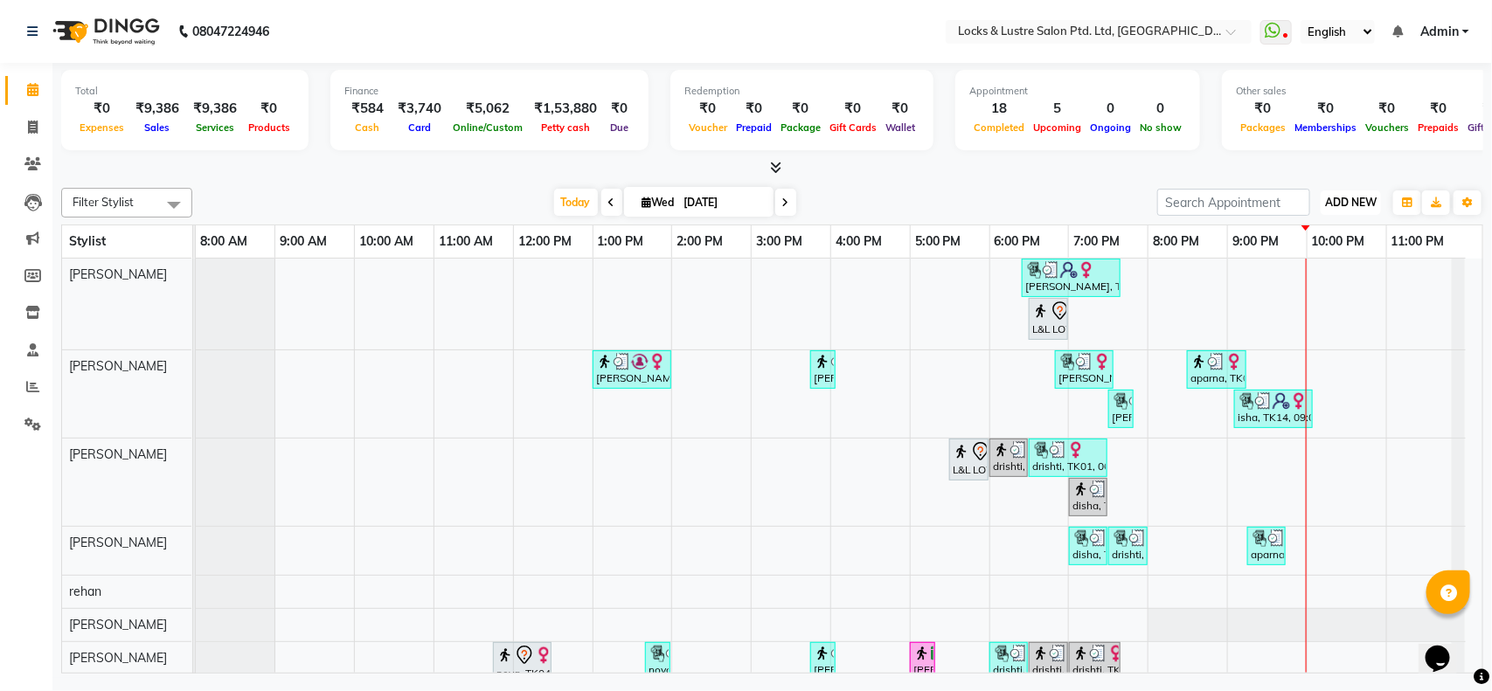
click at [1344, 206] on span "ADD NEW" at bounding box center [1351, 202] width 52 height 13
click at [1299, 234] on button "Add Appointment" at bounding box center [1311, 236] width 138 height 23
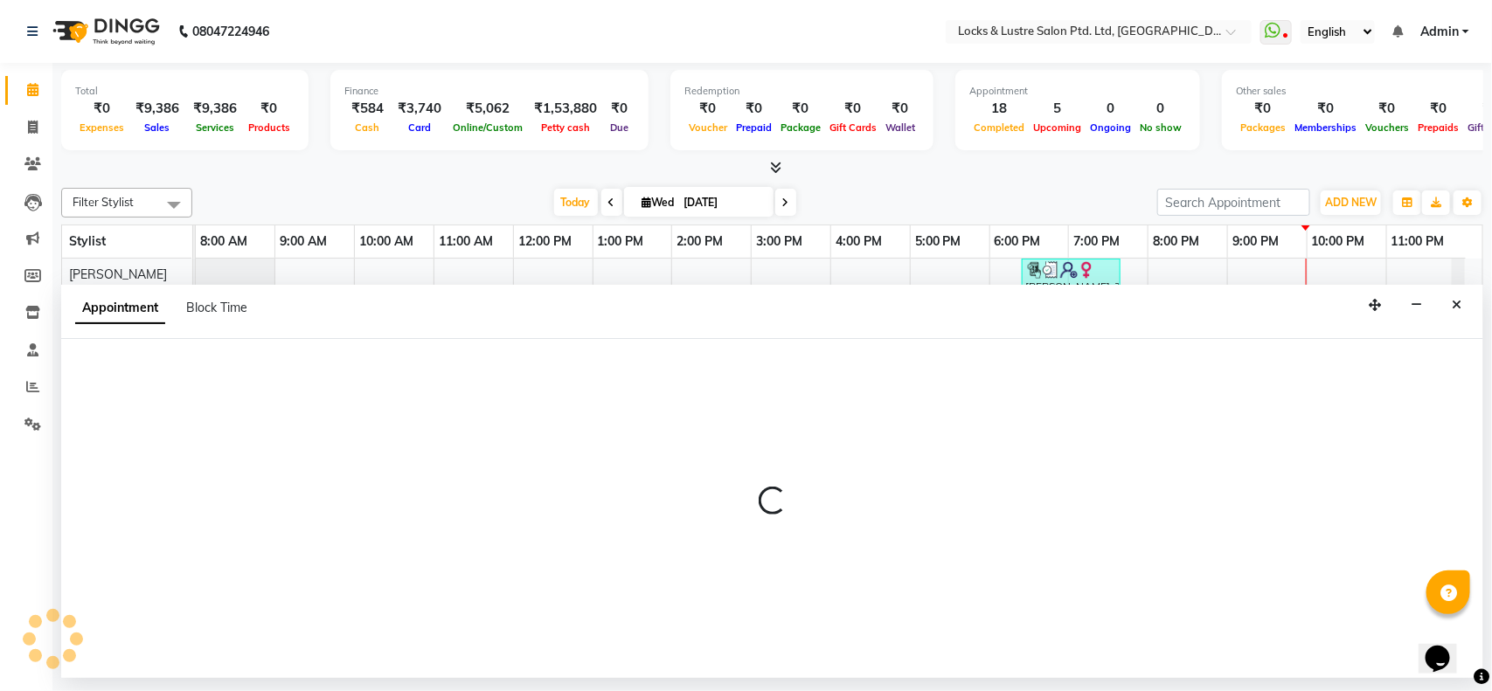
select select "tentative"
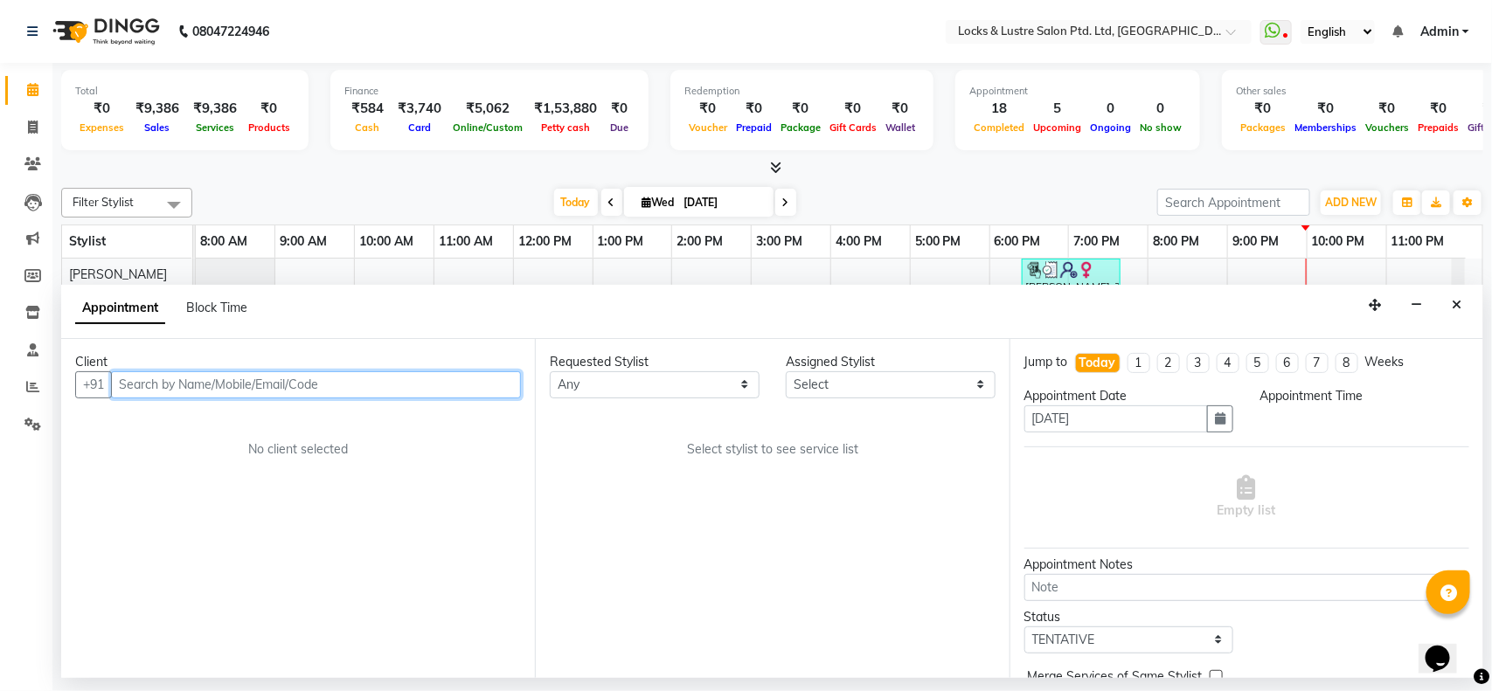
select select "540"
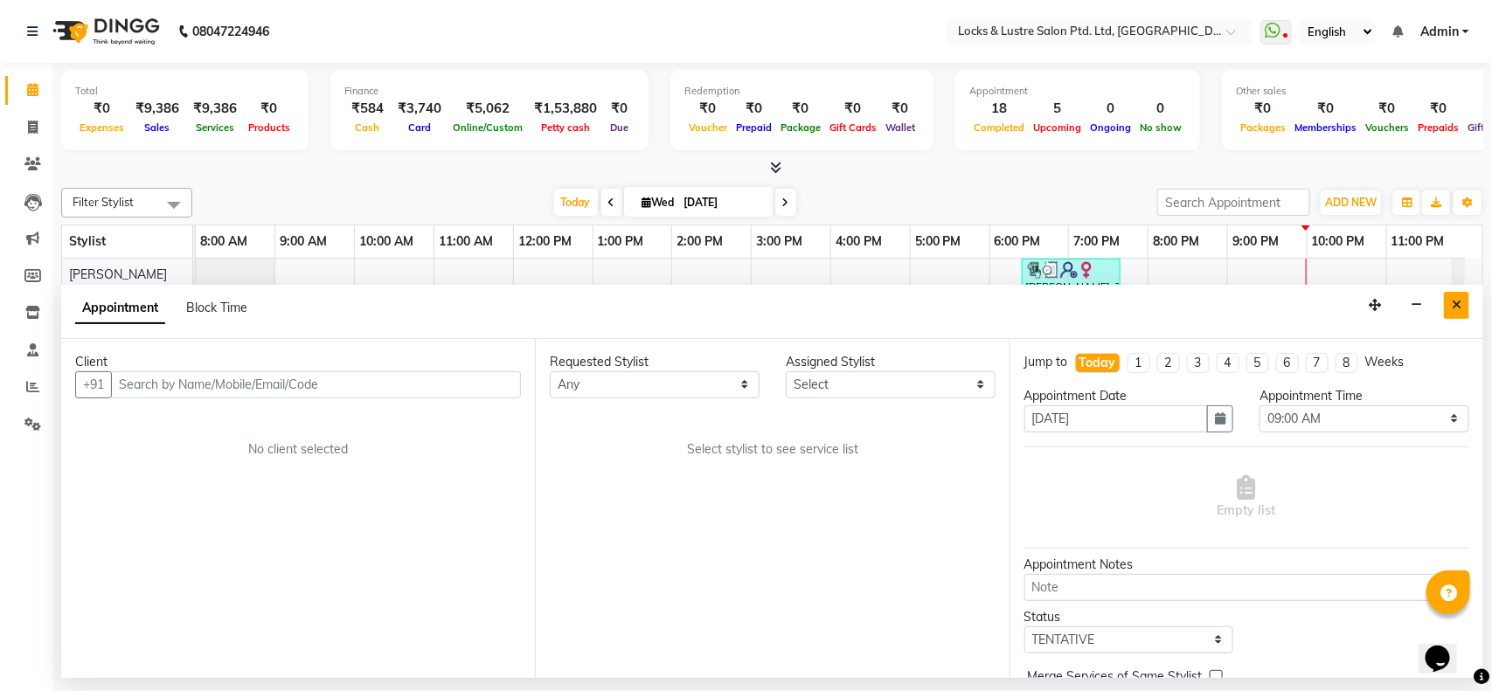
click at [1456, 308] on icon "Close" at bounding box center [1456, 305] width 10 height 12
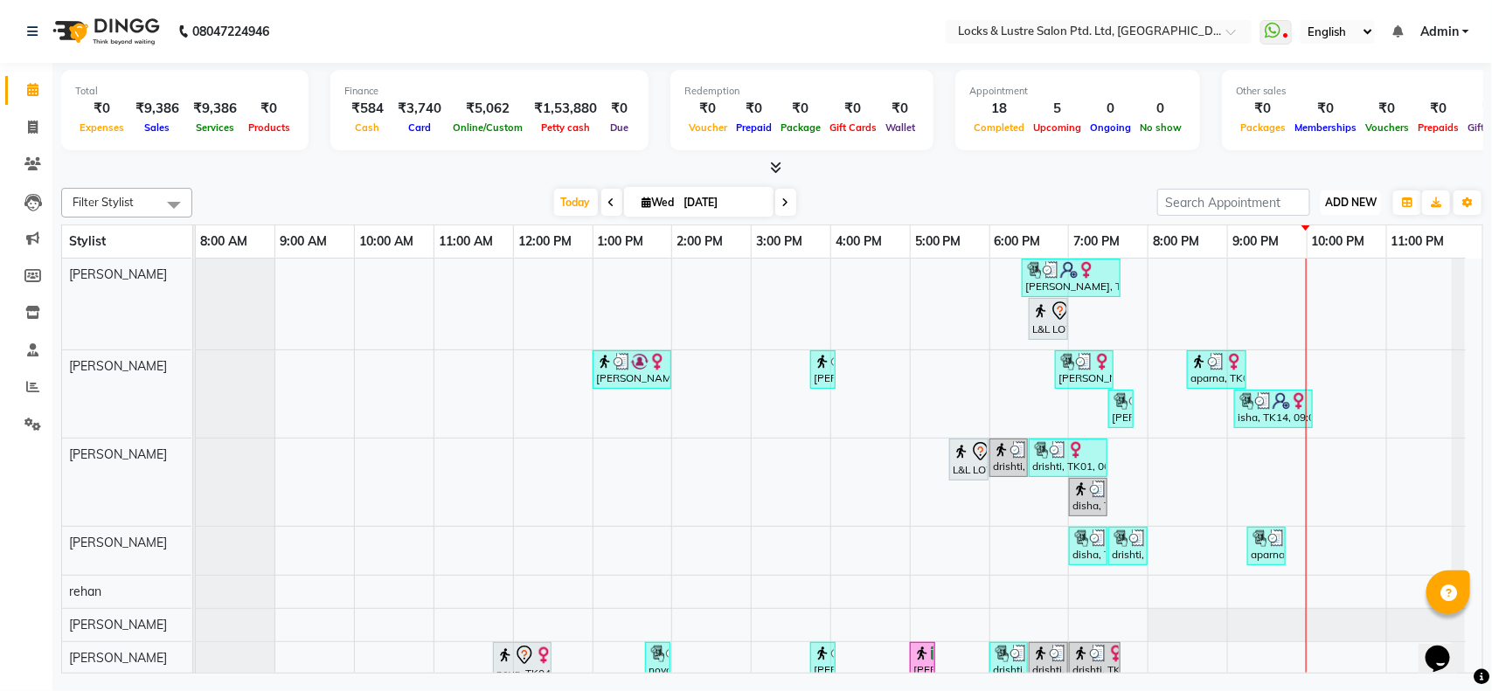
click at [1339, 202] on span "ADD NEW" at bounding box center [1351, 202] width 52 height 13
click at [1300, 280] on link "Add Expense" at bounding box center [1311, 281] width 138 height 23
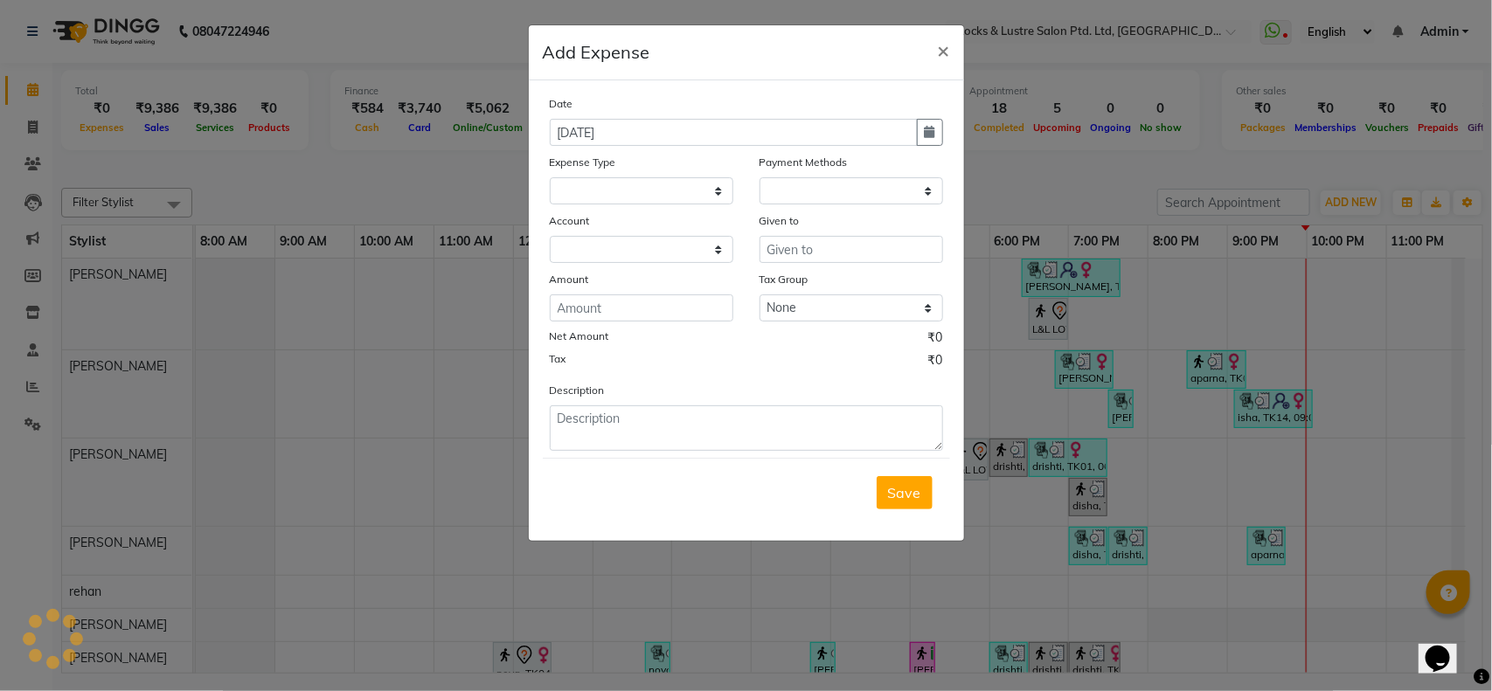
select select "1"
select select "4902"
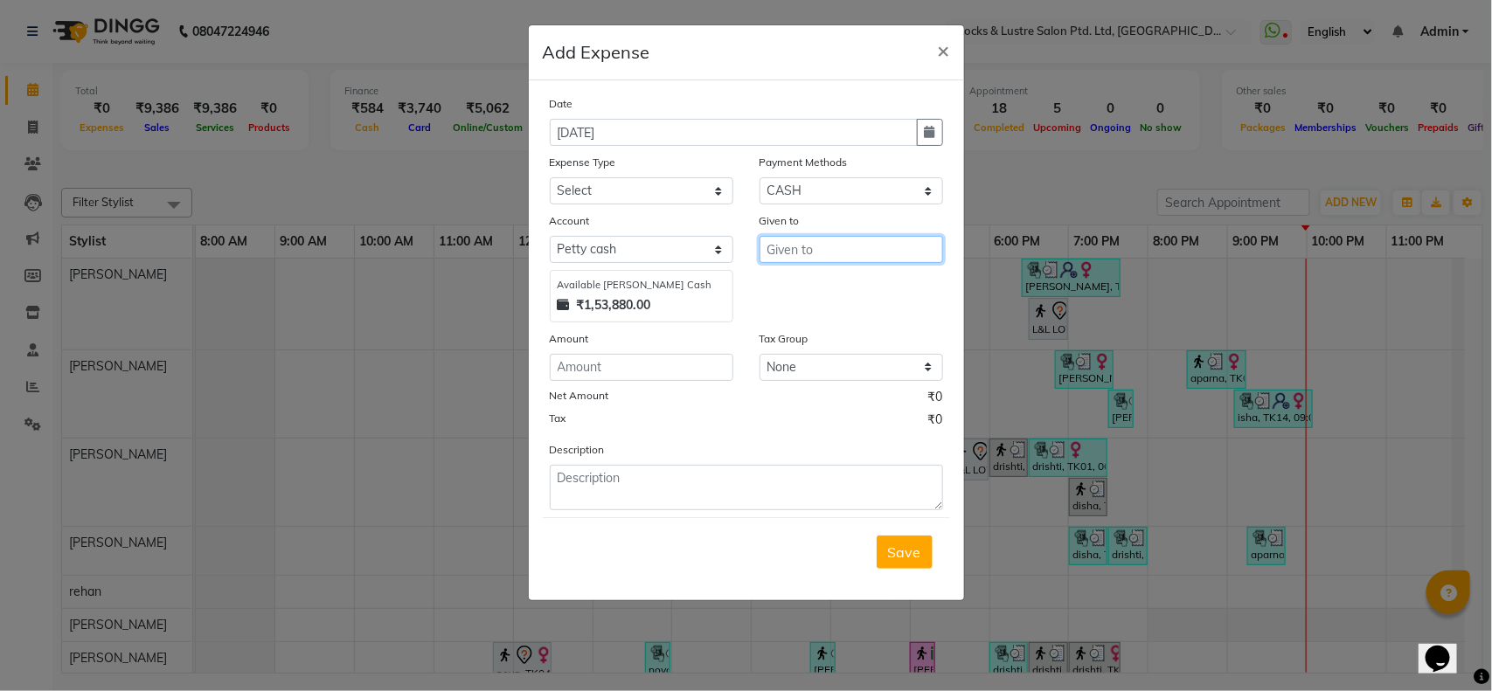
click at [792, 255] on input "text" at bounding box center [850, 249] width 183 height 27
type input "[PERSON_NAME]"
click at [652, 192] on select "Select Advance Salary Bank charges Cash transfer to bank Cash transfer to hub C…" at bounding box center [641, 190] width 183 height 27
select select "15198"
click at [550, 177] on select "Select Advance Salary Bank charges Cash transfer to bank Cash transfer to hub C…" at bounding box center [641, 190] width 183 height 27
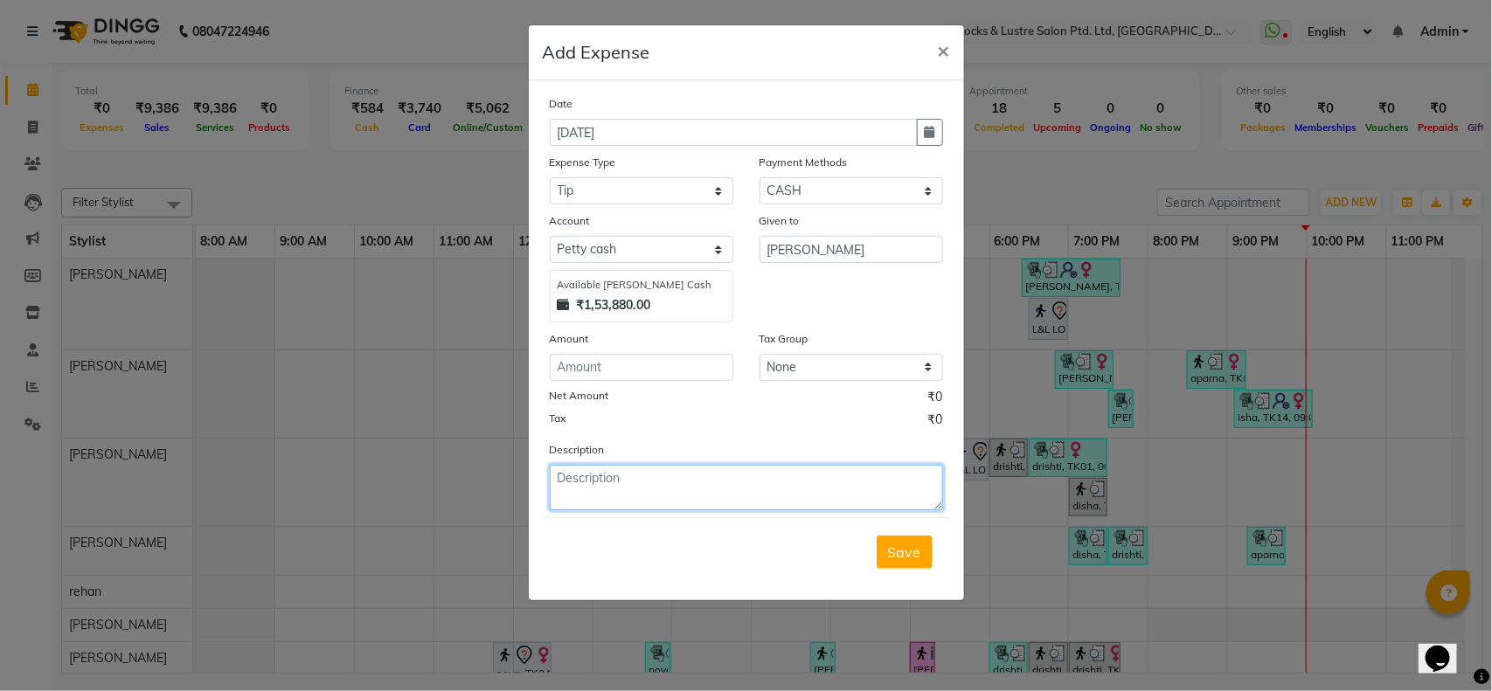
click at [619, 495] on textarea at bounding box center [746, 487] width 393 height 45
type textarea "sanjeet and hasim tip"
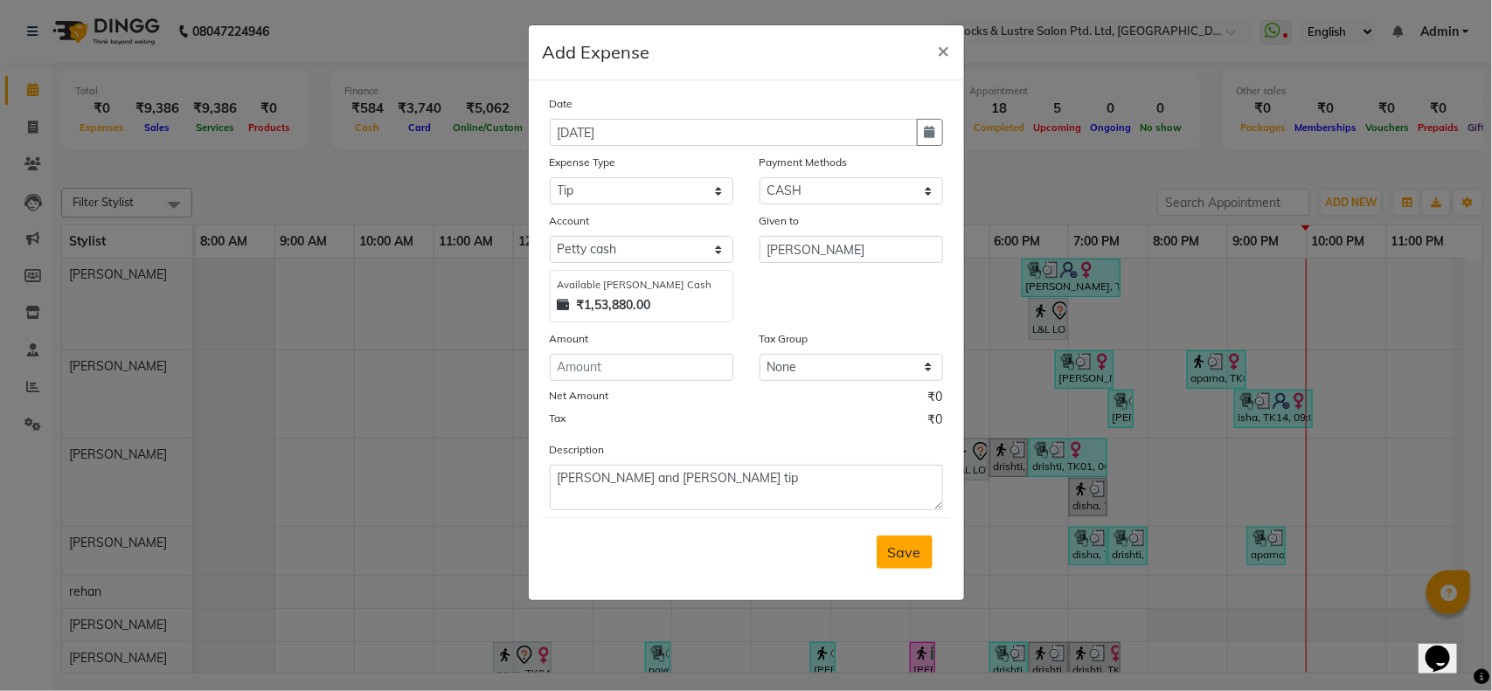
click at [913, 553] on span "Save" at bounding box center [904, 551] width 33 height 17
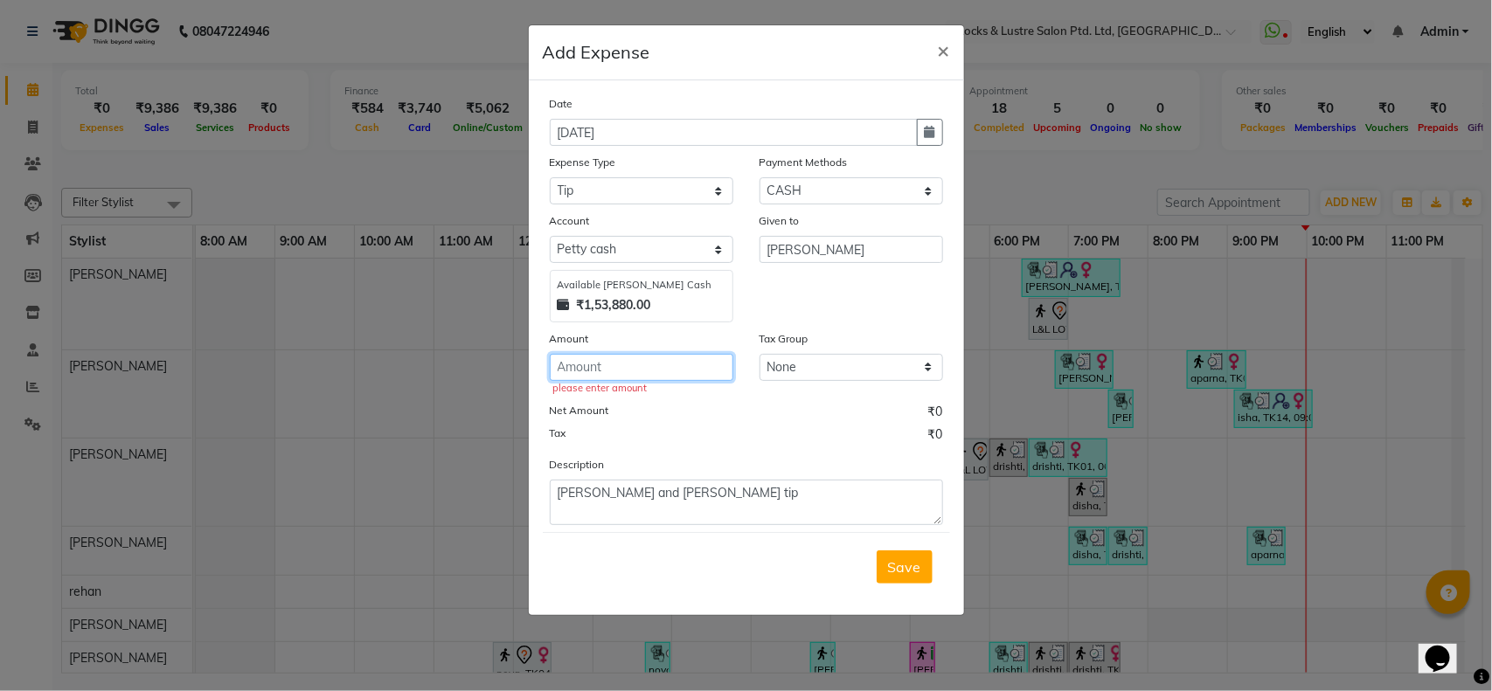
click at [661, 372] on input "number" at bounding box center [641, 367] width 183 height 27
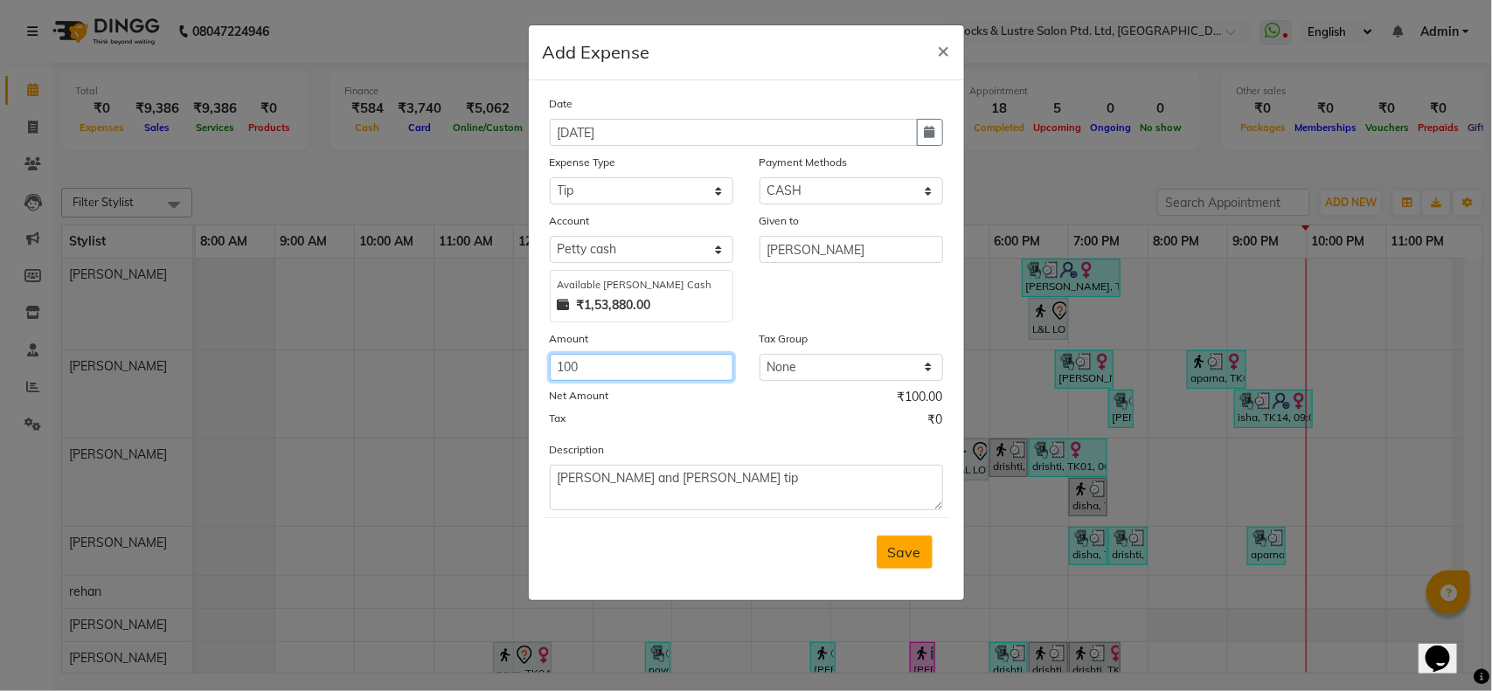
type input "100"
click at [905, 543] on span "Save" at bounding box center [904, 551] width 33 height 17
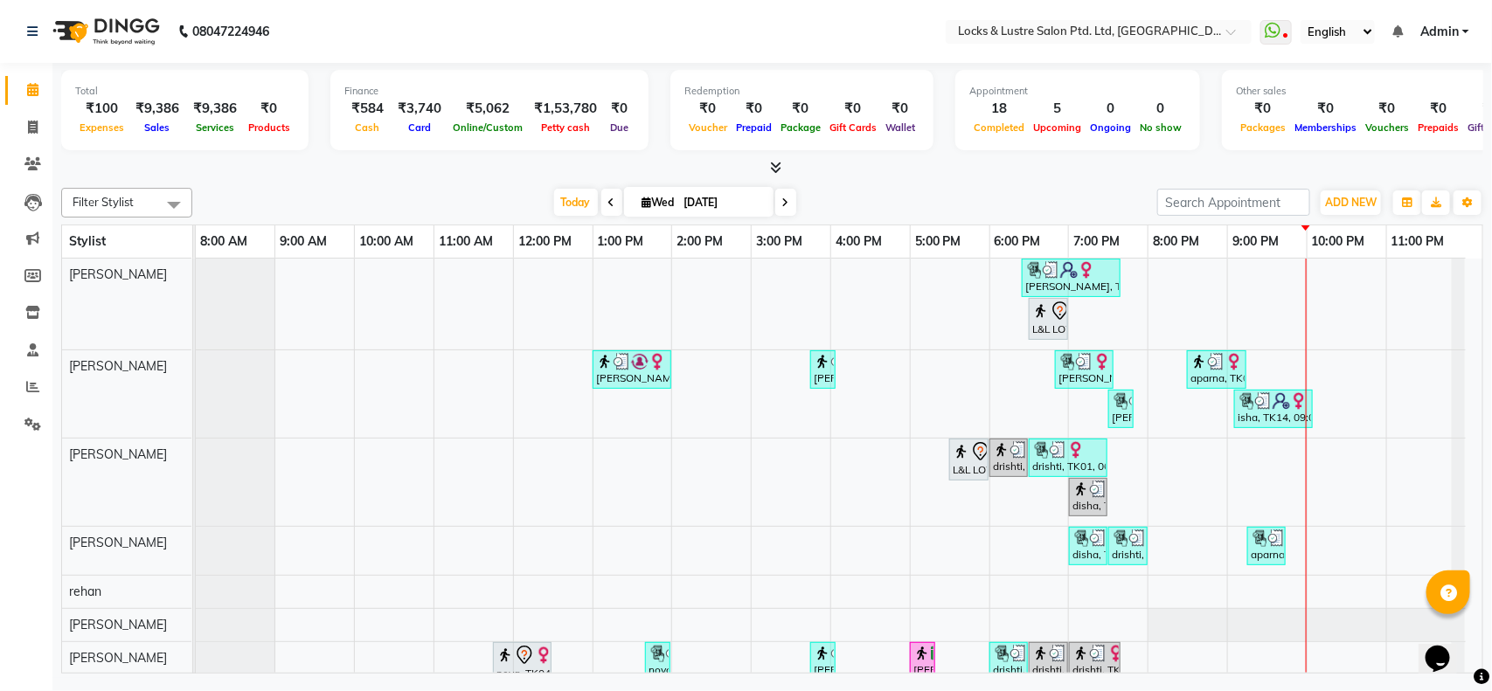
click at [381, 246] on link "10:00 AM" at bounding box center [386, 241] width 63 height 25
click at [22, 132] on span at bounding box center [32, 128] width 31 height 20
select select "service"
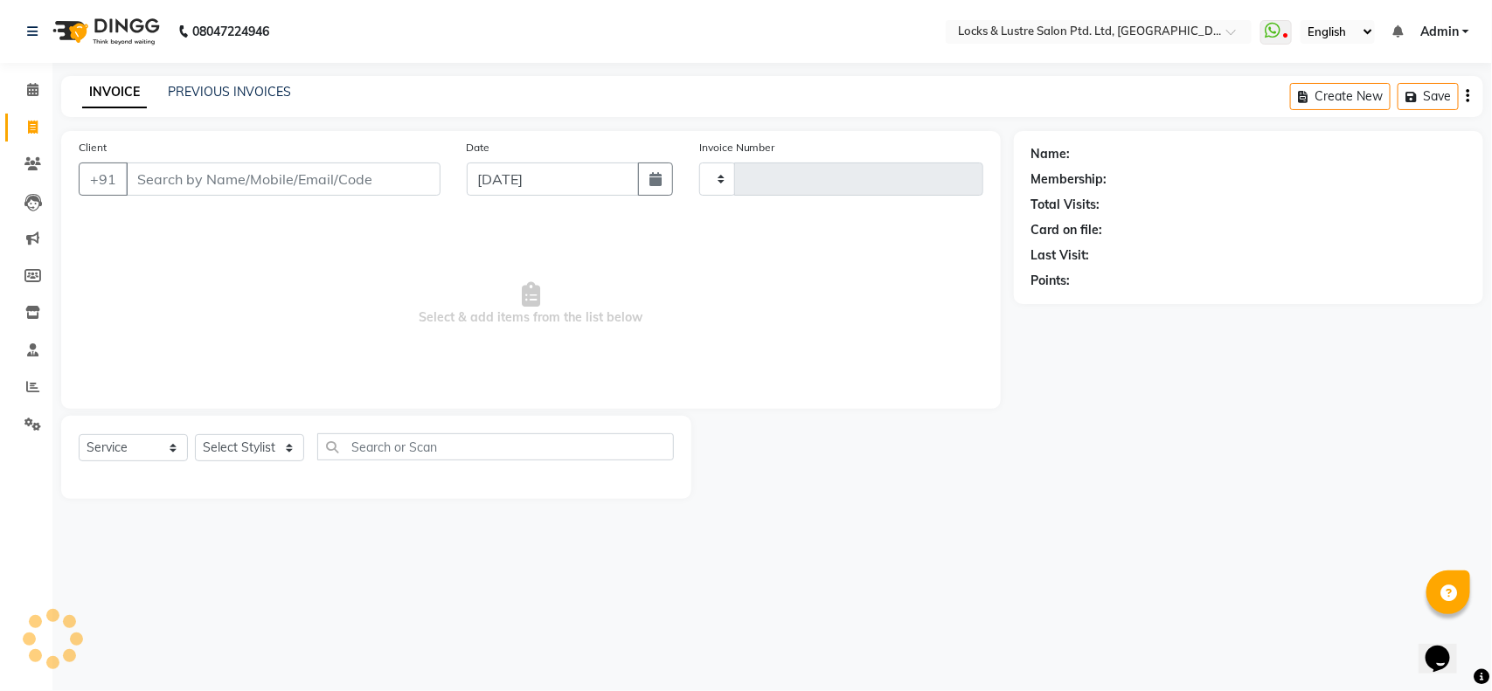
type input "1859"
select select "5928"
type input "8104838296"
click at [407, 172] on span "Add Client" at bounding box center [395, 178] width 69 height 17
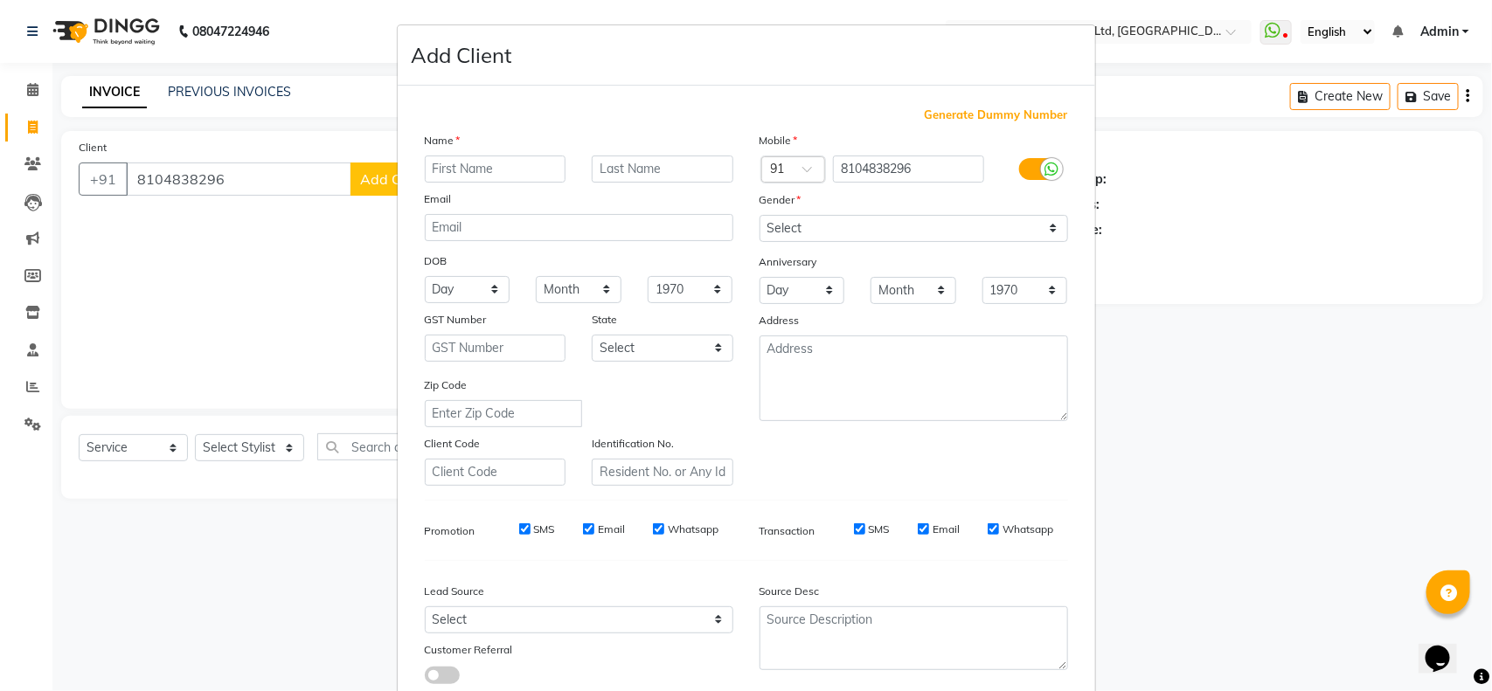
click at [455, 176] on input "text" at bounding box center [496, 169] width 142 height 27
type input "talha"
click at [884, 228] on select "Select Male Female Other Prefer Not To Say" at bounding box center [913, 228] width 308 height 27
click at [759, 215] on select "Select Male Female Other Prefer Not To Say" at bounding box center [913, 228] width 308 height 27
click at [806, 229] on select "Select Male Female Other Prefer Not To Say" at bounding box center [913, 228] width 308 height 27
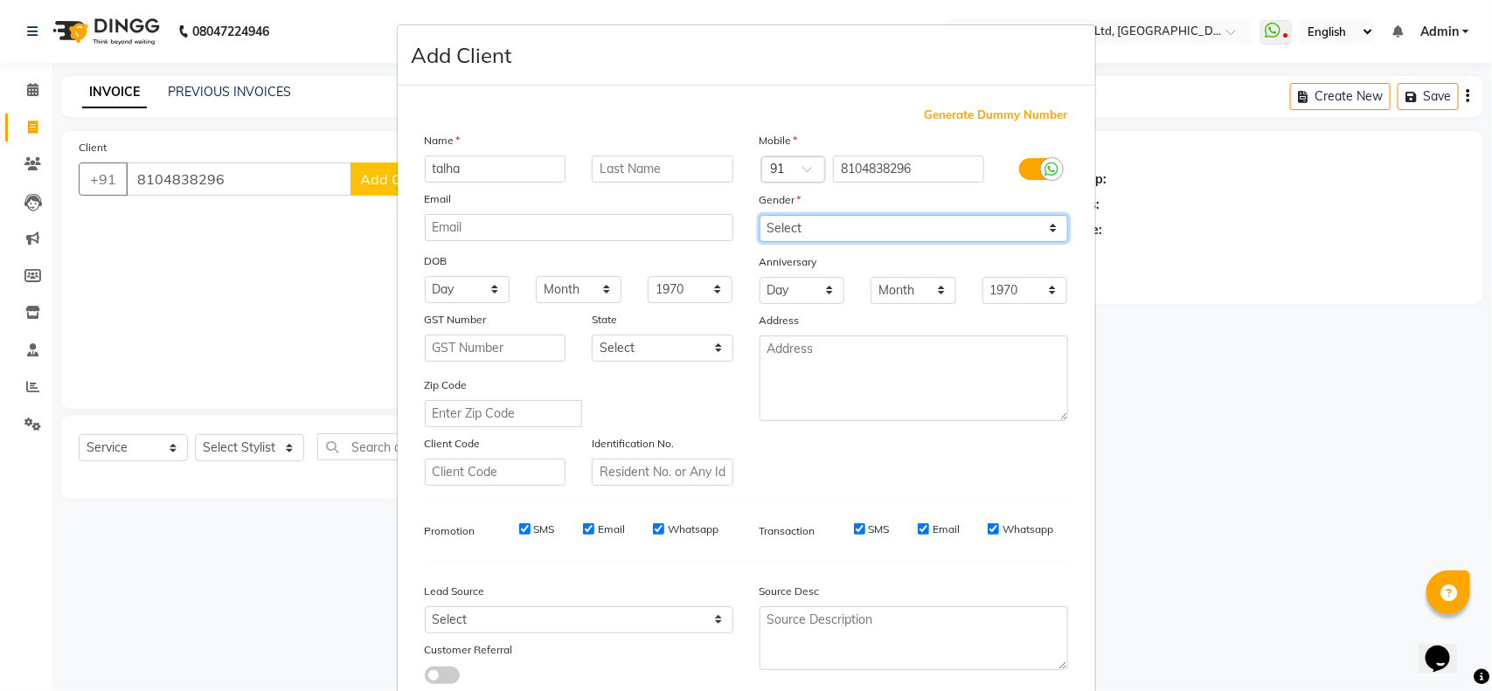
select select "male"
click at [759, 215] on select "Select Male Female Other Prefer Not To Say" at bounding box center [913, 228] width 308 height 27
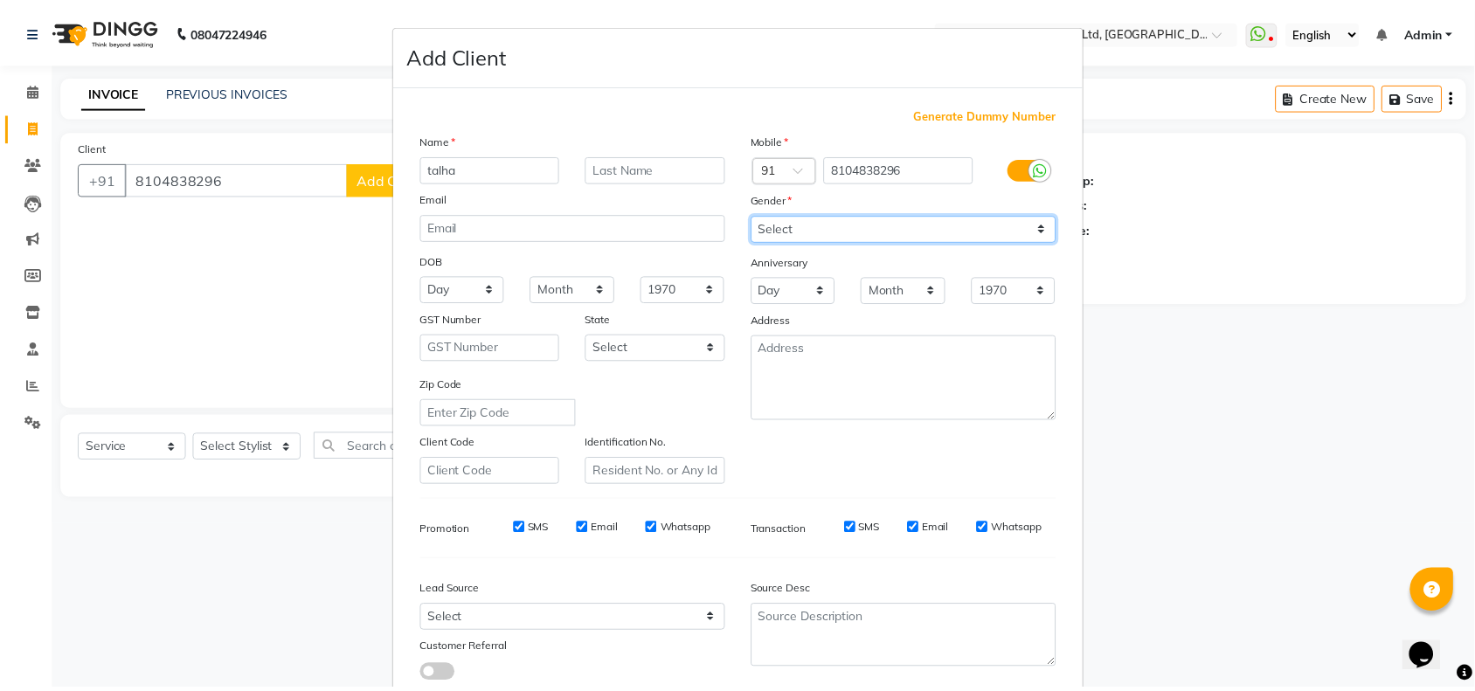
scroll to position [109, 0]
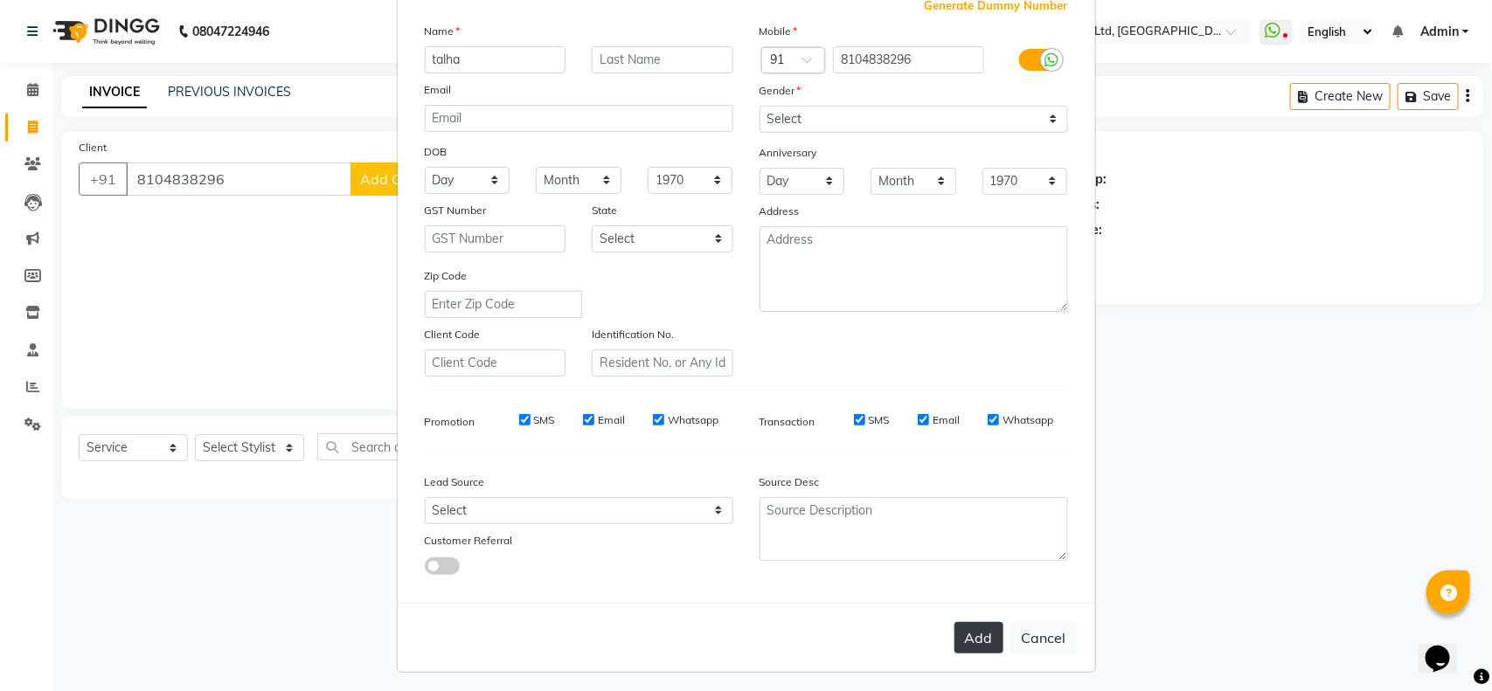
click at [967, 622] on button "Add" at bounding box center [978, 637] width 49 height 31
select select
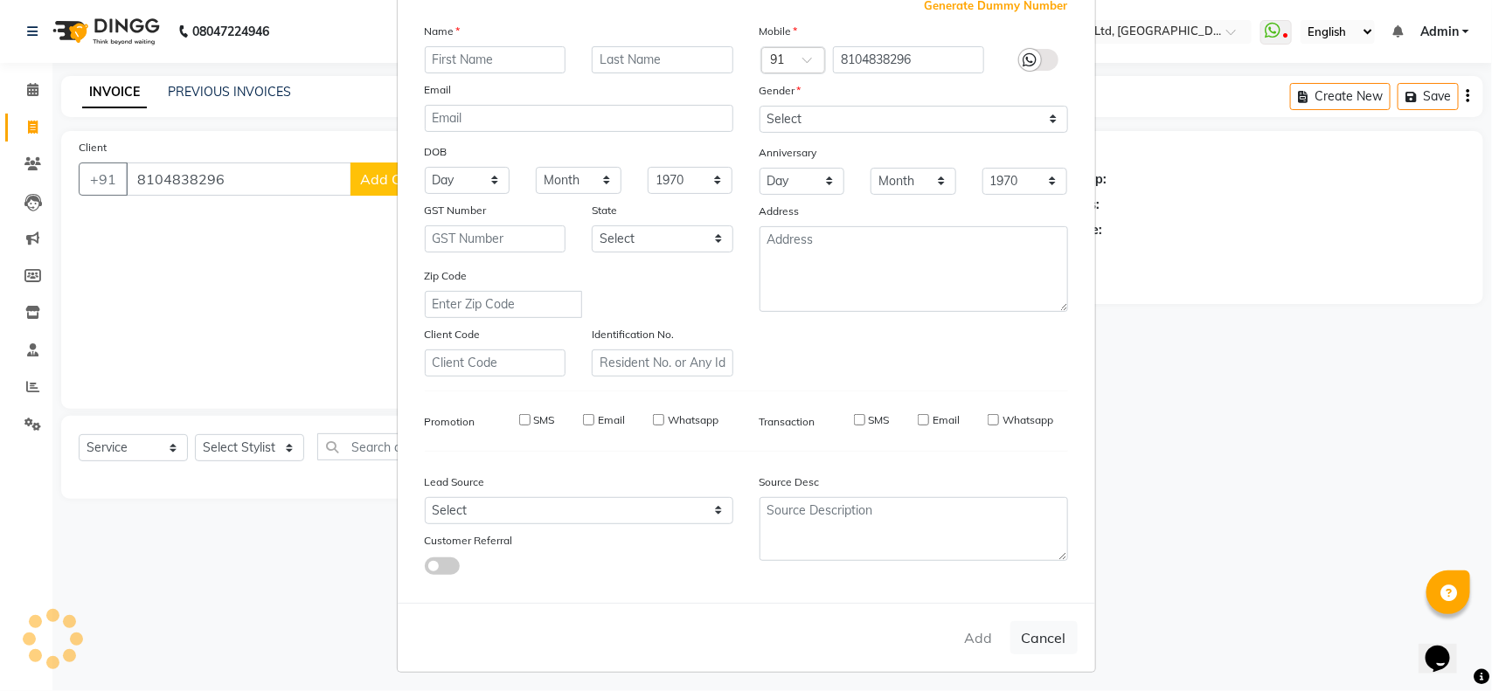
select select
checkbox input "false"
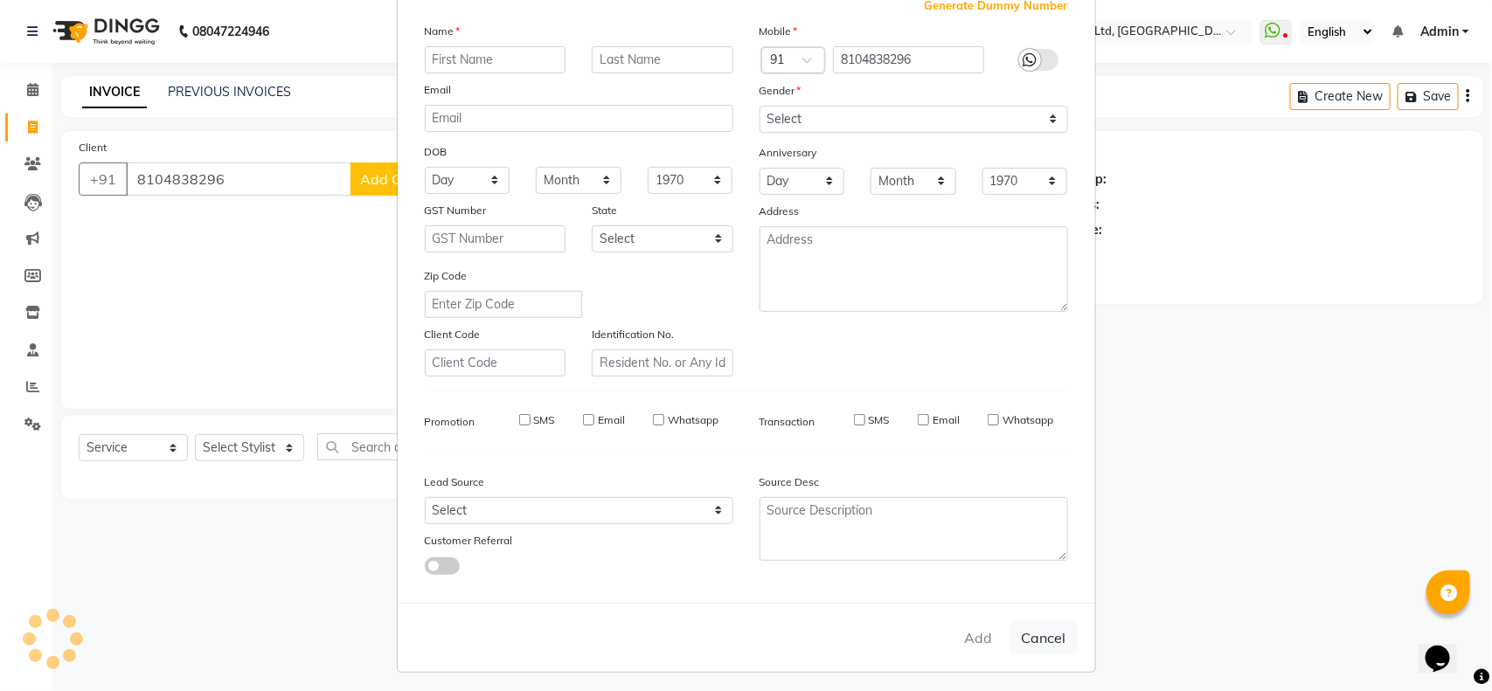
checkbox input "false"
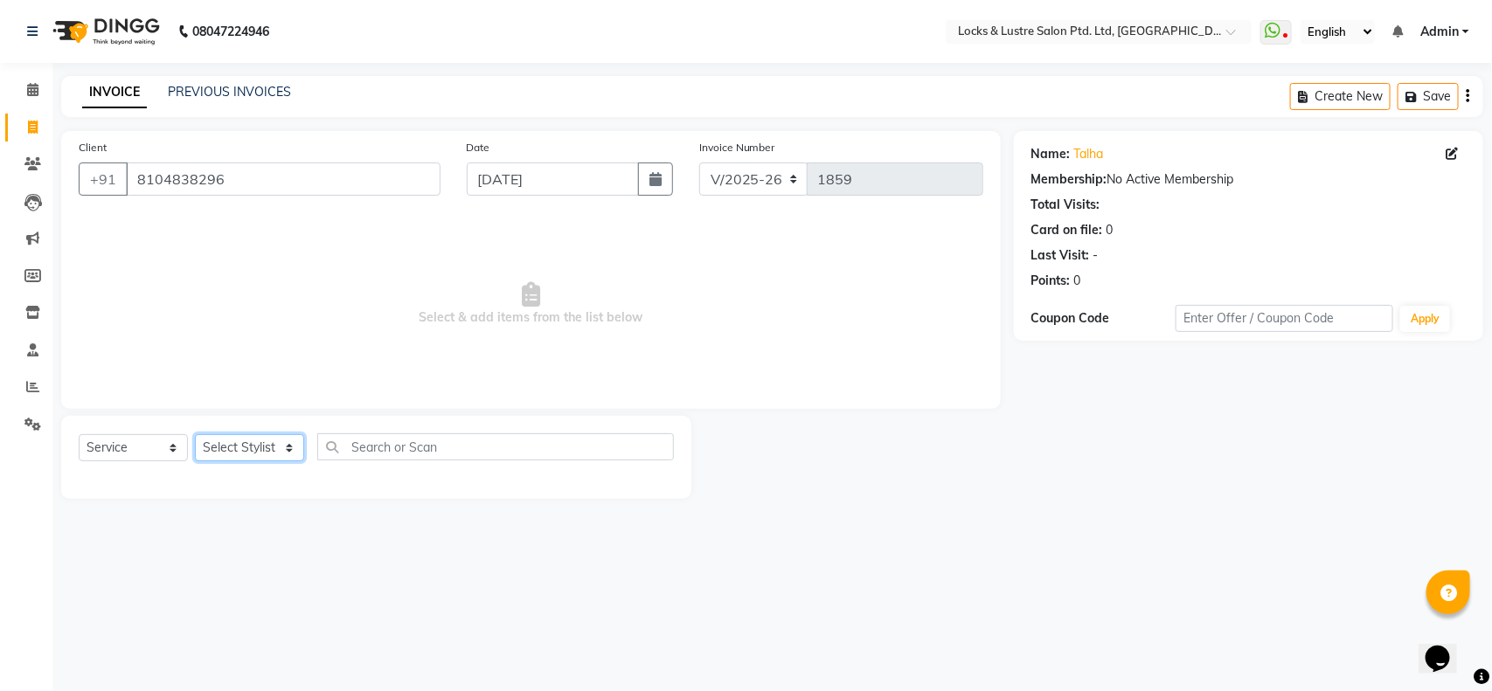
click at [240, 455] on select "Select Stylist adil Admin AHSAN SHAIKH aman Ana's Anuja anushree Ashish chandan…" at bounding box center [249, 447] width 109 height 27
select select "89162"
click at [195, 434] on select "Select Stylist adil Admin AHSAN SHAIKH aman Ana's Anuja anushree Ashish chandan…" at bounding box center [249, 447] width 109 height 27
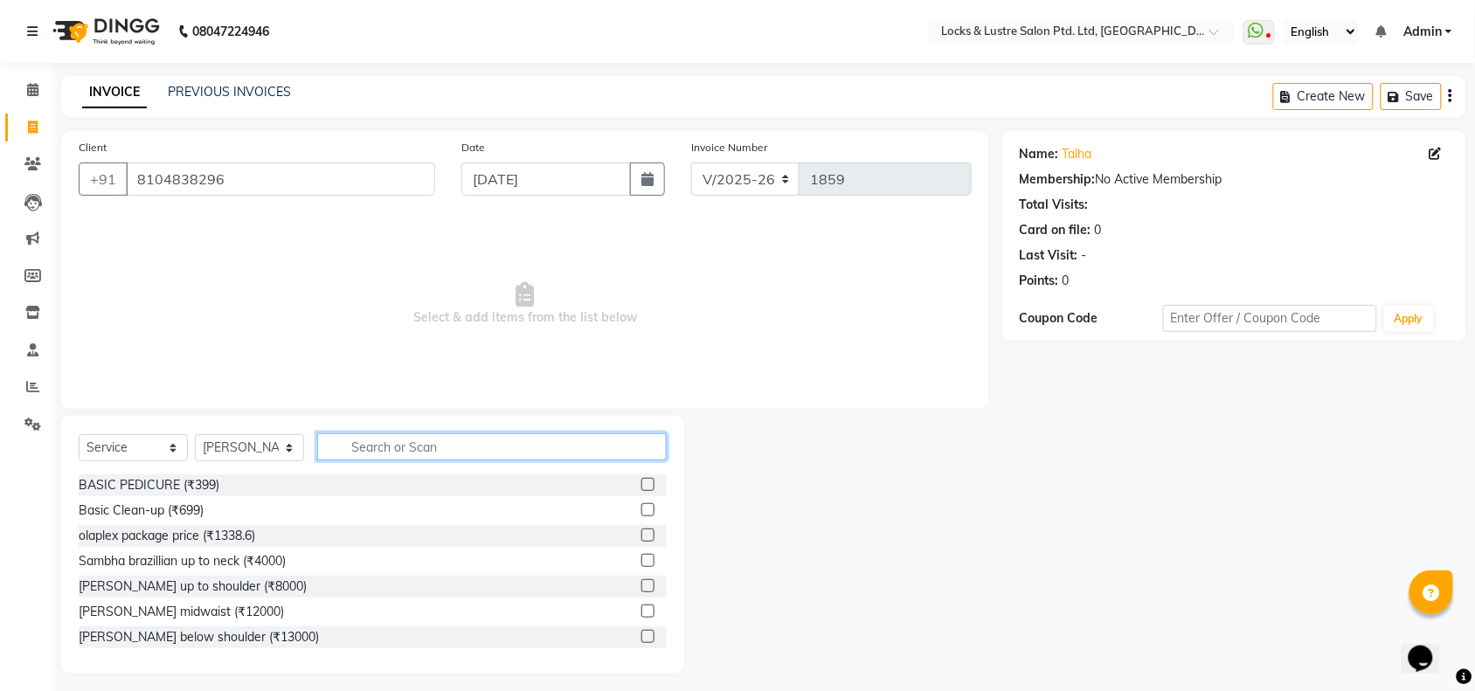
click at [417, 446] on input "text" at bounding box center [492, 446] width 350 height 27
type input "haircut"
click at [641, 481] on label at bounding box center [647, 484] width 13 height 13
click at [641, 481] on input "checkbox" at bounding box center [646, 485] width 11 height 11
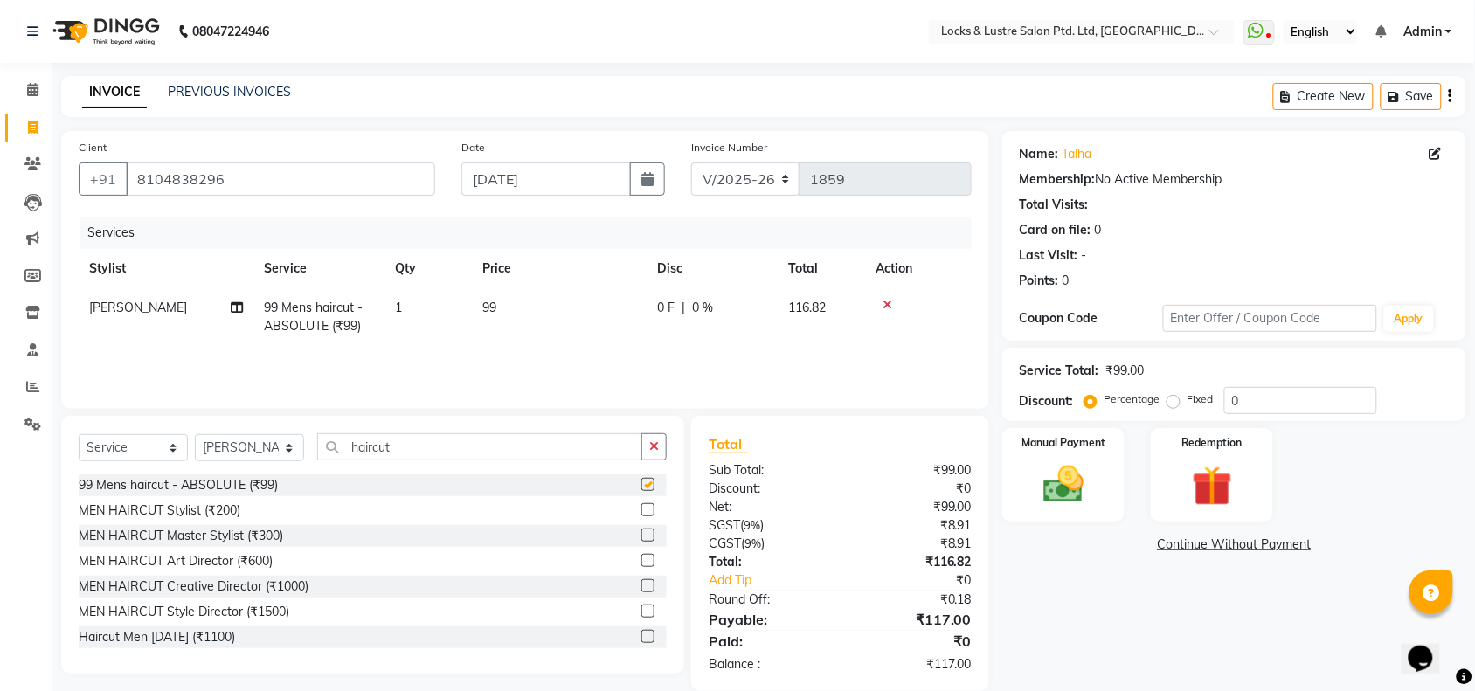
checkbox input "false"
click at [404, 312] on td "1" at bounding box center [427, 317] width 87 height 58
select select "89162"
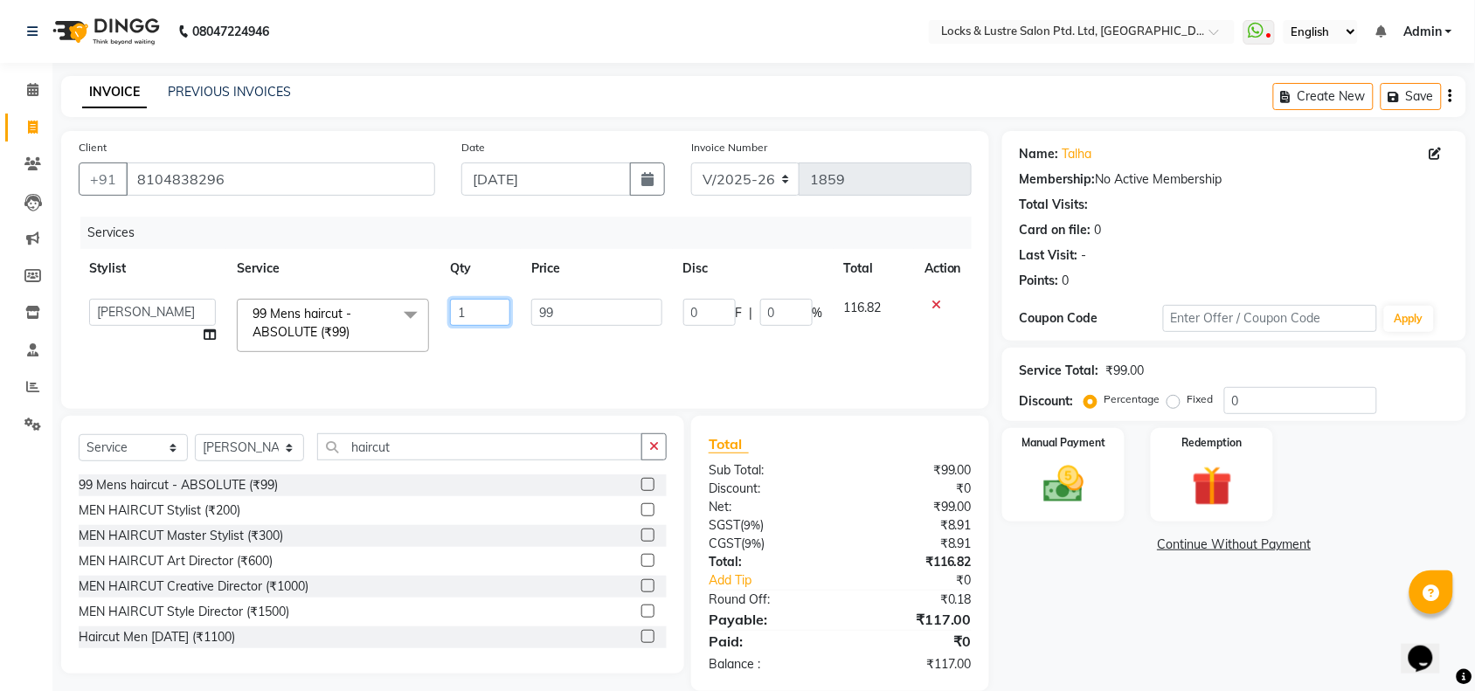
click at [491, 310] on input "1" at bounding box center [480, 312] width 60 height 27
type input "2"
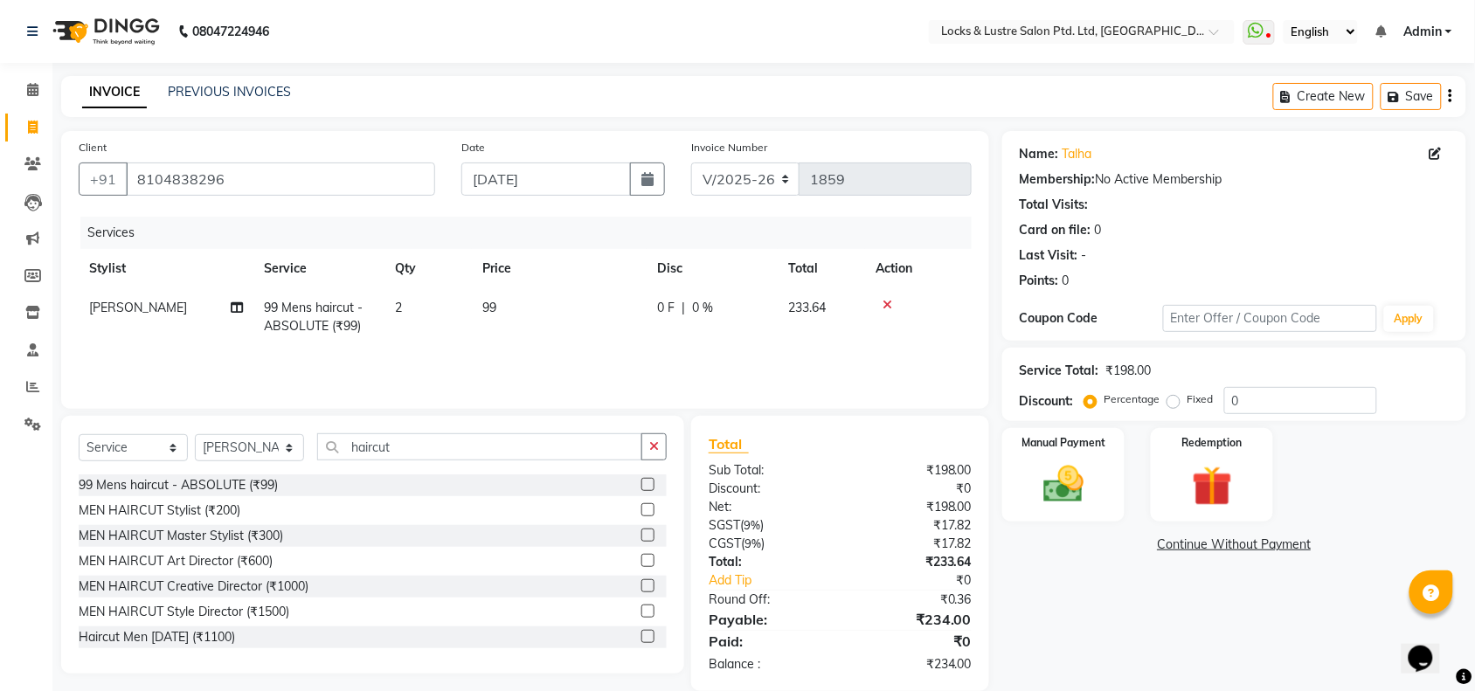
click at [655, 356] on div "Services Stylist Service Qty Price Disc Total Action Hashim Salmani 99 Mens hai…" at bounding box center [525, 304] width 893 height 175
click at [1060, 485] on img at bounding box center [1063, 484] width 68 height 48
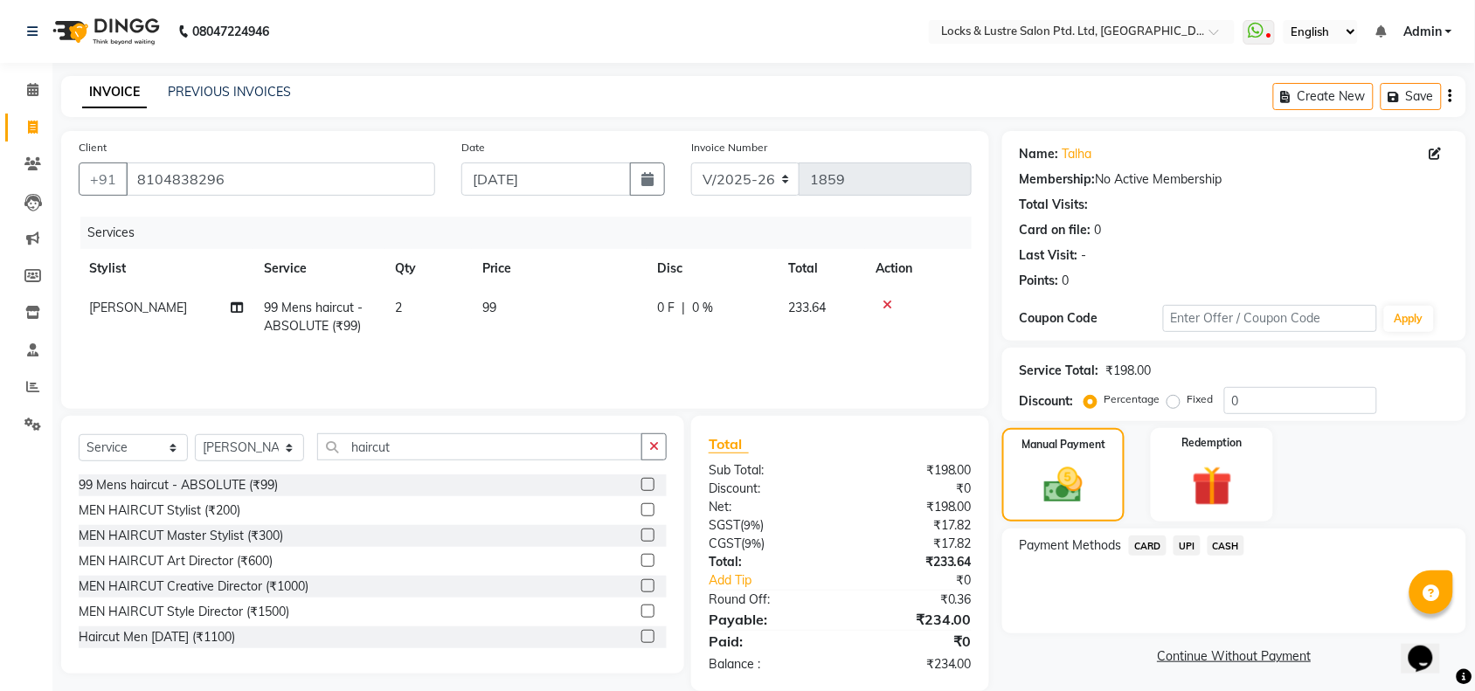
click at [1189, 539] on span "UPI" at bounding box center [1186, 546] width 27 height 20
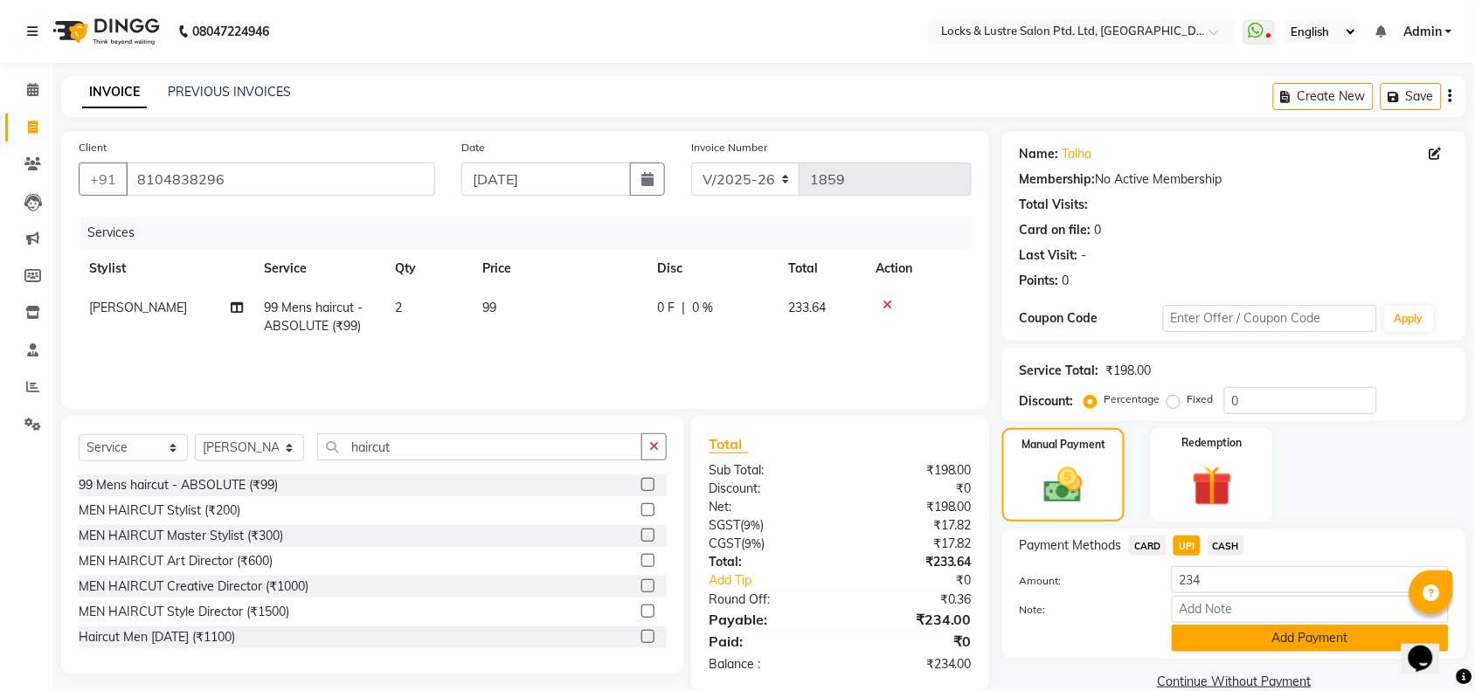
click at [1241, 640] on button "Add Payment" at bounding box center [1310, 638] width 277 height 27
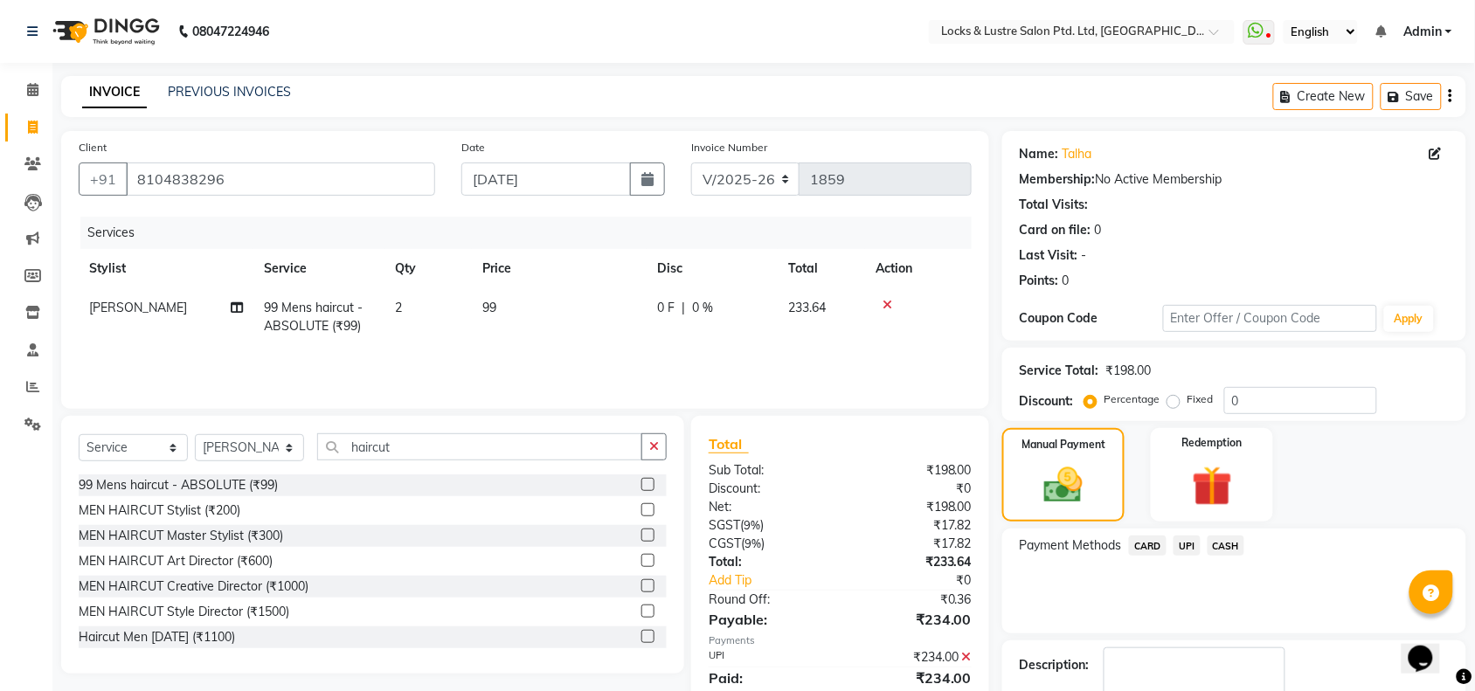
scroll to position [103, 0]
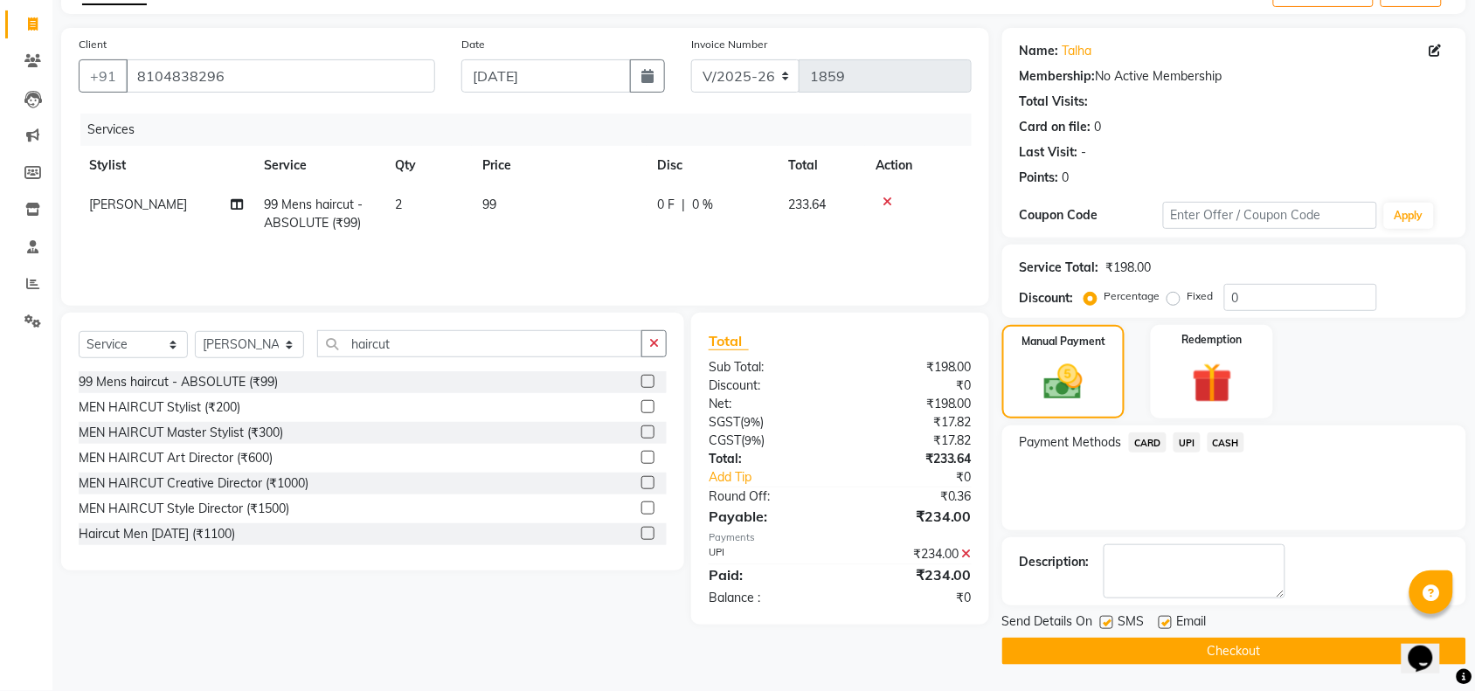
click at [1242, 644] on button "Checkout" at bounding box center [1234, 651] width 464 height 27
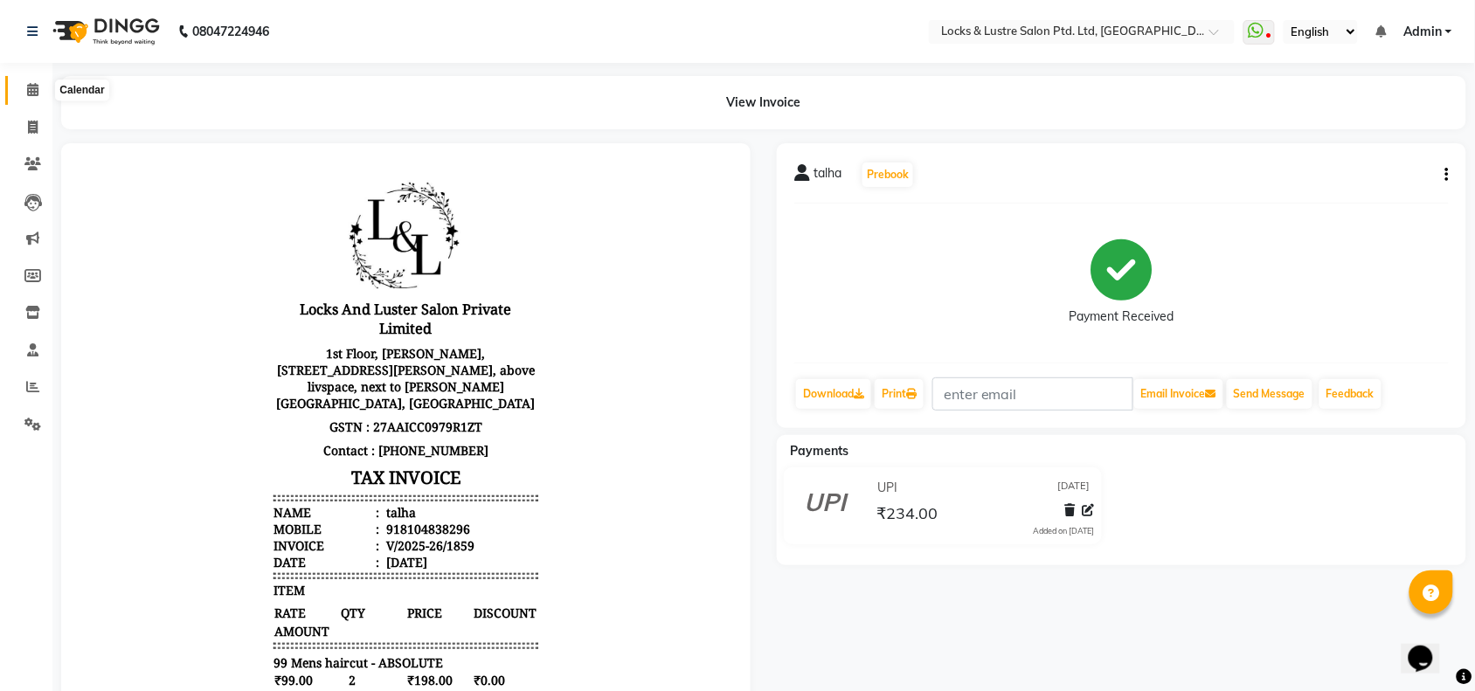
click at [29, 96] on icon at bounding box center [32, 89] width 11 height 13
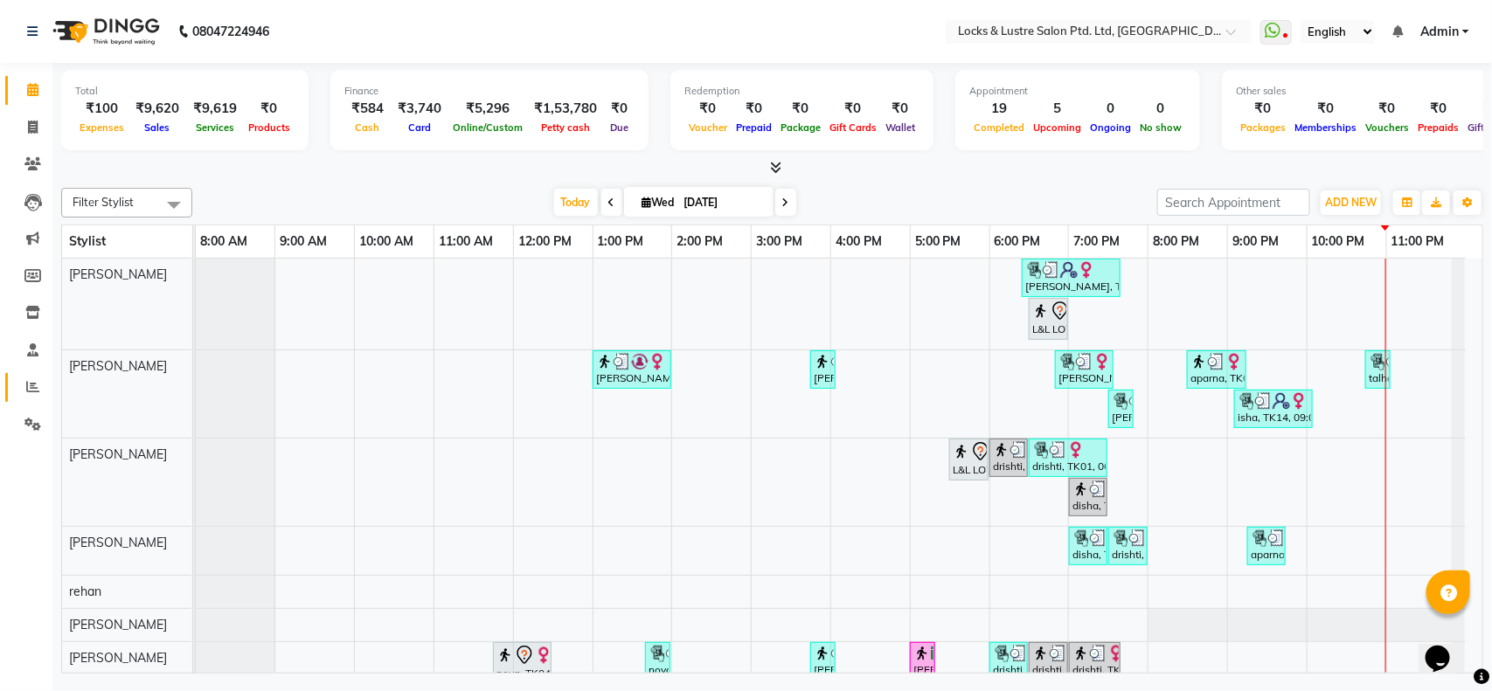
click at [31, 376] on link "Reports" at bounding box center [26, 387] width 42 height 29
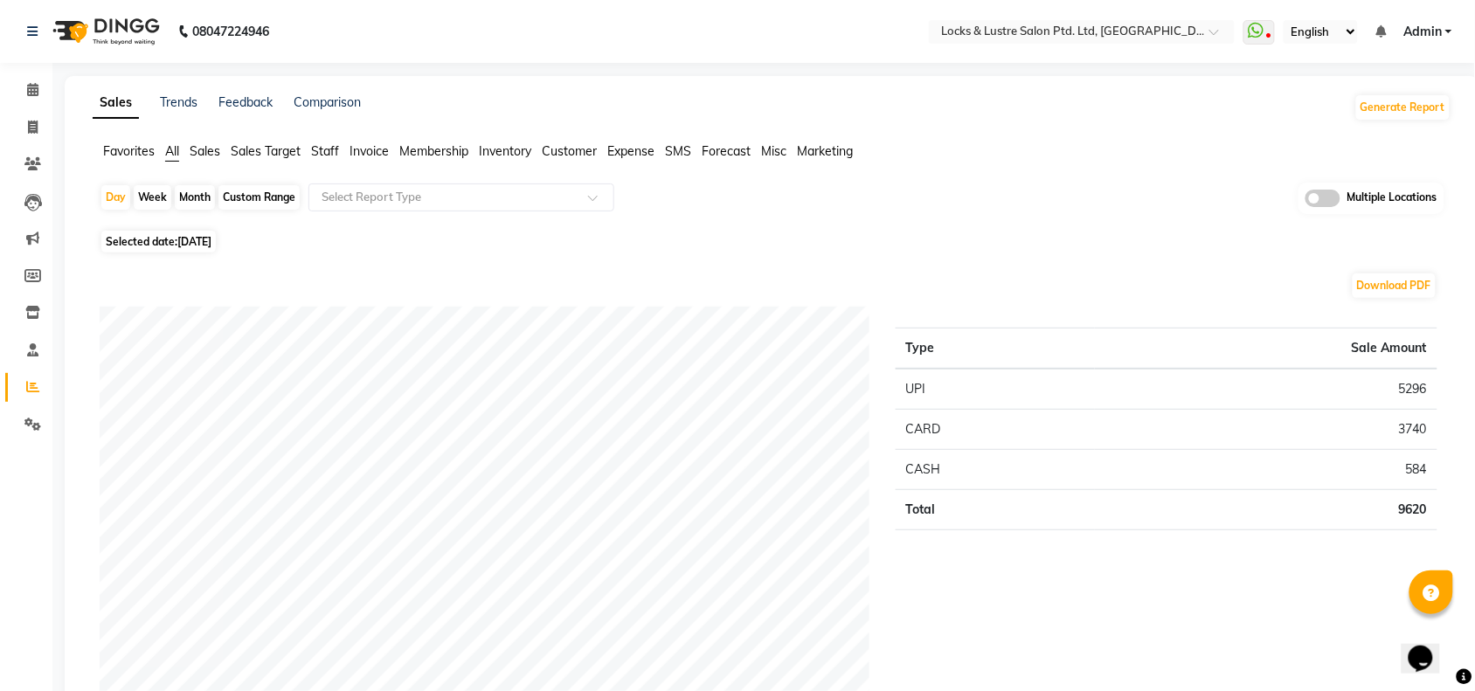
click at [246, 197] on div "Custom Range" at bounding box center [258, 197] width 81 height 24
select select "9"
select select "2025"
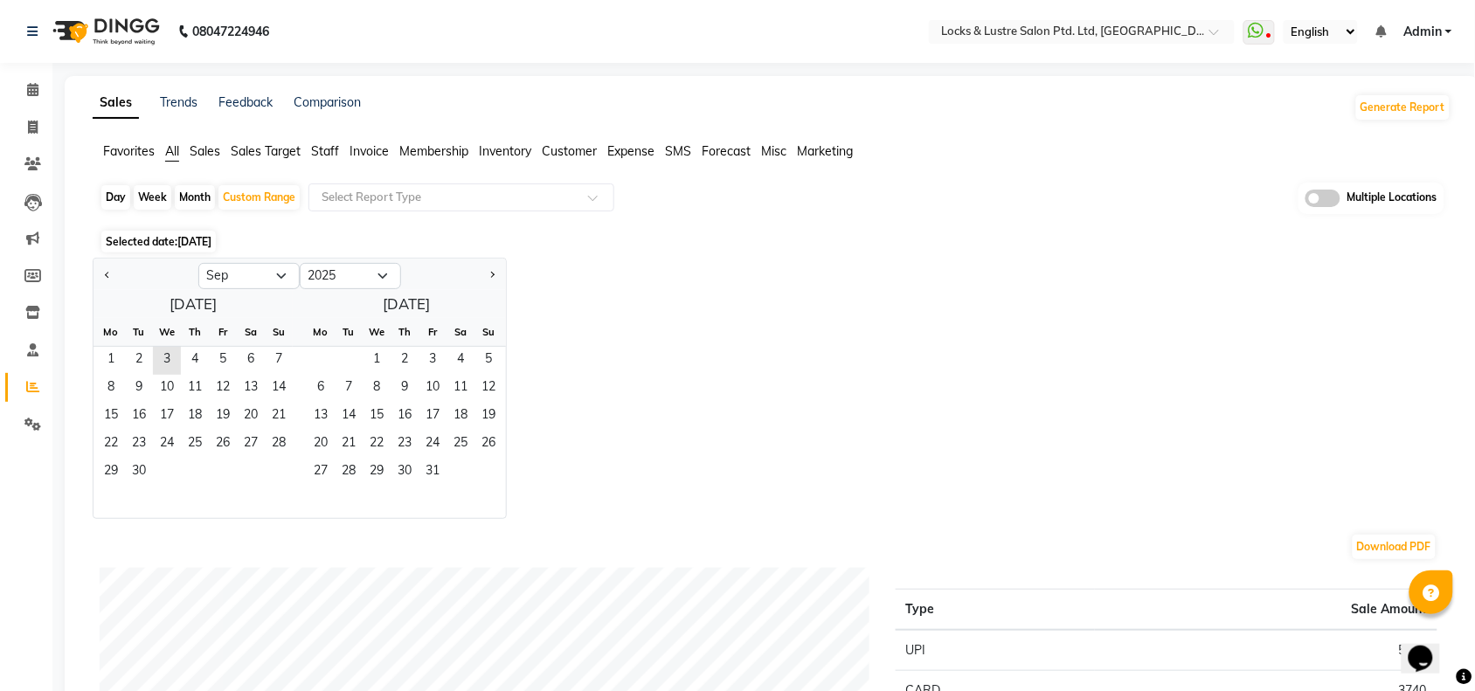
click at [363, 232] on div "Selected date: 03-09-2025" at bounding box center [776, 241] width 1352 height 18
click at [268, 275] on select "Jan Feb Mar Apr May Jun Jul Aug Sep Oct Nov Dec" at bounding box center [248, 276] width 101 height 26
click at [374, 237] on div "Selected date: 03-09-2025" at bounding box center [776, 241] width 1352 height 18
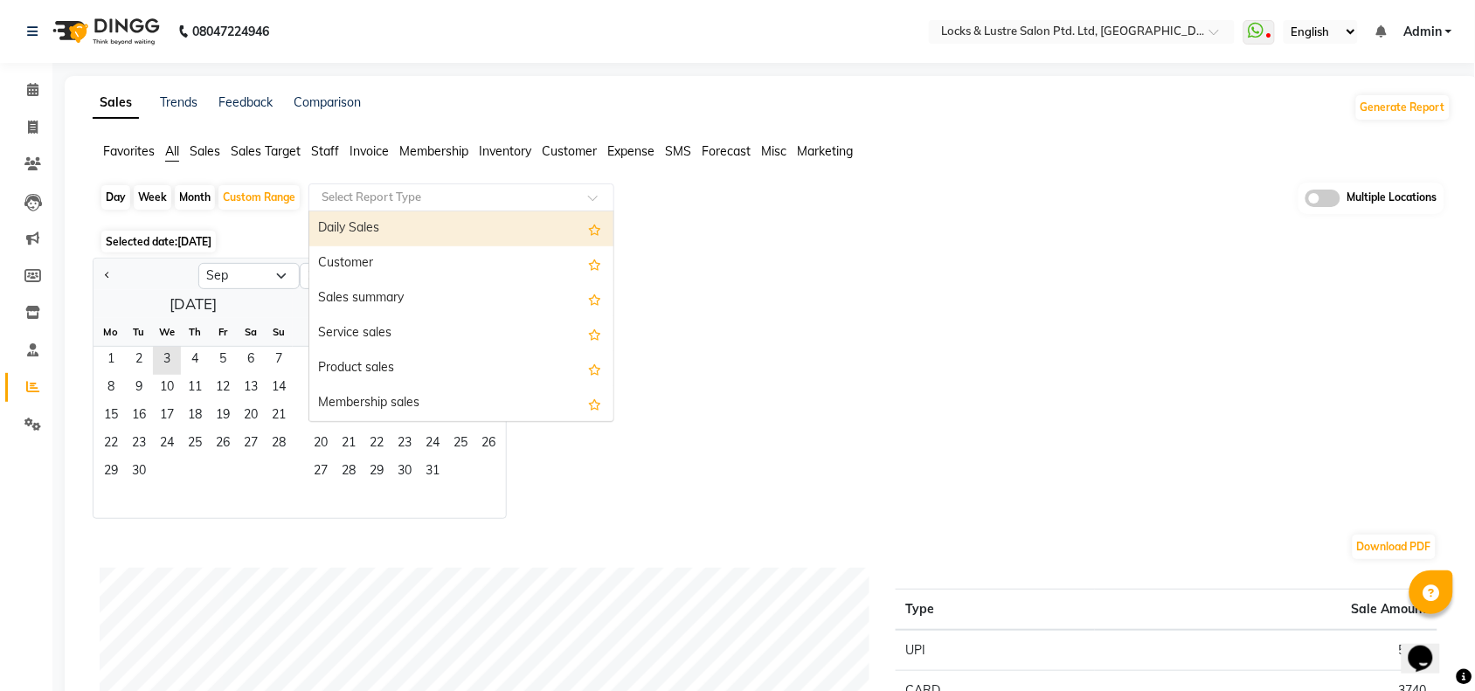
click at [457, 197] on input "text" at bounding box center [444, 197] width 252 height 17
click at [428, 227] on div "Daily Sales" at bounding box center [461, 228] width 304 height 35
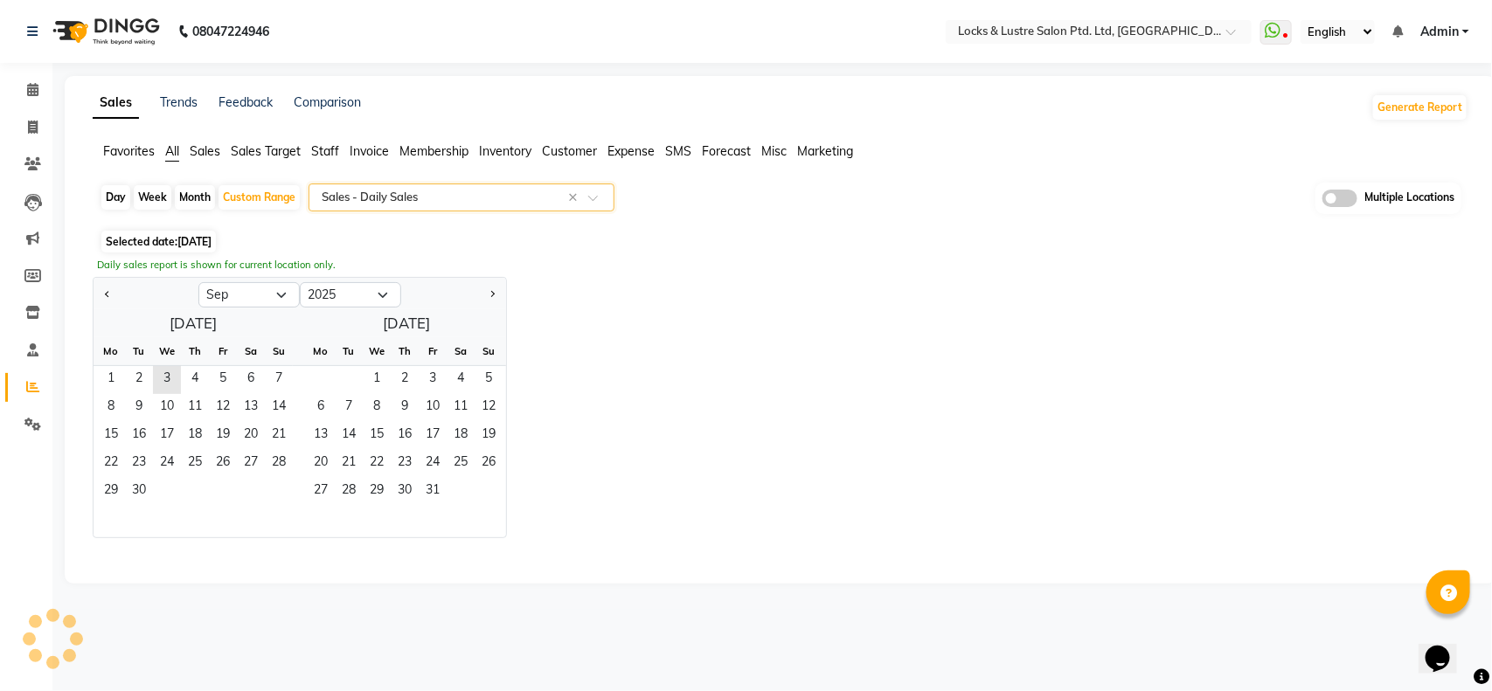
select select "full_report"
select select "csv"
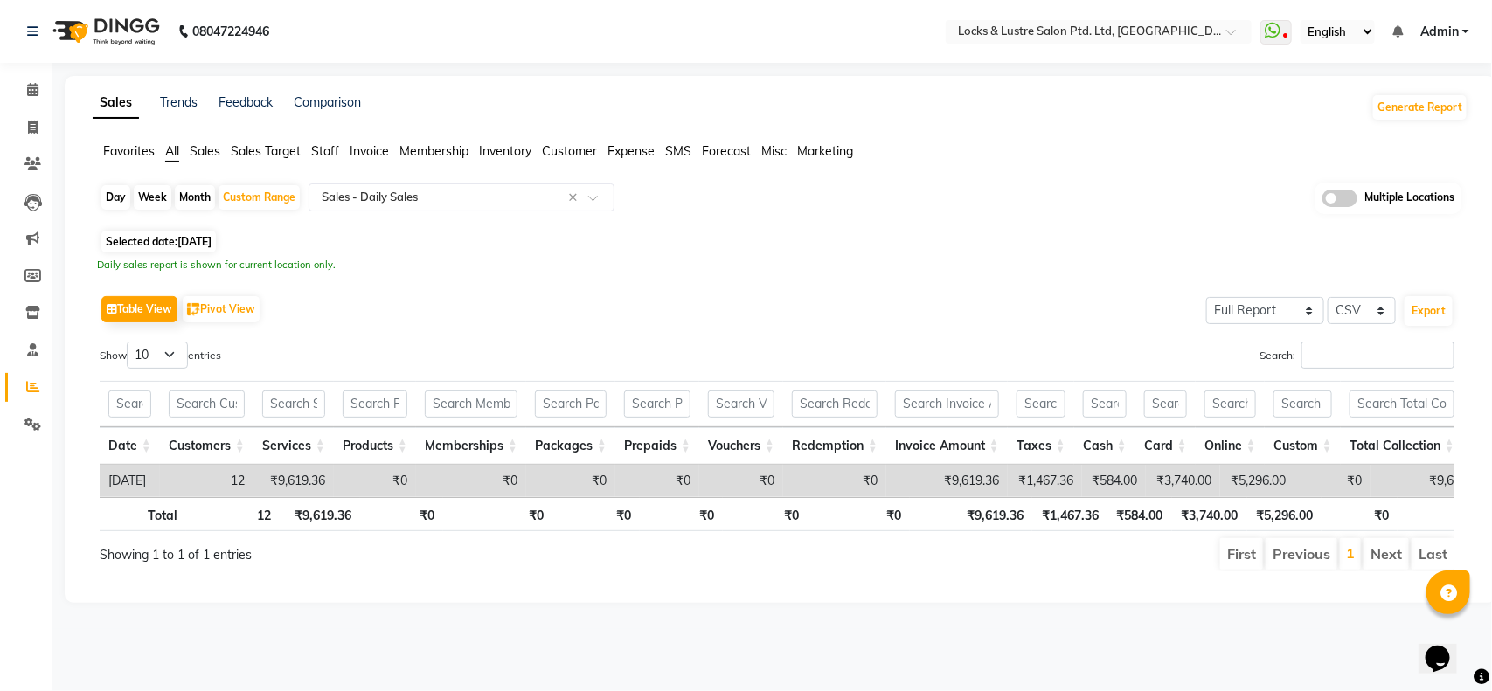
click at [323, 147] on span "Staff" at bounding box center [325, 151] width 28 height 16
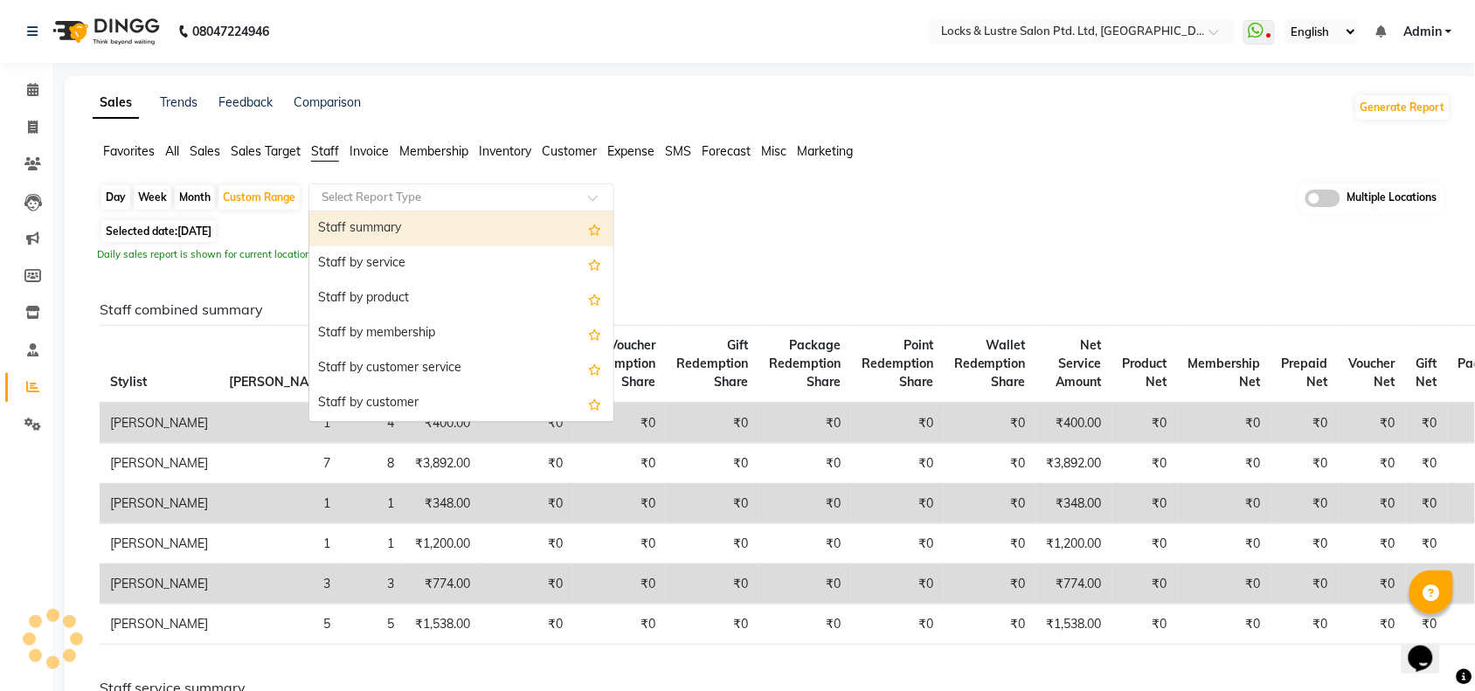
click at [426, 193] on input "text" at bounding box center [444, 197] width 252 height 17
click at [413, 232] on div "Staff summary" at bounding box center [461, 228] width 304 height 35
select select "full_report"
select select "csv"
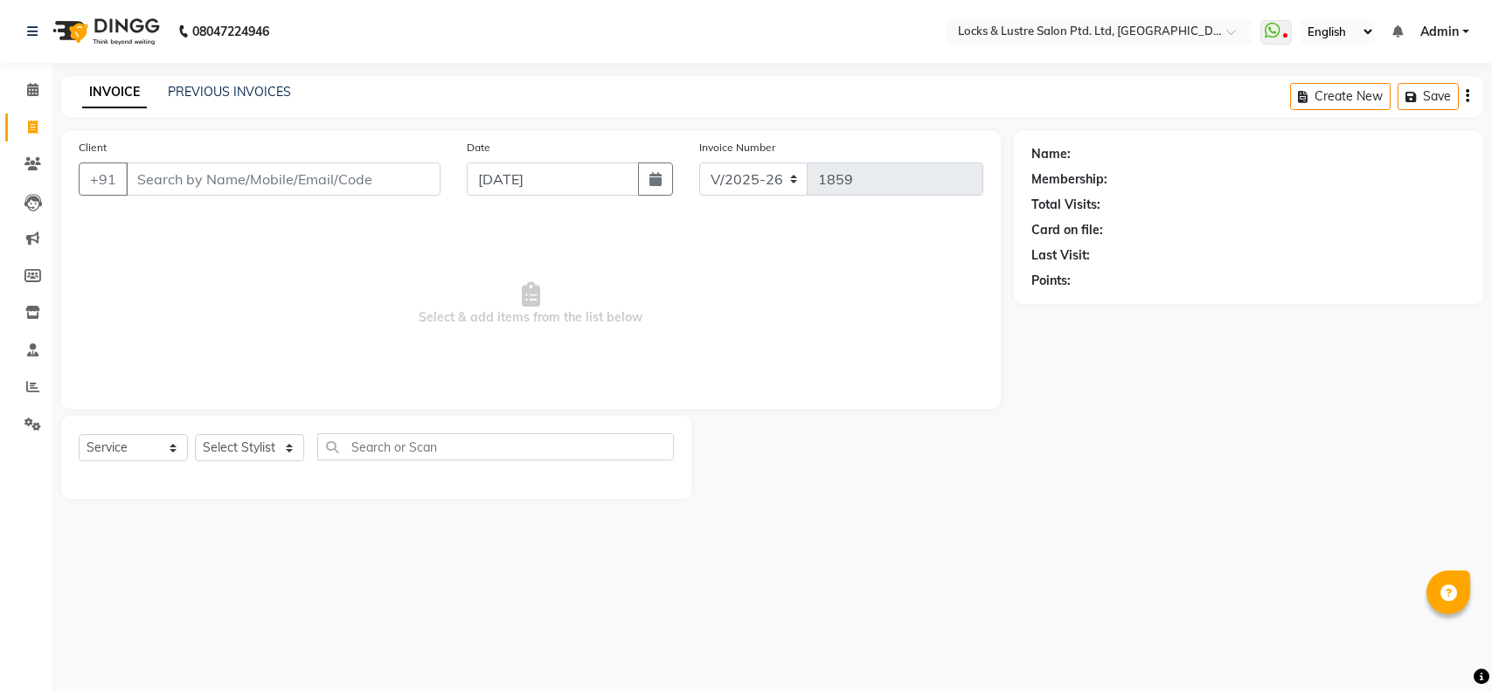
select select "5928"
select select "service"
